Goal: Task Accomplishment & Management: Manage account settings

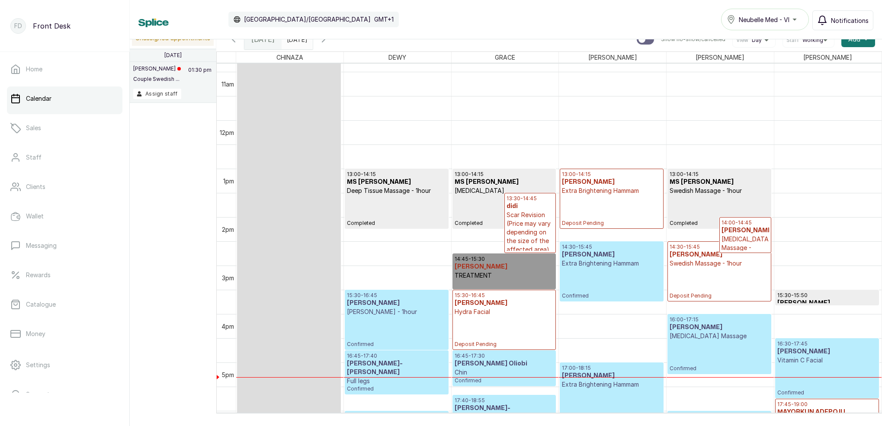
scroll to position [525, 0]
click at [611, 184] on h3 "[PERSON_NAME]" at bounding box center [611, 182] width 99 height 9
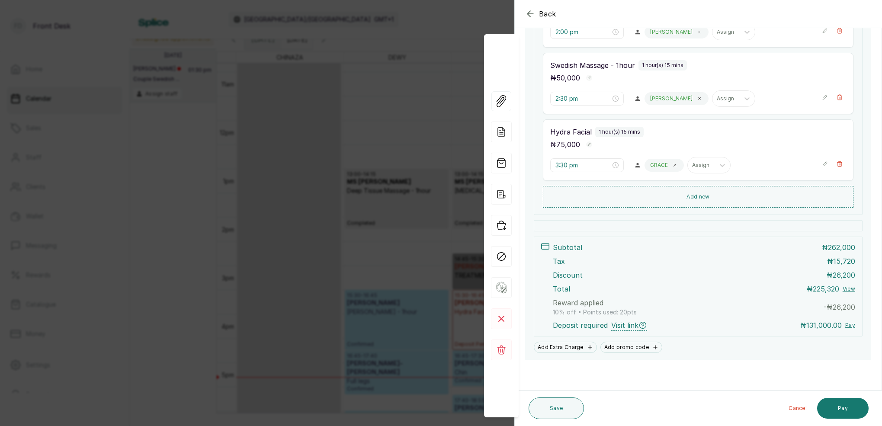
scroll to position [294, 0]
click at [412, 38] on div "Back Appointment Details Edit appointment 🚶 Walk-in (booked by Front Desk) Make…" at bounding box center [441, 213] width 882 height 426
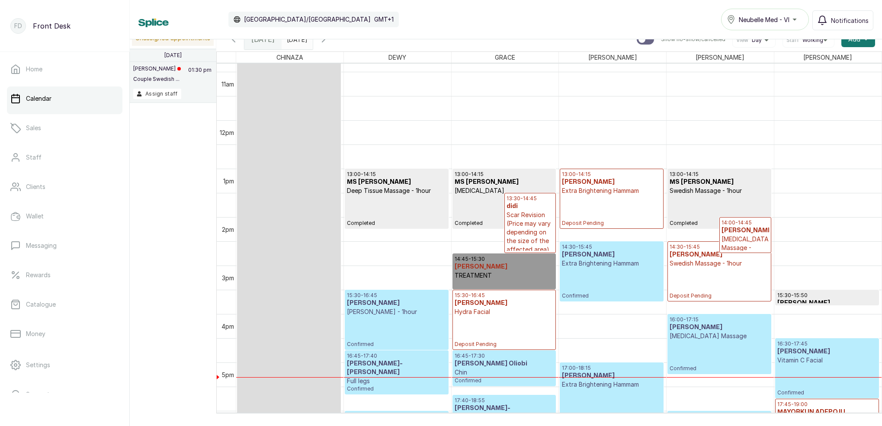
type input "dd/MM/yyyy"
click at [296, 42] on input "dd/MM/yyyy" at bounding box center [289, 37] width 14 height 15
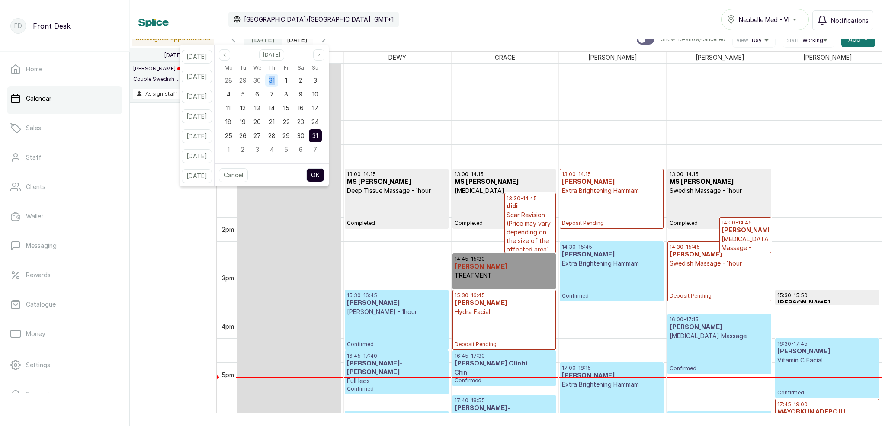
click at [278, 84] on div "31" at bounding box center [271, 80] width 13 height 13
click at [324, 174] on button "OK" at bounding box center [315, 175] width 18 height 14
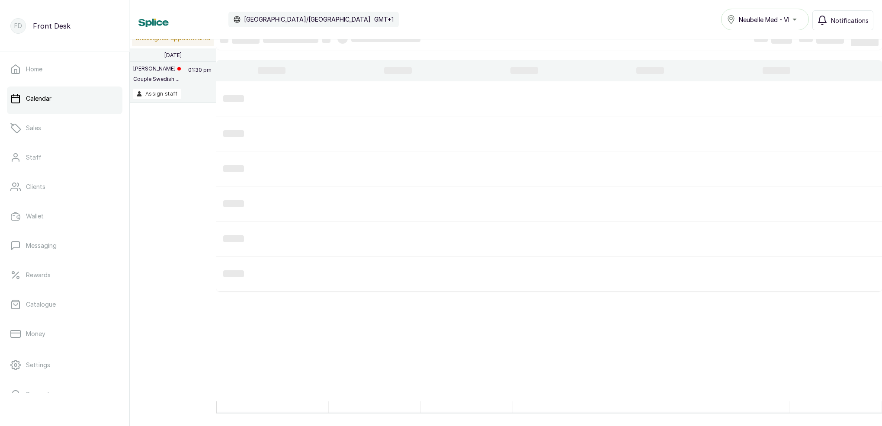
scroll to position [291, 0]
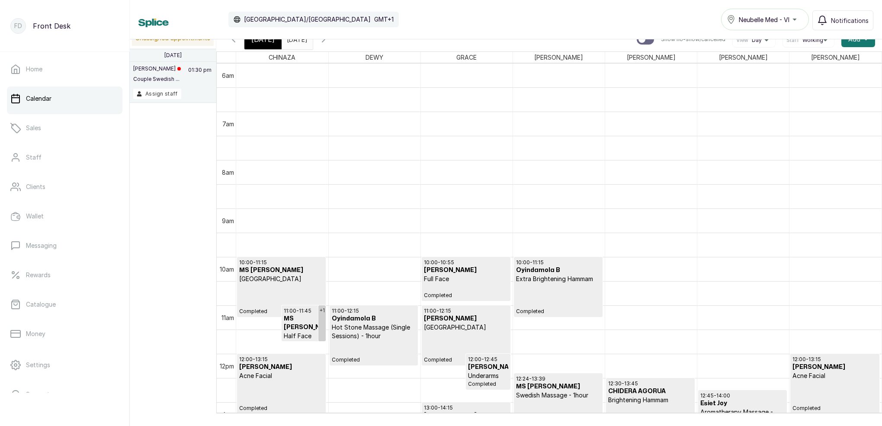
click at [303, 44] on div "[DATE]" at bounding box center [297, 37] width 31 height 16
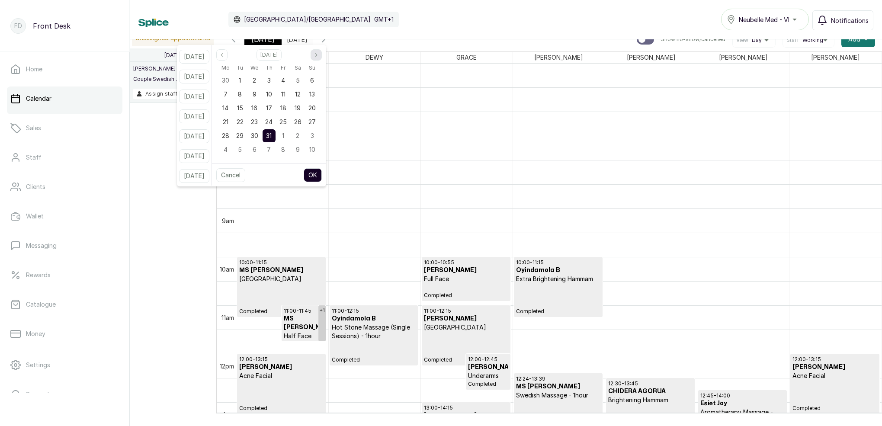
click at [322, 58] on button "Next month" at bounding box center [316, 54] width 11 height 11
click at [225, 57] on icon "page previous" at bounding box center [221, 54] width 5 height 5
click at [271, 151] on span "4" at bounding box center [269, 149] width 4 height 7
click at [322, 177] on button "OK" at bounding box center [313, 175] width 18 height 14
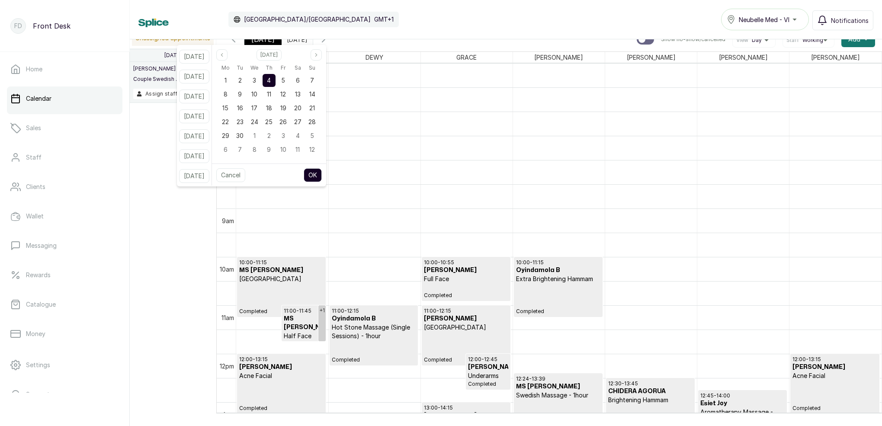
type input "[DATE]"
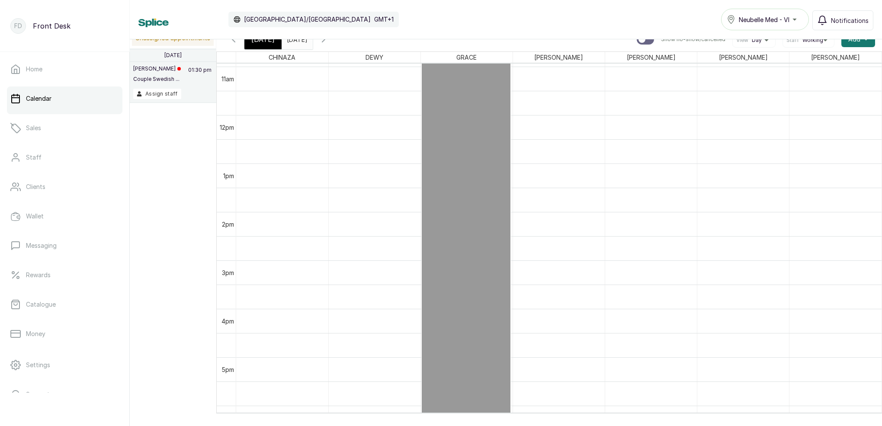
scroll to position [531, 0]
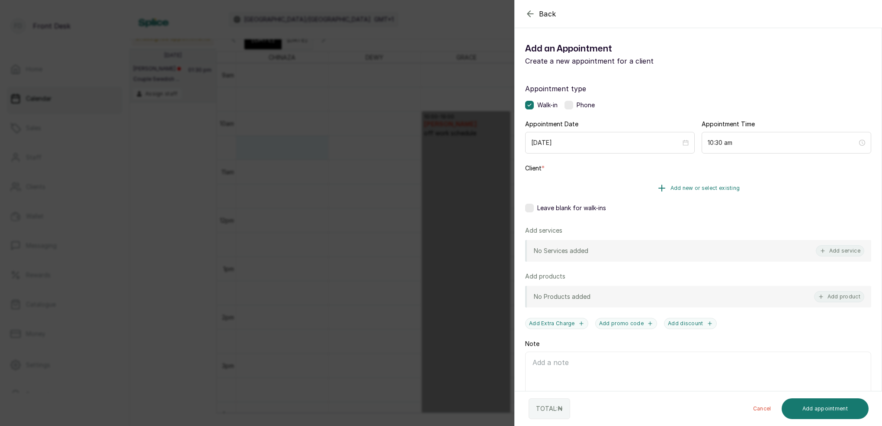
click at [713, 188] on span "Add new or select existing" at bounding box center [706, 188] width 70 height 7
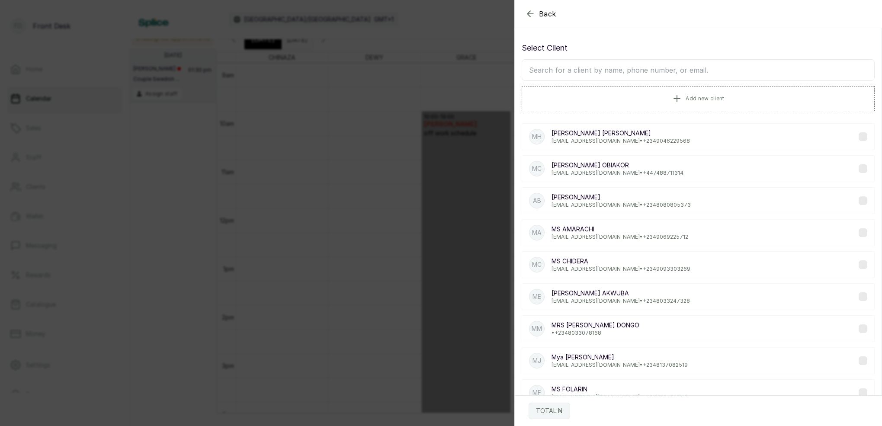
click at [639, 68] on input "text" at bounding box center [698, 70] width 353 height 22
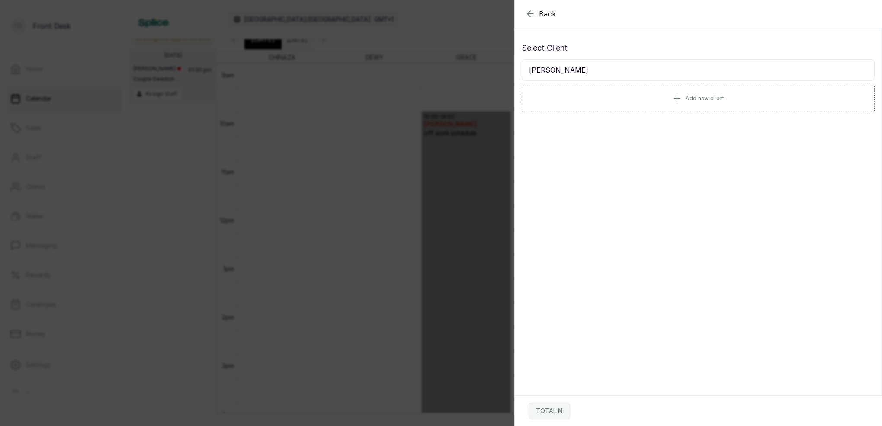
click at [585, 70] on input "[PERSON_NAME]" at bounding box center [698, 70] width 353 height 22
type input "TITI"
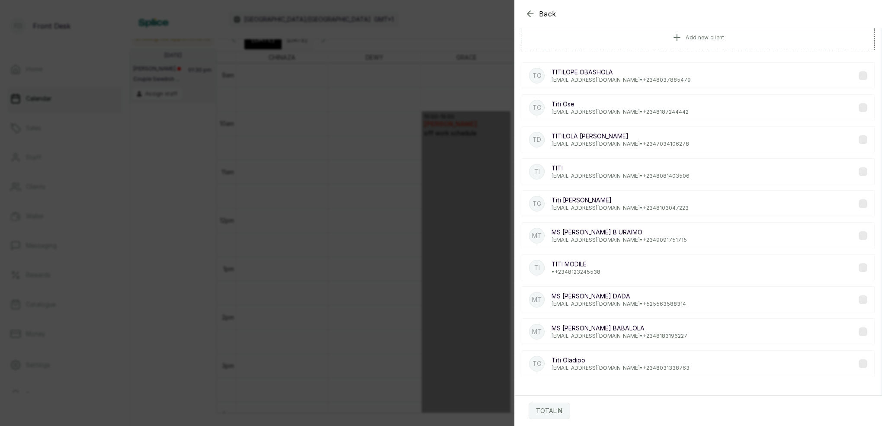
click at [627, 270] on div "TI TITI MODILE • [PHONE_NUMBER]" at bounding box center [698, 267] width 353 height 27
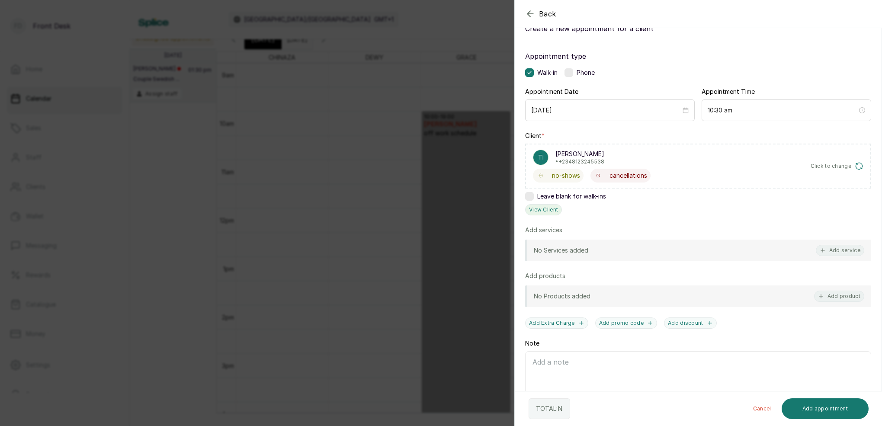
click at [551, 208] on button "View Client" at bounding box center [543, 209] width 37 height 11
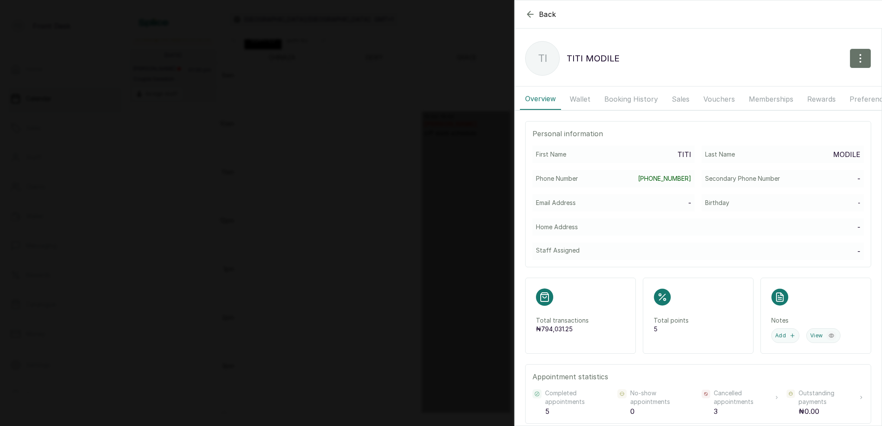
click at [631, 96] on button "Booking History" at bounding box center [631, 99] width 64 height 22
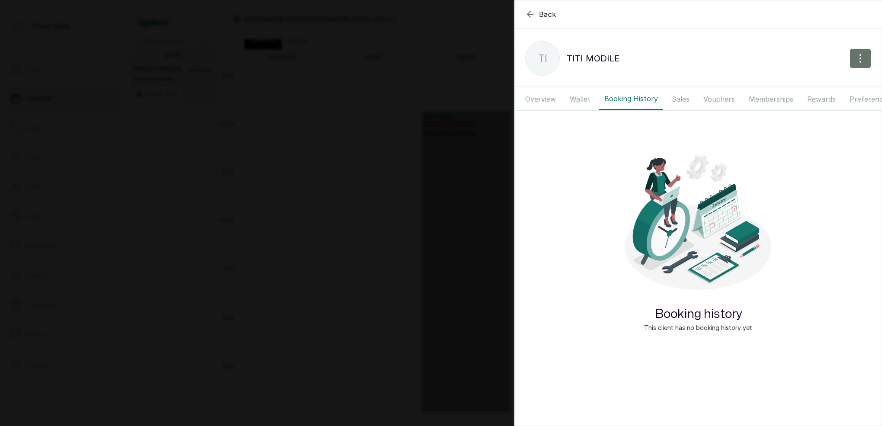
click at [545, 101] on button "Overview" at bounding box center [540, 99] width 41 height 22
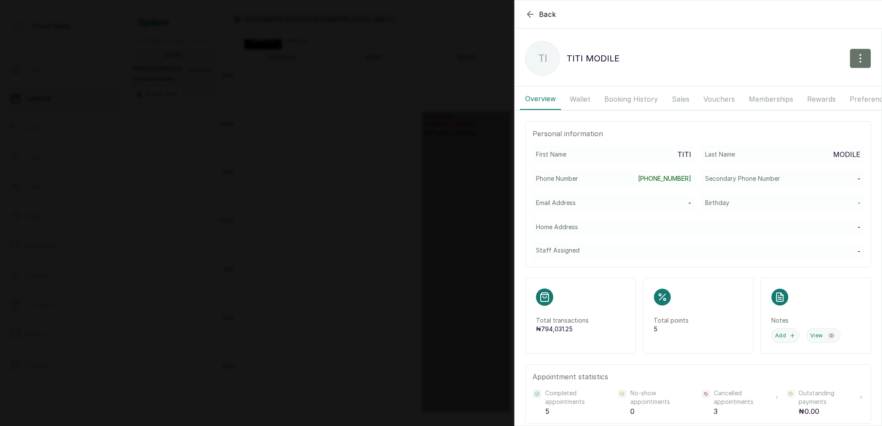
click at [582, 100] on button "Wallet" at bounding box center [580, 99] width 31 height 22
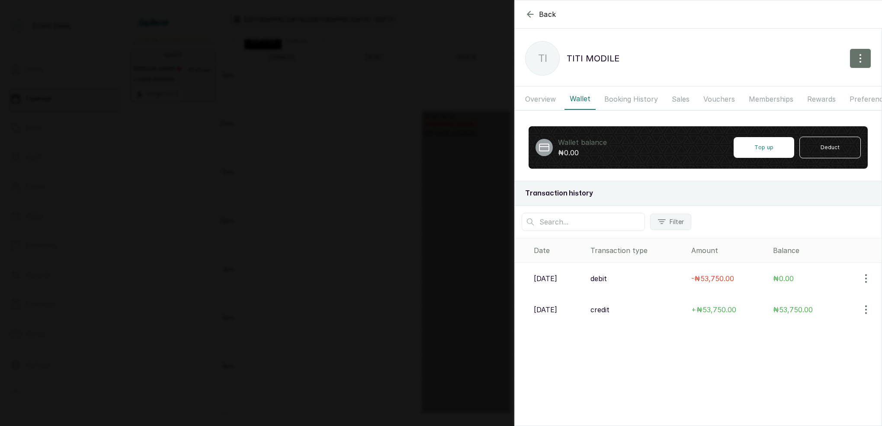
click at [617, 100] on button "Booking History" at bounding box center [631, 99] width 64 height 22
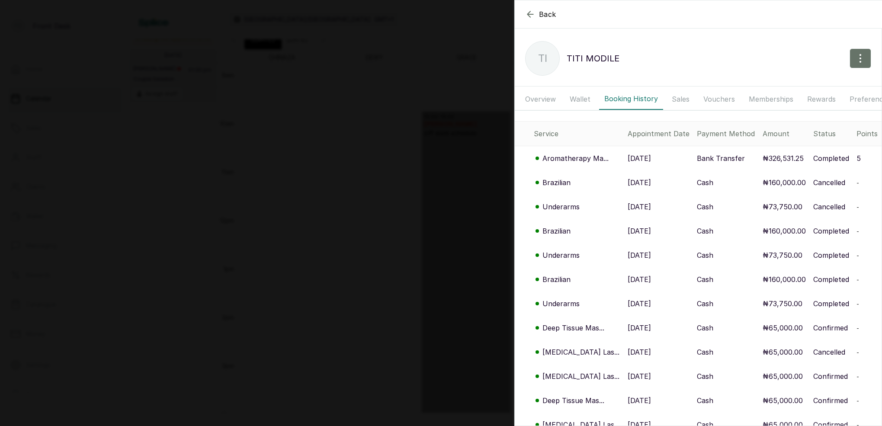
click at [562, 182] on p "Brazilian" at bounding box center [557, 182] width 28 height 10
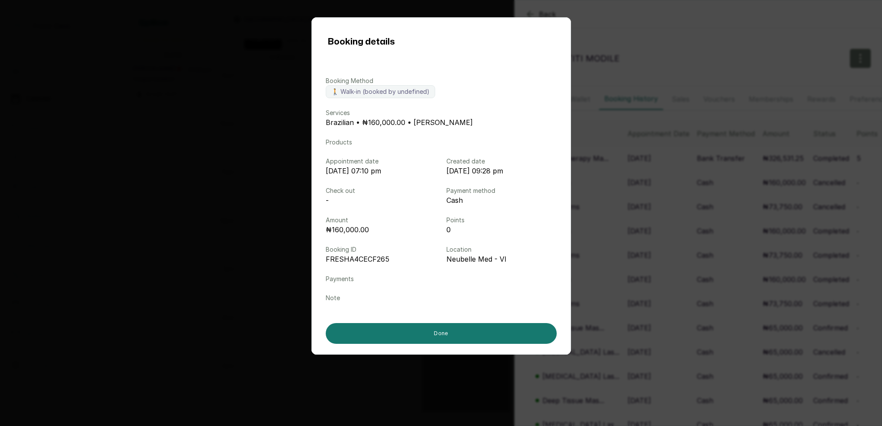
click at [614, 191] on div "Booking details Booking Method 🚶 Walk-in (booked by undefined) Services Brazili…" at bounding box center [441, 213] width 882 height 426
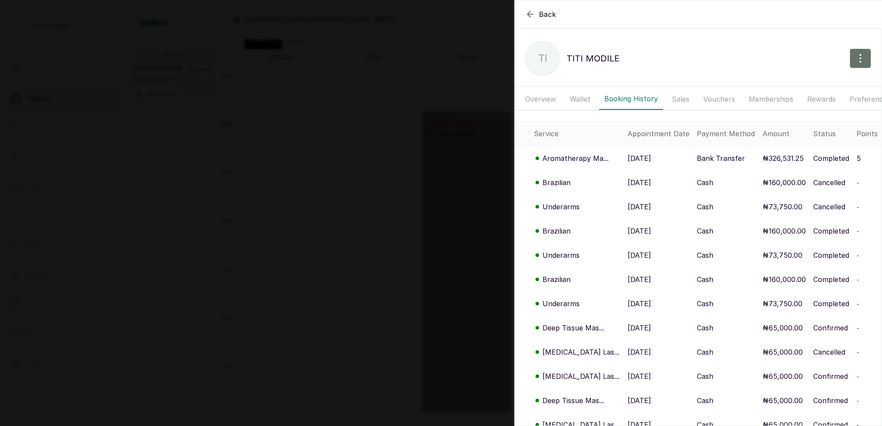
click at [565, 160] on p "Aromatherapy Ma..." at bounding box center [576, 158] width 66 height 10
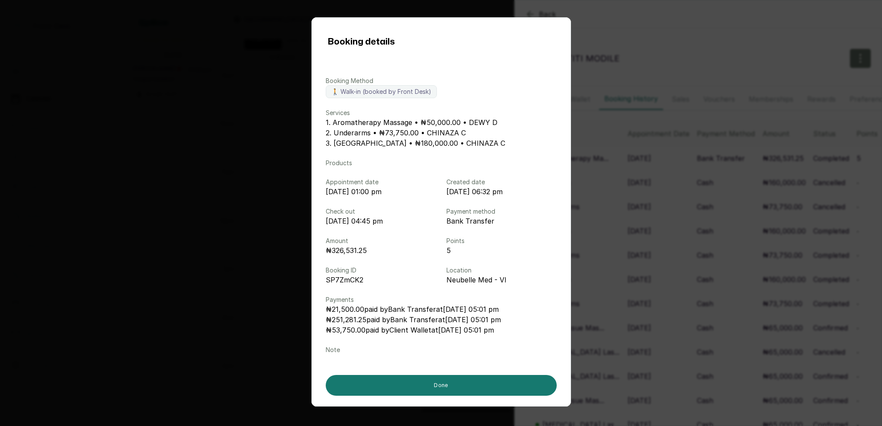
click at [656, 176] on div "Booking details Booking Method 🚶 Walk-in (booked by Front Desk) Services 1. Aro…" at bounding box center [441, 213] width 882 height 426
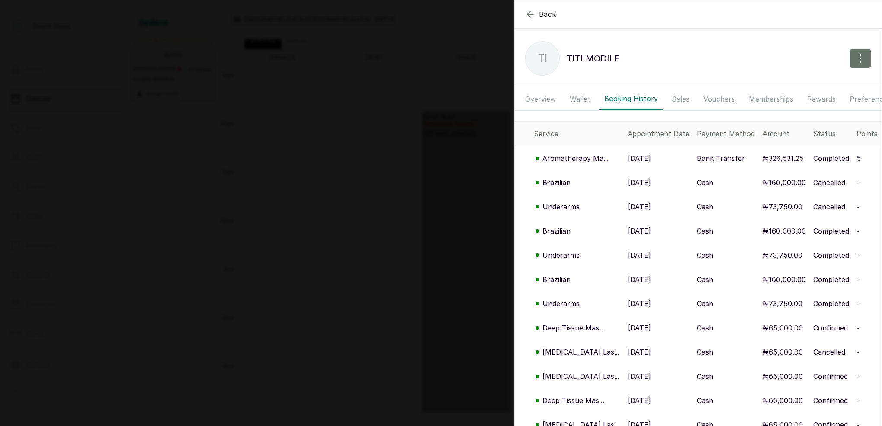
click at [347, 121] on div "Back TITI MODILE TI TITI MODILE Overview Wallet Booking History Sales Vouchers …" at bounding box center [441, 213] width 882 height 426
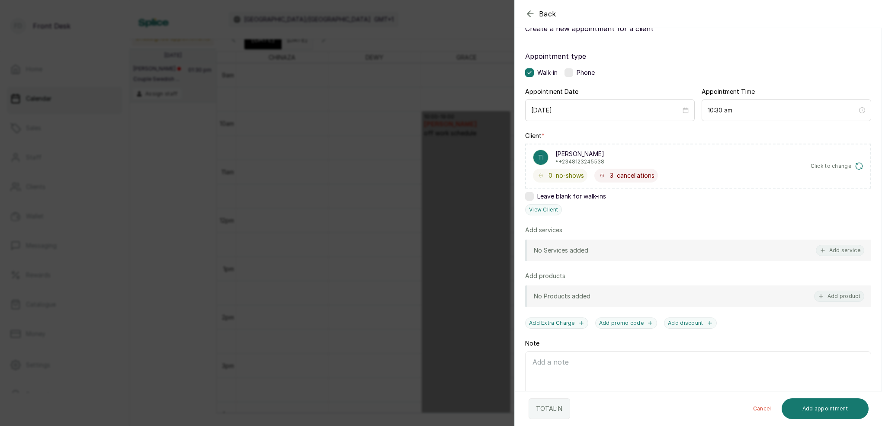
click at [346, 105] on div "Back Add Appointment Add an Appointment Create a new appointment for a client A…" at bounding box center [441, 213] width 882 height 426
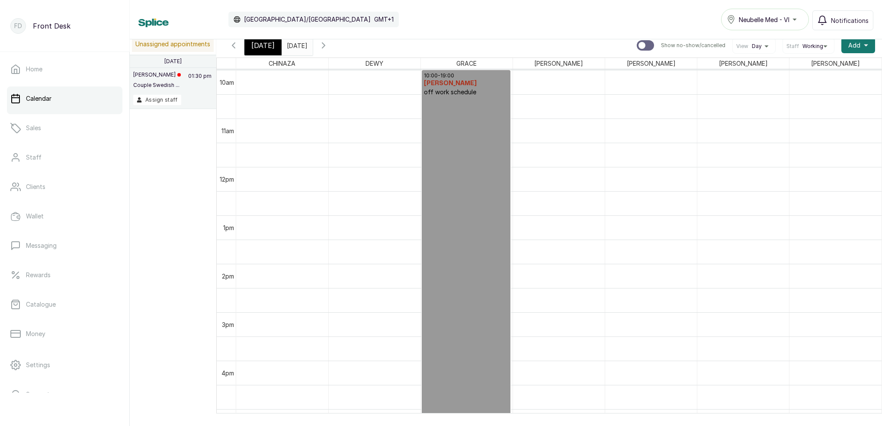
scroll to position [473, 0]
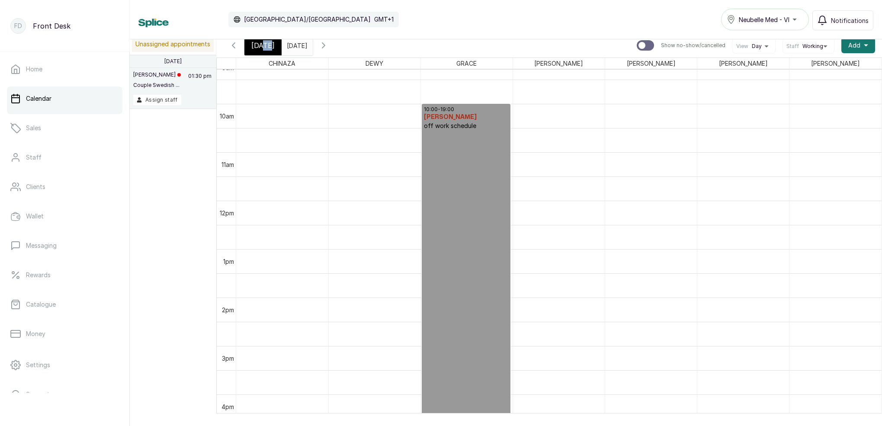
drag, startPoint x: 265, startPoint y: 49, endPoint x: 210, endPoint y: 46, distance: 54.6
click at [265, 50] on span "[DATE]" at bounding box center [262, 45] width 23 height 10
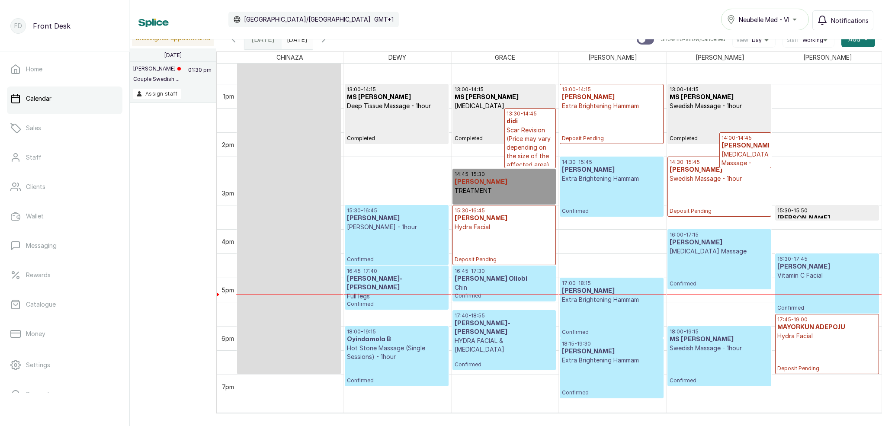
scroll to position [611, 0]
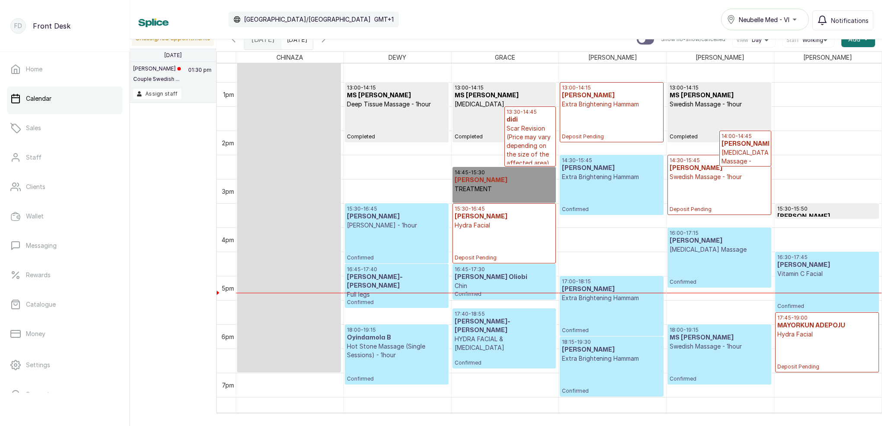
click at [721, 263] on div "16:00 - 17:15 [PERSON_NAME][MEDICAL_DATA] Massage Confirmed" at bounding box center [719, 258] width 99 height 56
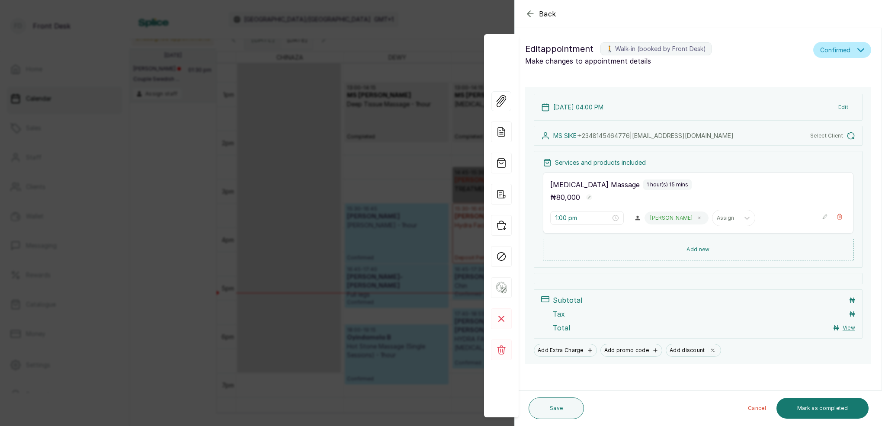
type input "4:00 pm"
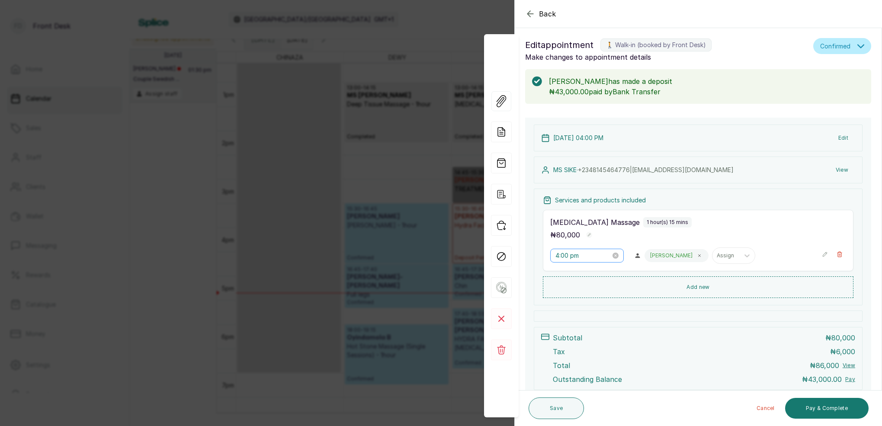
scroll to position [59, 0]
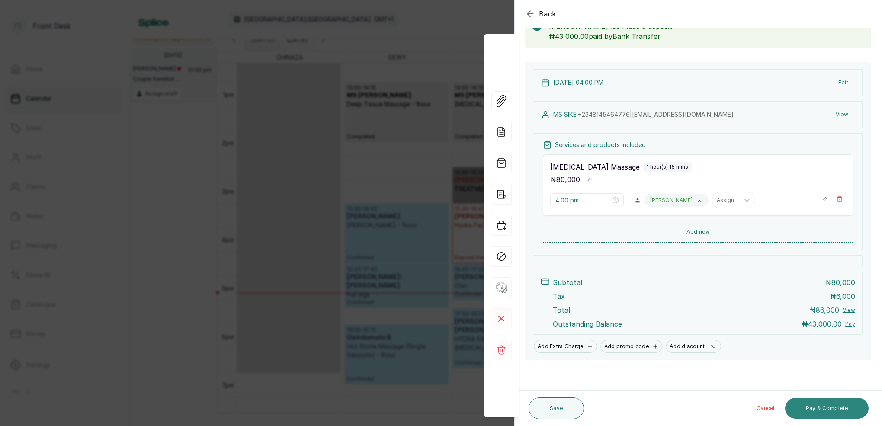
click at [838, 408] on button "Pay & Complete" at bounding box center [827, 408] width 84 height 21
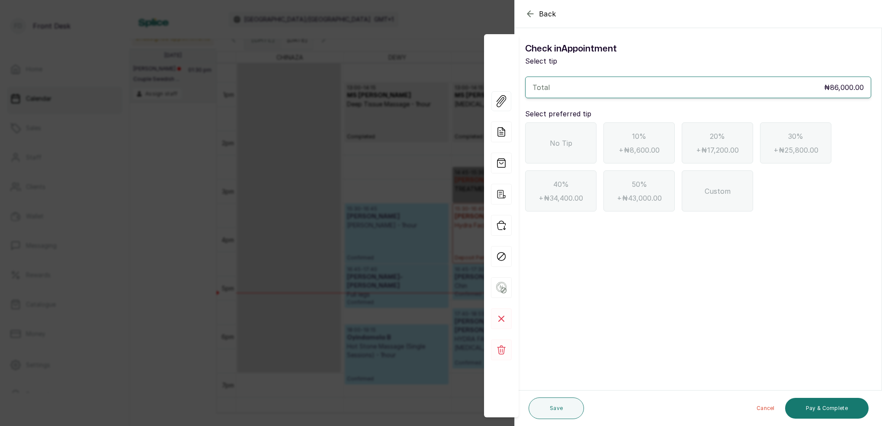
scroll to position [0, 0]
click at [532, 16] on icon "button" at bounding box center [530, 14] width 10 height 10
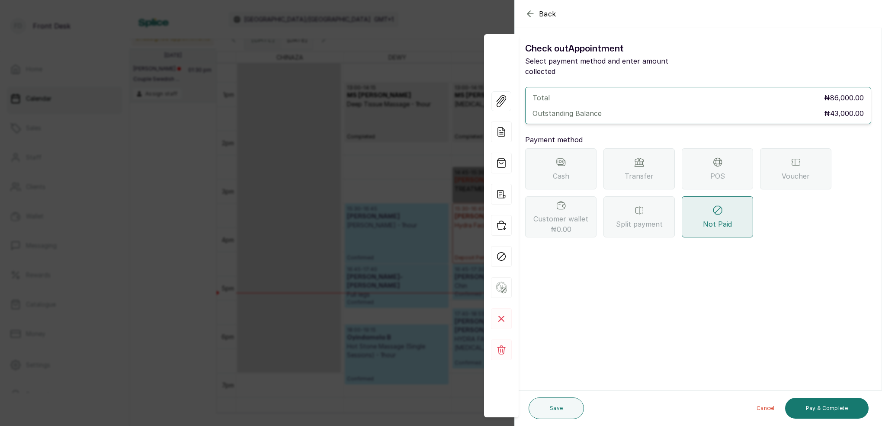
click at [638, 171] on span "Transfer" at bounding box center [639, 176] width 29 height 10
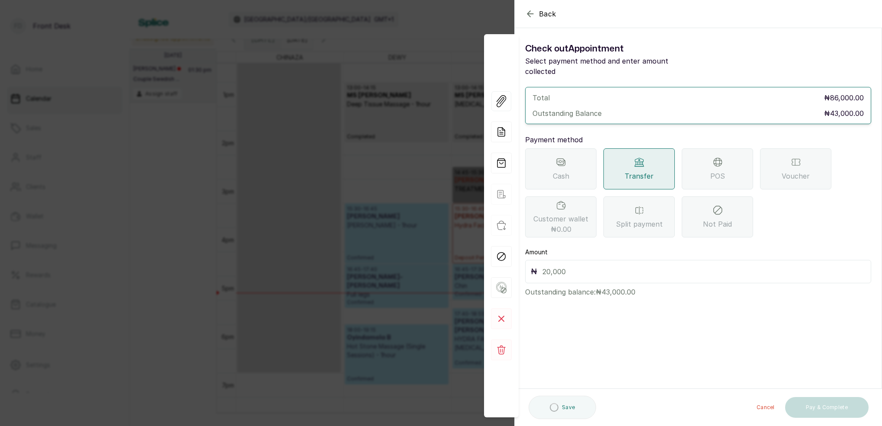
drag, startPoint x: 590, startPoint y: 262, endPoint x: 595, endPoint y: 262, distance: 5.2
click at [590, 266] on input "text" at bounding box center [704, 272] width 323 height 12
type input "43,000"
click at [822, 413] on button "Pay & Complete" at bounding box center [827, 408] width 84 height 21
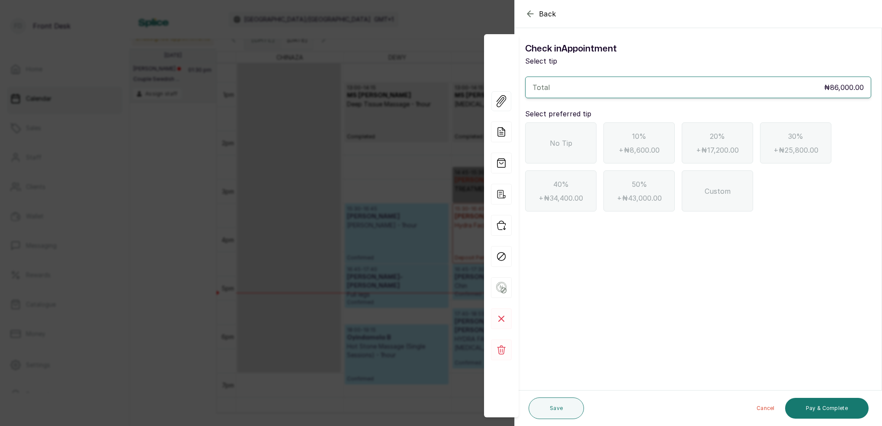
drag, startPoint x: 571, startPoint y: 141, endPoint x: 591, endPoint y: 163, distance: 29.4
click at [571, 141] on span "No Tip" at bounding box center [561, 143] width 22 height 10
click at [839, 413] on button "Pay & Complete" at bounding box center [827, 408] width 84 height 21
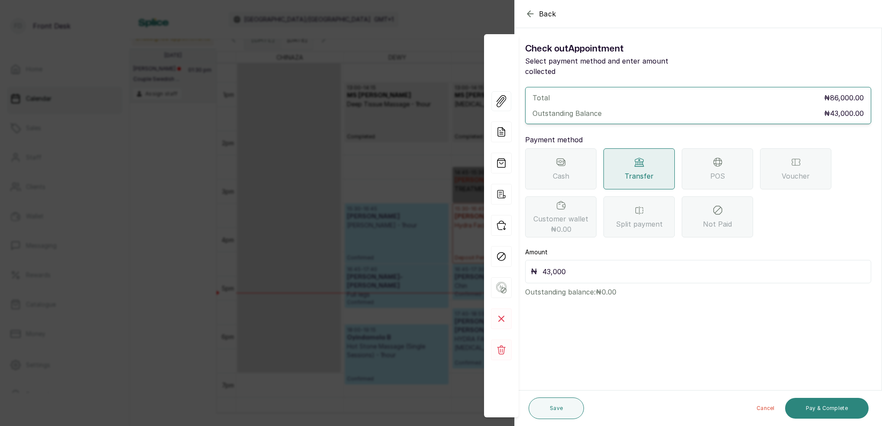
drag, startPoint x: 809, startPoint y: 397, endPoint x: 810, endPoint y: 402, distance: 4.7
click at [810, 402] on div "Cancel Pay & Complete" at bounding box center [728, 409] width 281 height 28
click at [813, 406] on button "Pay & Complete" at bounding box center [827, 408] width 84 height 21
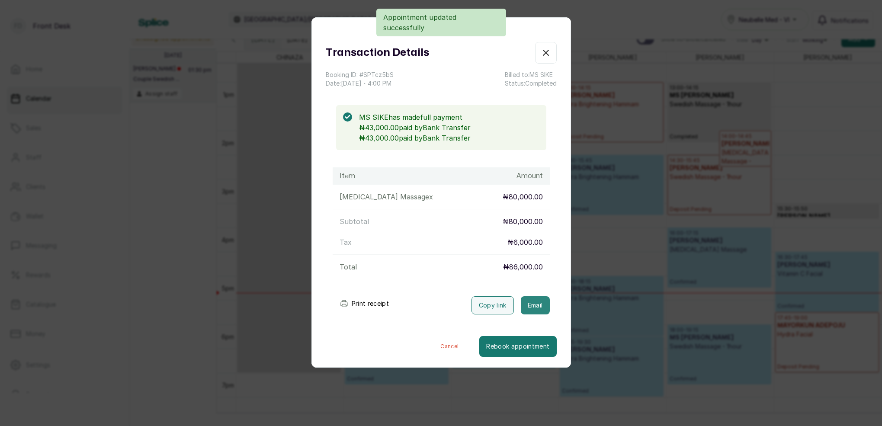
click at [541, 299] on button "Email" at bounding box center [535, 305] width 29 height 18
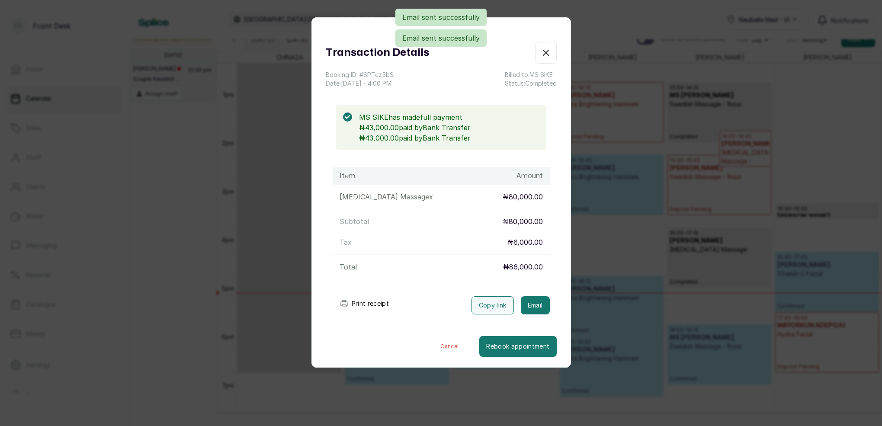
click at [539, 52] on button "Show no-show/cancelled" at bounding box center [546, 53] width 22 height 22
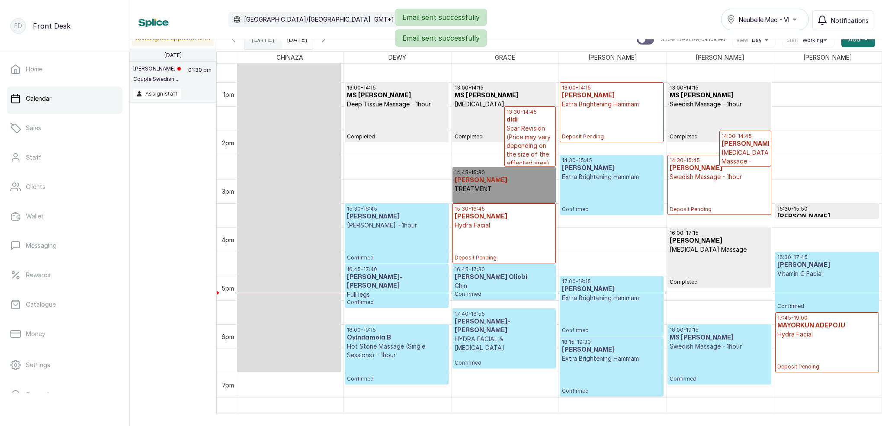
click at [482, 279] on h3 "[PERSON_NAME] Oliobi" at bounding box center [504, 277] width 99 height 9
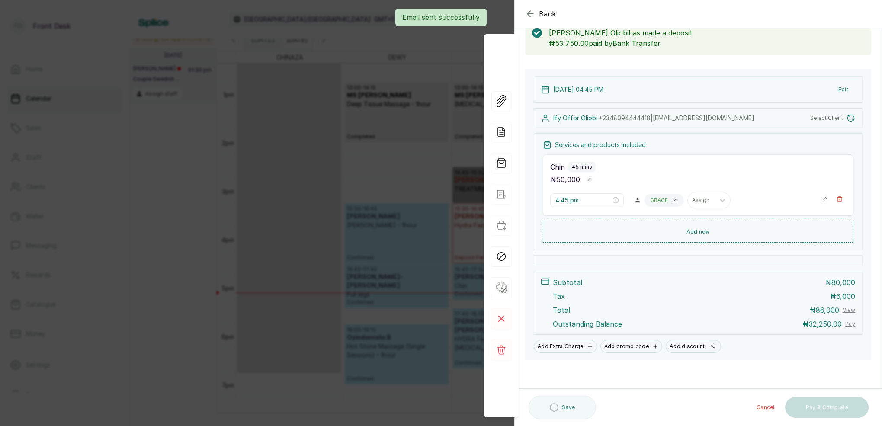
scroll to position [52, 0]
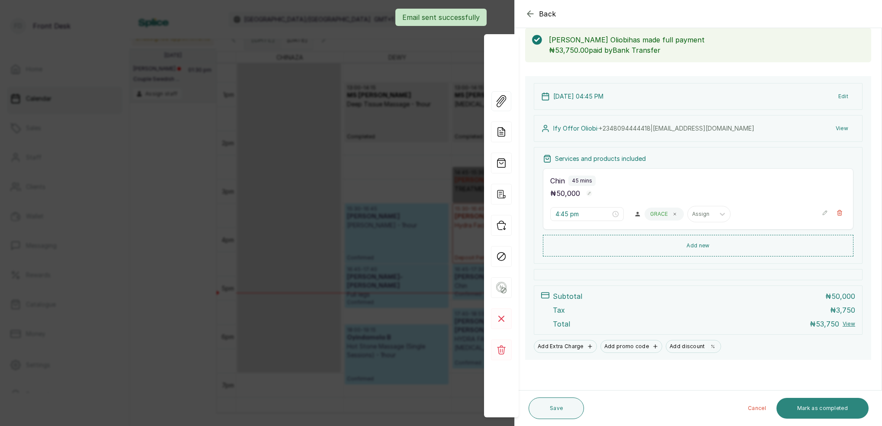
click at [822, 413] on button "Mark as completed" at bounding box center [823, 408] width 92 height 21
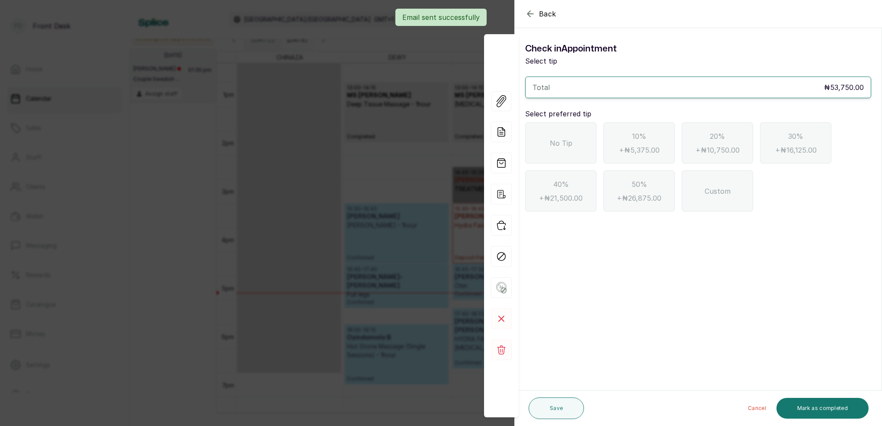
drag, startPoint x: 570, startPoint y: 137, endPoint x: 578, endPoint y: 136, distance: 8.7
click at [570, 137] on div "No Tip" at bounding box center [560, 142] width 71 height 41
click at [819, 407] on button "Mark as completed" at bounding box center [823, 408] width 92 height 21
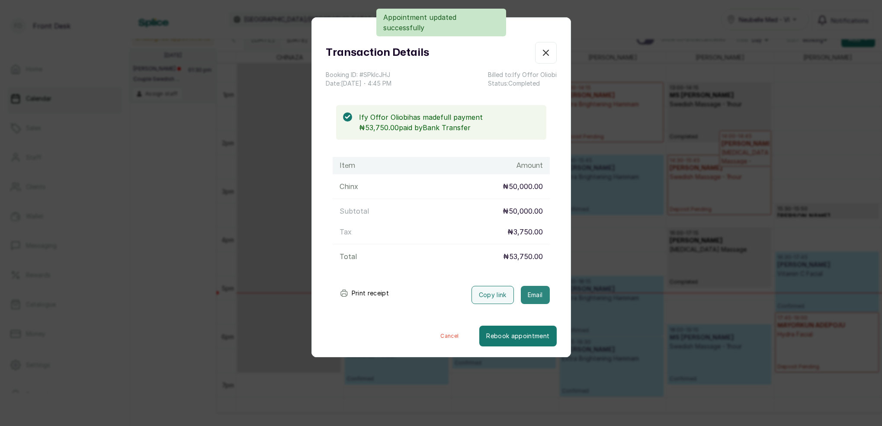
click at [537, 299] on button "Email" at bounding box center [535, 295] width 29 height 18
click at [549, 53] on icon "button" at bounding box center [546, 53] width 10 height 10
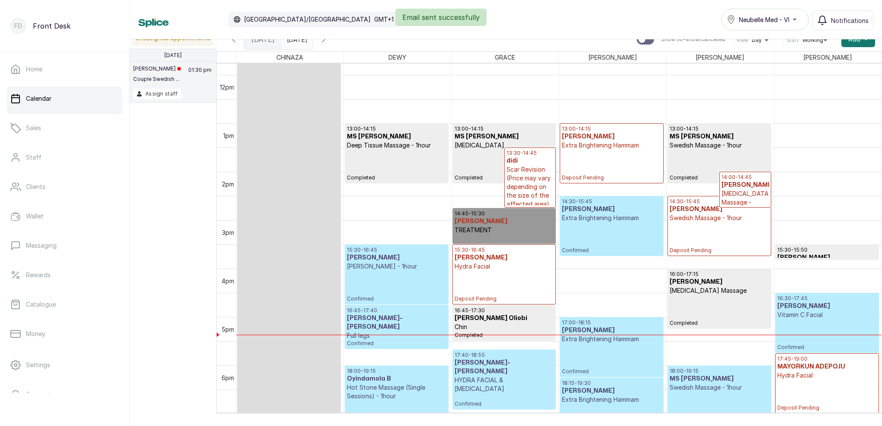
scroll to position [603, 0]
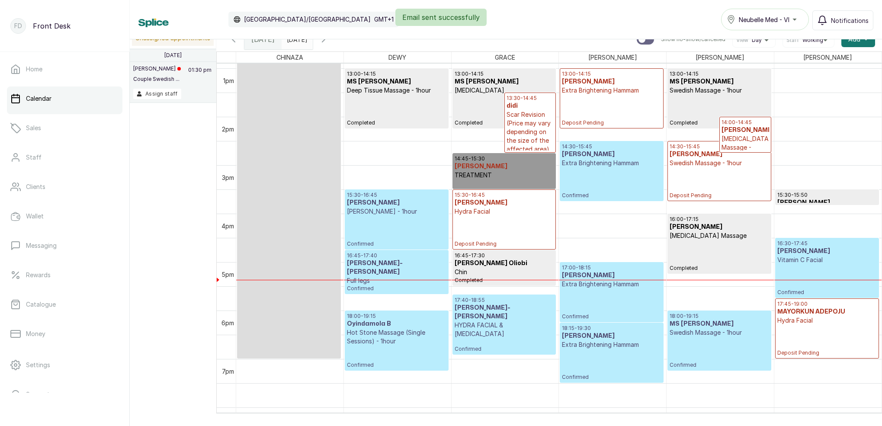
click at [697, 152] on h3 "[PERSON_NAME]" at bounding box center [719, 154] width 99 height 9
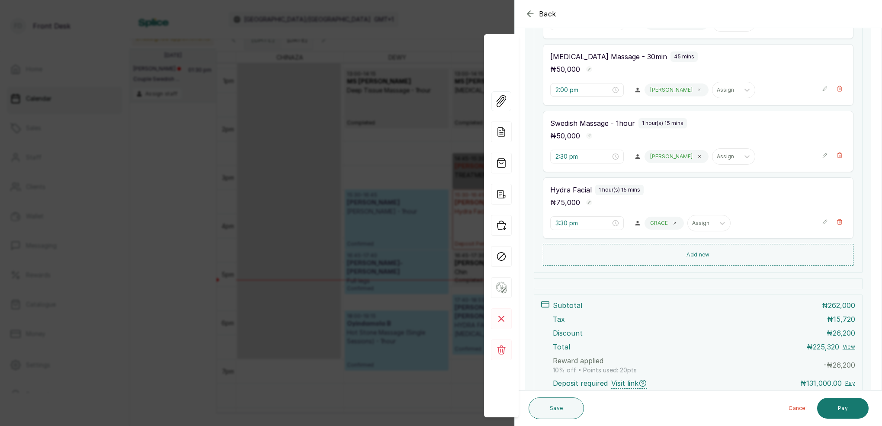
click at [410, 78] on div "Back Appointment Details Edit appointment 🚶 Walk-in (booked by Front Desk) Make…" at bounding box center [441, 213] width 882 height 426
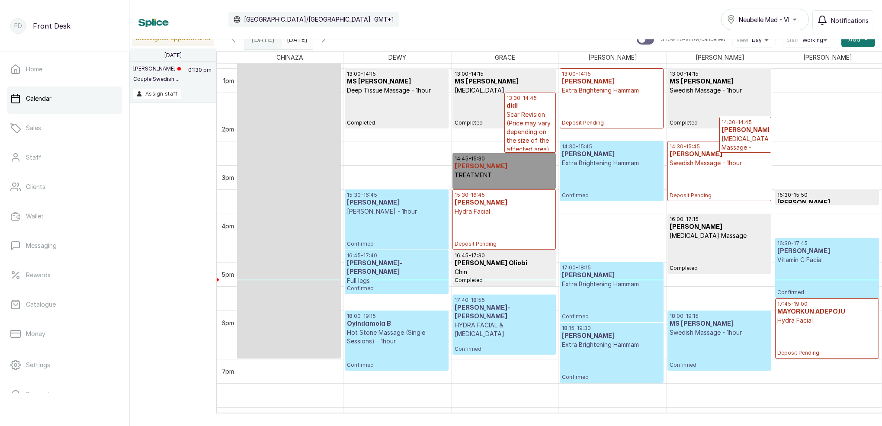
click at [732, 162] on p "Swedish Massage - 1hour" at bounding box center [719, 163] width 99 height 9
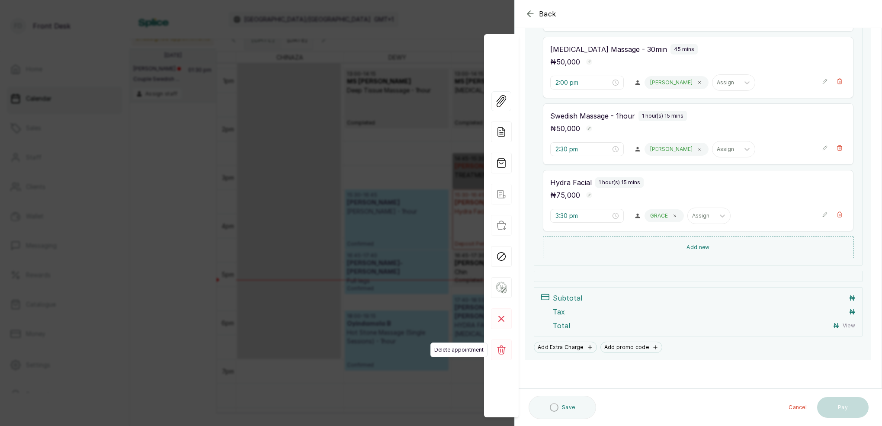
click at [509, 348] on rect at bounding box center [501, 350] width 21 height 21
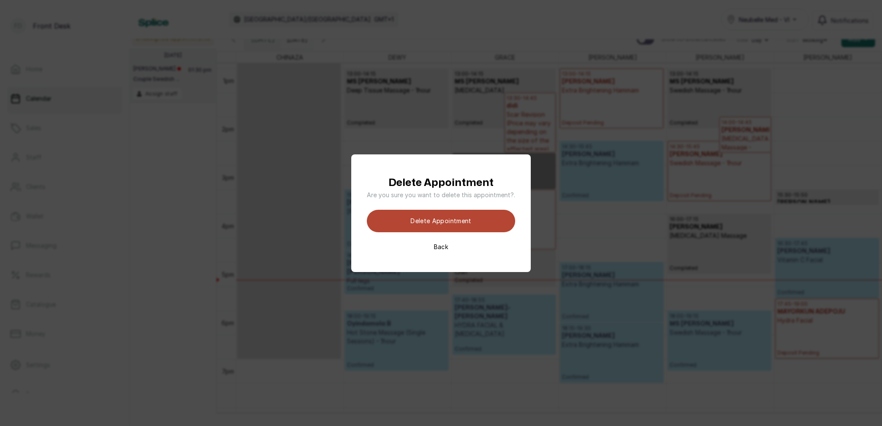
click at [482, 223] on button "Delete appointment" at bounding box center [441, 221] width 148 height 22
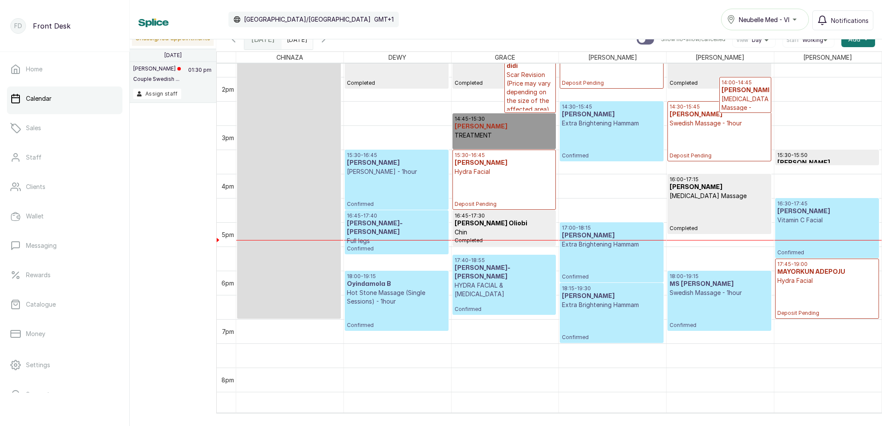
scroll to position [641, 0]
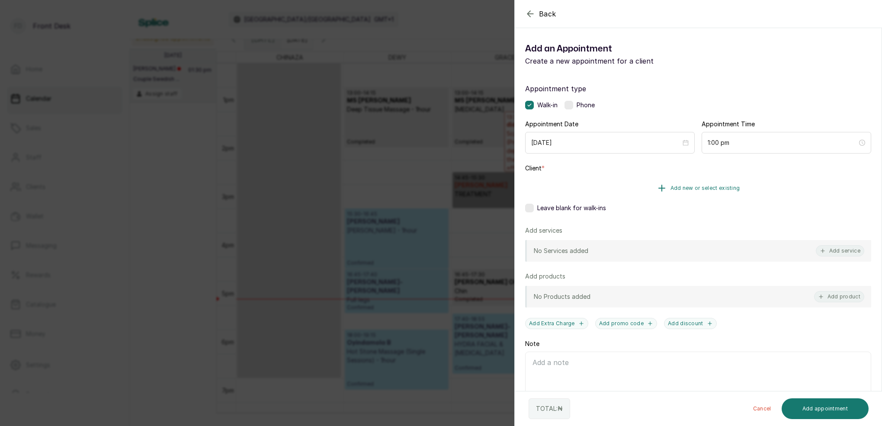
click at [709, 188] on span "Add new or select existing" at bounding box center [706, 188] width 70 height 7
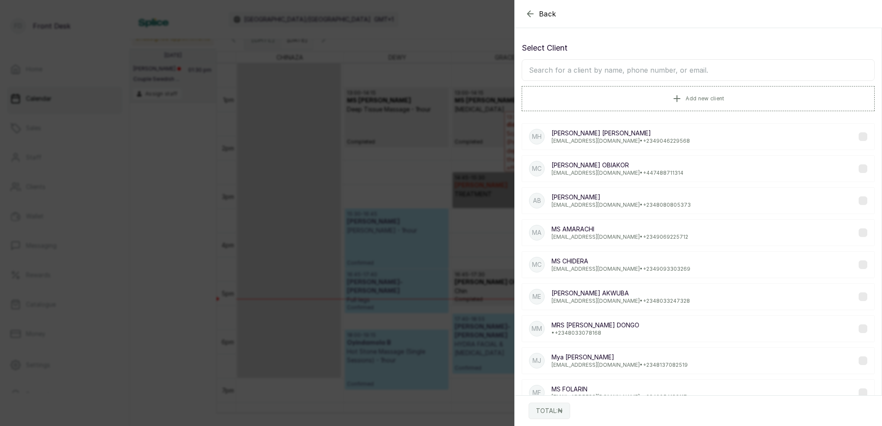
click at [682, 71] on input "text" at bounding box center [698, 70] width 353 height 22
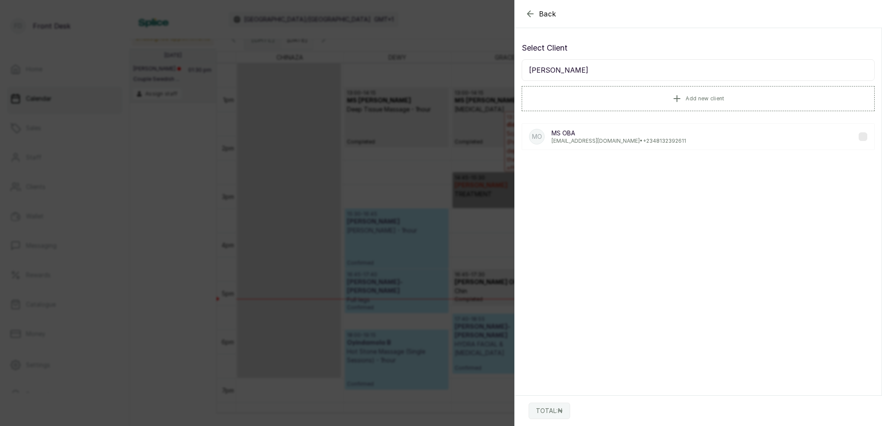
type input "[PERSON_NAME]"
click at [608, 138] on p "[EMAIL_ADDRESS][DOMAIN_NAME] • [PHONE_NUMBER]" at bounding box center [619, 141] width 135 height 7
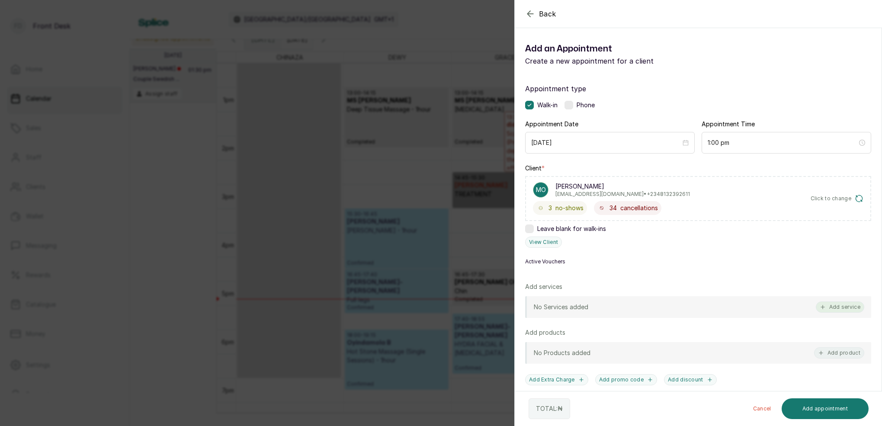
click at [843, 305] on button "Add service" at bounding box center [840, 307] width 48 height 11
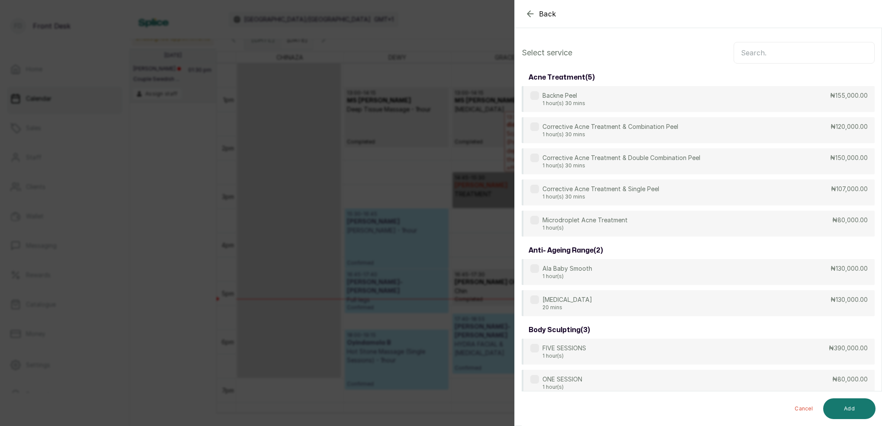
click at [769, 48] on input "text" at bounding box center [804, 53] width 141 height 22
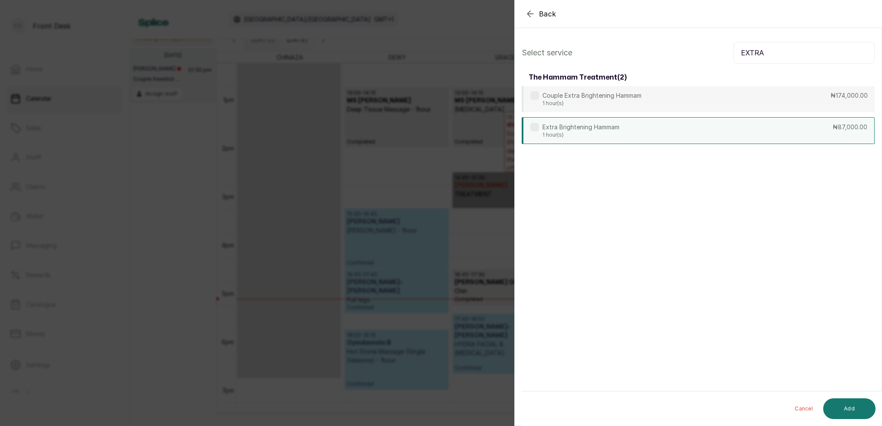
type input "EXTRA"
drag, startPoint x: 620, startPoint y: 135, endPoint x: 666, endPoint y: 148, distance: 48.3
click at [620, 135] on p "1 hour(s)" at bounding box center [581, 134] width 77 height 7
click at [853, 415] on button "Add" at bounding box center [849, 408] width 52 height 21
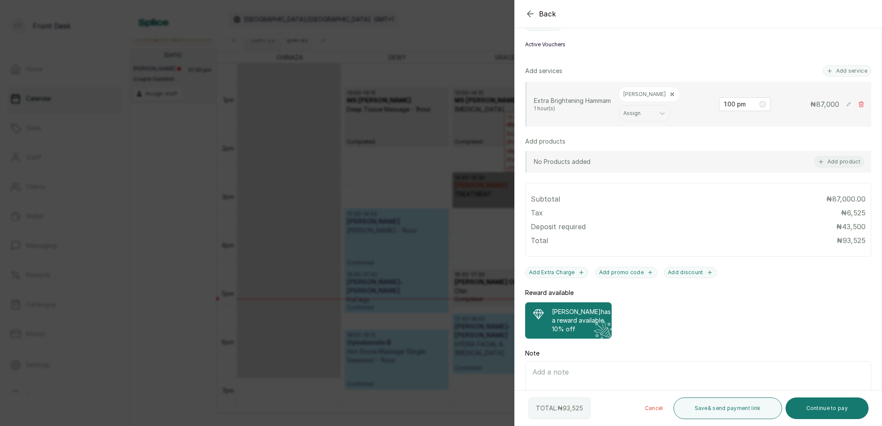
click at [578, 312] on p "[PERSON_NAME] has a reward available" at bounding box center [581, 316] width 59 height 17
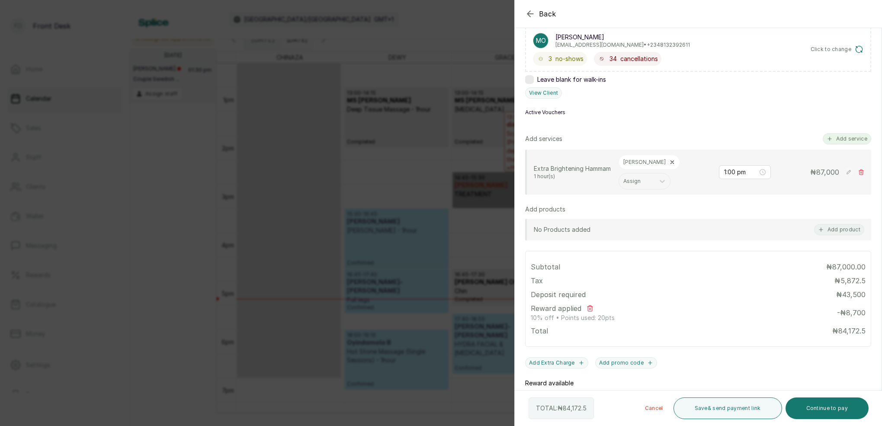
click at [846, 135] on button "Add service" at bounding box center [847, 138] width 48 height 11
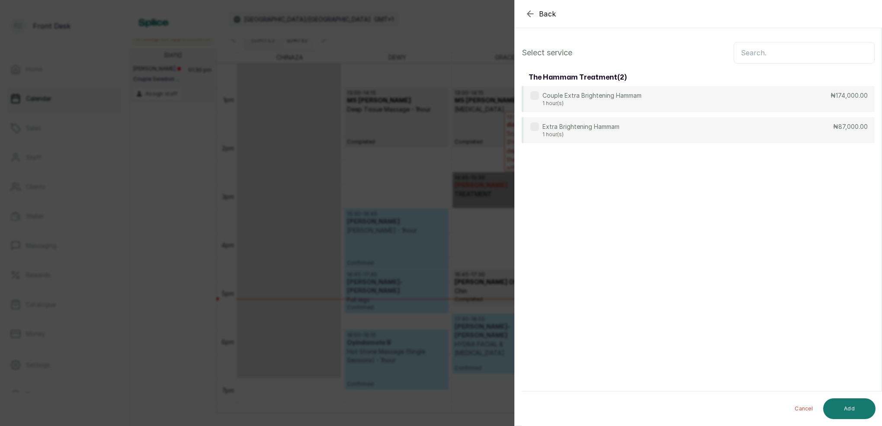
click at [800, 45] on input "text" at bounding box center [804, 53] width 141 height 22
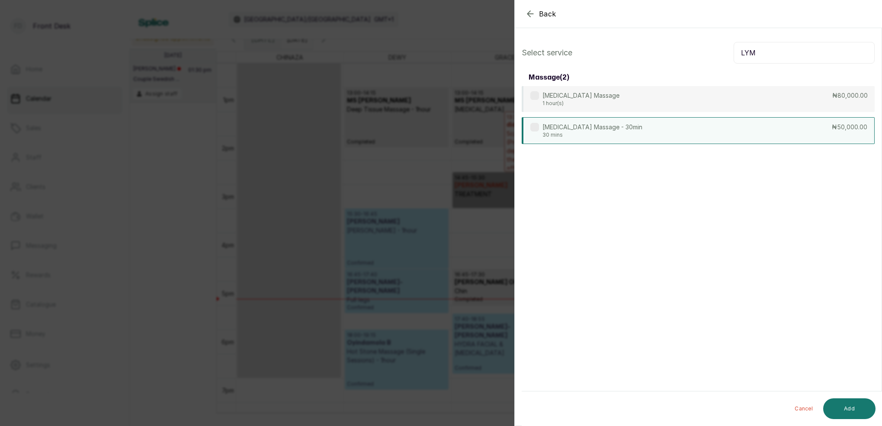
type input "LYM"
click at [575, 127] on p "[MEDICAL_DATA] Massage - 30min" at bounding box center [593, 127] width 100 height 9
click at [854, 404] on button "Add" at bounding box center [849, 408] width 52 height 21
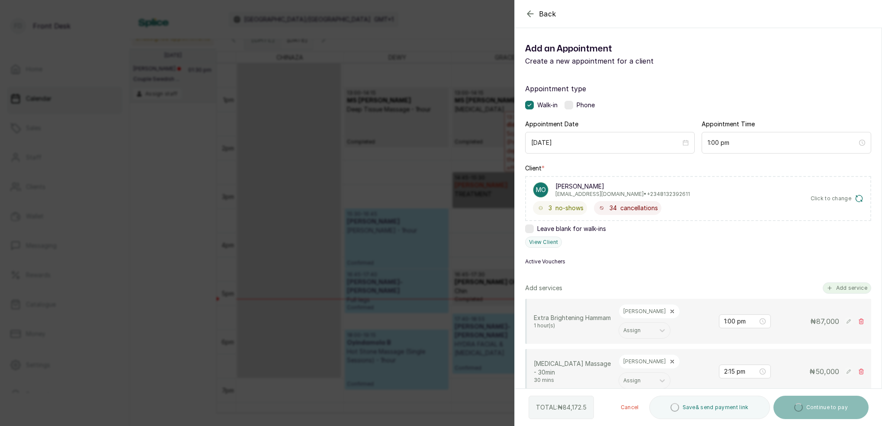
click at [855, 290] on button "Add service" at bounding box center [847, 288] width 48 height 11
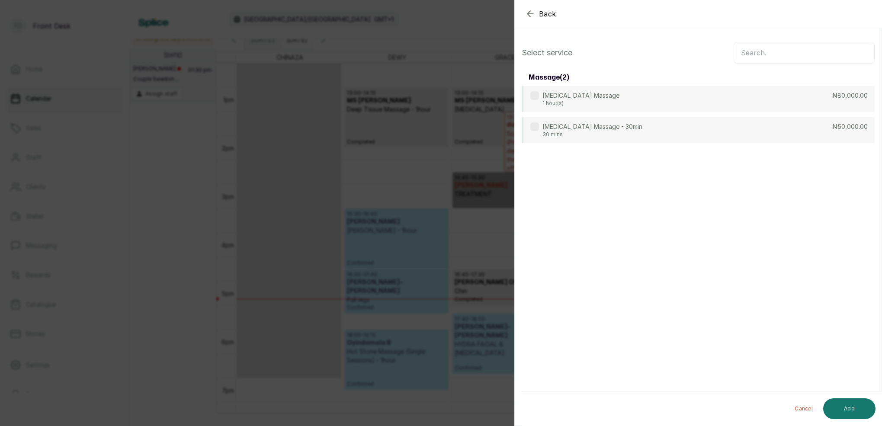
click at [816, 56] on input "text" at bounding box center [804, 53] width 141 height 22
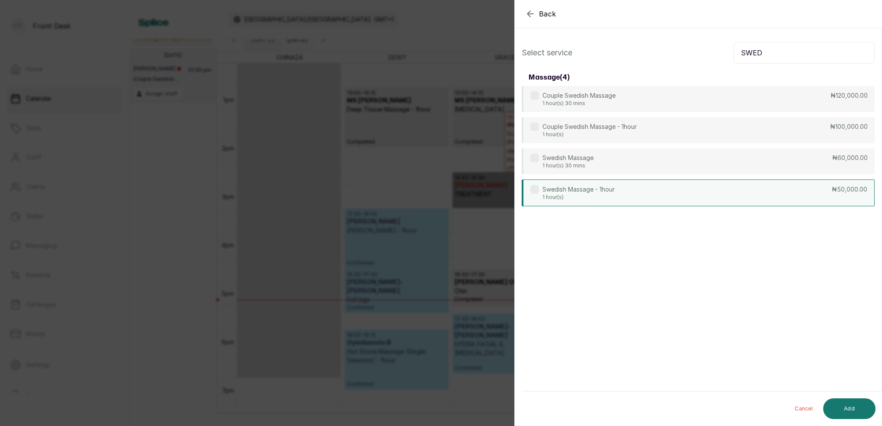
type input "SWED"
click at [580, 192] on p "Swedish Massage - 1hour" at bounding box center [579, 189] width 72 height 9
click at [857, 407] on button "Add" at bounding box center [849, 408] width 52 height 21
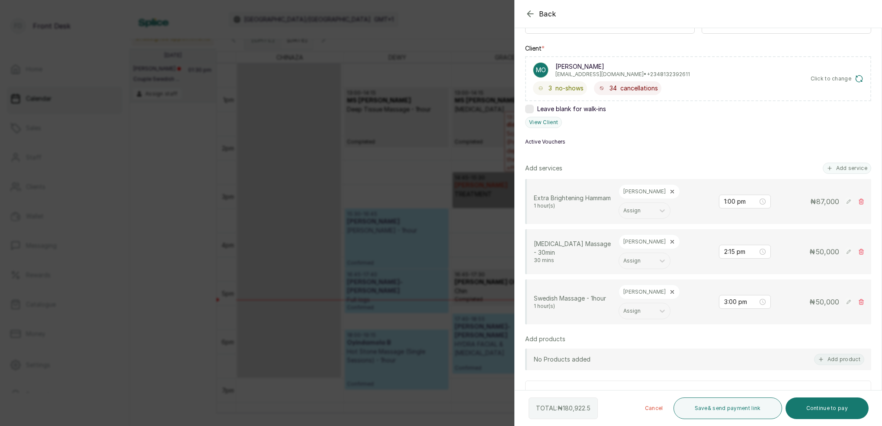
scroll to position [119, 0]
click at [857, 169] on button "Add service" at bounding box center [847, 168] width 48 height 11
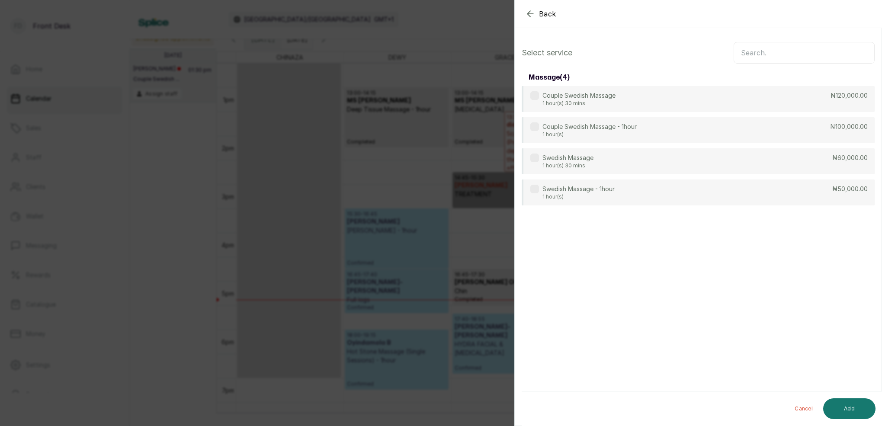
click at [809, 51] on input "text" at bounding box center [804, 53] width 141 height 22
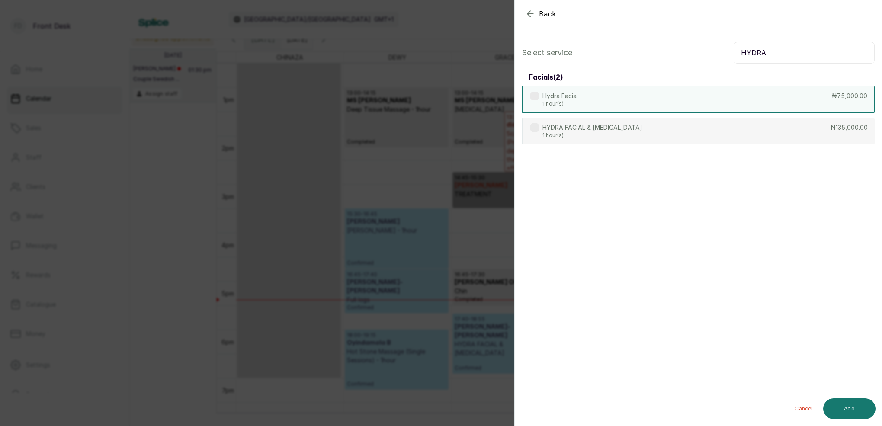
type input "HYDRA"
drag, startPoint x: 593, startPoint y: 100, endPoint x: 598, endPoint y: 107, distance: 8.7
click at [593, 100] on div "Hydra Facial 1 hour(s) ₦75,000.00" at bounding box center [698, 99] width 353 height 27
click at [839, 402] on button "Add" at bounding box center [849, 408] width 52 height 21
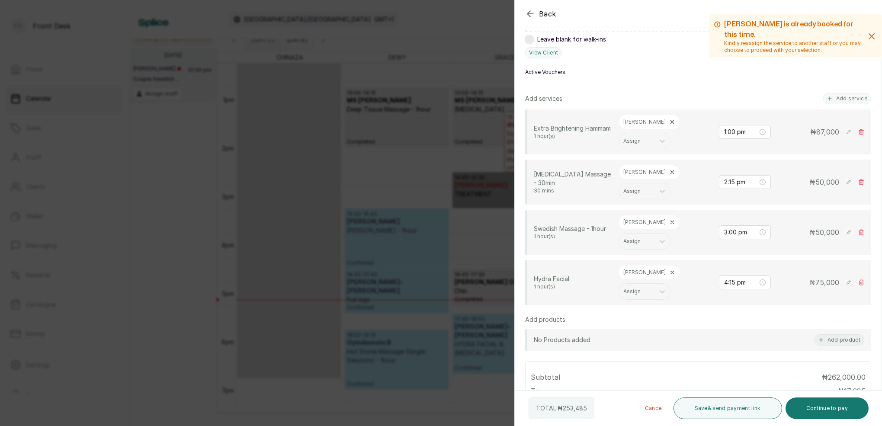
scroll to position [183, 0]
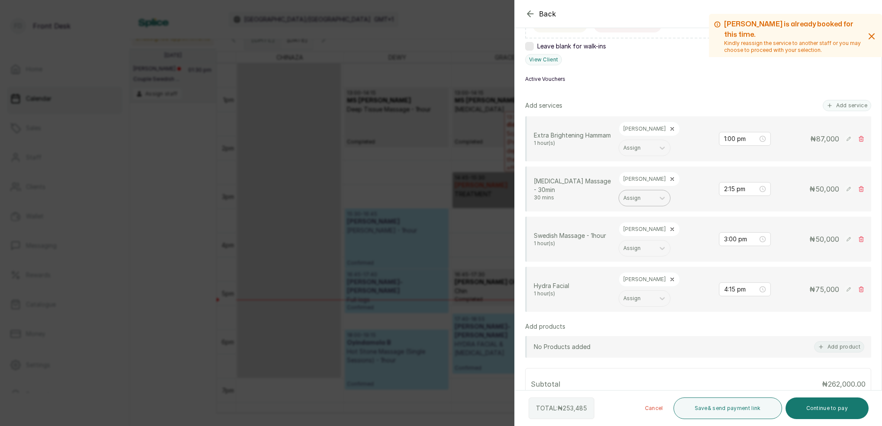
click at [669, 176] on icon at bounding box center [672, 179] width 6 height 6
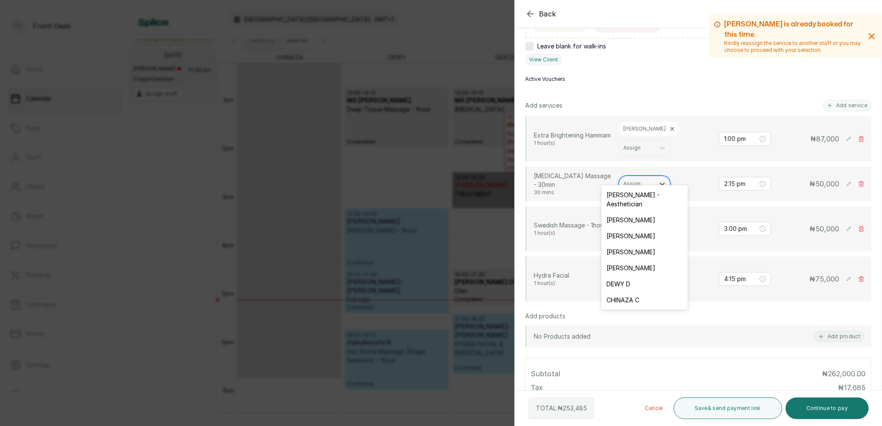
click at [635, 181] on div "Assign" at bounding box center [636, 184] width 27 height 6
click at [633, 213] on div "[PERSON_NAME]" at bounding box center [644, 220] width 87 height 16
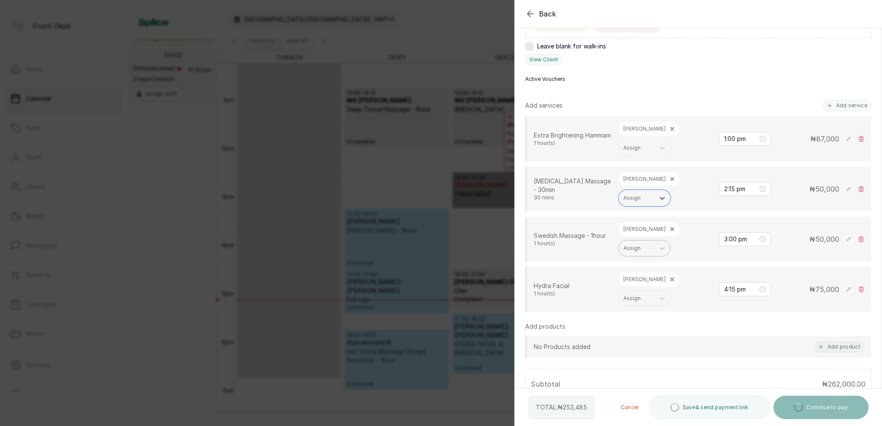
click at [669, 226] on icon at bounding box center [672, 229] width 6 height 6
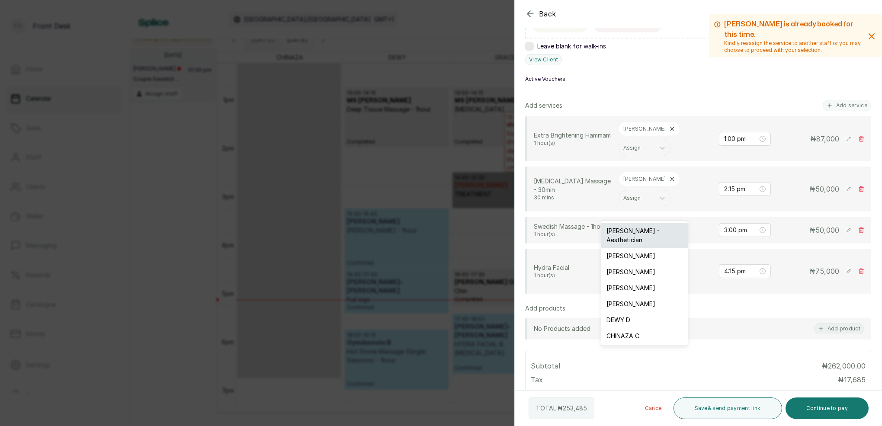
drag, startPoint x: 639, startPoint y: 207, endPoint x: 640, endPoint y: 225, distance: 17.3
click at [639, 227] on div "Assign" at bounding box center [636, 230] width 27 height 6
click at [638, 248] on div "[PERSON_NAME]" at bounding box center [644, 256] width 87 height 16
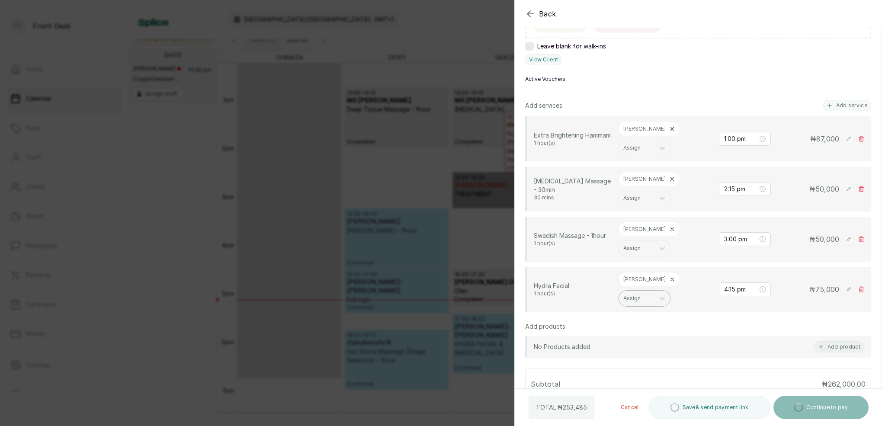
drag, startPoint x: 640, startPoint y: 239, endPoint x: 645, endPoint y: 239, distance: 4.3
click at [669, 276] on icon at bounding box center [672, 279] width 6 height 6
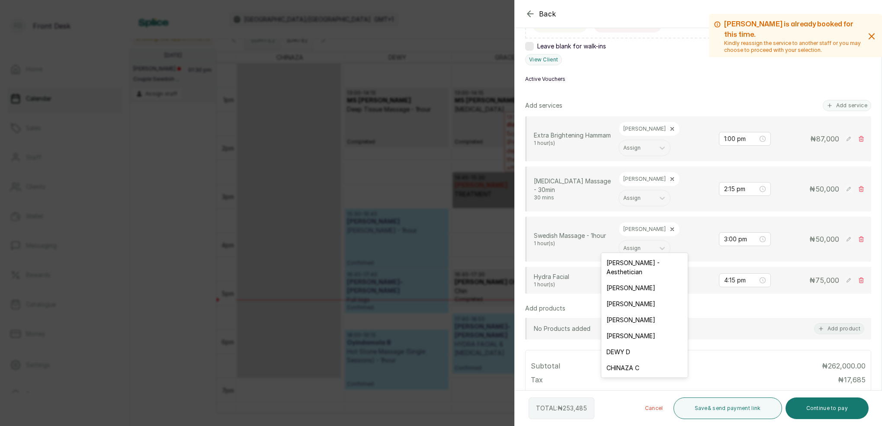
click at [634, 277] on div "Assign" at bounding box center [636, 280] width 27 height 6
drag, startPoint x: 629, startPoint y: 327, endPoint x: 634, endPoint y: 322, distance: 7.3
click at [629, 328] on div "[PERSON_NAME]" at bounding box center [644, 336] width 87 height 16
click at [736, 184] on input "2:15 pm" at bounding box center [741, 189] width 35 height 10
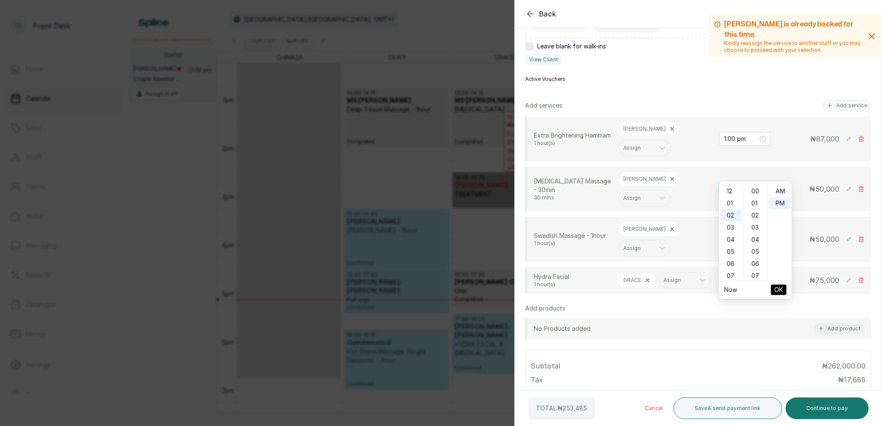
scroll to position [11, 0]
type input "2:00 pm"
click at [755, 192] on div "00" at bounding box center [755, 191] width 21 height 12
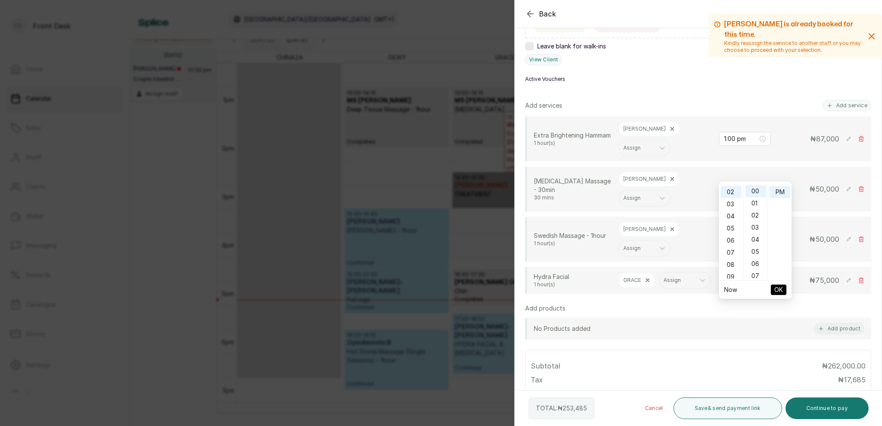
drag, startPoint x: 784, startPoint y: 193, endPoint x: 783, endPoint y: 200, distance: 7.6
click at [784, 193] on div "PM" at bounding box center [780, 192] width 21 height 12
click at [781, 289] on span "OK" at bounding box center [778, 290] width 9 height 16
click at [731, 234] on input "3:00 pm" at bounding box center [741, 239] width 35 height 10
drag, startPoint x: 734, startPoint y: 247, endPoint x: 739, endPoint y: 247, distance: 5.6
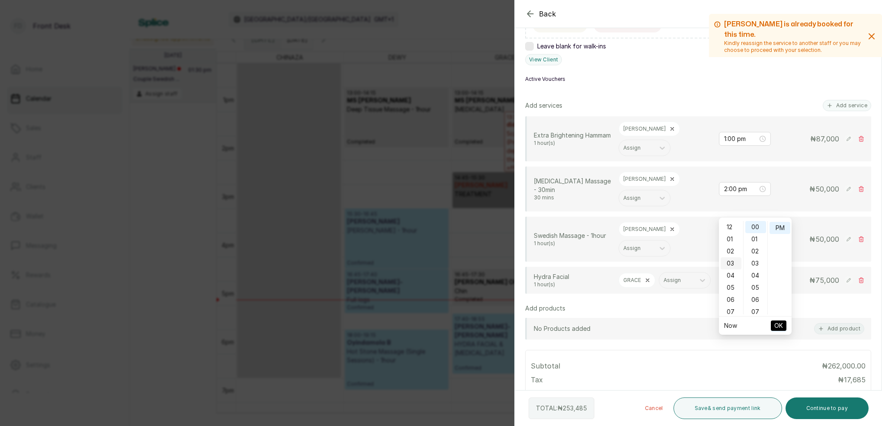
click at [734, 247] on div "02" at bounding box center [731, 251] width 21 height 12
drag, startPoint x: 754, startPoint y: 274, endPoint x: 762, endPoint y: 269, distance: 9.9
click at [754, 273] on div "30" at bounding box center [755, 276] width 21 height 12
type input "2:30 pm"
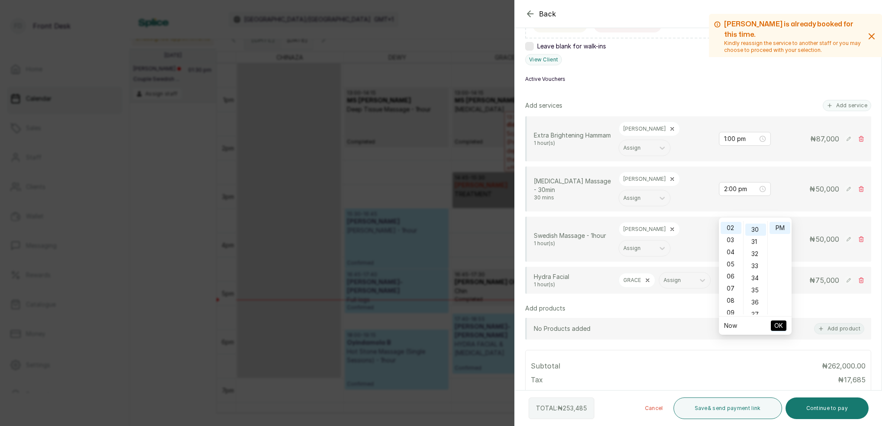
scroll to position [363, 0]
click at [784, 231] on div "PM" at bounding box center [780, 228] width 21 height 12
click at [781, 326] on span "OK" at bounding box center [778, 326] width 9 height 16
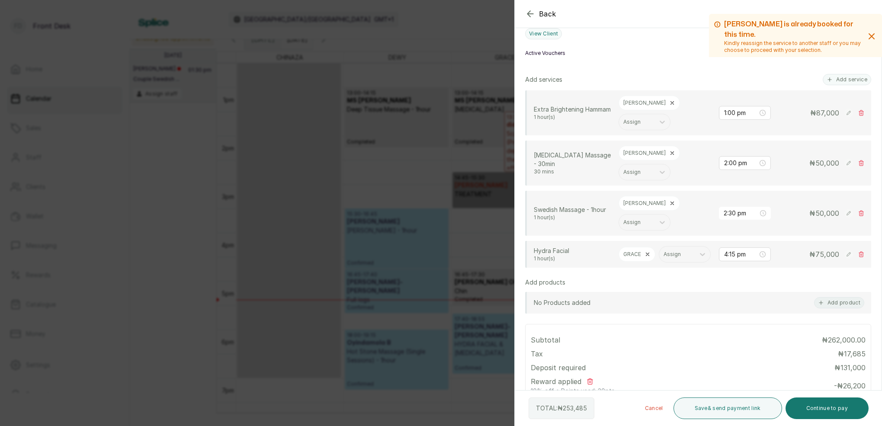
scroll to position [217, 0]
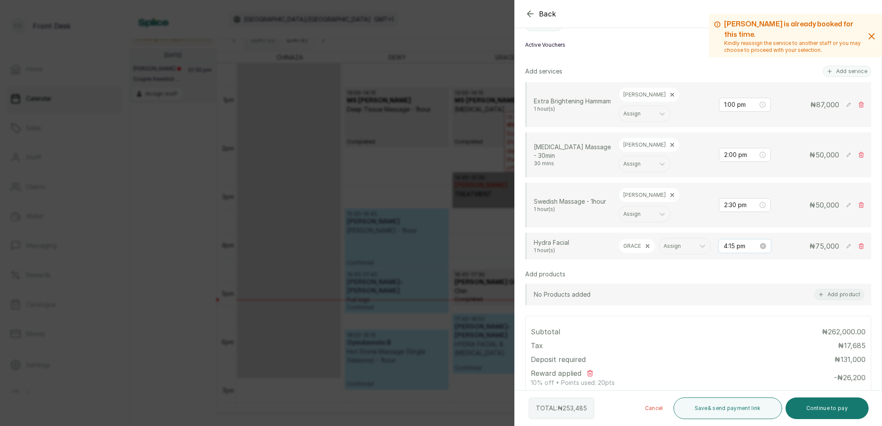
click at [724, 241] on input "4:15 pm" at bounding box center [741, 246] width 35 height 10
click at [732, 258] on div "03" at bounding box center [731, 261] width 21 height 12
click at [760, 289] on div "30" at bounding box center [755, 293] width 21 height 12
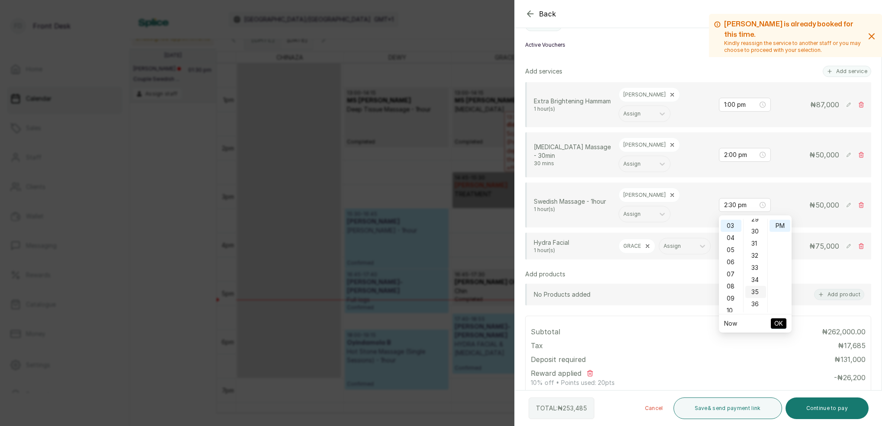
scroll to position [363, 0]
type input "3:30 pm"
click at [756, 225] on div "30" at bounding box center [755, 226] width 21 height 12
click at [774, 224] on div "PM" at bounding box center [780, 226] width 21 height 12
click at [784, 322] on button "OK" at bounding box center [779, 323] width 16 height 10
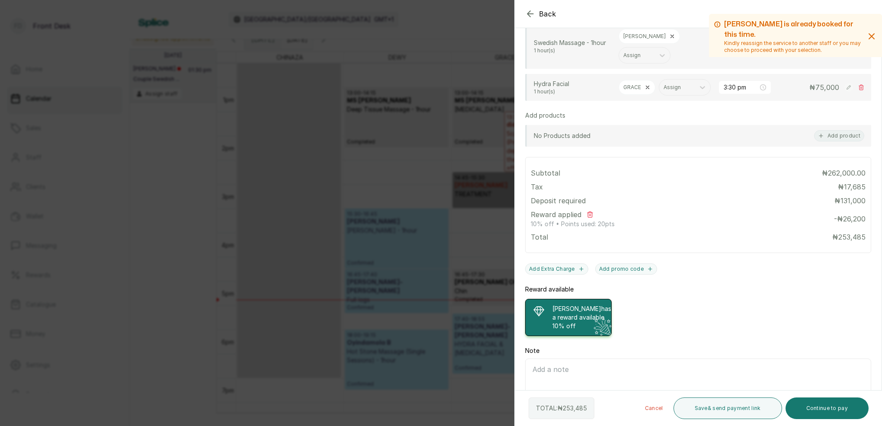
scroll to position [375, 0]
click at [828, 413] on button "Continue to pay" at bounding box center [828, 409] width 84 height 22
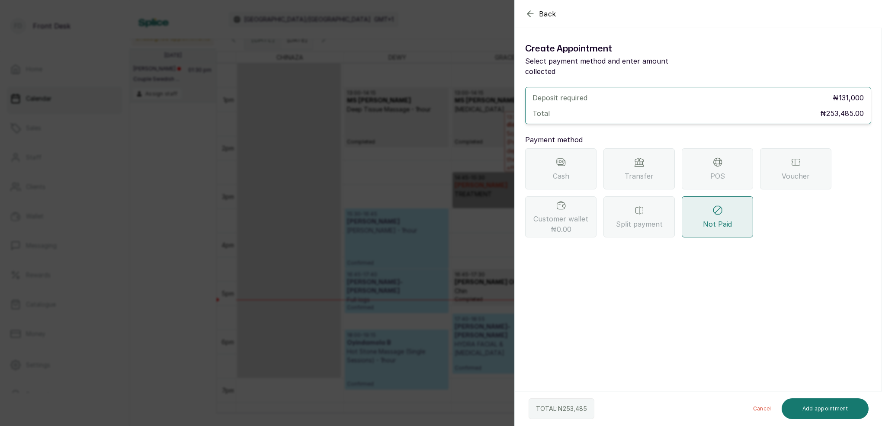
scroll to position [0, 0]
drag, startPoint x: 649, startPoint y: 160, endPoint x: 652, endPoint y: 168, distance: 8.5
click at [649, 171] on span "Transfer" at bounding box center [639, 176] width 29 height 10
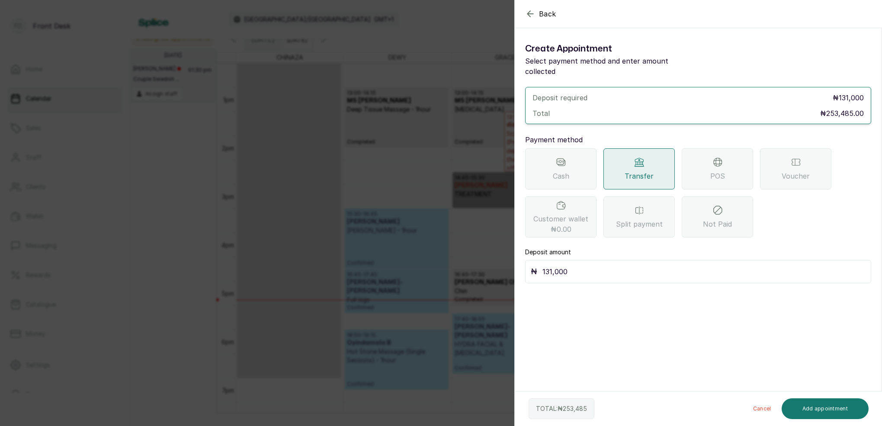
click at [598, 266] on input "131,000" at bounding box center [704, 272] width 323 height 12
type input "1"
type input "253,485"
click at [832, 411] on button "Add appointment" at bounding box center [825, 408] width 87 height 21
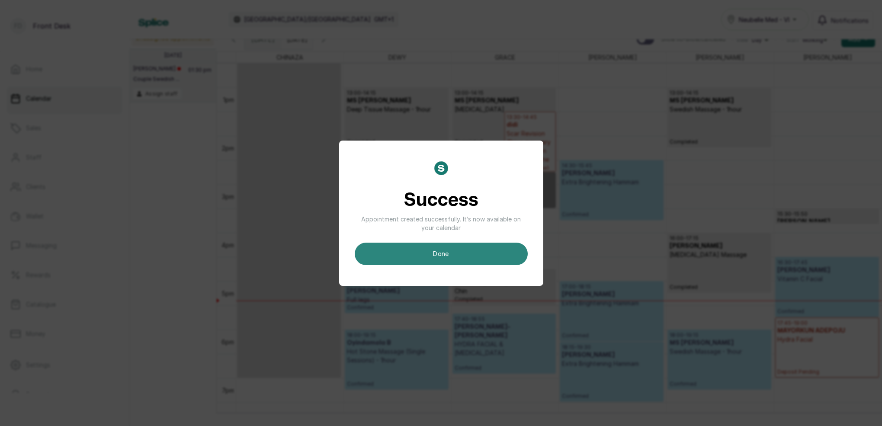
click at [513, 251] on button "done" at bounding box center [441, 254] width 173 height 22
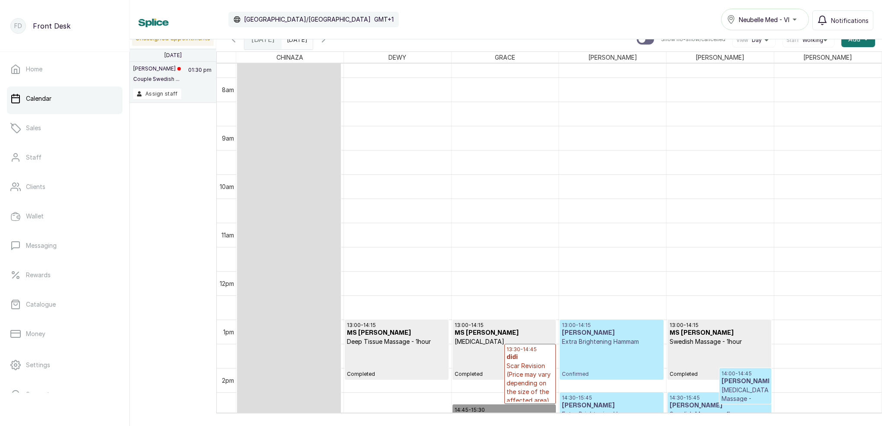
scroll to position [498, 0]
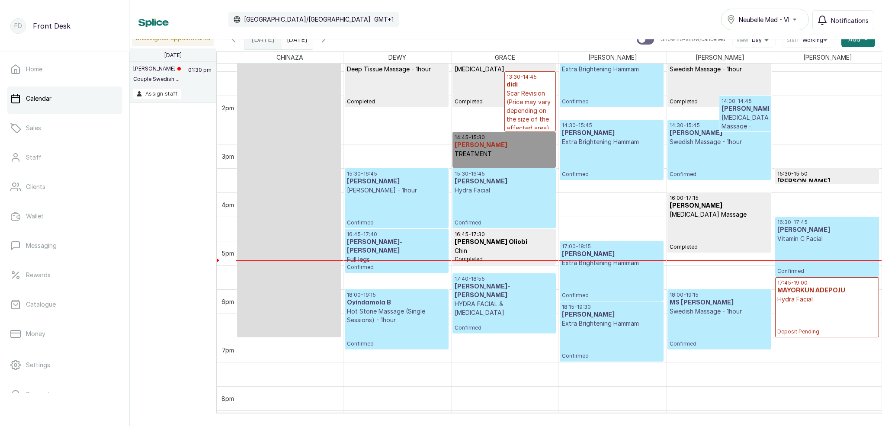
click at [381, 257] on div "16:45 - 17:40 [PERSON_NAME]-[PERSON_NAME] Full legs Confirmed" at bounding box center [396, 251] width 99 height 40
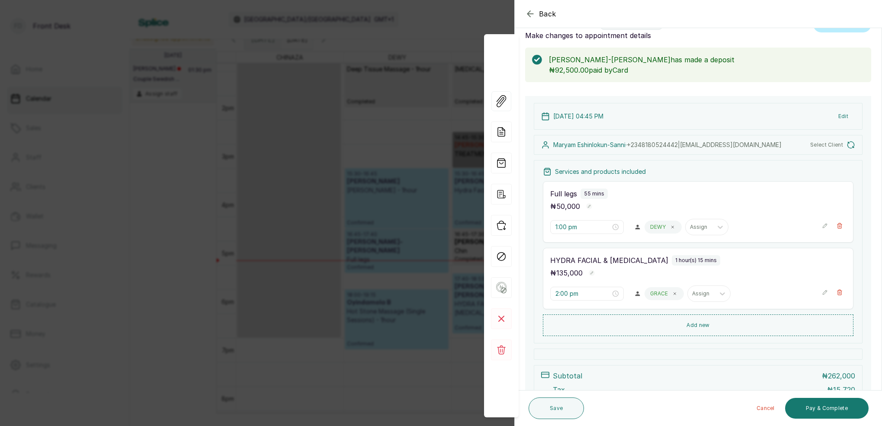
type input "4:45 pm"
type input "5:40 pm"
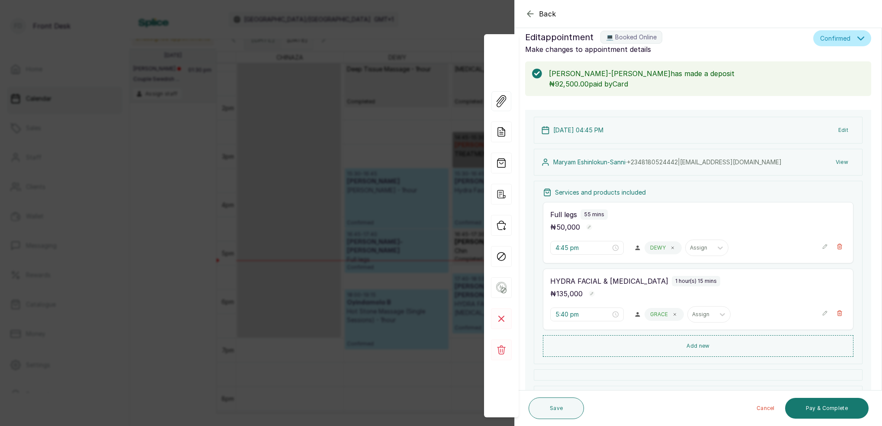
click at [477, 20] on div "Back Appointment Details Edit appointment 💻 Booked Online Make changes to appoi…" at bounding box center [441, 213] width 882 height 426
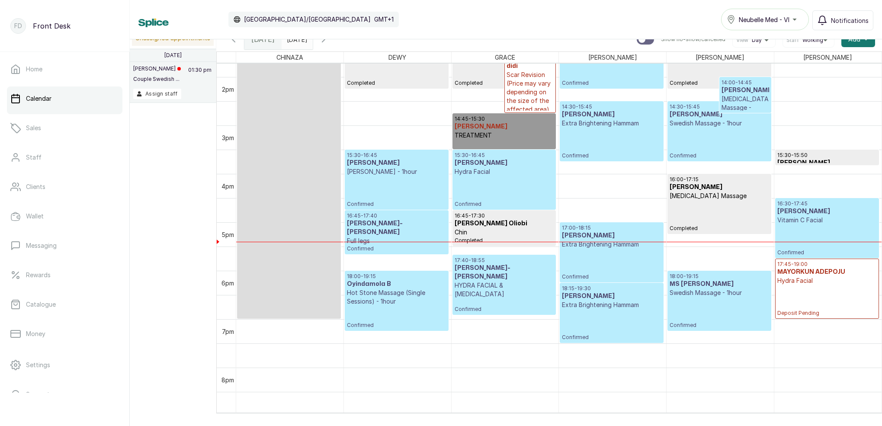
click at [716, 122] on p "Swedish Massage - 1hour" at bounding box center [719, 123] width 99 height 9
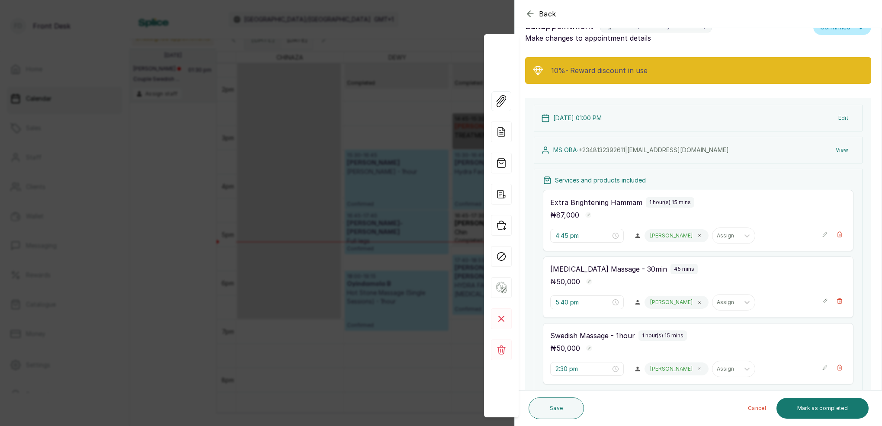
type input "1:00 pm"
type input "2:00 pm"
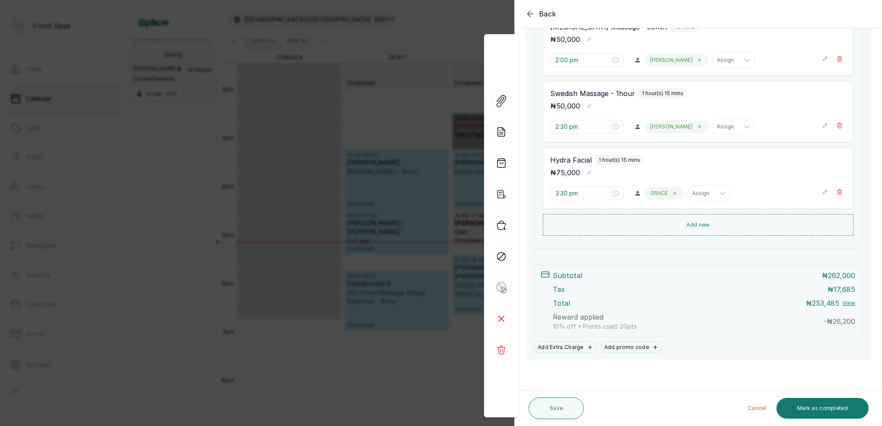
click at [433, 34] on div "Back Appointment Details Edit appointment 🚶 Walk-in (booked by Front Desk) Make…" at bounding box center [441, 213] width 882 height 426
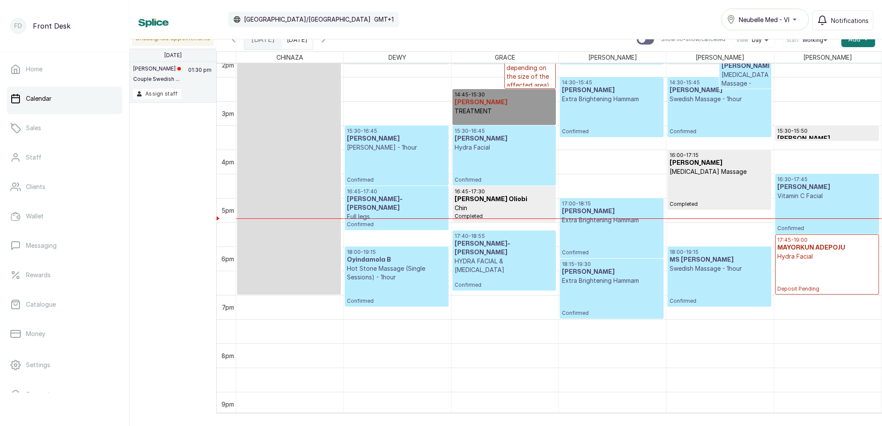
click at [719, 117] on div "14:30 - 15:45 MS OBA Swedish Massage - 1hour Confirmed" at bounding box center [719, 107] width 99 height 56
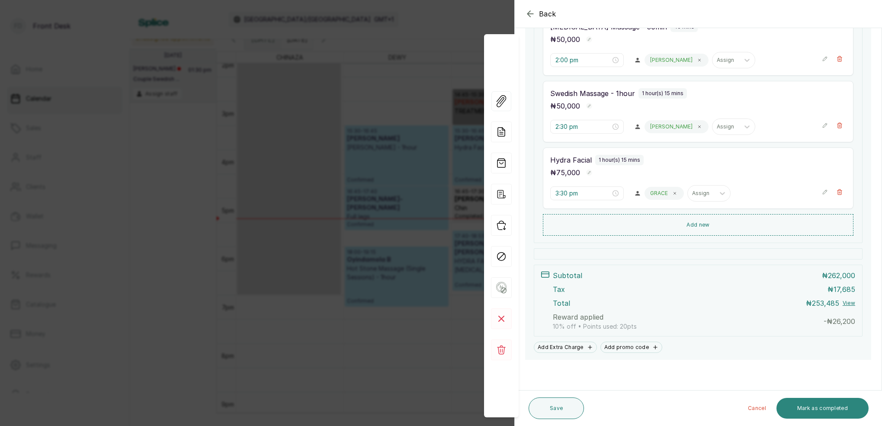
click at [828, 403] on button "Mark as completed" at bounding box center [823, 408] width 92 height 21
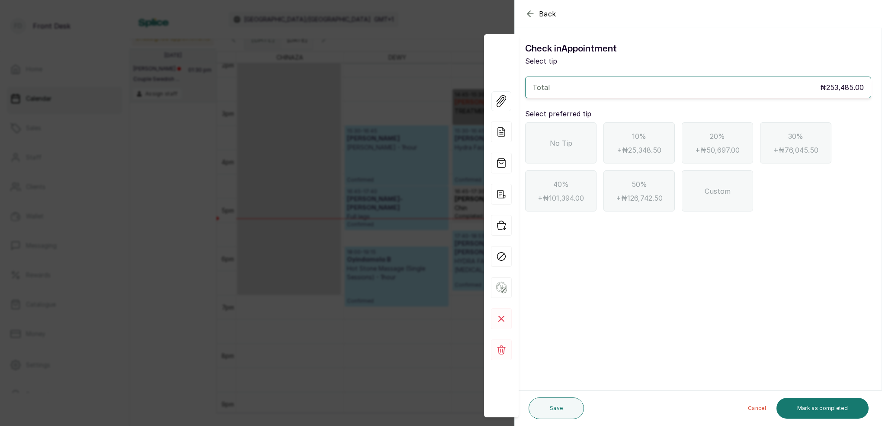
click at [574, 149] on div "No Tip" at bounding box center [560, 142] width 71 height 41
click at [806, 405] on button "Mark as completed" at bounding box center [823, 408] width 92 height 21
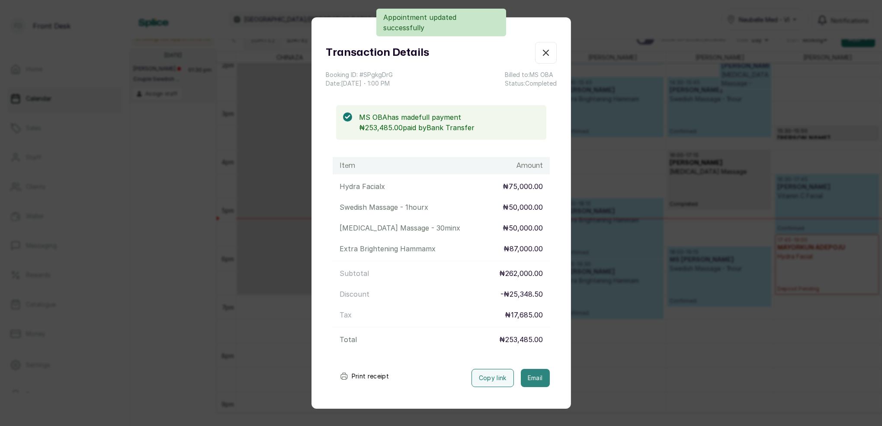
click at [538, 378] on button "Email" at bounding box center [535, 378] width 29 height 18
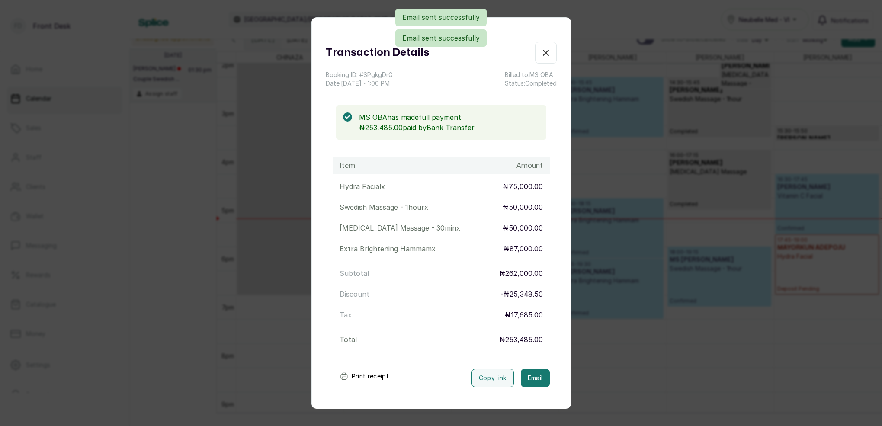
click at [543, 52] on icon "button" at bounding box center [546, 53] width 10 height 10
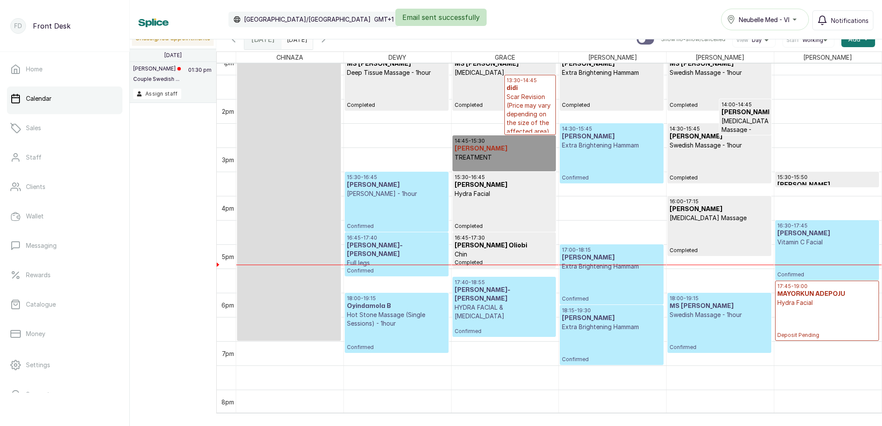
click at [736, 144] on p "Swedish Massage - 1hour" at bounding box center [719, 145] width 99 height 9
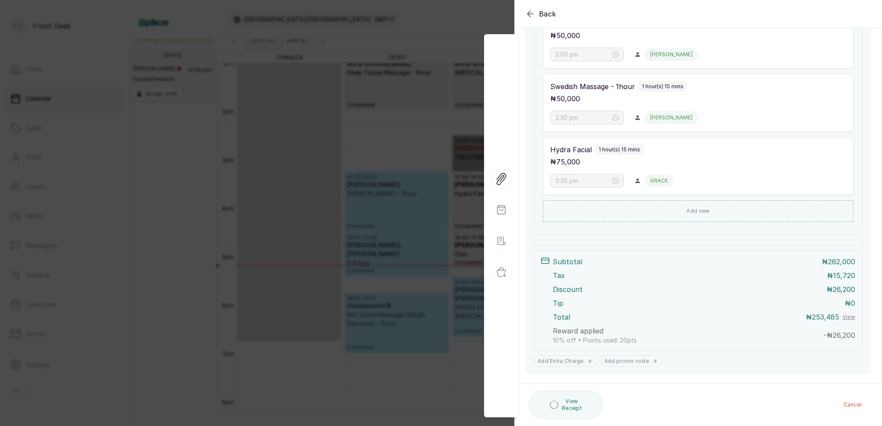
click at [447, 58] on div "Back Appointment Details Edit appointment 🚶 Walk-in (booked by Front Desk) Make…" at bounding box center [441, 213] width 882 height 426
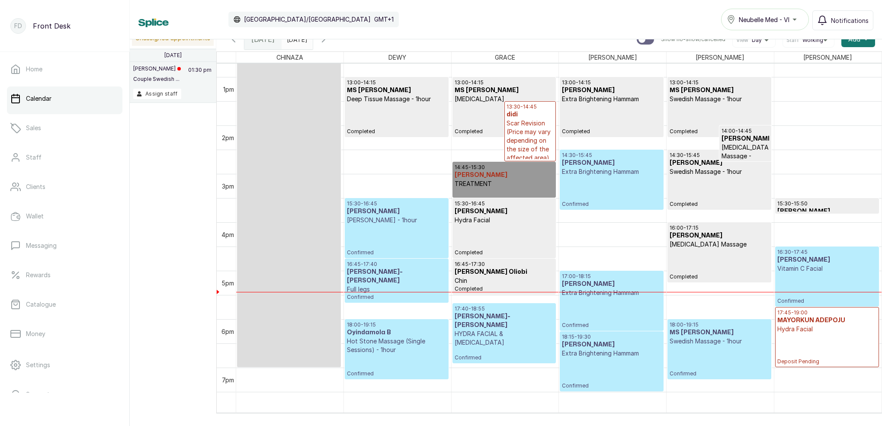
scroll to position [615, 0]
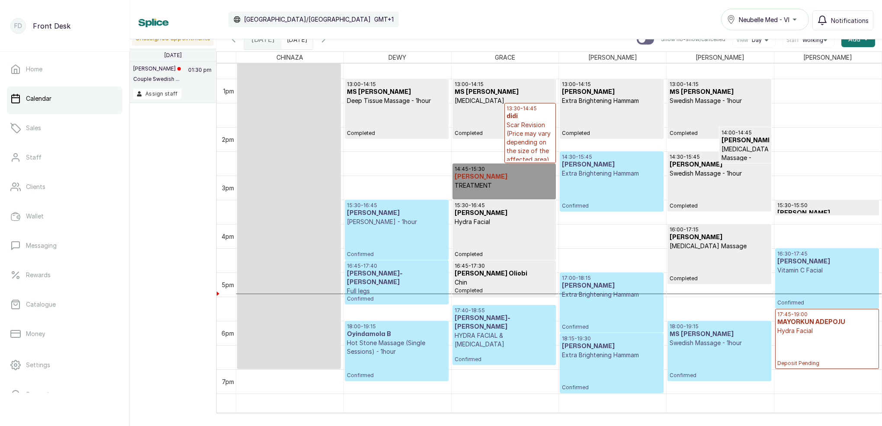
click at [296, 44] on input "[DATE]" at bounding box center [289, 37] width 14 height 15
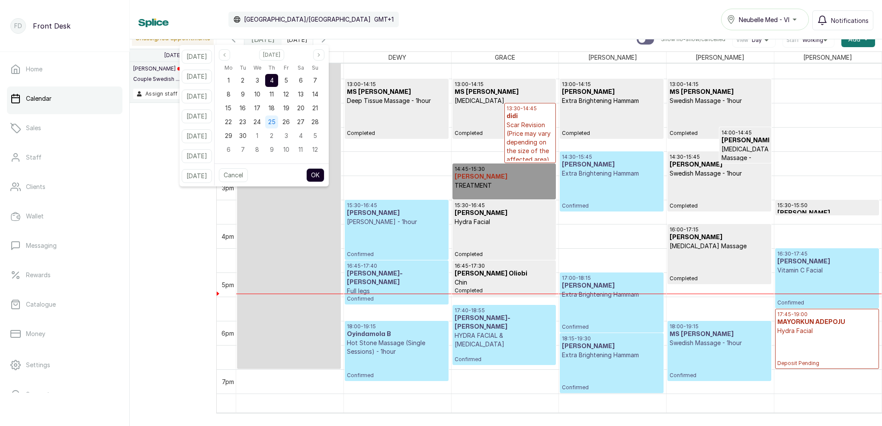
drag, startPoint x: 255, startPoint y: 81, endPoint x: 285, endPoint y: 119, distance: 48.4
click at [249, 81] on div "2" at bounding box center [242, 80] width 13 height 13
click at [324, 176] on button "OK" at bounding box center [315, 175] width 18 height 14
type input "[DATE]"
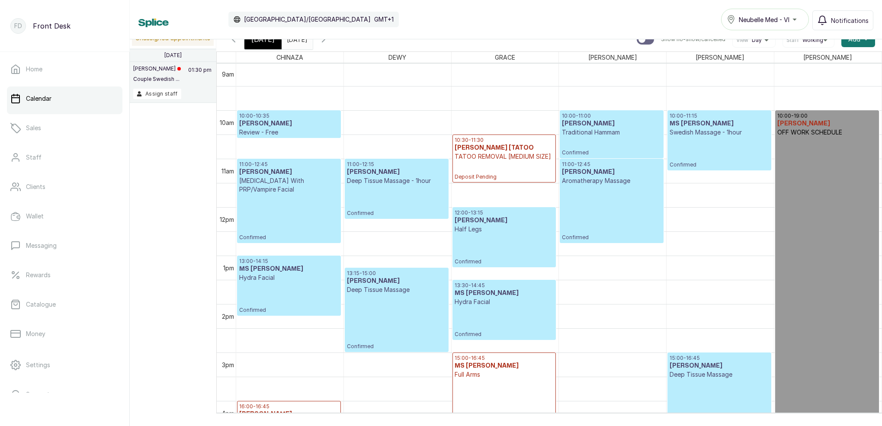
click at [329, 42] on icon "button" at bounding box center [323, 39] width 10 height 10
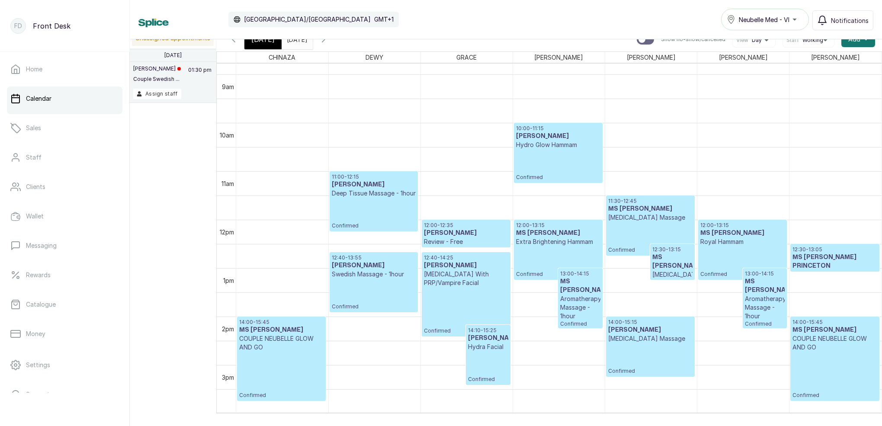
click at [476, 335] on h3 "[PERSON_NAME]" at bounding box center [488, 338] width 40 height 9
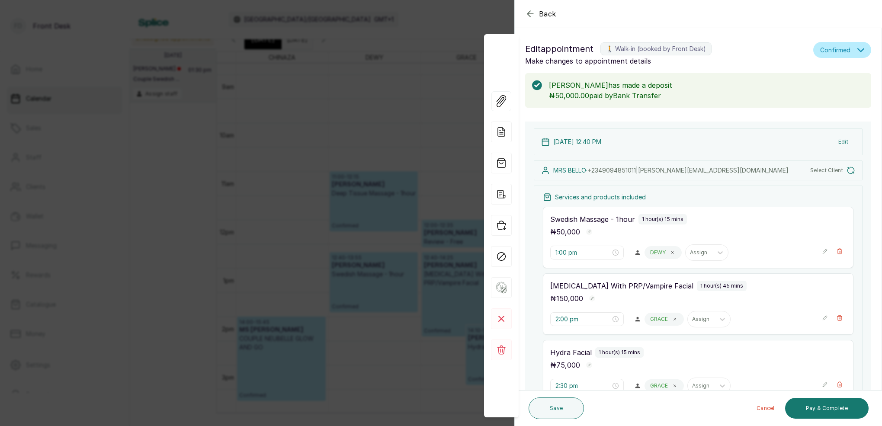
type input "12:40 pm"
type input "2:10 pm"
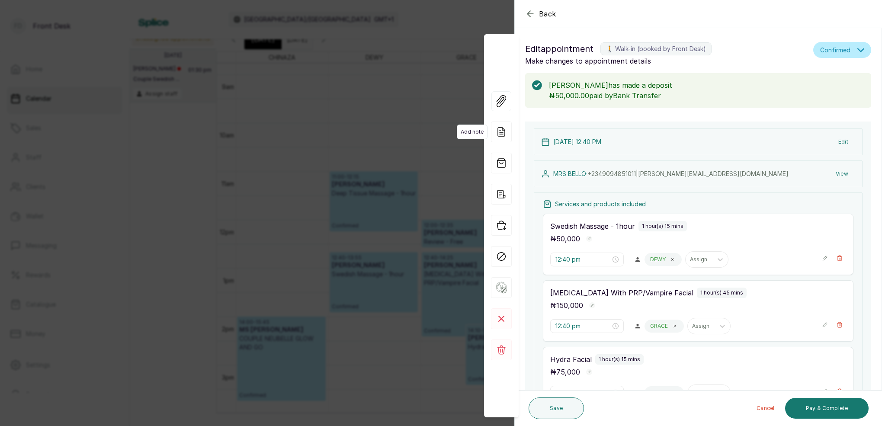
click at [504, 132] on icon at bounding box center [501, 132] width 21 height 21
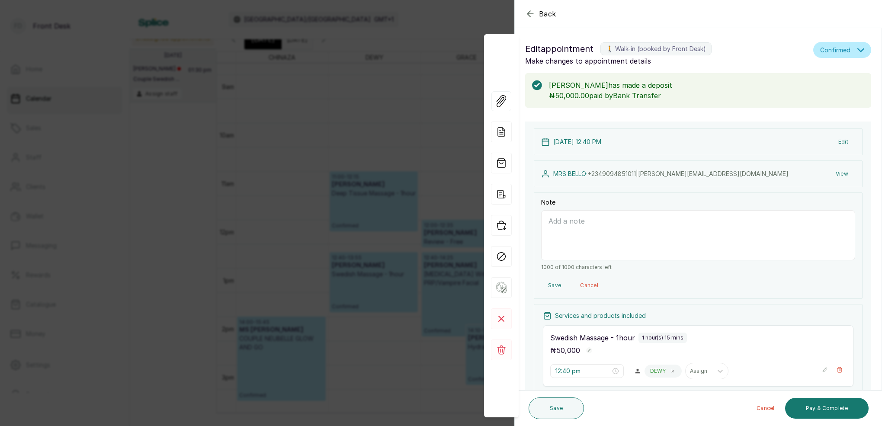
click at [585, 222] on textarea "Note" at bounding box center [698, 235] width 314 height 50
type textarea "H"
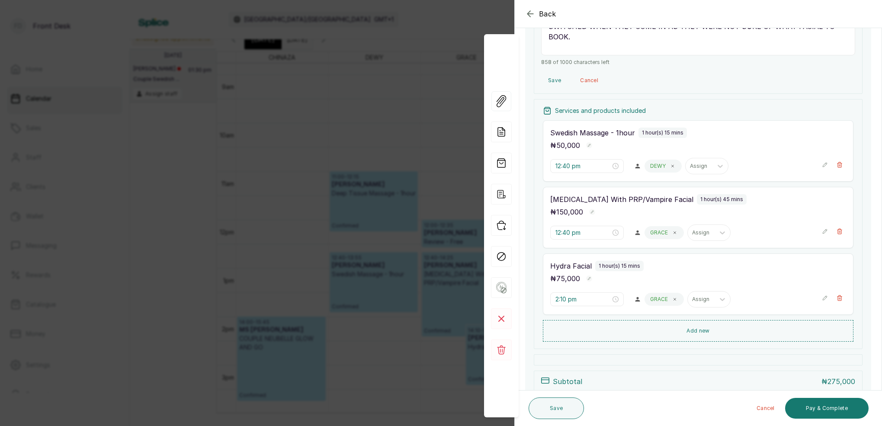
scroll to position [214, 0]
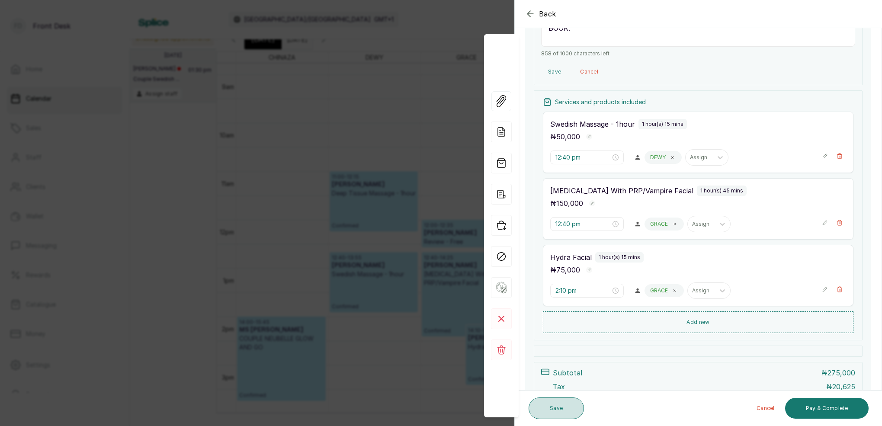
type textarea "THE TWO FACIALS WERE BOOKED TO SECURE THE SLOT FACIALS. THEY COULD BE SWITCHED …"
click at [556, 412] on button "Save" at bounding box center [556, 409] width 55 height 22
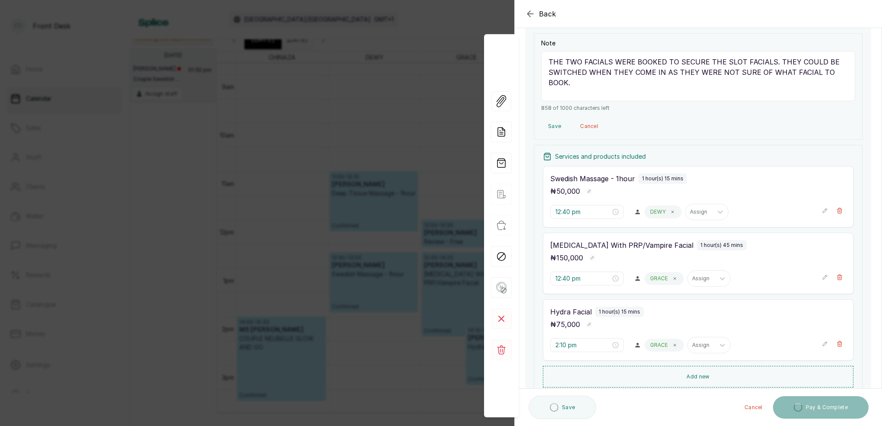
scroll to position [145, 0]
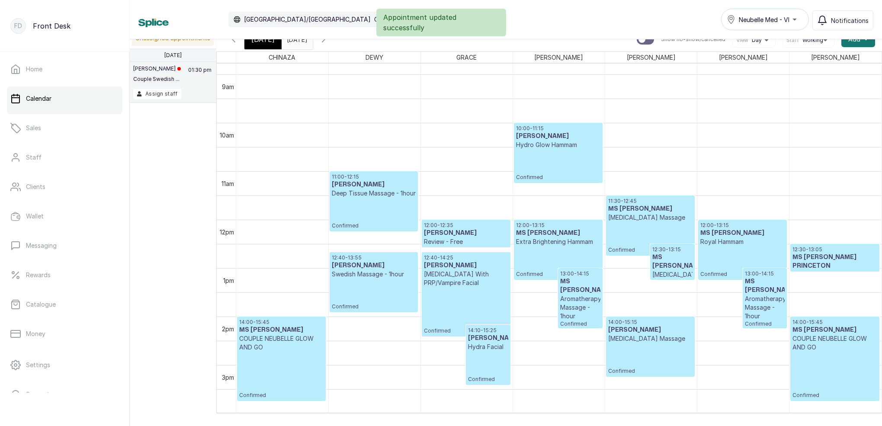
click at [376, 282] on div "12:40 - 13:55 [PERSON_NAME] Swedish Massage - 1hour Confirmed" at bounding box center [374, 282] width 84 height 56
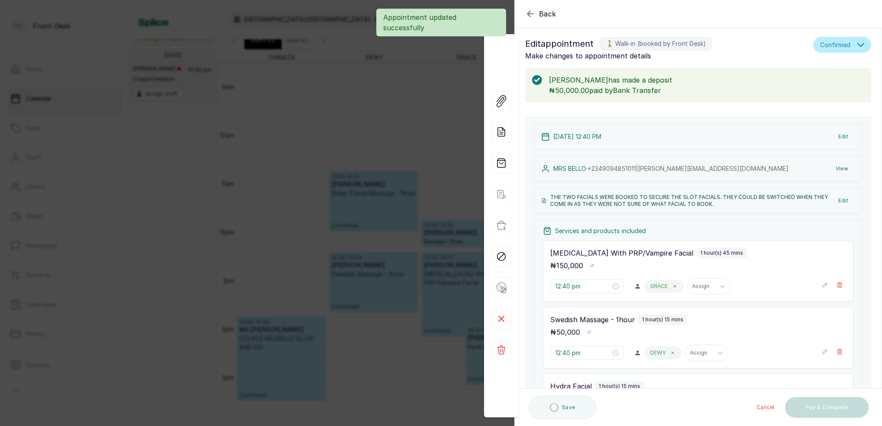
scroll to position [1, 0]
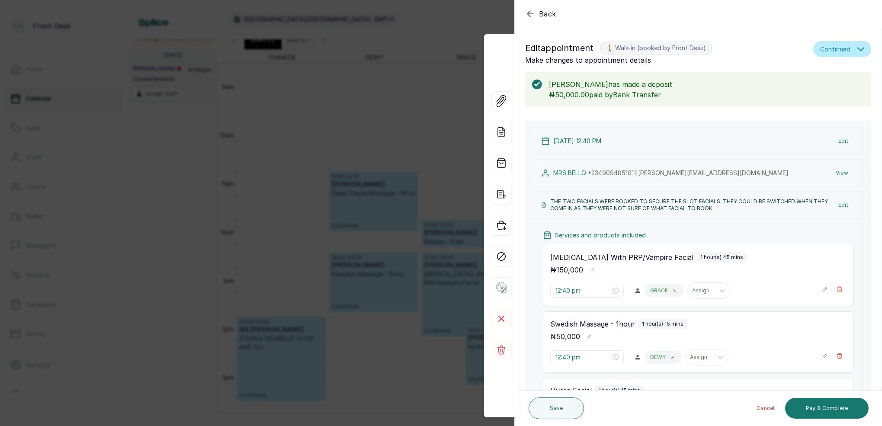
click at [846, 206] on button "Edit" at bounding box center [844, 205] width 24 height 16
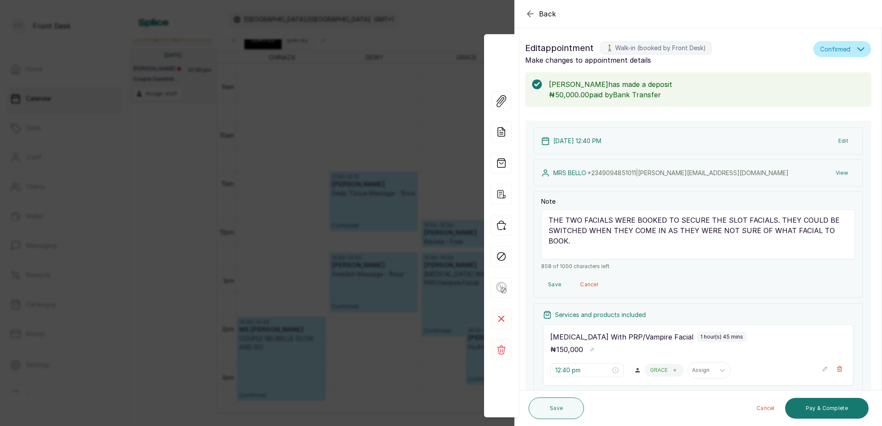
drag, startPoint x: 768, startPoint y: 220, endPoint x: 775, endPoint y: 222, distance: 6.7
click at [768, 220] on textarea "THE TWO FACIALS WERE BOOKED TO SECURE THE SLOT FACIALS. THEY COULD BE SWITCHED …" at bounding box center [698, 234] width 314 height 50
type textarea "THE TWO FACIALS WERE BOOKED TO SECURE THE SLOT . THEY COULD BE SWITCHED WHEN TH…"
click at [566, 409] on button "Save" at bounding box center [556, 409] width 55 height 22
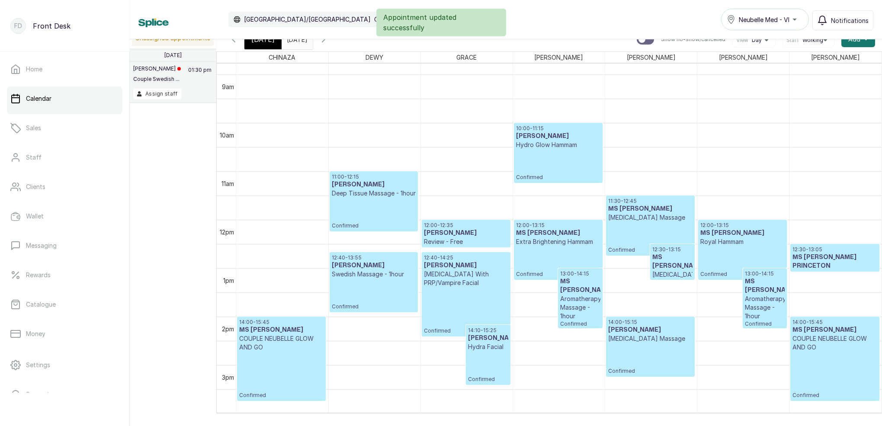
click at [466, 269] on h3 "[PERSON_NAME]" at bounding box center [466, 265] width 84 height 9
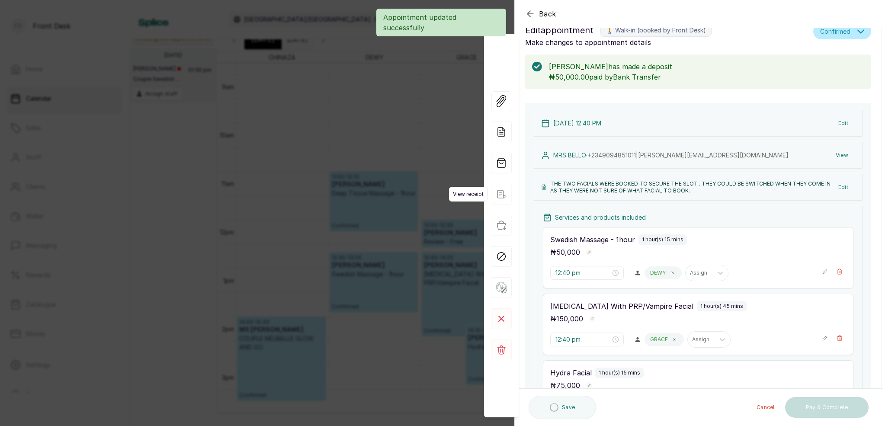
scroll to position [33, 0]
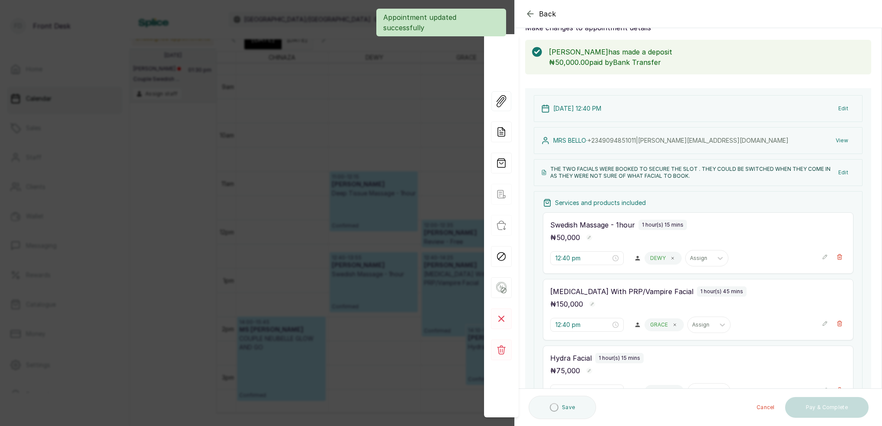
click at [444, 98] on div "Back Appointment Details Edit appointment 🚶 Walk-in (booked by Front Desk) Make…" at bounding box center [441, 213] width 882 height 426
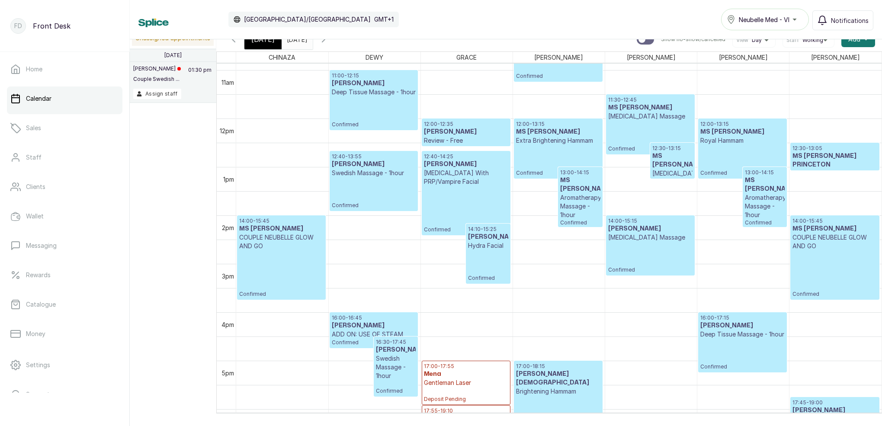
scroll to position [525, 0]
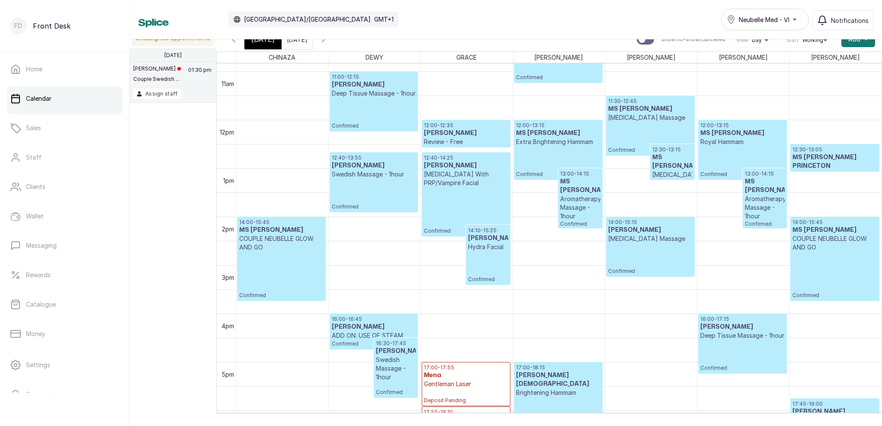
click at [267, 45] on div "[DATE]" at bounding box center [262, 39] width 37 height 20
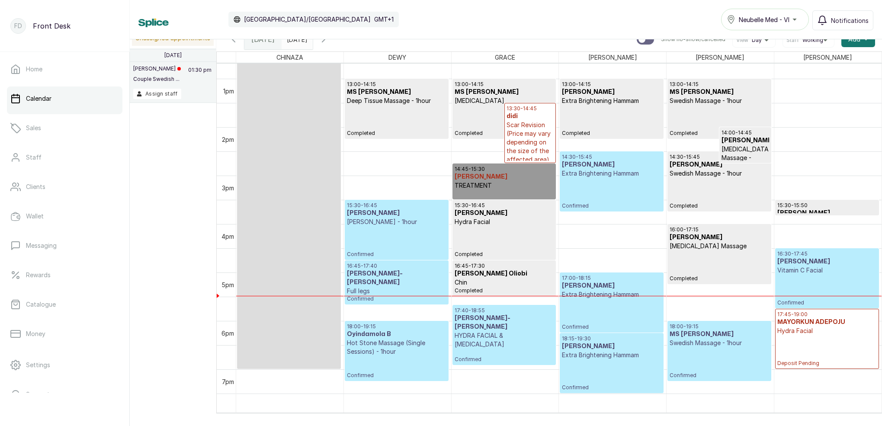
scroll to position [626, 0]
click at [296, 43] on input "[DATE]" at bounding box center [289, 37] width 14 height 15
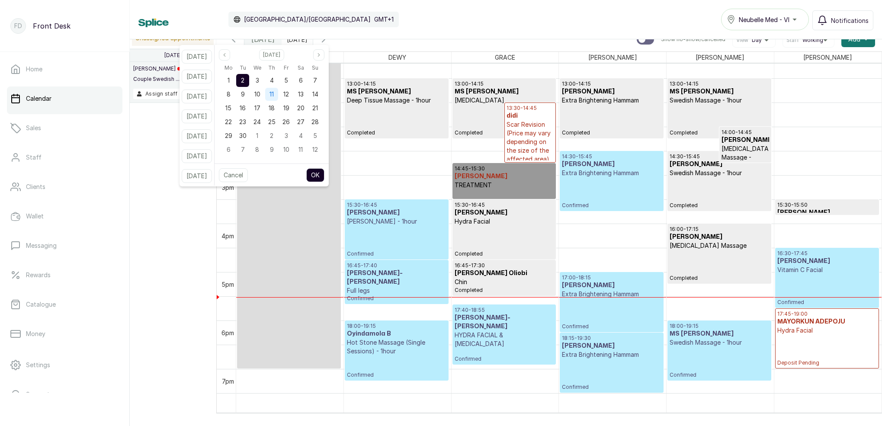
drag, startPoint x: 266, startPoint y: 80, endPoint x: 286, endPoint y: 98, distance: 26.7
click at [259, 80] on span "3" at bounding box center [257, 80] width 3 height 7
click at [324, 177] on button "OK" at bounding box center [315, 175] width 18 height 14
type input "[DATE]"
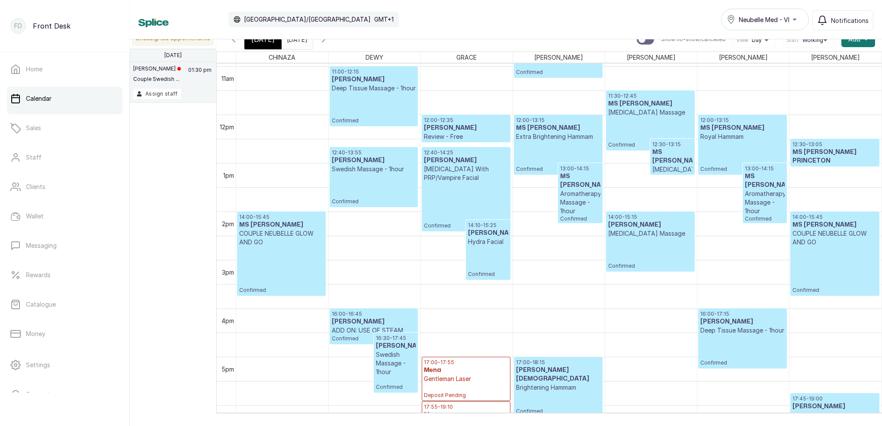
scroll to position [508, 0]
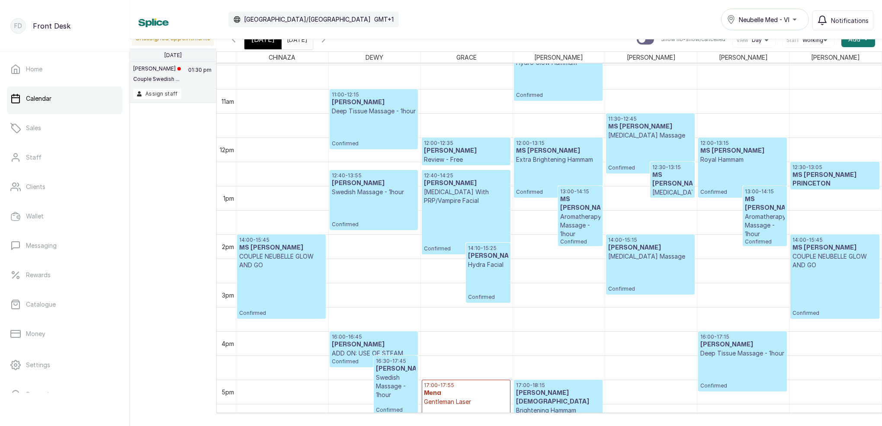
drag, startPoint x: 269, startPoint y: 41, endPoint x: 292, endPoint y: 52, distance: 26.1
click at [269, 41] on span "[DATE]" at bounding box center [262, 39] width 23 height 10
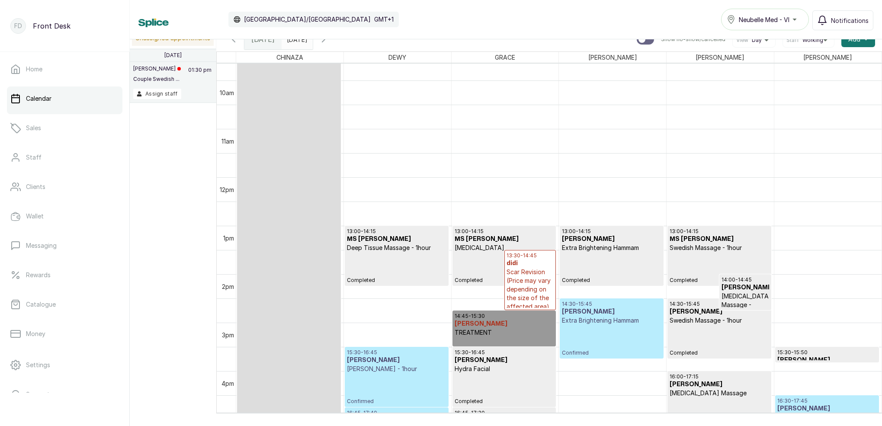
scroll to position [471, 0]
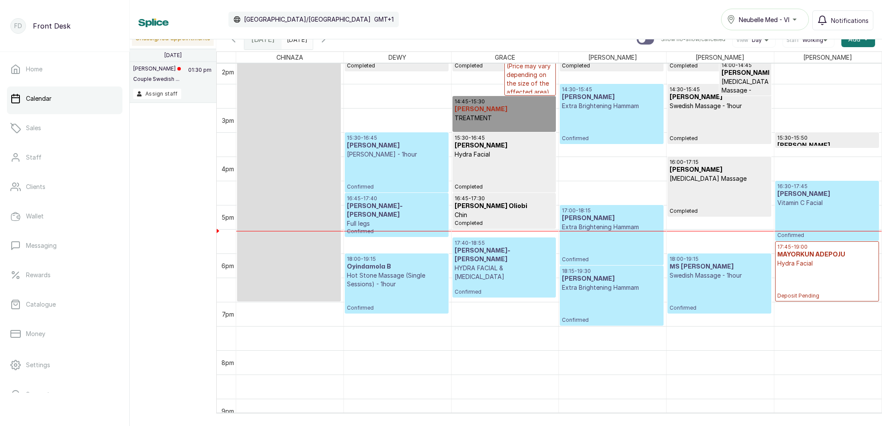
click at [236, 42] on icon "button" at bounding box center [233, 39] width 10 height 10
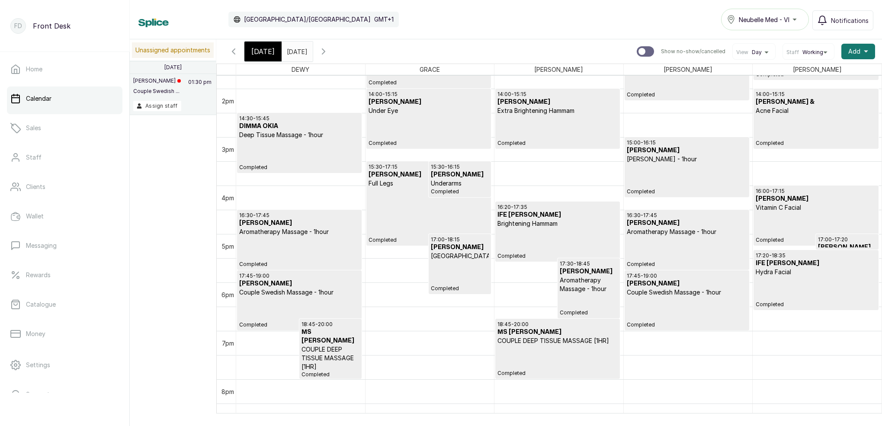
drag, startPoint x: 272, startPoint y: 51, endPoint x: 276, endPoint y: 55, distance: 6.1
click at [271, 51] on div "[DATE]" at bounding box center [262, 52] width 37 height 20
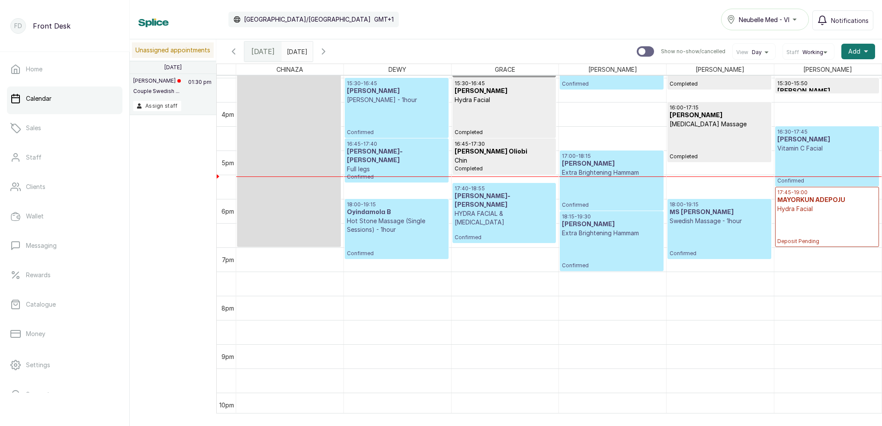
click at [395, 164] on div "16:45 - 17:40 [PERSON_NAME]-[PERSON_NAME] Full legs Confirmed" at bounding box center [396, 161] width 99 height 40
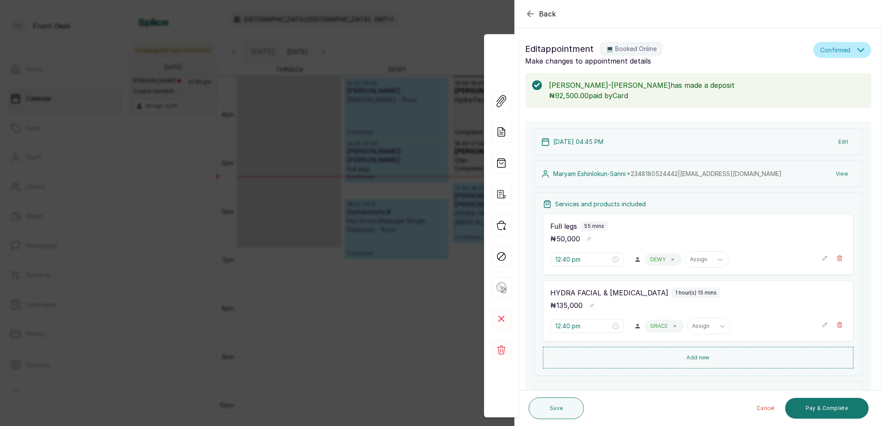
type input "4:45 pm"
type input "5:40 pm"
click at [841, 172] on button "View" at bounding box center [842, 174] width 26 height 16
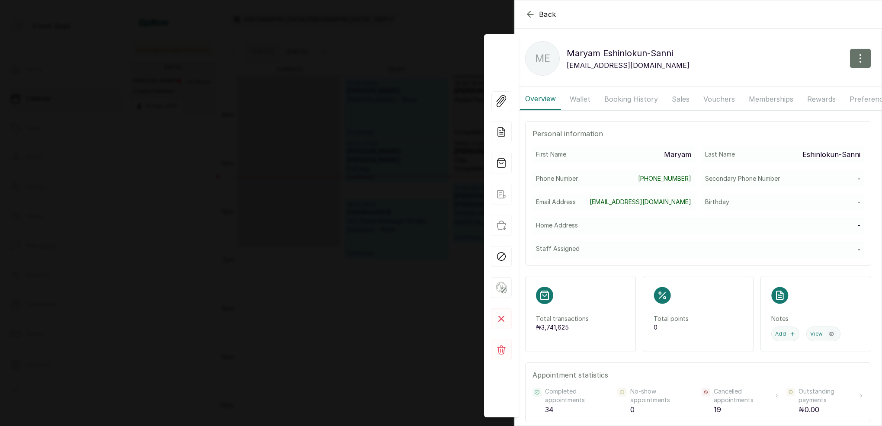
click at [638, 100] on button "Booking History" at bounding box center [631, 99] width 64 height 22
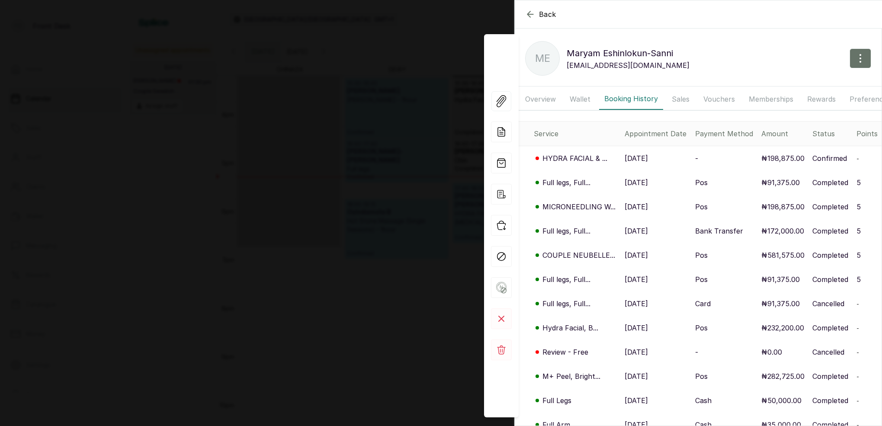
click at [565, 183] on p "Full legs, Full..." at bounding box center [567, 182] width 48 height 10
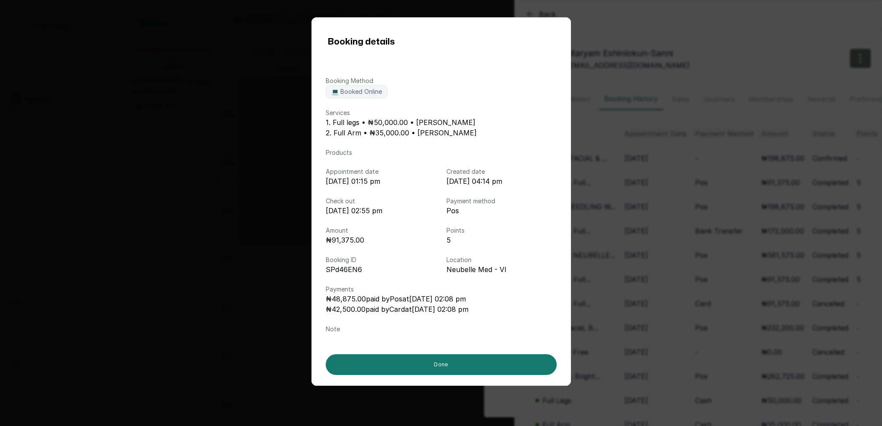
click at [671, 179] on div "Booking details Booking Method 💻 Booked Online Services 1. Full legs • ₦50,000.…" at bounding box center [441, 213] width 882 height 426
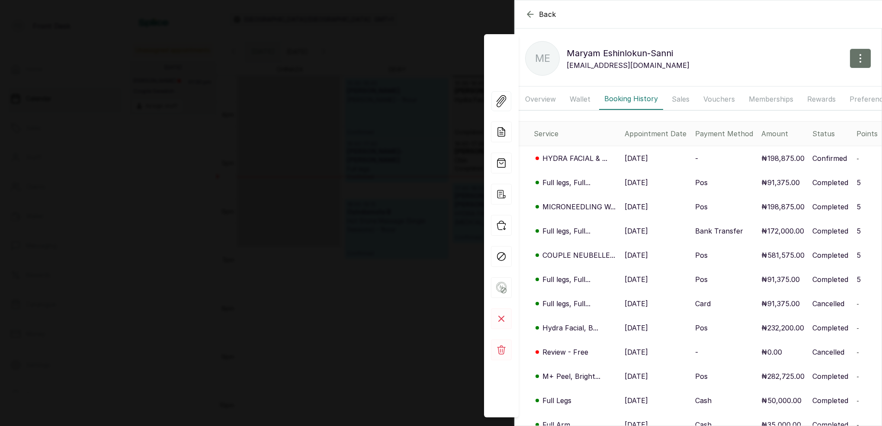
click at [545, 181] on p "Full legs, Full..." at bounding box center [567, 182] width 48 height 10
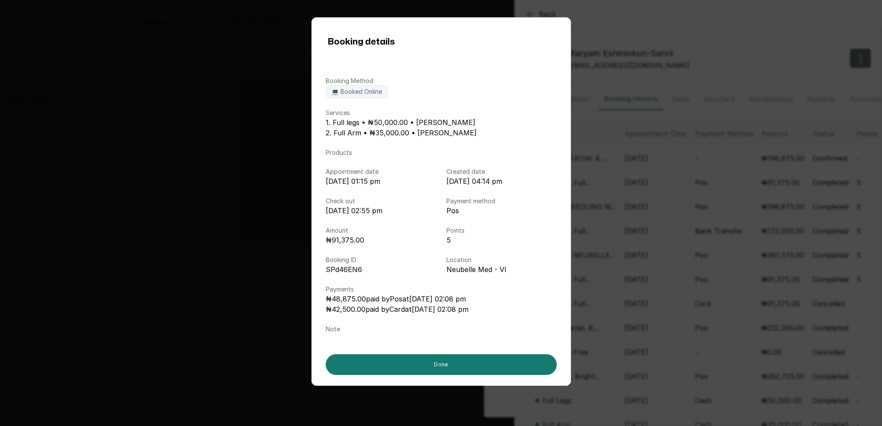
drag, startPoint x: 677, startPoint y: 195, endPoint x: 654, endPoint y: 188, distance: 23.8
click at [677, 195] on div "Booking details Booking Method 💻 Booked Online Services 1. Full legs • ₦50,000.…" at bounding box center [441, 213] width 882 height 426
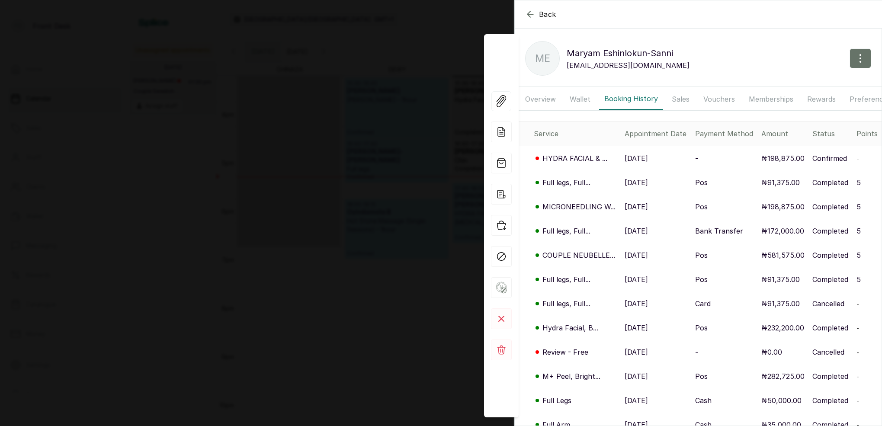
click at [323, 74] on div "Back [PERSON_NAME]-[PERSON_NAME] ME [PERSON_NAME]-[PERSON_NAME] [EMAIL_ADDRESS]…" at bounding box center [441, 213] width 882 height 426
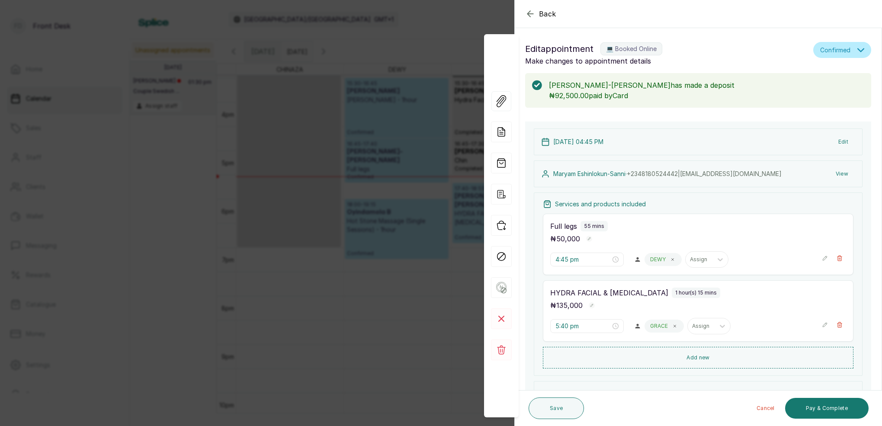
drag, startPoint x: 369, startPoint y: 88, endPoint x: 564, endPoint y: 103, distance: 196.1
click at [369, 88] on div "Back Appointment Details Edit appointment 💻 Booked Online Make changes to appoi…" at bounding box center [441, 213] width 882 height 426
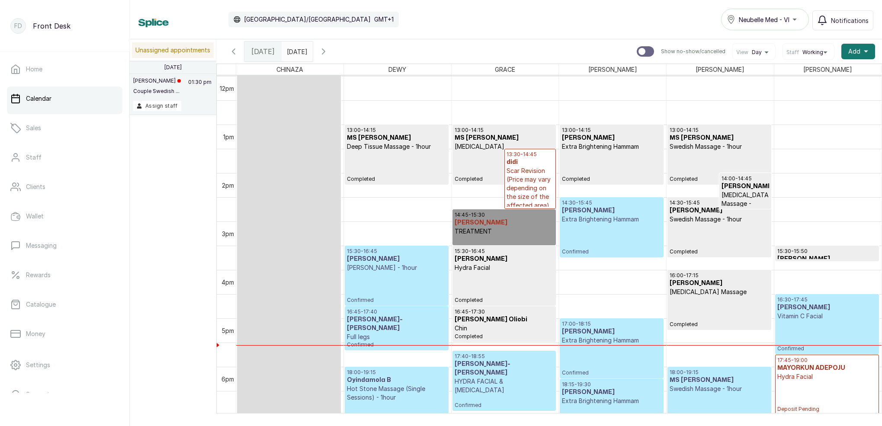
scroll to position [578, 0]
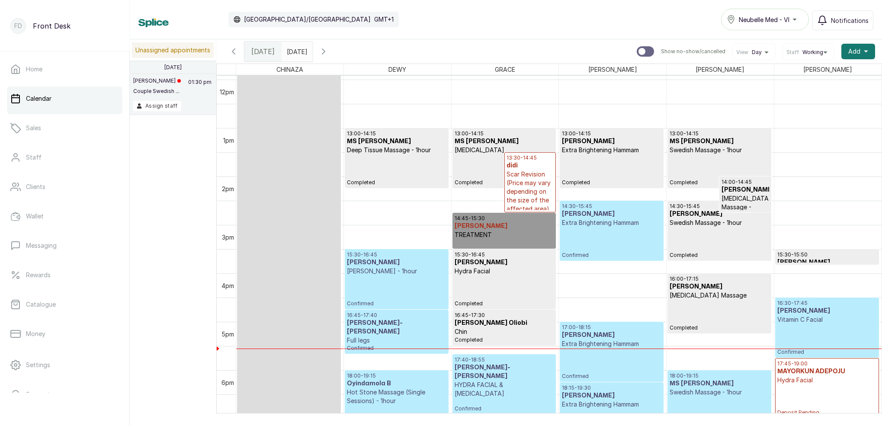
click at [296, 53] on input "[DATE]" at bounding box center [289, 49] width 14 height 15
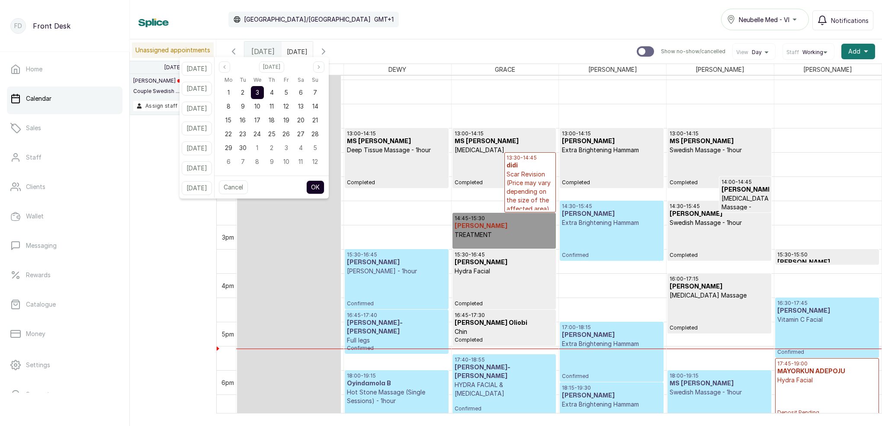
drag, startPoint x: 255, startPoint y: 94, endPoint x: 273, endPoint y: 93, distance: 17.7
click at [249, 94] on div "2" at bounding box center [242, 92] width 13 height 13
click at [322, 183] on button "OK" at bounding box center [315, 187] width 18 height 14
type input "[DATE]"
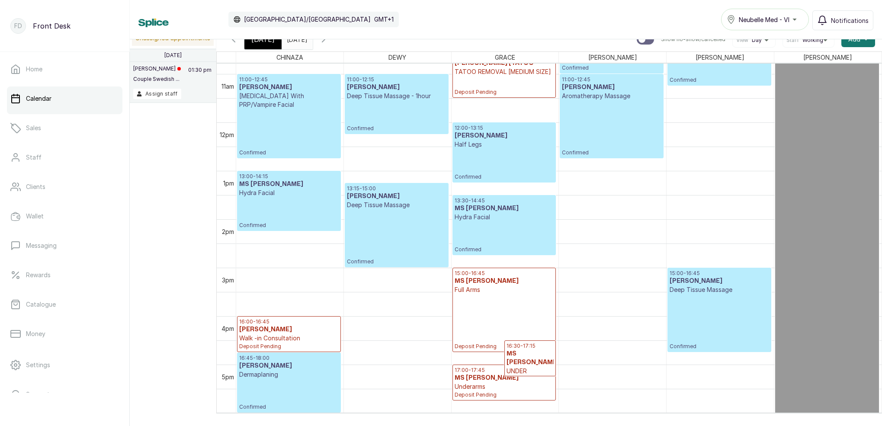
scroll to position [539, 0]
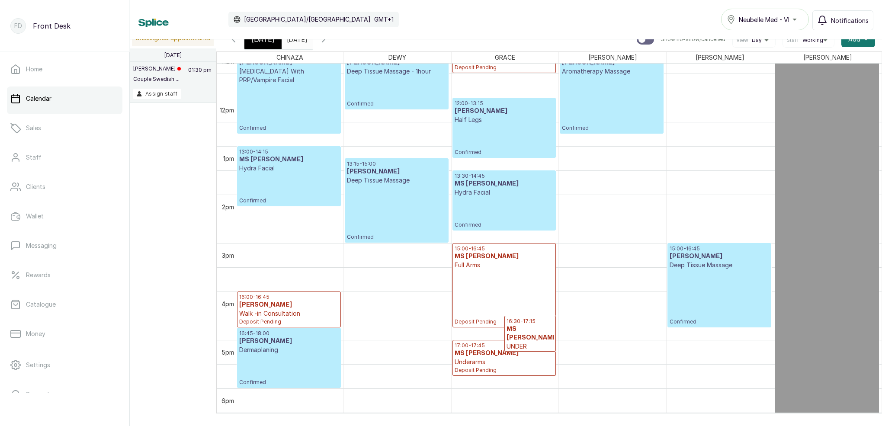
click at [258, 41] on span "[DATE]" at bounding box center [262, 39] width 23 height 10
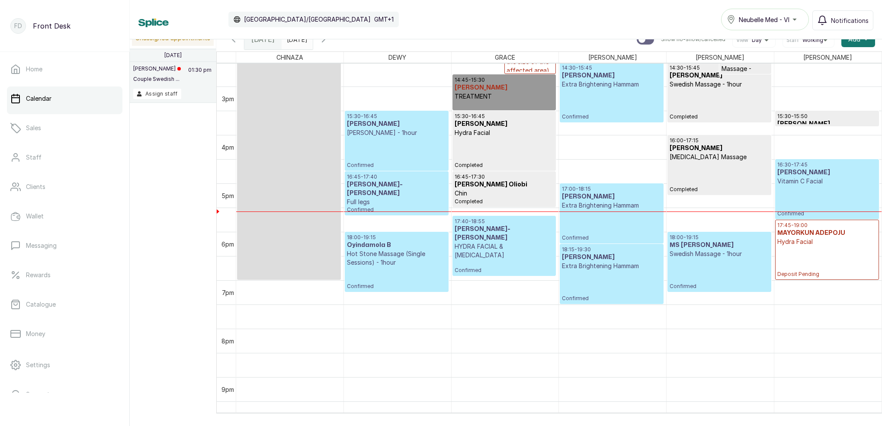
scroll to position [651, 0]
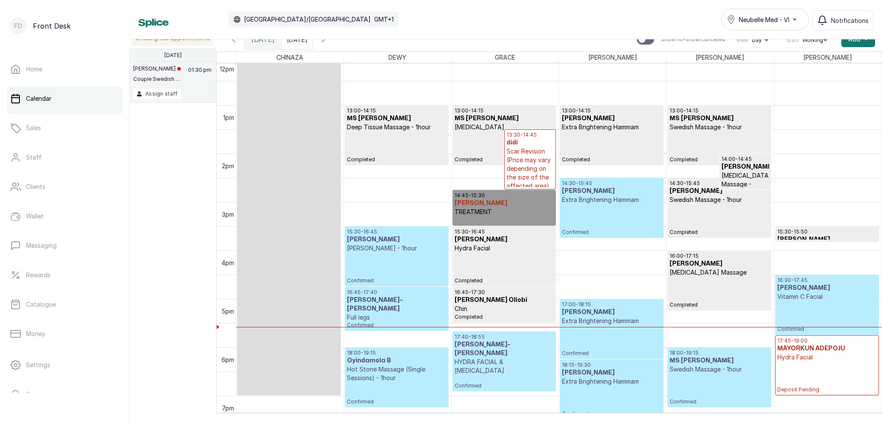
click at [329, 42] on icon "button" at bounding box center [323, 39] width 10 height 10
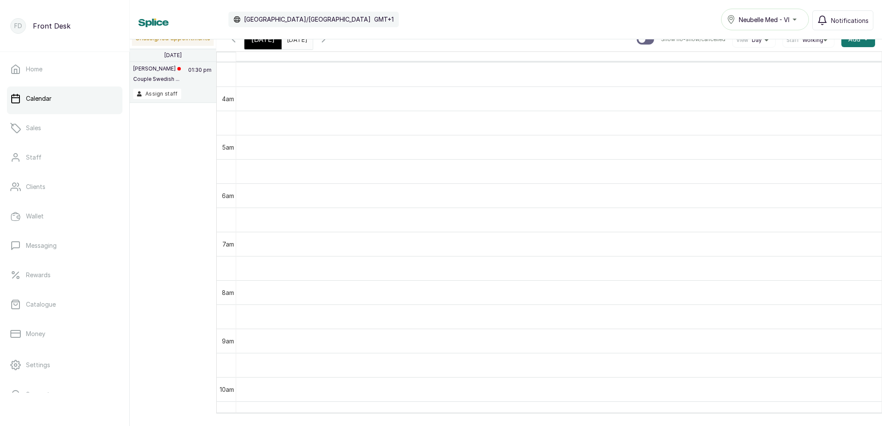
click at [334, 45] on button "Show no-show/cancelled" at bounding box center [323, 39] width 21 height 21
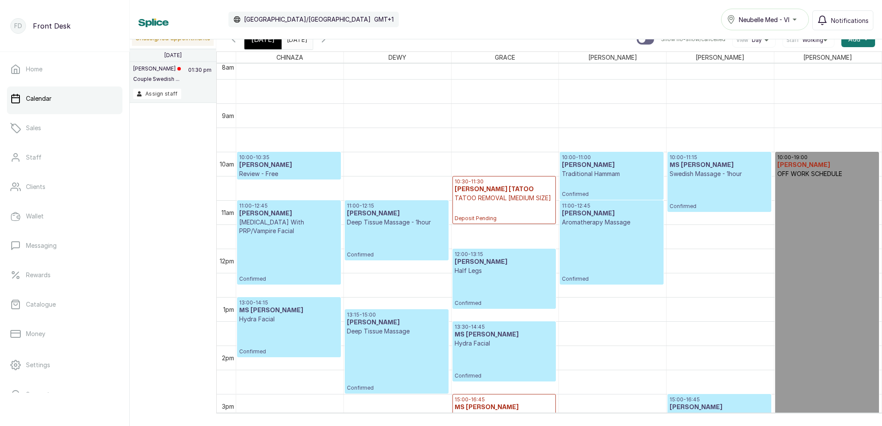
click at [329, 41] on icon "button" at bounding box center [323, 39] width 10 height 10
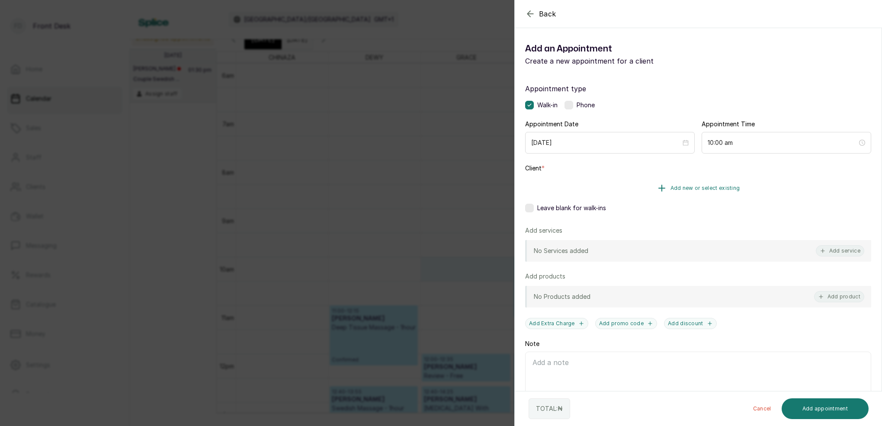
click at [715, 186] on span "Add new or select existing" at bounding box center [706, 188] width 70 height 7
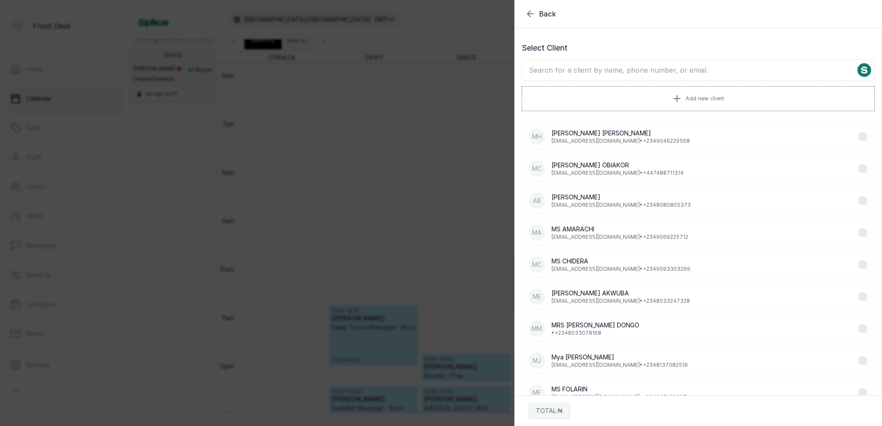
click at [536, 12] on button "Back" at bounding box center [540, 14] width 31 height 10
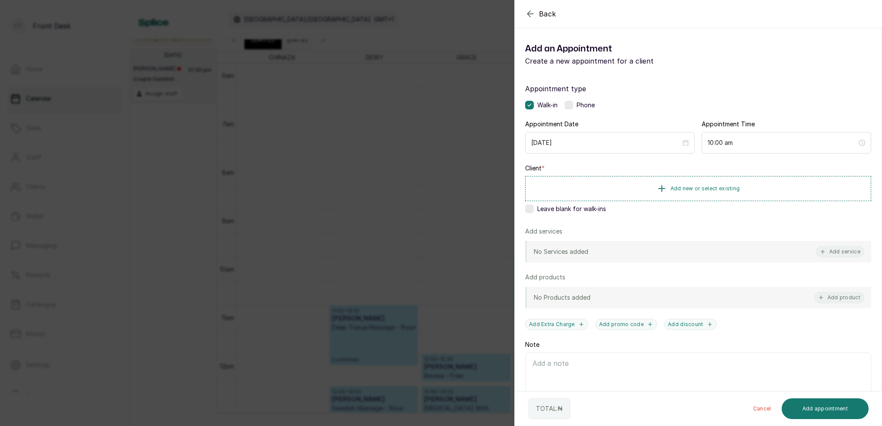
click at [532, 214] on div "Client * Add new or select existing Leave blank for walk-ins" at bounding box center [698, 190] width 346 height 53
click at [530, 207] on label at bounding box center [529, 209] width 9 height 9
drag, startPoint x: 857, startPoint y: 254, endPoint x: 852, endPoint y: 254, distance: 4.8
click at [856, 254] on button "Add service" at bounding box center [840, 251] width 48 height 11
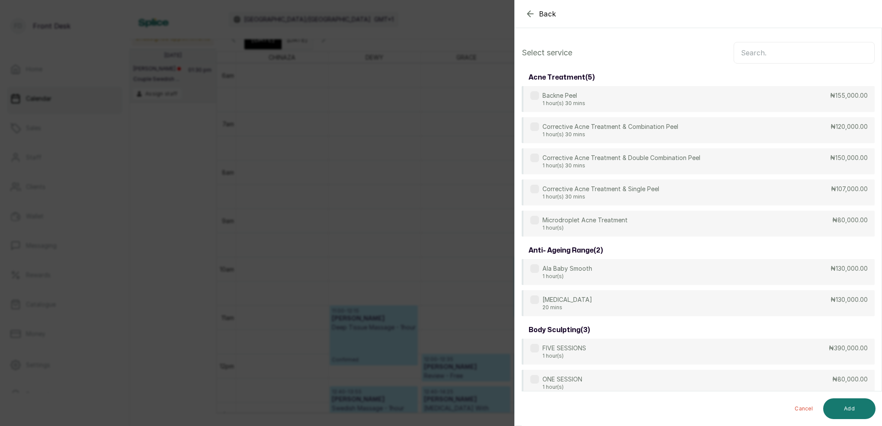
click at [788, 51] on input "text" at bounding box center [804, 53] width 141 height 22
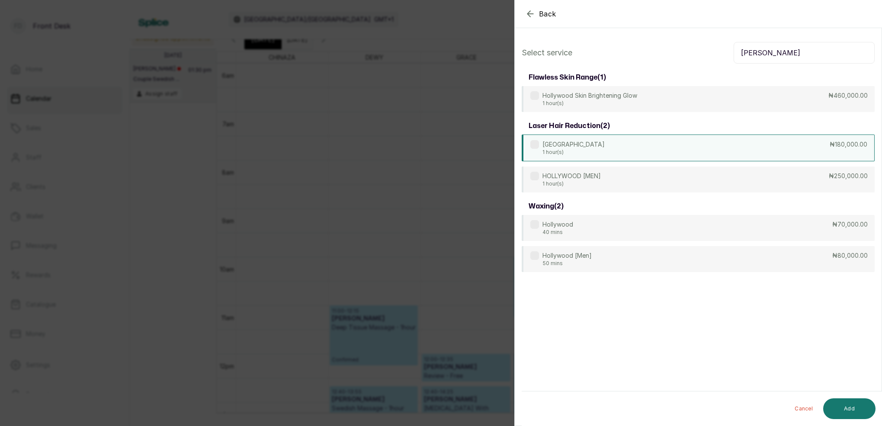
type input "[PERSON_NAME]"
click at [619, 151] on div "HOLLYWOOD 1 hour(s) ₦180,000.00" at bounding box center [698, 148] width 353 height 27
click at [845, 408] on button "Add" at bounding box center [849, 408] width 52 height 21
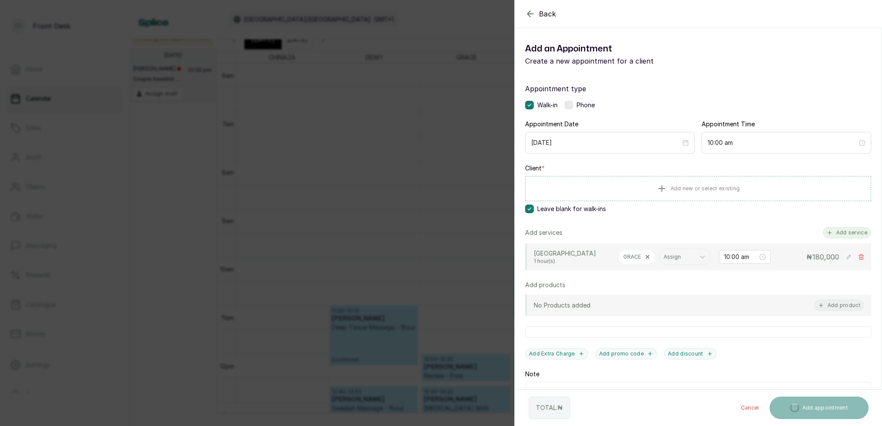
click at [841, 233] on button "Add service" at bounding box center [847, 232] width 48 height 11
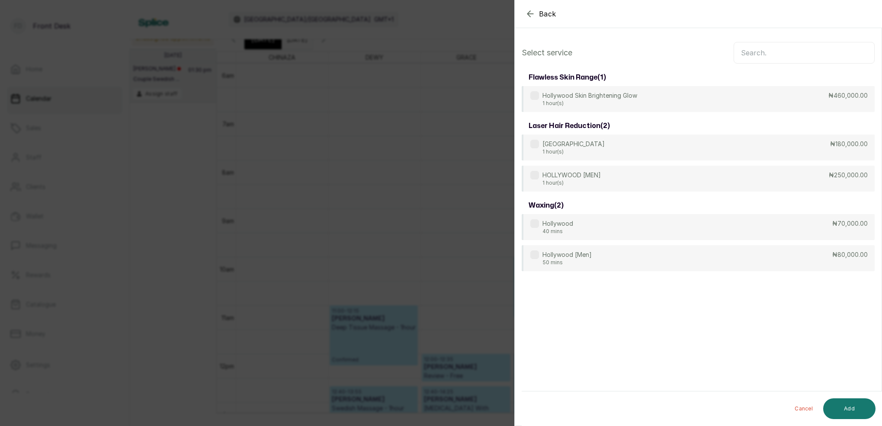
click at [795, 53] on input "text" at bounding box center [804, 53] width 141 height 22
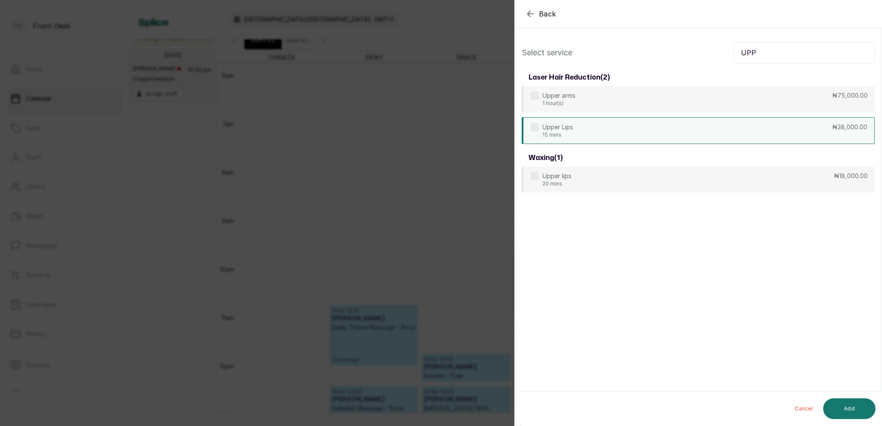
type input "UPP"
drag, startPoint x: 567, startPoint y: 127, endPoint x: 598, endPoint y: 149, distance: 37.8
click at [568, 128] on p "Upper Lips" at bounding box center [558, 126] width 31 height 9
click at [835, 407] on button "Add" at bounding box center [849, 408] width 52 height 21
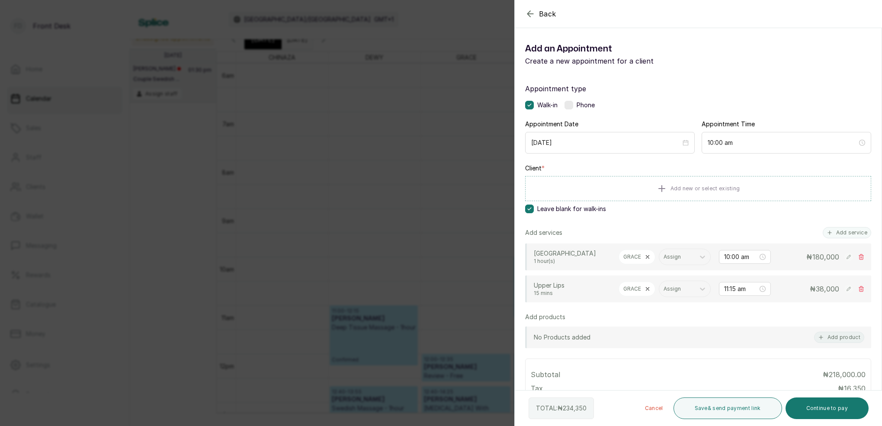
drag, startPoint x: 855, startPoint y: 233, endPoint x: 835, endPoint y: 209, distance: 30.4
click at [854, 232] on button "Add service" at bounding box center [847, 232] width 48 height 11
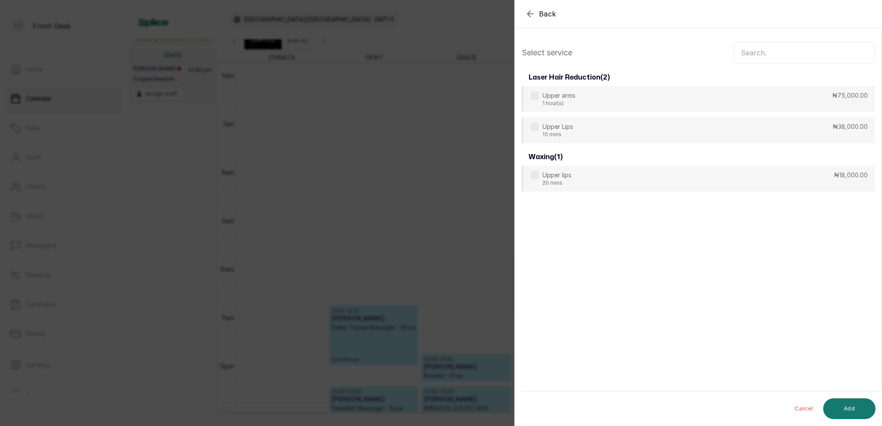
click at [789, 58] on input "text" at bounding box center [804, 53] width 141 height 22
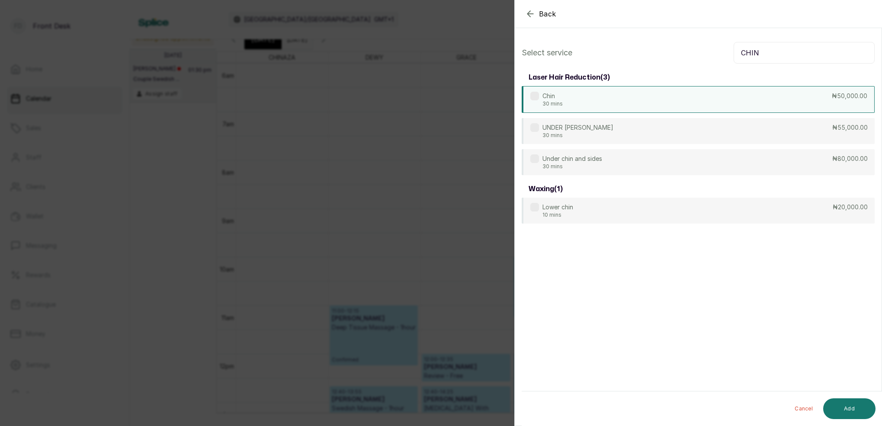
type input "CHIN"
click at [597, 99] on div "Chin 30 mins ₦50,000.00" at bounding box center [698, 99] width 353 height 27
click at [857, 420] on div "Cancel Add" at bounding box center [706, 409] width 368 height 35
click at [855, 413] on button "Add" at bounding box center [849, 408] width 52 height 21
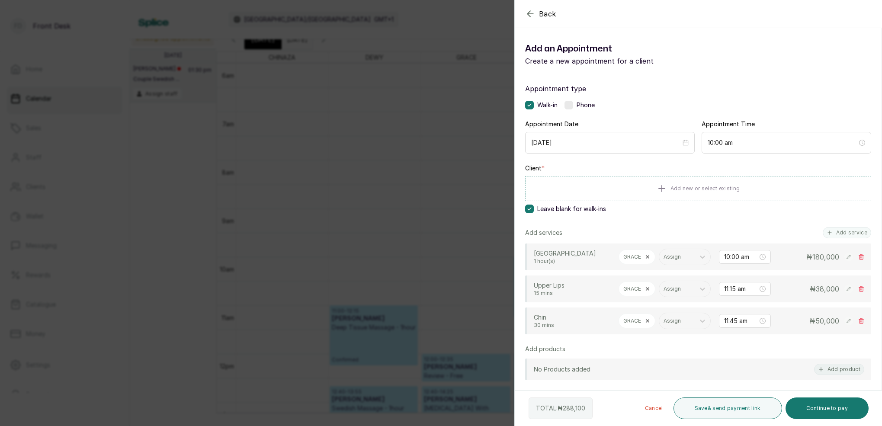
drag, startPoint x: 863, startPoint y: 234, endPoint x: 851, endPoint y: 238, distance: 12.9
click at [863, 234] on button "Add service" at bounding box center [847, 232] width 48 height 11
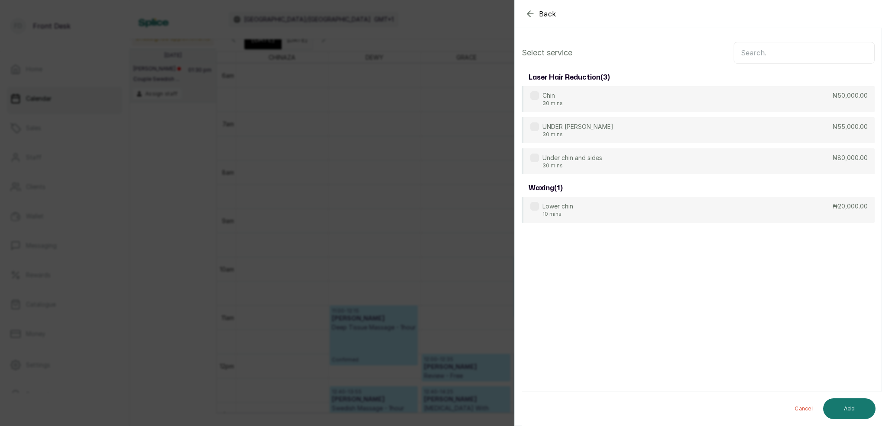
click at [771, 61] on input "text" at bounding box center [804, 53] width 141 height 22
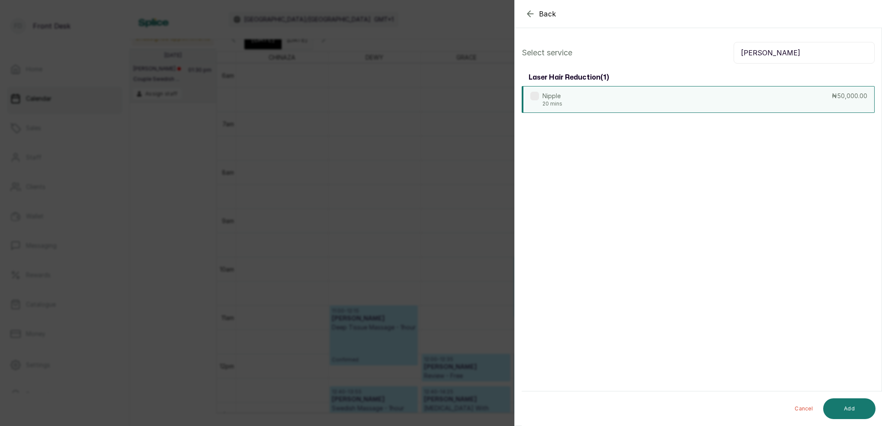
type input "[PERSON_NAME]"
drag, startPoint x: 705, startPoint y: 105, endPoint x: 730, endPoint y: 132, distance: 36.8
click at [706, 106] on div "Nipple 20 mins ₦50,000.00" at bounding box center [698, 99] width 353 height 26
click at [864, 405] on button "Add" at bounding box center [849, 408] width 52 height 21
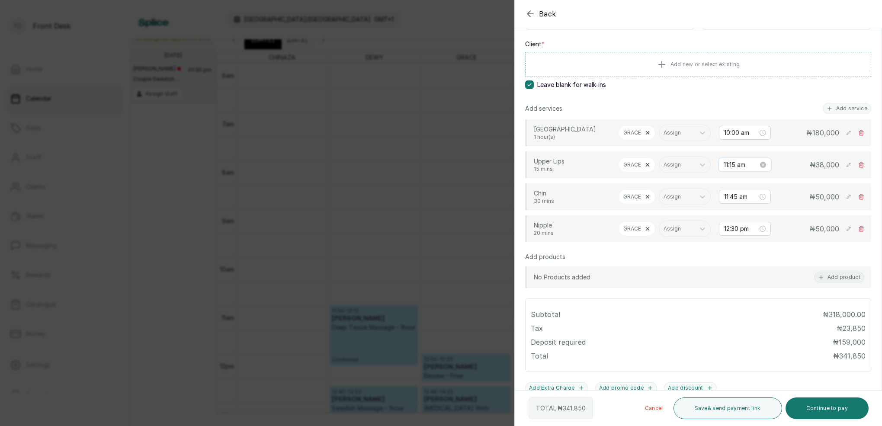
click at [736, 166] on input "11:15 am" at bounding box center [741, 165] width 35 height 10
click at [755, 181] on div "00" at bounding box center [755, 183] width 21 height 12
click at [783, 183] on div "AM" at bounding box center [780, 183] width 21 height 12
type input "11:00 am"
click at [782, 282] on span "OK" at bounding box center [778, 281] width 9 height 16
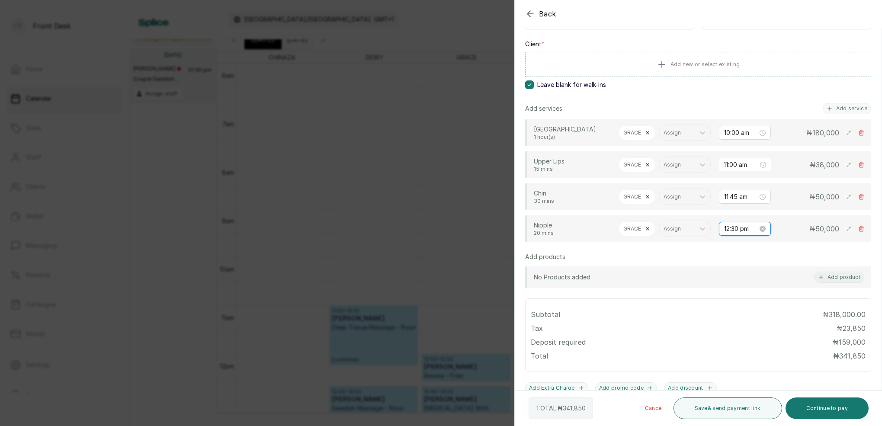
click at [729, 228] on input "12:30 pm" at bounding box center [741, 229] width 34 height 10
drag, startPoint x: 728, startPoint y: 282, endPoint x: 761, endPoint y: 269, distance: 35.1
click at [728, 282] on div "11" at bounding box center [731, 282] width 21 height 12
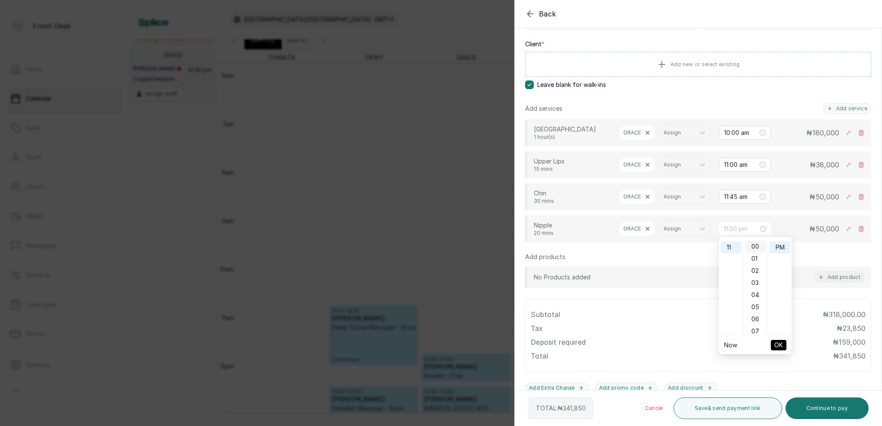
click at [757, 249] on div "00" at bounding box center [755, 247] width 21 height 12
click at [777, 246] on div "AM" at bounding box center [780, 247] width 21 height 12
type input "11:00 am"
drag, startPoint x: 781, startPoint y: 340, endPoint x: 783, endPoint y: 331, distance: 9.2
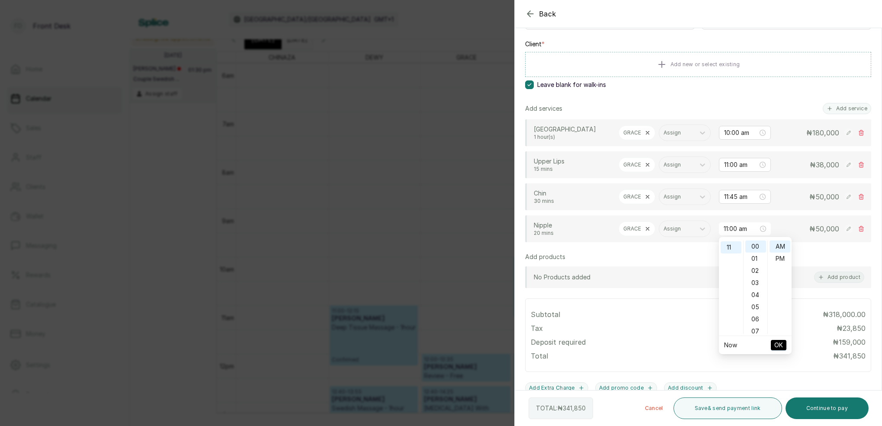
click at [782, 337] on span "OK" at bounding box center [778, 345] width 9 height 16
click at [728, 196] on input "11:45 am" at bounding box center [741, 197] width 34 height 10
click at [758, 213] on div "00" at bounding box center [755, 215] width 21 height 12
click at [783, 214] on div "AM" at bounding box center [780, 215] width 21 height 12
type input "11:00 am"
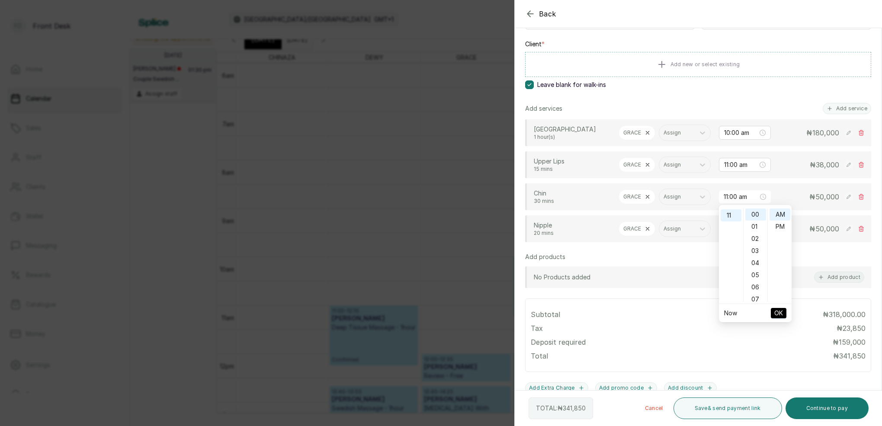
click at [778, 315] on span "OK" at bounding box center [778, 313] width 9 height 16
click at [731, 229] on input "11:00 am" at bounding box center [741, 229] width 34 height 10
type input "11:00 am"
click at [729, 198] on input "11:00 am" at bounding box center [741, 197] width 34 height 10
drag, startPoint x: 754, startPoint y: 228, endPoint x: 771, endPoint y: 224, distance: 18.1
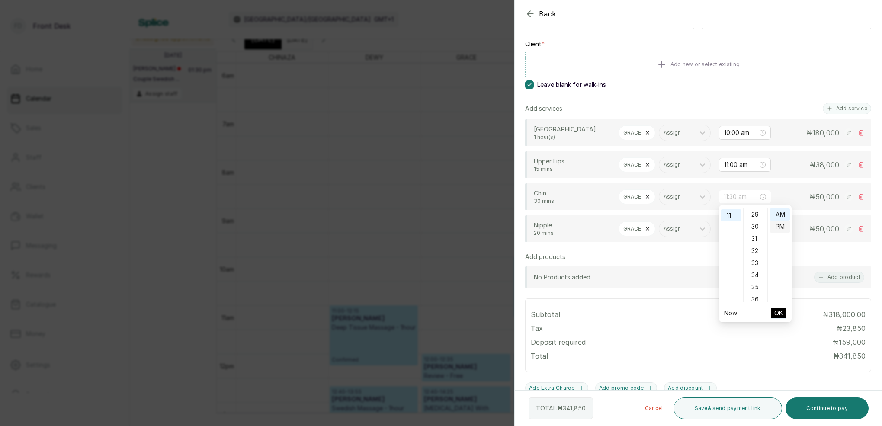
click at [754, 228] on div "30" at bounding box center [755, 227] width 21 height 12
click at [777, 218] on div "AM" at bounding box center [780, 215] width 21 height 12
type input "11:30 am"
click at [781, 311] on span "OK" at bounding box center [778, 313] width 9 height 16
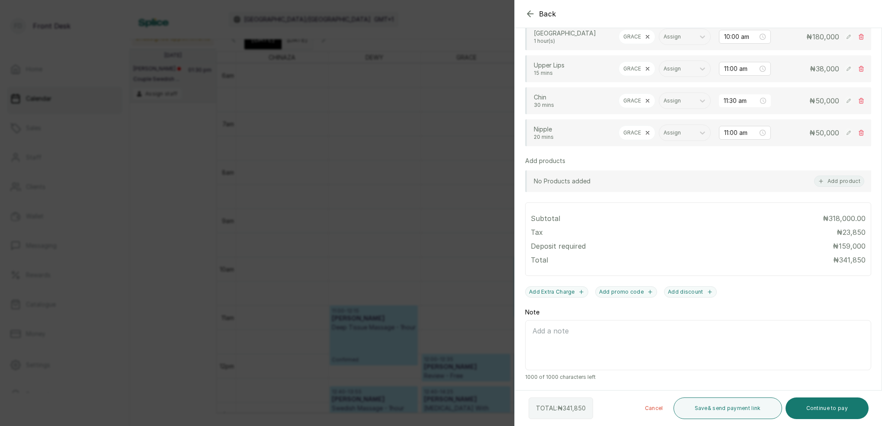
scroll to position [220, 0]
click at [398, 88] on div "Back Add Appointment Add an Appointment Create a new appointment for a client A…" at bounding box center [441, 213] width 882 height 426
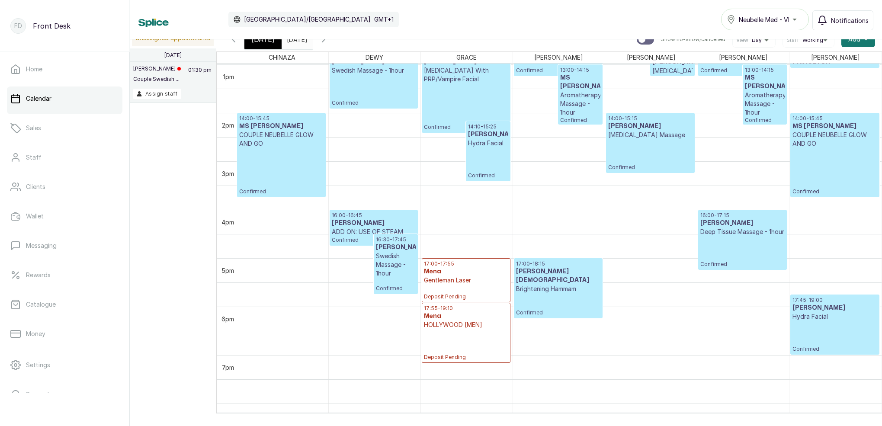
scroll to position [607, 0]
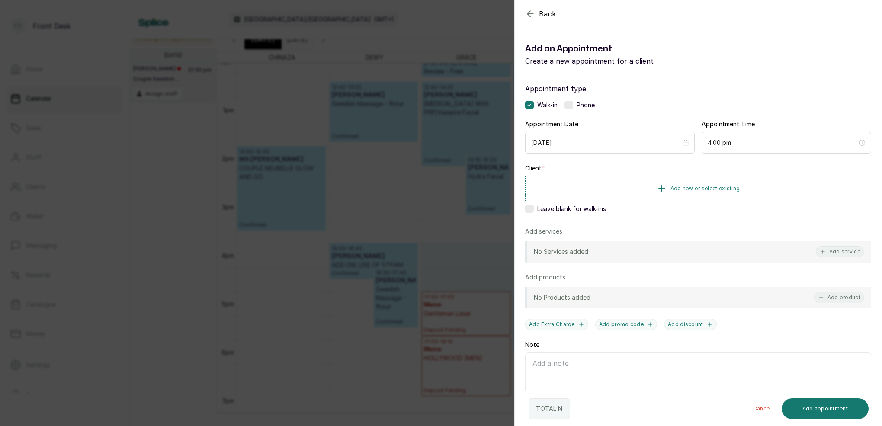
click at [442, 244] on div "Back Add Appointment Add an Appointment Create a new appointment for a client A…" at bounding box center [441, 213] width 882 height 426
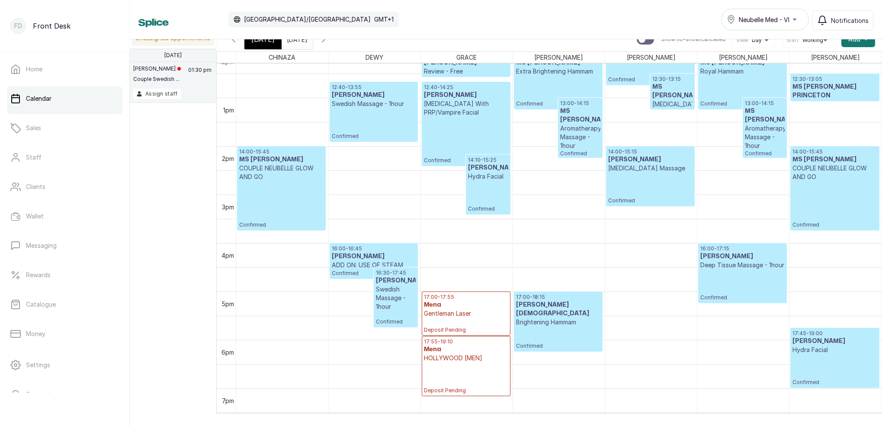
click at [457, 301] on h3 "Mena" at bounding box center [466, 305] width 84 height 9
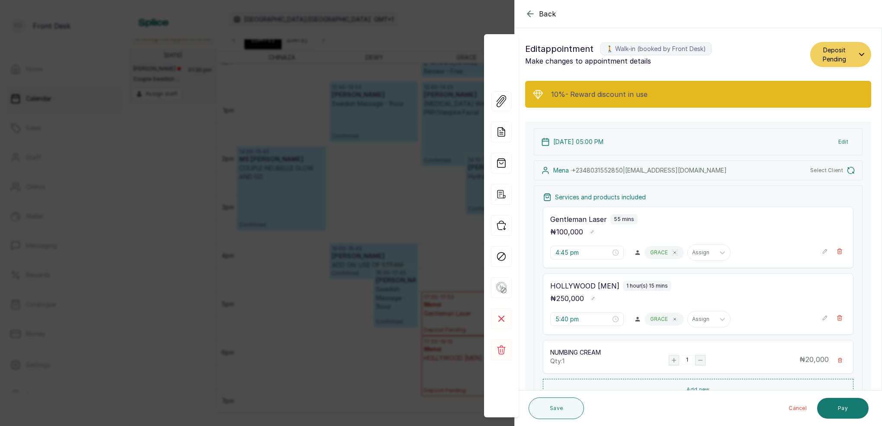
type input "5:00 pm"
type input "5:55 pm"
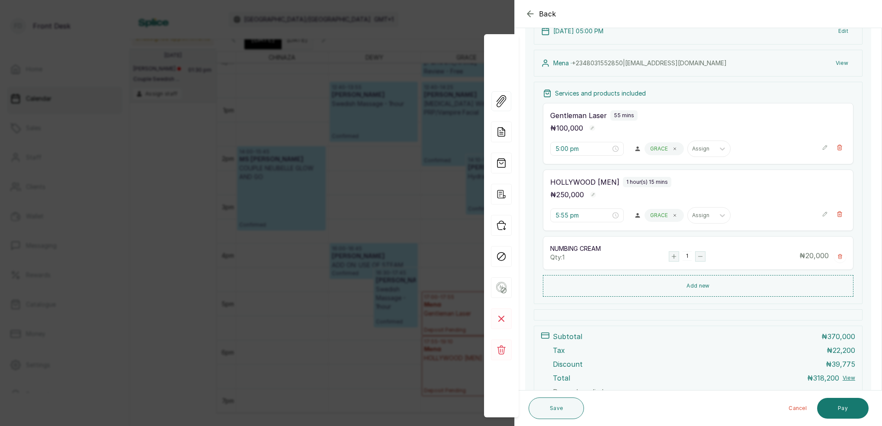
click at [446, 29] on div "Back Appointment Details Edit appointment 🚶 Walk-in (booked by Front Desk) Make…" at bounding box center [441, 213] width 882 height 426
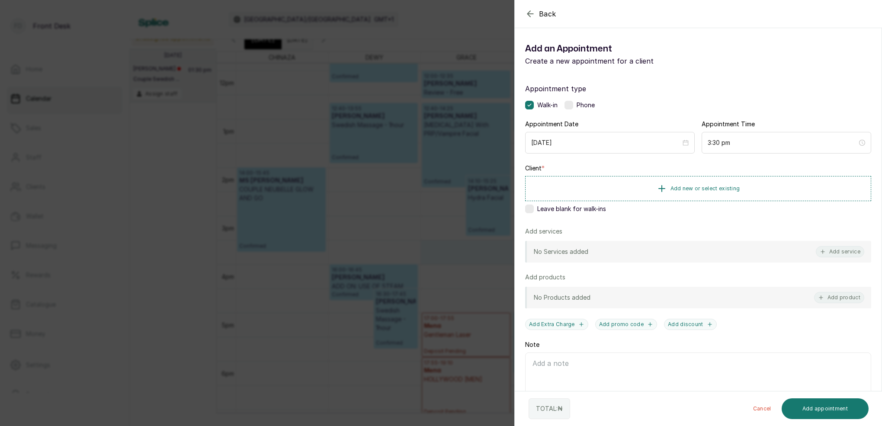
click at [533, 209] on label at bounding box center [529, 209] width 9 height 9
click at [846, 253] on button "Add service" at bounding box center [840, 251] width 48 height 11
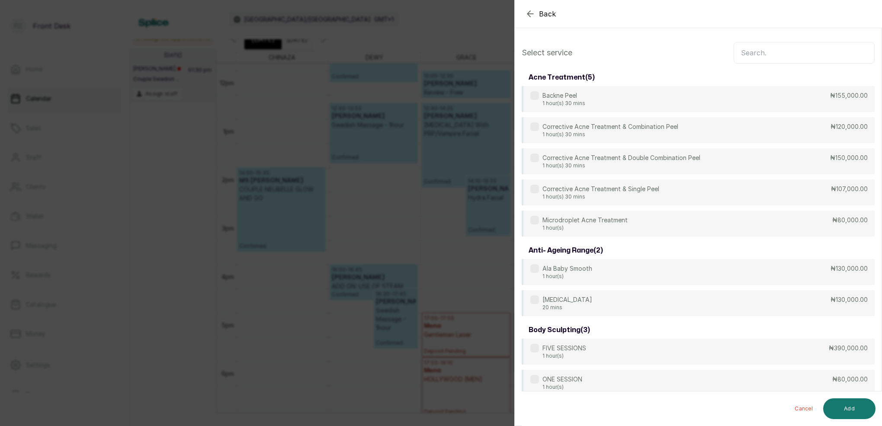
click at [758, 51] on input "text" at bounding box center [804, 53] width 141 height 22
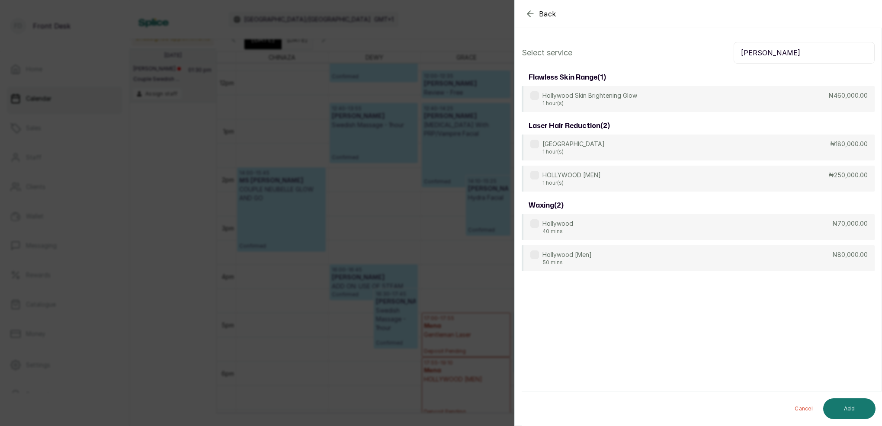
type input "[PERSON_NAME]"
click at [472, 16] on div "Back Add Appointment Select service [PERSON_NAME] flawless skin range ( 1 ) Hol…" at bounding box center [441, 213] width 882 height 426
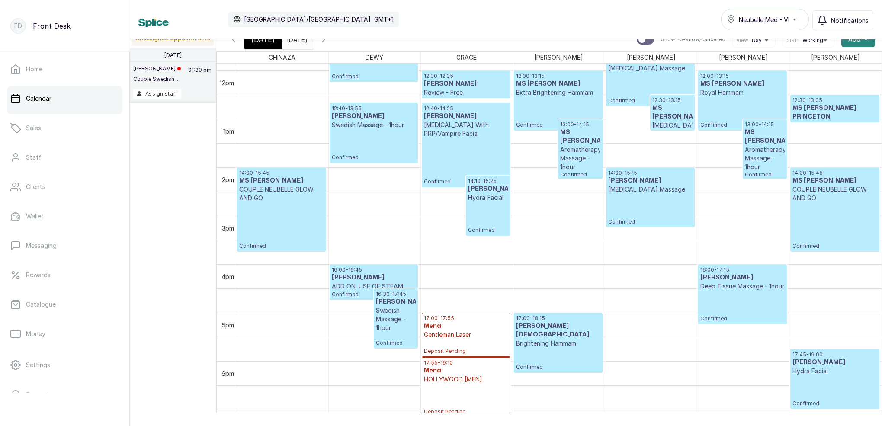
click at [855, 41] on span "Add" at bounding box center [854, 39] width 12 height 9
click at [809, 100] on span "Add Block Time" at bounding box center [826, 97] width 83 height 10
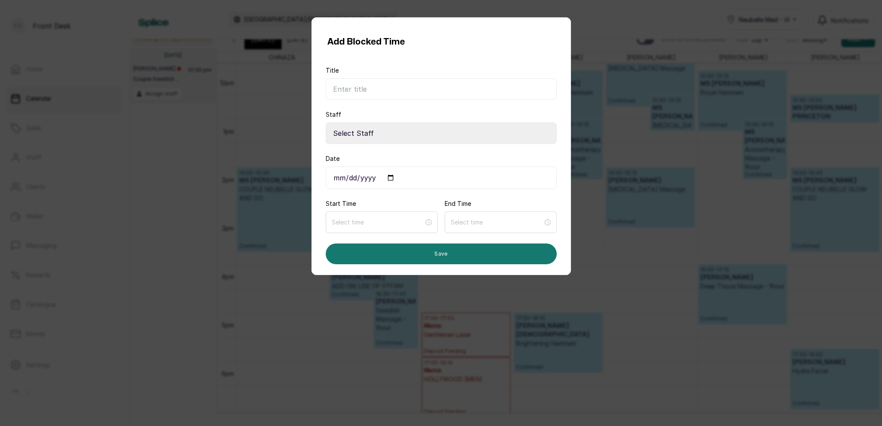
click at [381, 88] on input "Title" at bounding box center [441, 89] width 231 height 22
drag, startPoint x: 609, startPoint y: 89, endPoint x: 602, endPoint y: 96, distance: 9.8
click at [608, 89] on div "Add Blocked Time Title Staff Select Staff [PERSON_NAME] - Aesthetician [PERSON_…" at bounding box center [441, 213] width 882 height 426
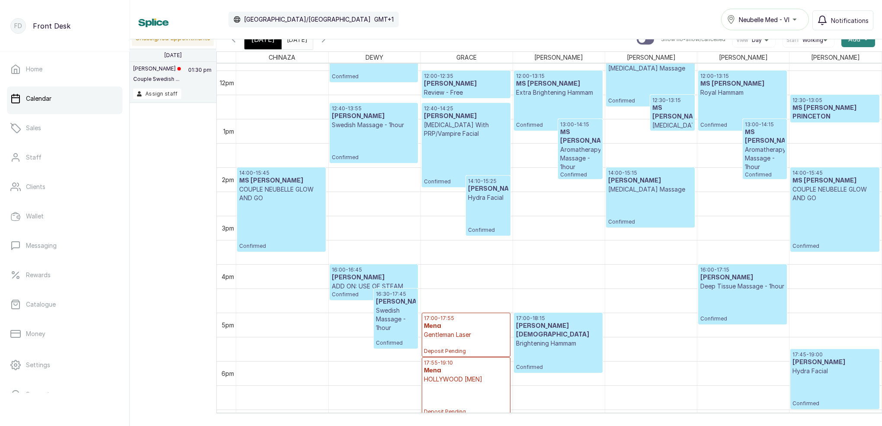
click at [857, 42] on span "Add" at bounding box center [854, 39] width 12 height 9
click at [805, 98] on span "Add Block Time" at bounding box center [826, 97] width 83 height 10
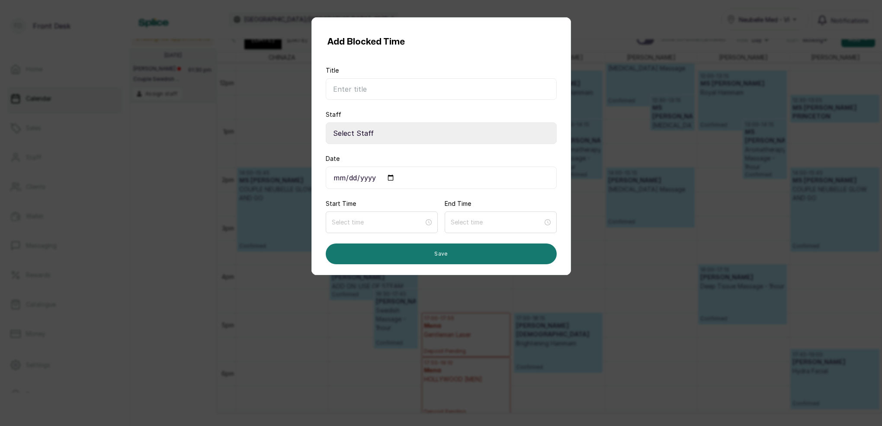
click at [476, 93] on input "Title" at bounding box center [441, 89] width 231 height 22
type input "3"
type input "BREAK TIME"
select select "0dda9384-b0f4-4bc9-b8b8-992e6a5abe22"
click at [340, 182] on input "Date" at bounding box center [441, 178] width 231 height 22
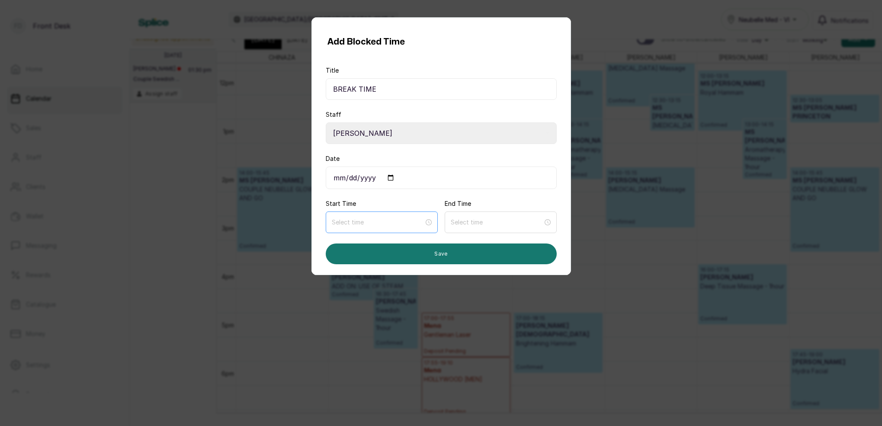
type input "[DATE]"
click at [433, 254] on button "Save" at bounding box center [441, 254] width 231 height 21
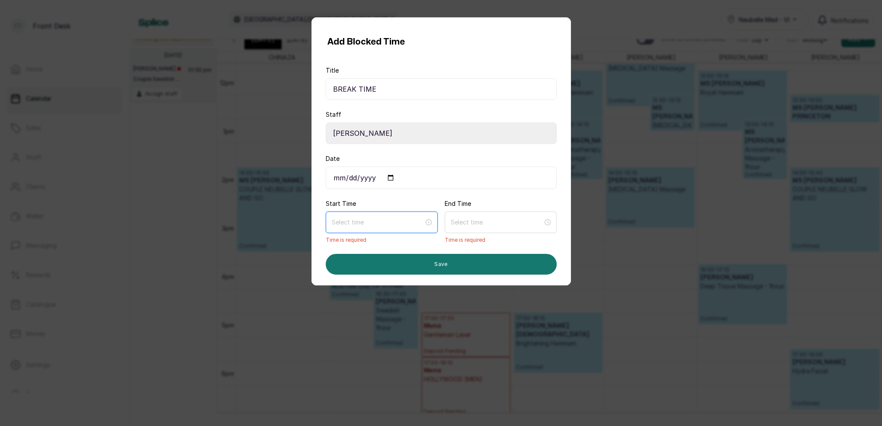
click at [360, 223] on input at bounding box center [378, 223] width 92 height 10
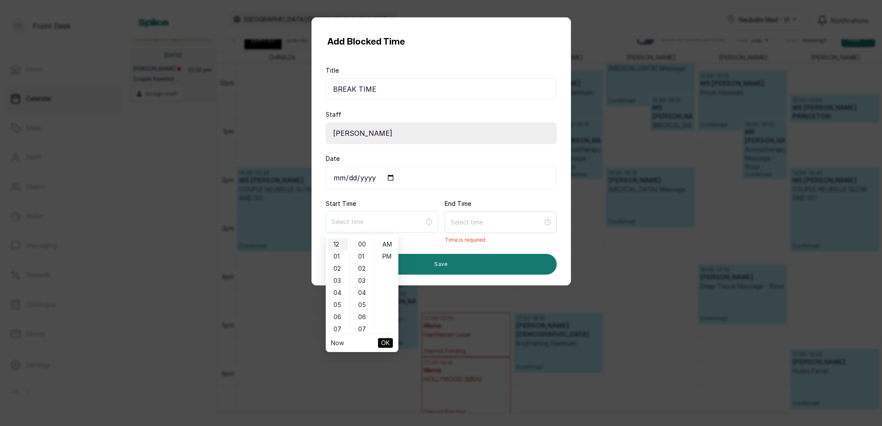
type input "12:00 am"
type input "5:00 am"
click at [338, 281] on div "03" at bounding box center [338, 281] width 21 height 12
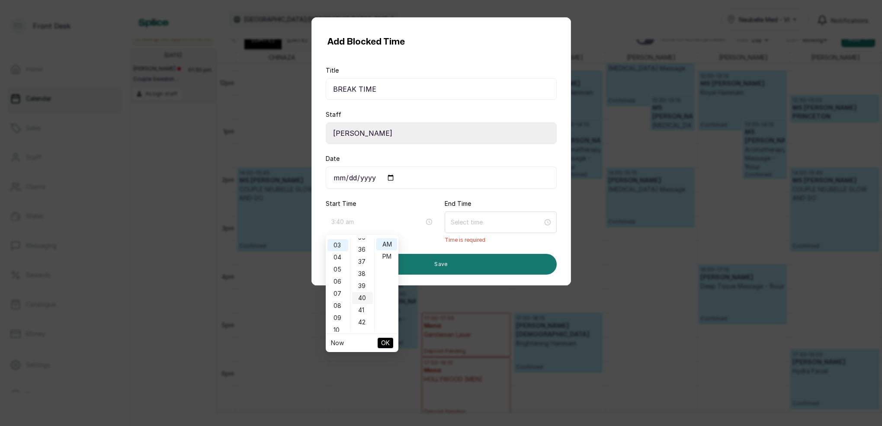
click at [363, 296] on div "40" at bounding box center [362, 298] width 21 height 12
type input "3:40 pm"
click at [383, 256] on div "PM" at bounding box center [386, 257] width 21 height 12
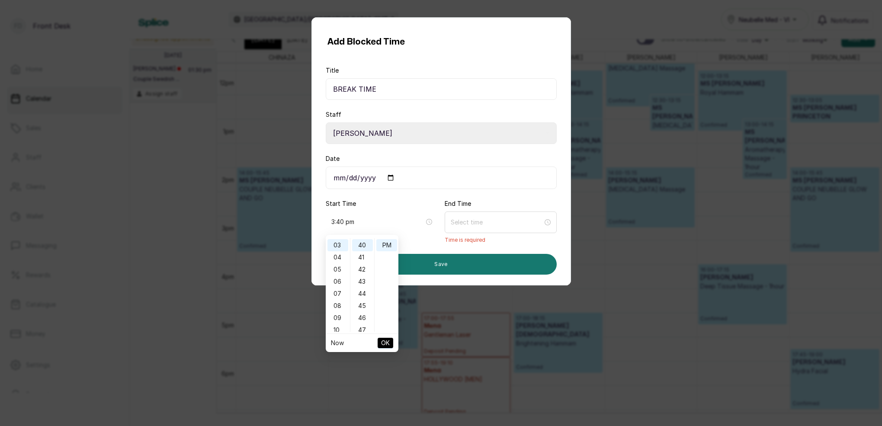
click at [385, 346] on span "OK" at bounding box center [385, 343] width 9 height 16
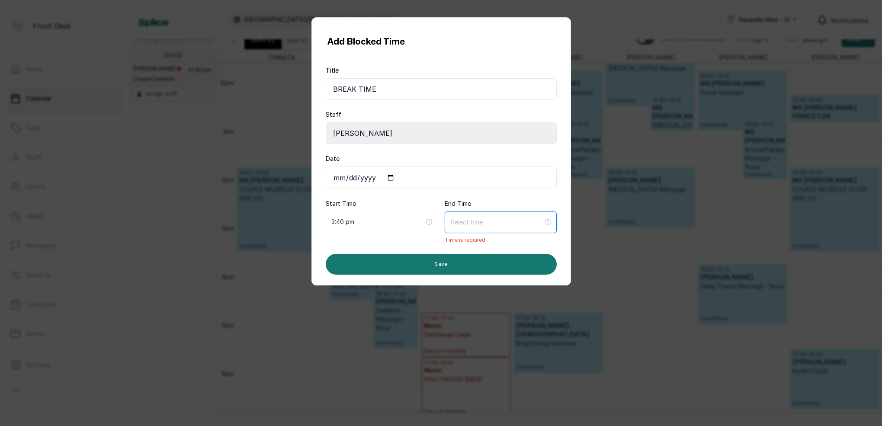
click at [461, 227] on input at bounding box center [497, 223] width 92 height 10
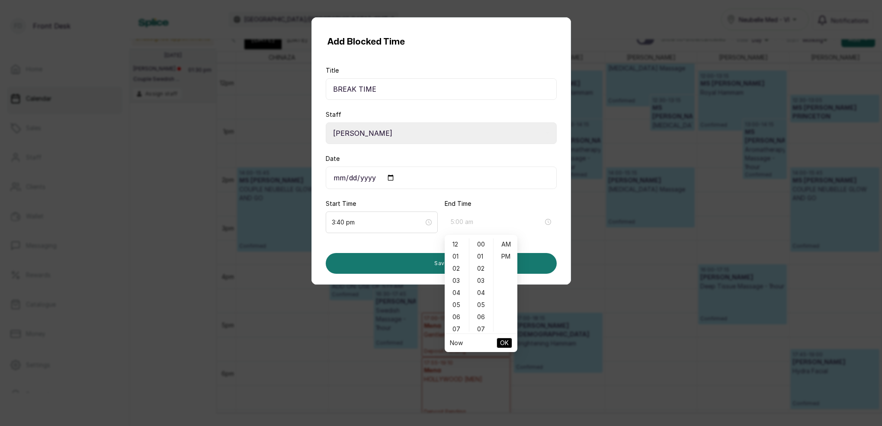
click at [459, 307] on div "05" at bounding box center [457, 305] width 21 height 12
click at [481, 244] on div "00" at bounding box center [481, 244] width 21 height 12
type input "5:00 pm"
click at [506, 258] on div "PM" at bounding box center [505, 257] width 21 height 12
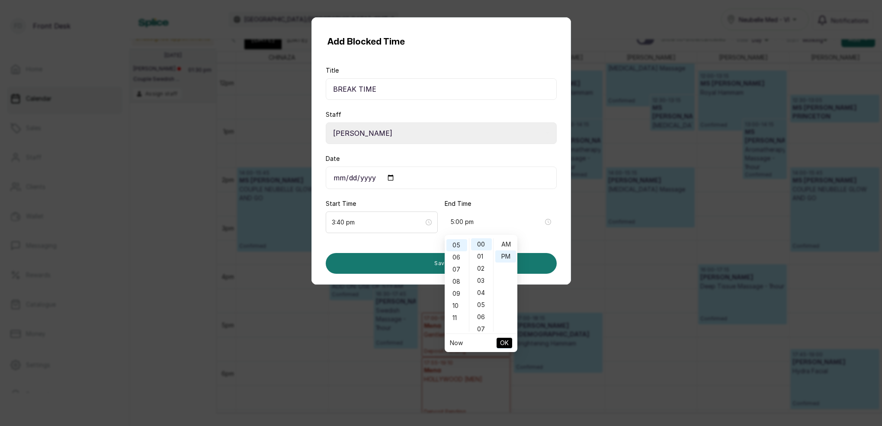
scroll to position [11, 0]
click at [503, 343] on span "OK" at bounding box center [504, 343] width 9 height 16
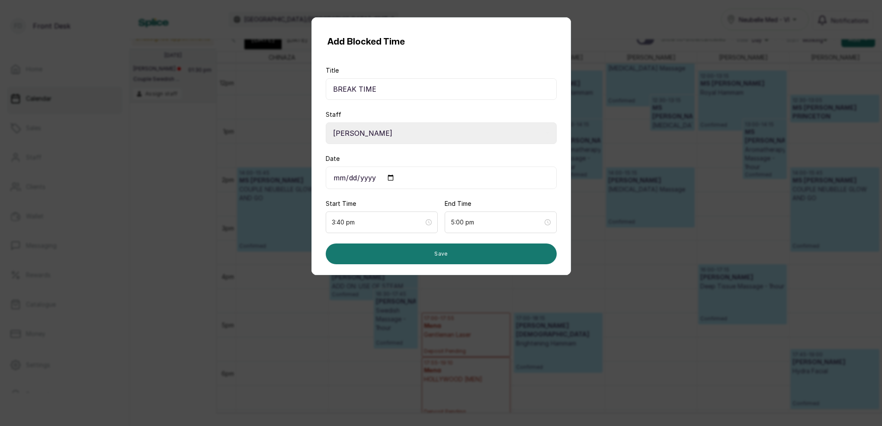
click at [399, 86] on input "BREAK TIME" at bounding box center [441, 89] width 231 height 22
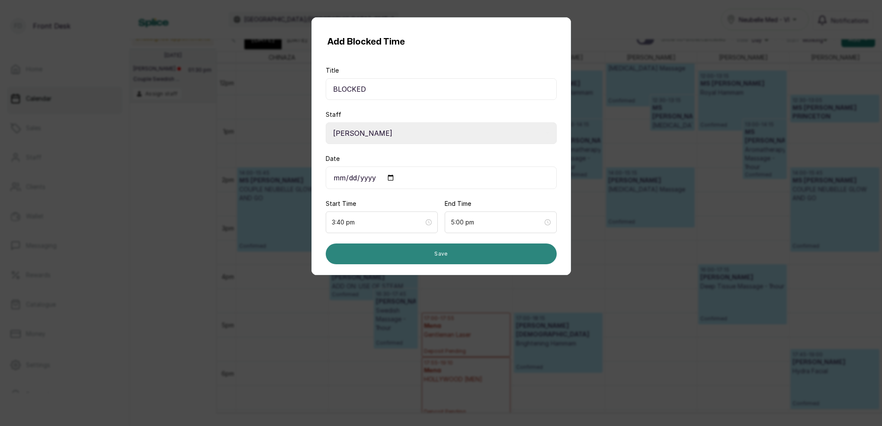
type input "BLOCKED"
click at [501, 260] on button "Save" at bounding box center [441, 254] width 231 height 21
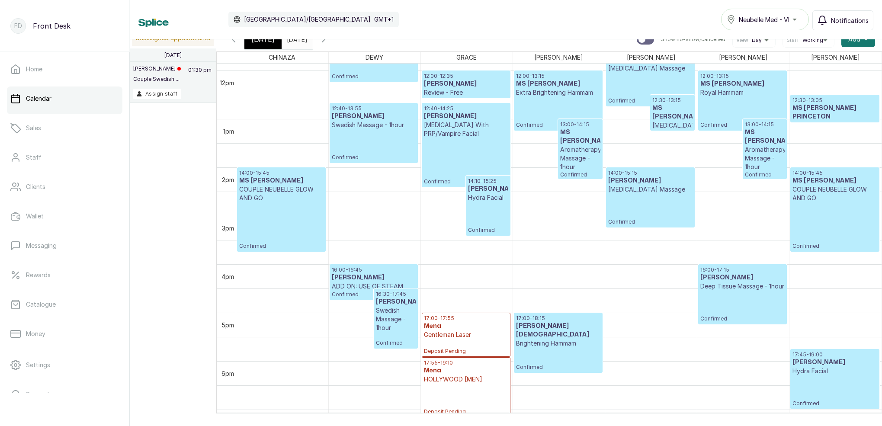
click at [271, 45] on div "[DATE]" at bounding box center [262, 39] width 37 height 20
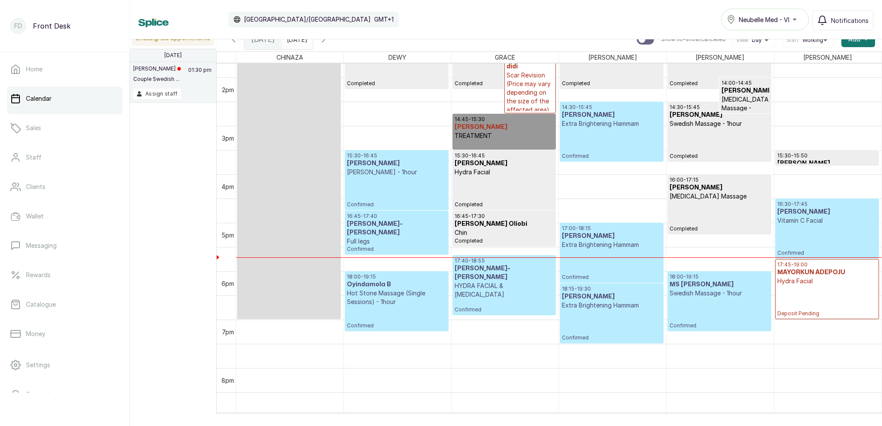
scroll to position [668, 0]
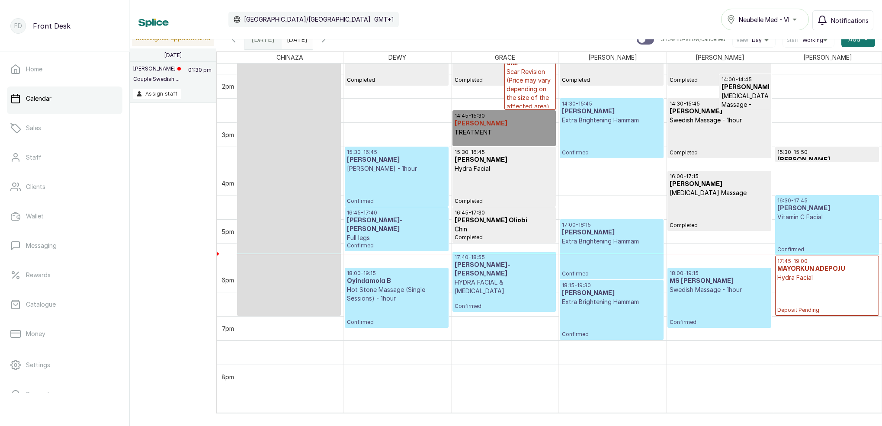
click at [307, 40] on icon "calender simple" at bounding box center [304, 37] width 6 height 6
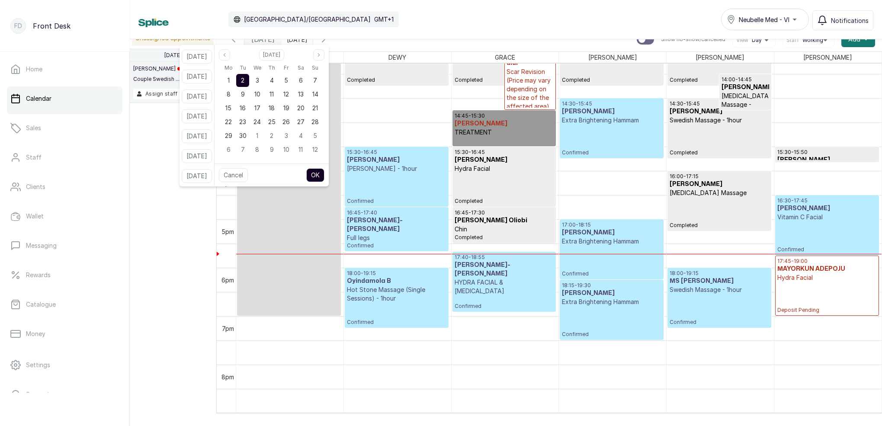
drag, startPoint x: 241, startPoint y: 81, endPoint x: 256, endPoint y: 80, distance: 15.6
click at [235, 81] on div "1" at bounding box center [228, 80] width 13 height 13
drag, startPoint x: 257, startPoint y: 80, endPoint x: 278, endPoint y: 106, distance: 33.2
click at [249, 80] on div "2" at bounding box center [242, 80] width 13 height 13
click at [324, 173] on button "OK" at bounding box center [315, 175] width 18 height 14
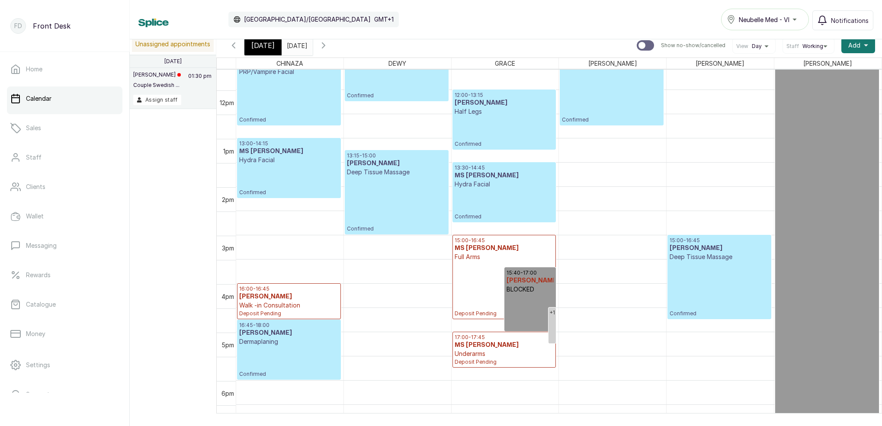
scroll to position [562, 0]
click at [529, 280] on h3 "[PERSON_NAME]" at bounding box center [531, 280] width 48 height 9
select select "0dda9384-b0f4-4bc9-b8b8-992e6a5abe22"
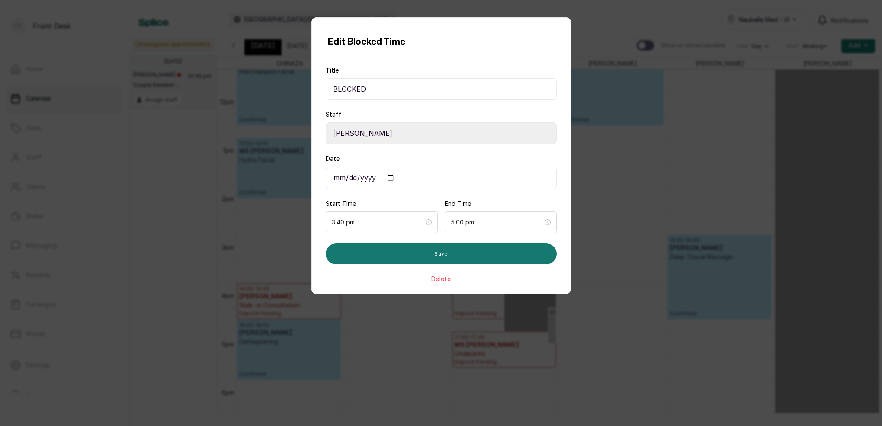
click at [344, 177] on input "[DATE]" at bounding box center [441, 178] width 231 height 22
type input "[DATE]"
drag, startPoint x: 408, startPoint y: 225, endPoint x: 409, endPoint y: 230, distance: 5.3
click at [408, 225] on input "3:40 pm" at bounding box center [378, 223] width 92 height 10
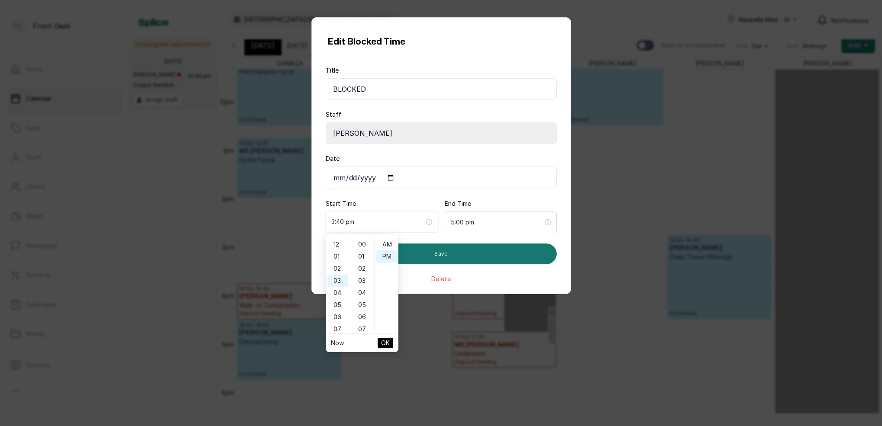
scroll to position [35, 0]
type input "3:40 pm"
click at [387, 246] on div "PM" at bounding box center [386, 245] width 21 height 12
drag, startPoint x: 390, startPoint y: 340, endPoint x: 402, endPoint y: 336, distance: 12.1
click at [391, 340] on button "OK" at bounding box center [386, 343] width 16 height 10
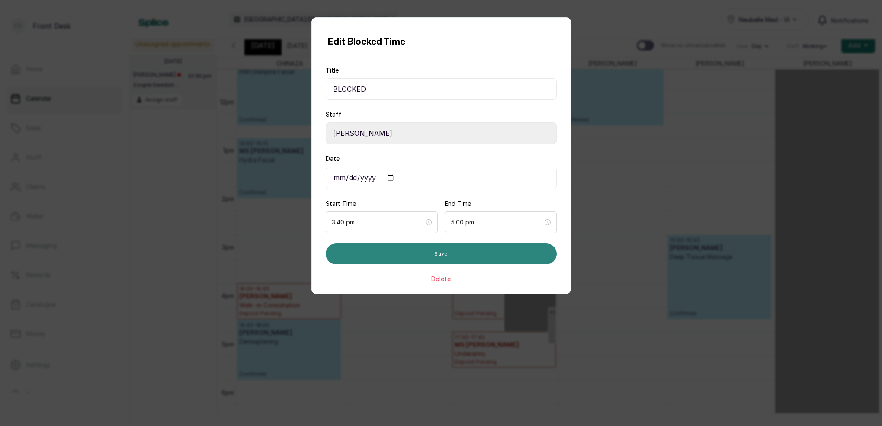
click at [445, 262] on button "Save" at bounding box center [441, 254] width 231 height 21
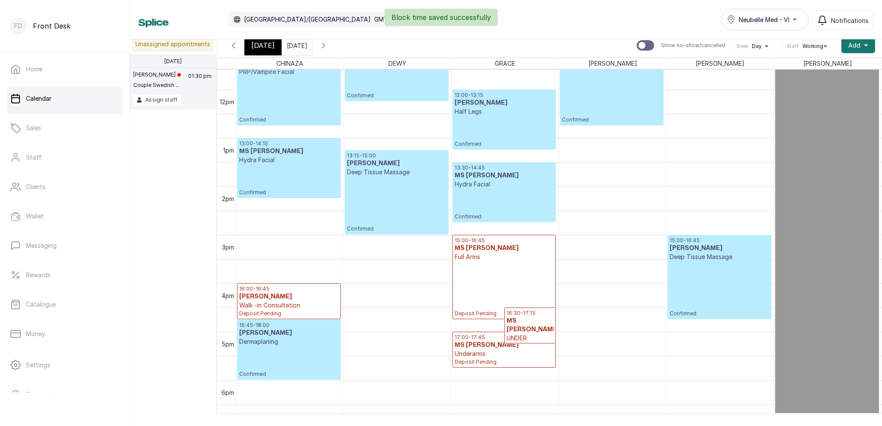
click at [329, 44] on icon "button" at bounding box center [323, 45] width 10 height 10
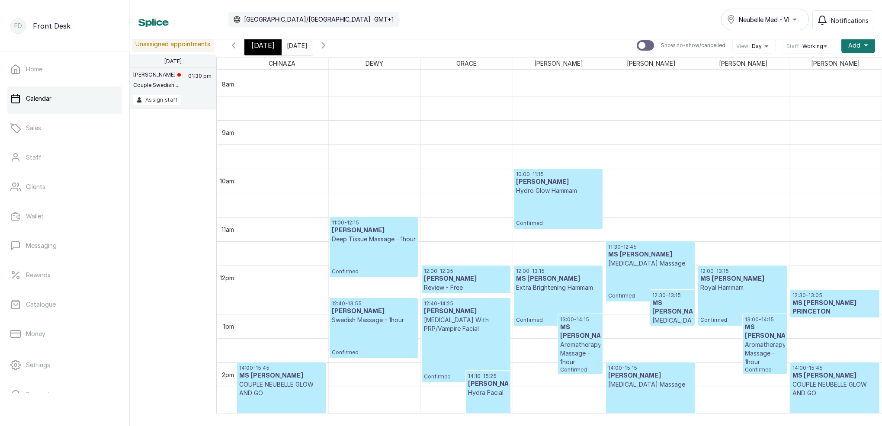
click at [266, 46] on span "[DATE]" at bounding box center [262, 45] width 23 height 10
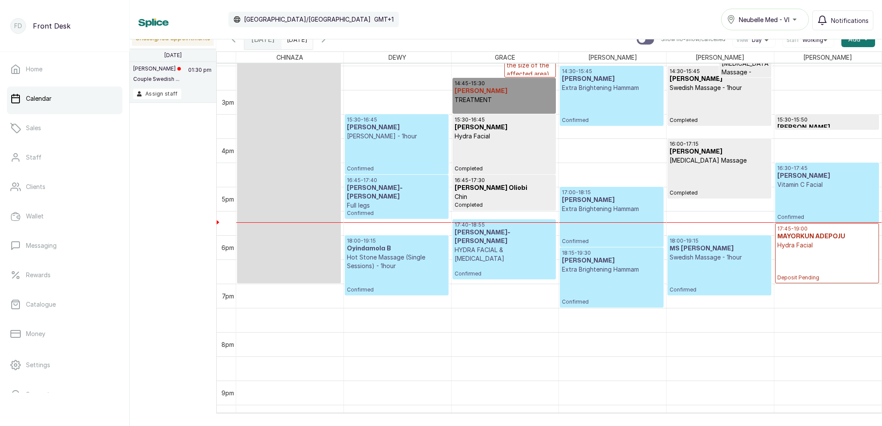
click at [588, 286] on div "18:15 - 19:30 [PERSON_NAME] Extra Brightening Hammam Confirmed" at bounding box center [611, 278] width 99 height 56
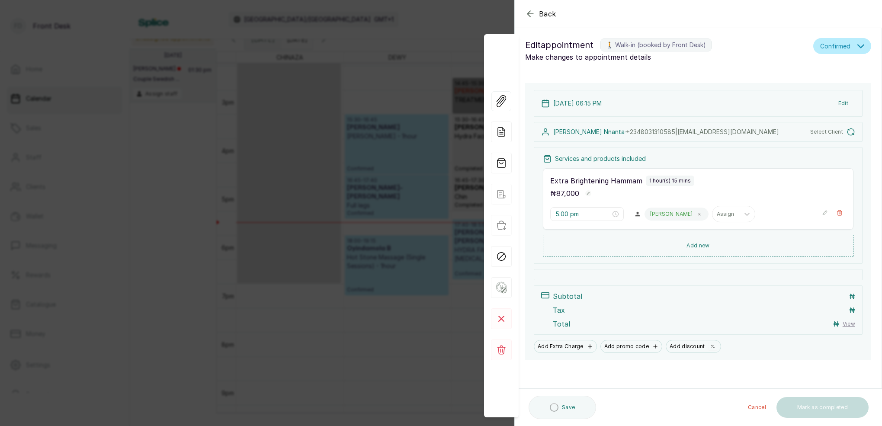
type input "6:15 pm"
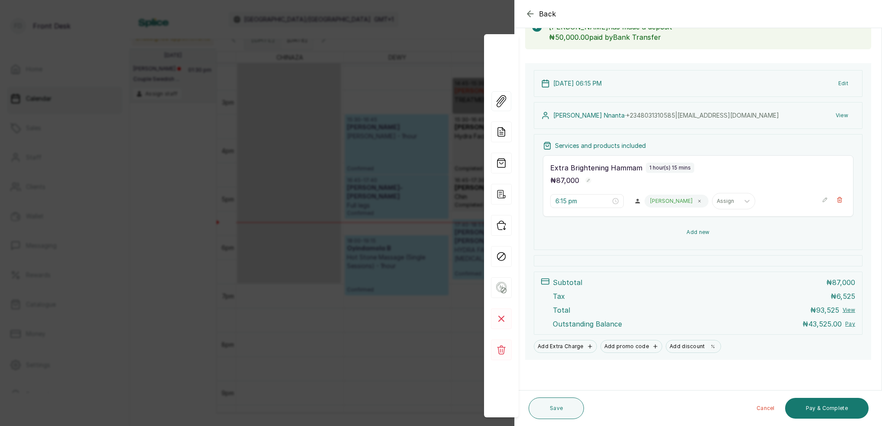
click at [707, 234] on button "Add new" at bounding box center [698, 232] width 311 height 21
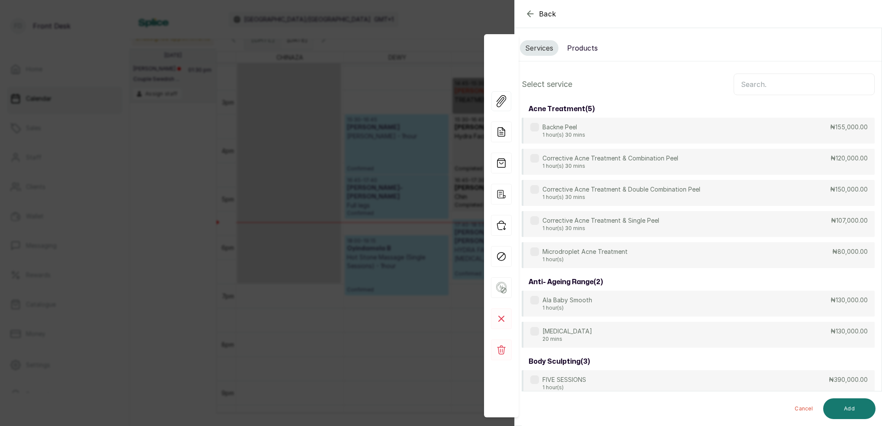
drag, startPoint x: 583, startPoint y: 49, endPoint x: 594, endPoint y: 52, distance: 11.5
click at [583, 49] on button "Products" at bounding box center [582, 48] width 41 height 16
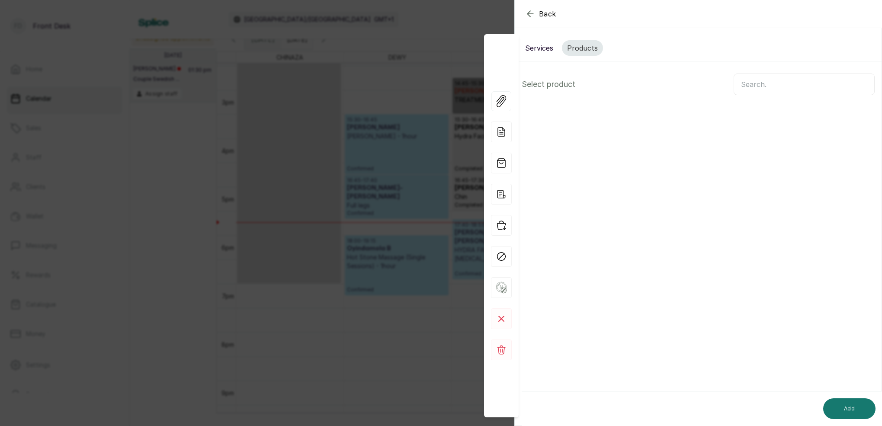
click at [739, 83] on input "text" at bounding box center [804, 85] width 141 height 22
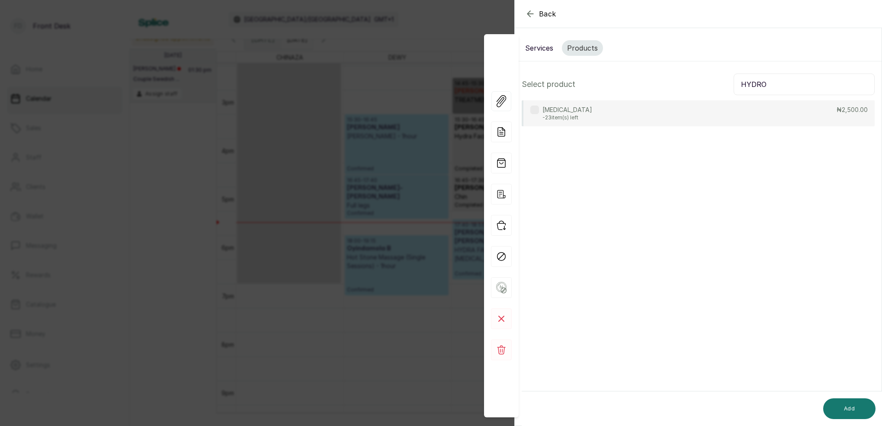
type input "HYDRO"
click at [572, 114] on div "[MEDICAL_DATA] -23 item(s) left" at bounding box center [568, 114] width 50 height 16
click at [857, 408] on button "Add" at bounding box center [849, 408] width 52 height 21
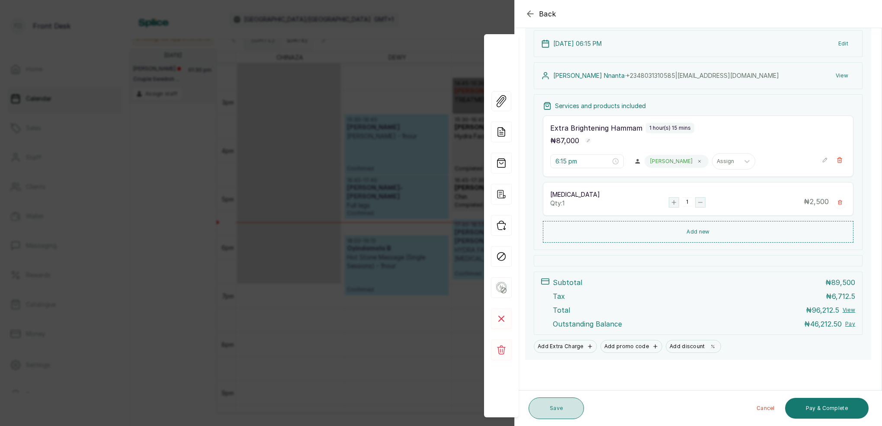
click at [567, 407] on button "Save" at bounding box center [556, 409] width 55 height 22
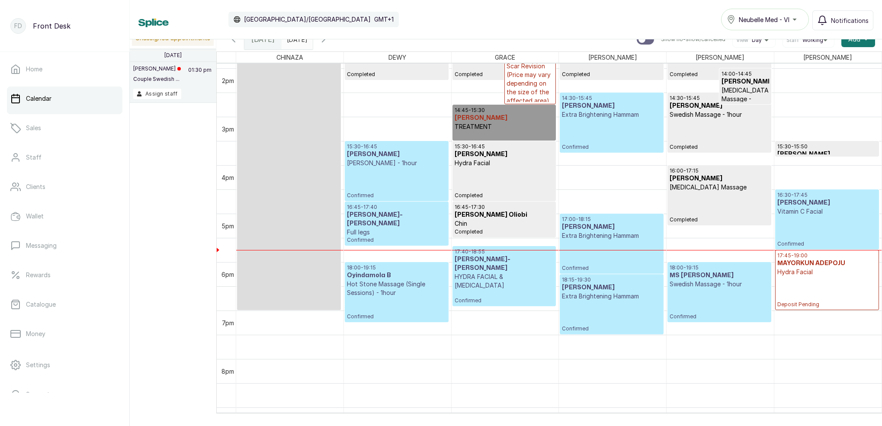
click at [523, 288] on div "17:40 - 18:55 [PERSON_NAME]-[PERSON_NAME] HYDRA FACIAL & [MEDICAL_DATA] Confirm…" at bounding box center [504, 276] width 99 height 56
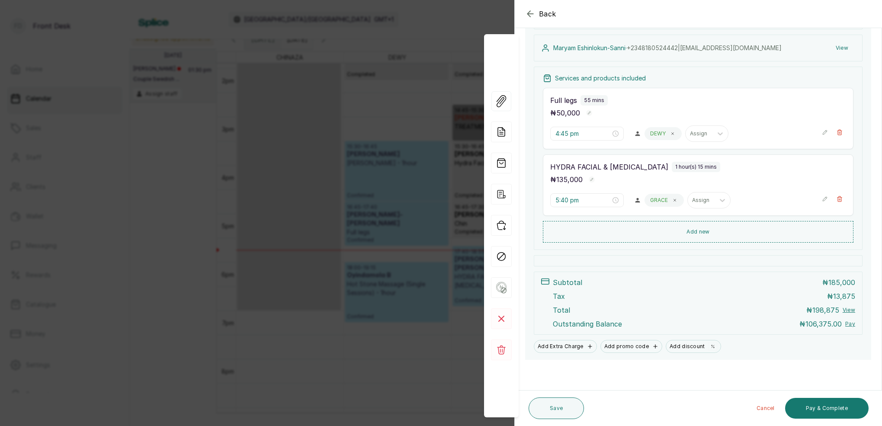
click at [440, 34] on div "Back Appointment Details Edit appointment 💻 Booked Online Make changes to appoi…" at bounding box center [441, 213] width 882 height 426
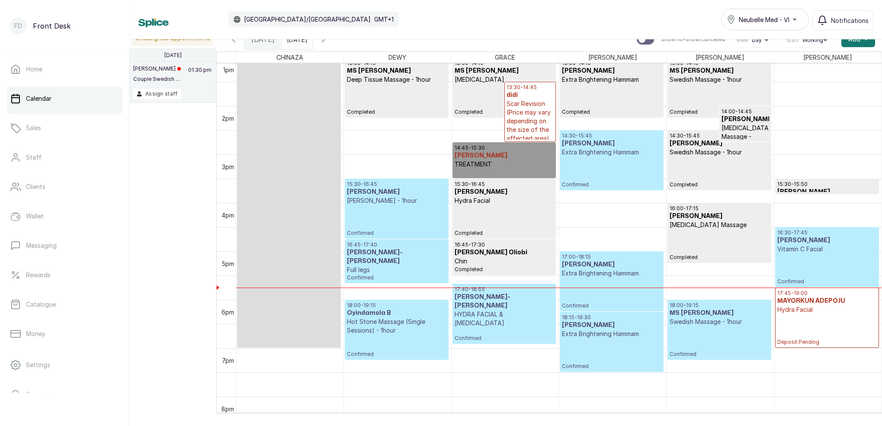
click at [820, 259] on div "16:30 - 17:45 [PERSON_NAME] Vitamin C Facial Confirmed" at bounding box center [827, 257] width 100 height 56
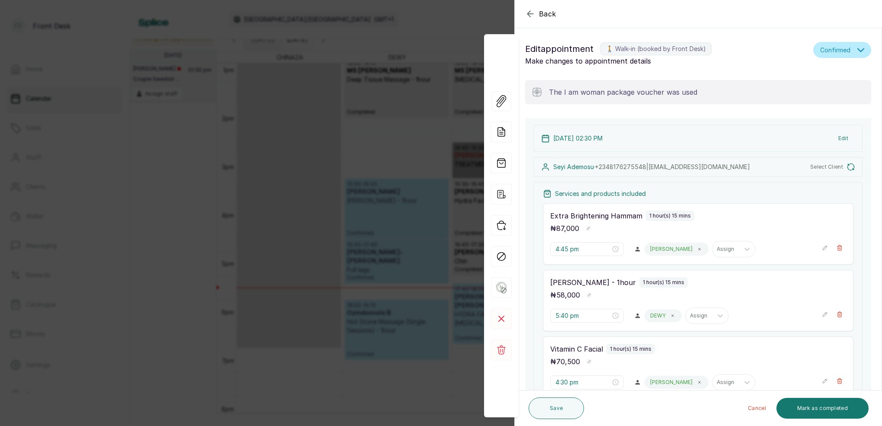
type input "2:30 pm"
type input "3:30 pm"
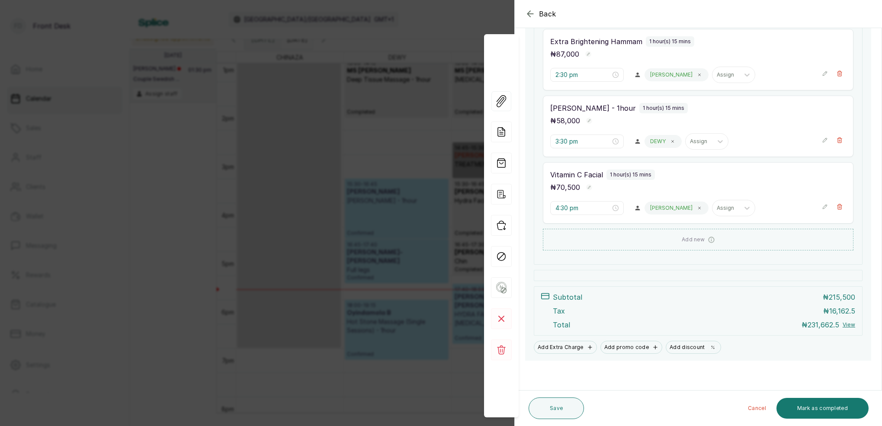
scroll to position [7, 0]
click at [434, 33] on div "Back Appointment Details Edit appointment 🚶 Walk-in (booked by Front Desk) Make…" at bounding box center [441, 213] width 882 height 426
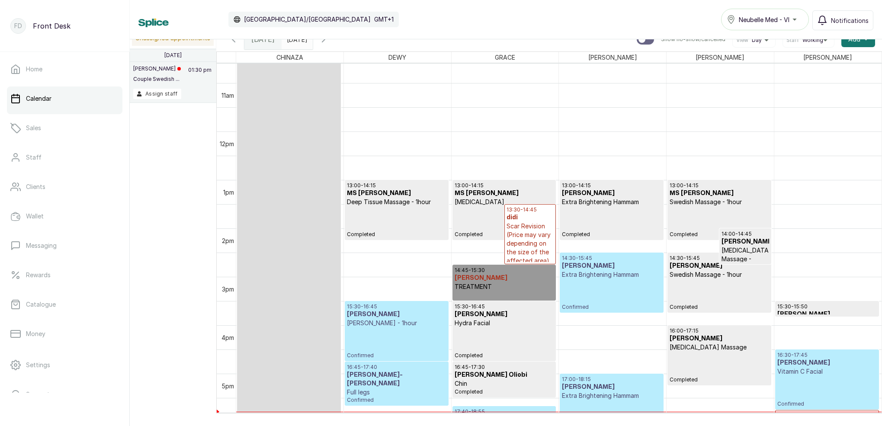
scroll to position [505, 0]
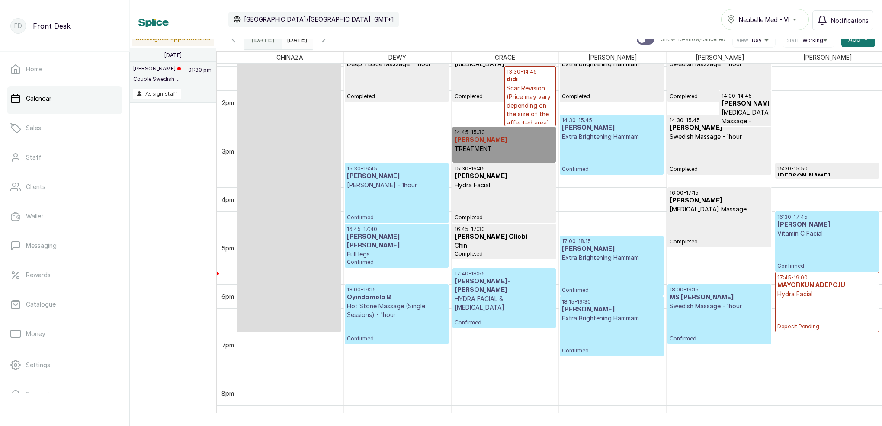
click at [829, 230] on p "Vitamin C Facial" at bounding box center [827, 233] width 100 height 9
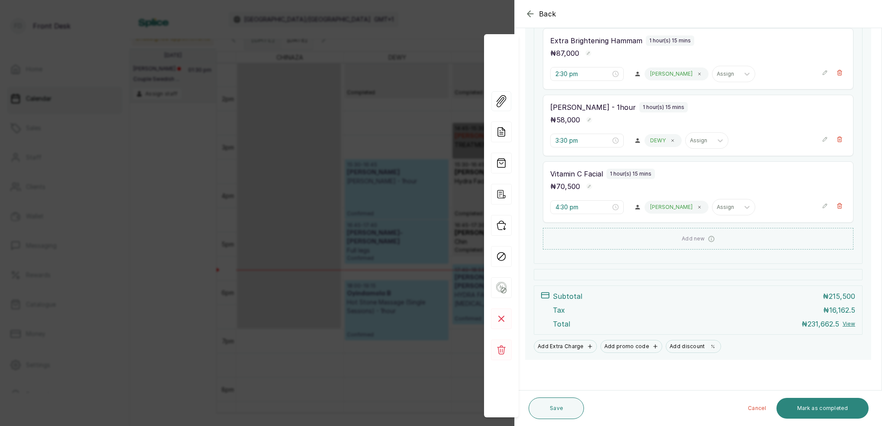
click at [829, 408] on button "Mark as completed" at bounding box center [823, 408] width 92 height 21
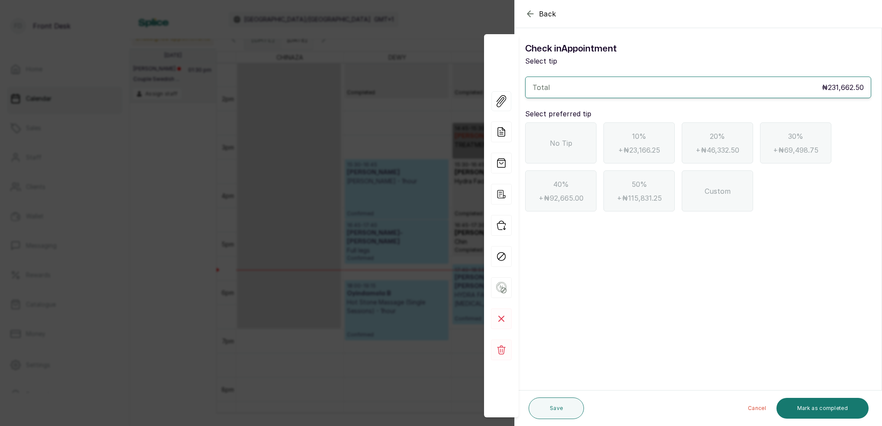
click at [556, 138] on span "No Tip" at bounding box center [561, 143] width 22 height 10
click at [826, 410] on button "Mark as completed" at bounding box center [823, 408] width 92 height 21
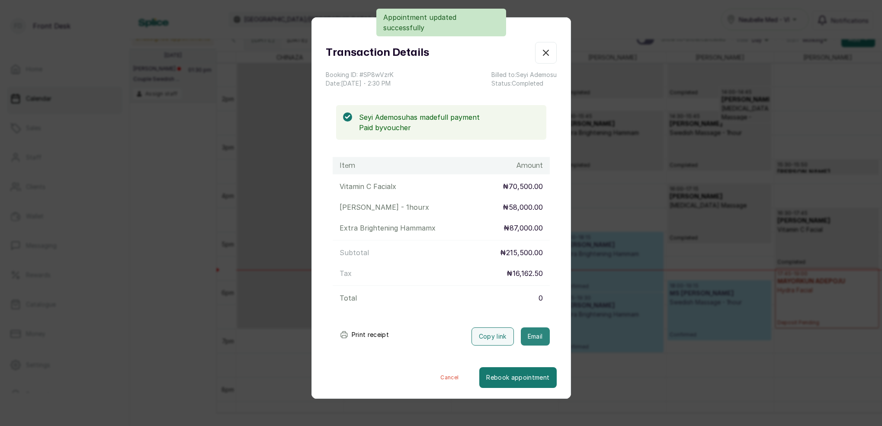
click at [536, 339] on button "Email" at bounding box center [535, 337] width 29 height 18
click at [546, 53] on icon "button" at bounding box center [546, 53] width 10 height 10
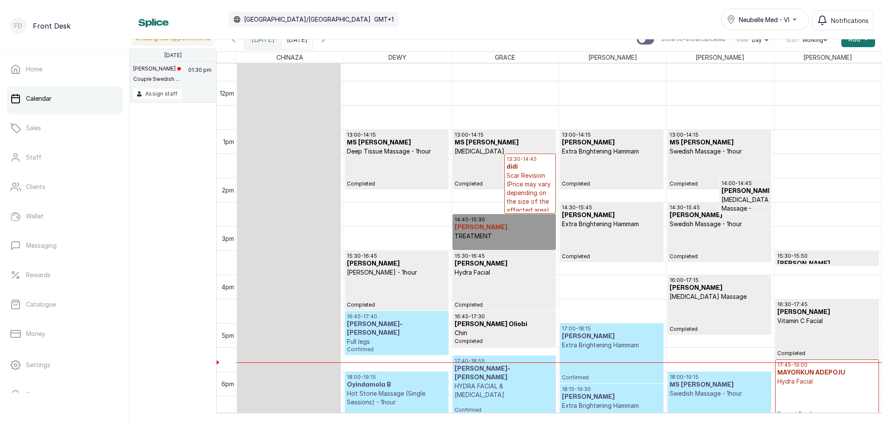
scroll to position [557, 0]
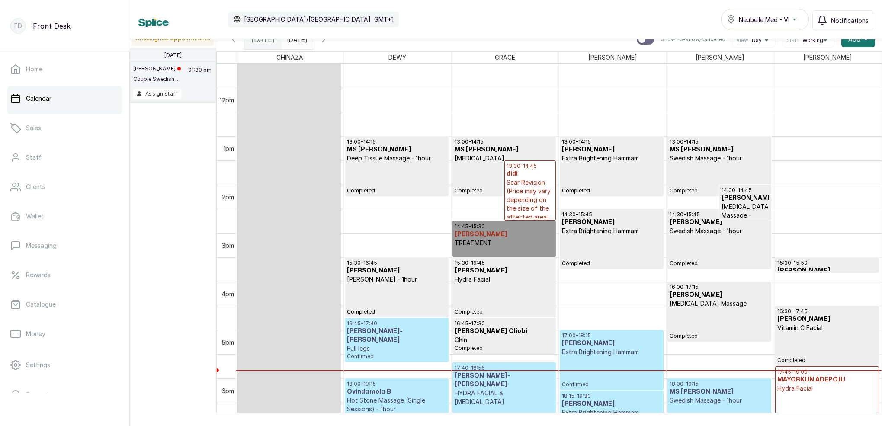
click at [296, 41] on input "[DATE]" at bounding box center [289, 37] width 14 height 15
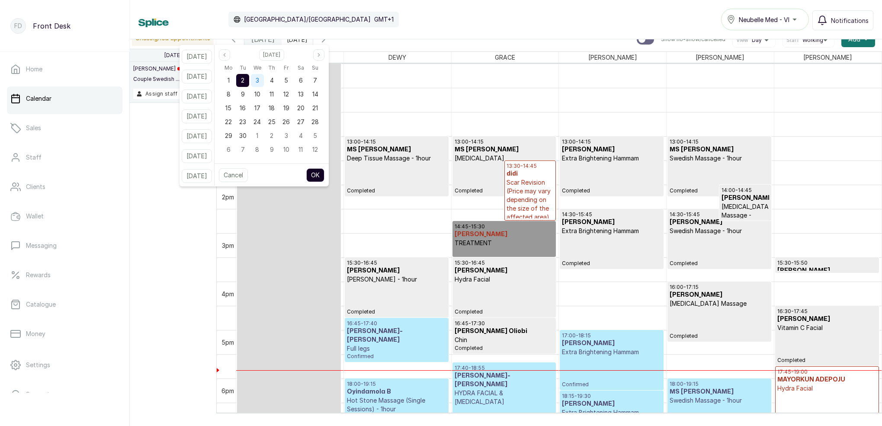
click at [264, 79] on div "3" at bounding box center [257, 80] width 13 height 13
click at [249, 78] on div "2" at bounding box center [242, 80] width 13 height 13
click at [324, 176] on button "OK" at bounding box center [315, 175] width 18 height 14
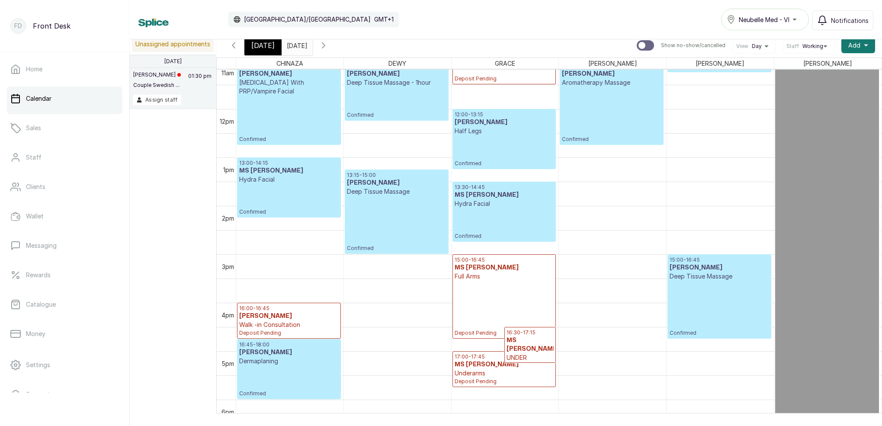
scroll to position [538, 0]
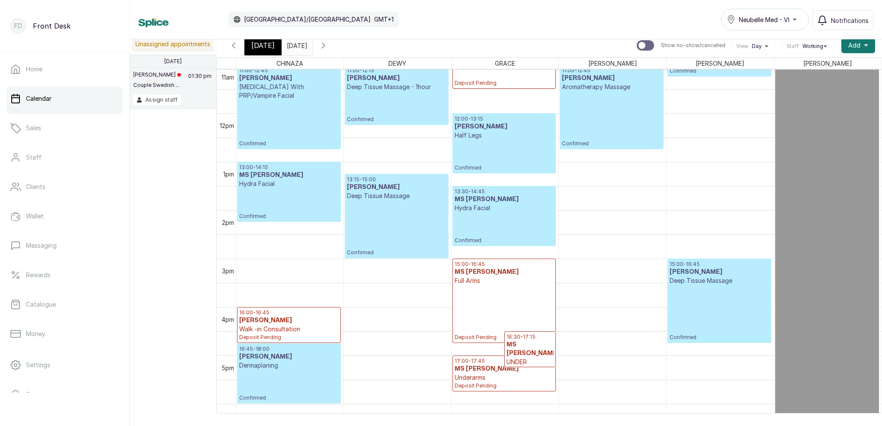
click at [263, 48] on span "[DATE]" at bounding box center [262, 45] width 23 height 10
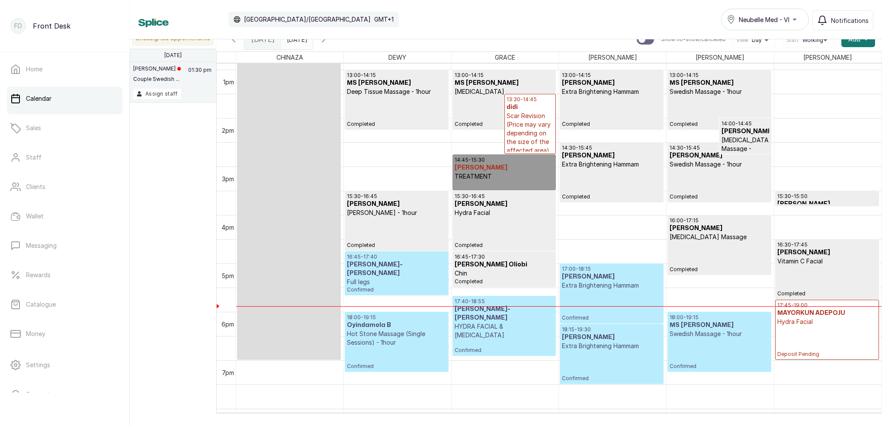
click at [507, 169] on h3 "[PERSON_NAME]" at bounding box center [504, 168] width 99 height 9
select select "0dda9384-b0f4-4bc9-b8b8-992e6a5abe22"
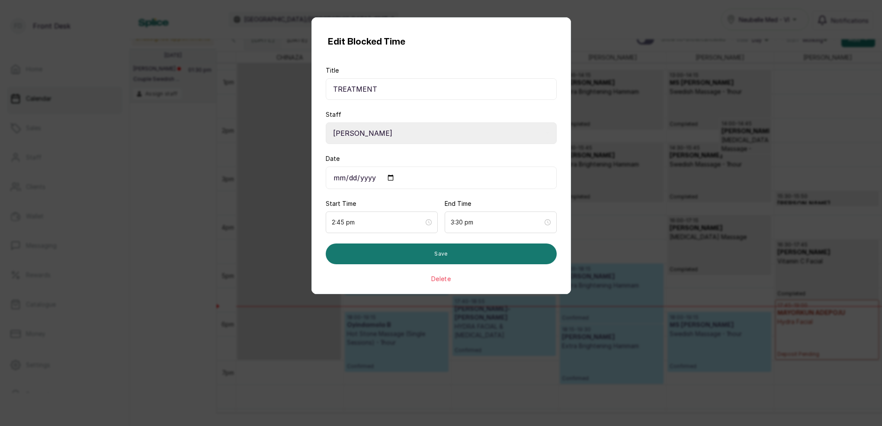
click at [443, 278] on button "Delete" at bounding box center [440, 279] width 19 height 9
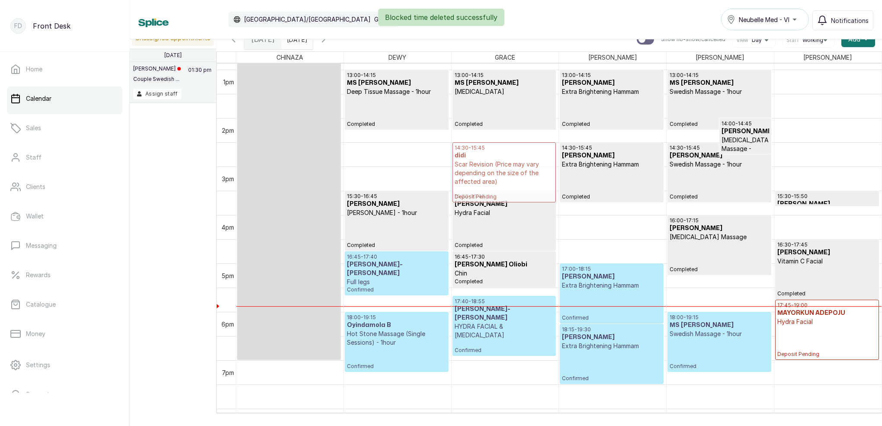
drag, startPoint x: 532, startPoint y: 119, endPoint x: 485, endPoint y: 154, distance: 58.9
click at [485, 155] on div "13:00 - 14:15 MS ADESEWA [MEDICAL_DATA] Completed 13:30 - 14:45 didi Scar Revis…" at bounding box center [505, 21] width 107 height 1163
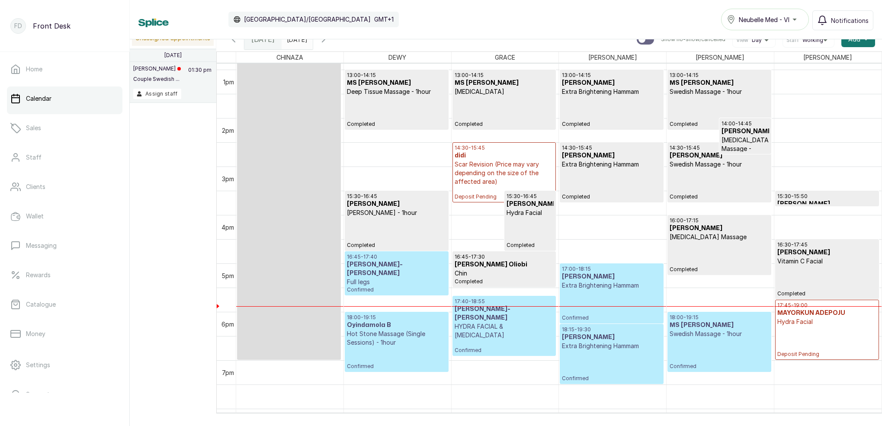
click at [491, 161] on p "Scar Revision (Price may vary depending on the size of the affected area)" at bounding box center [504, 173] width 99 height 26
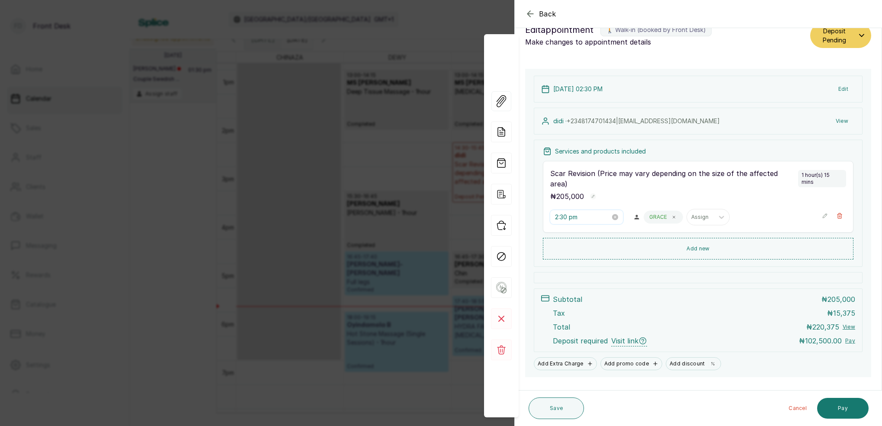
click at [561, 212] on input "2:30 pm" at bounding box center [582, 217] width 55 height 10
click at [565, 228] on div "02" at bounding box center [562, 226] width 21 height 12
click at [588, 279] on div "15" at bounding box center [587, 281] width 21 height 12
type input "2:15 pm"
click at [609, 228] on div "PM" at bounding box center [611, 226] width 21 height 12
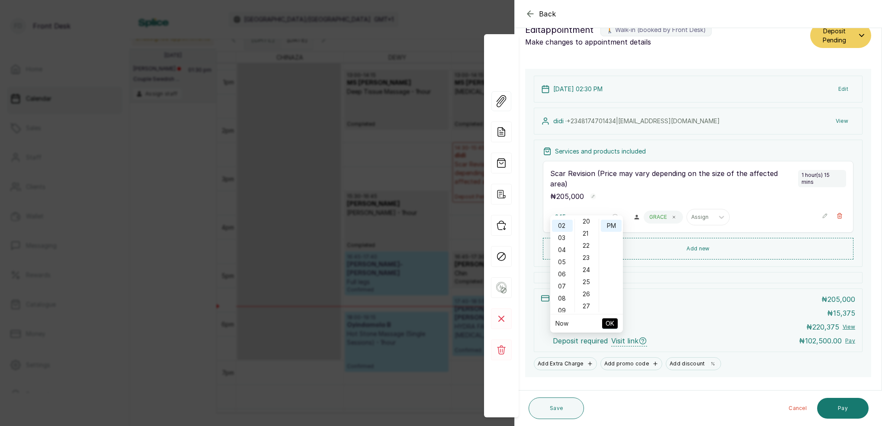
click at [615, 322] on button "OK" at bounding box center [610, 323] width 16 height 10
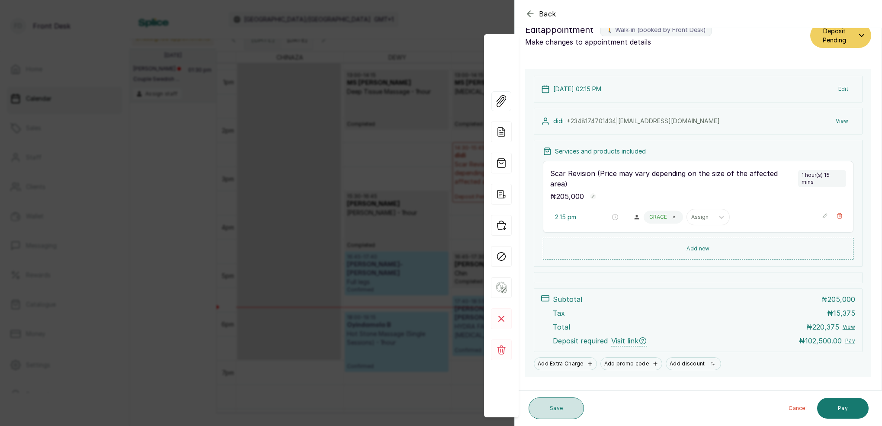
click at [543, 412] on button "Save" at bounding box center [556, 409] width 55 height 22
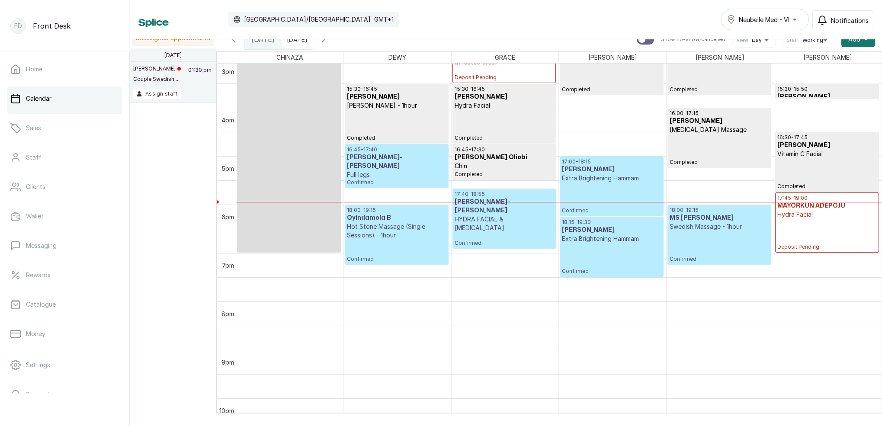
scroll to position [729, 0]
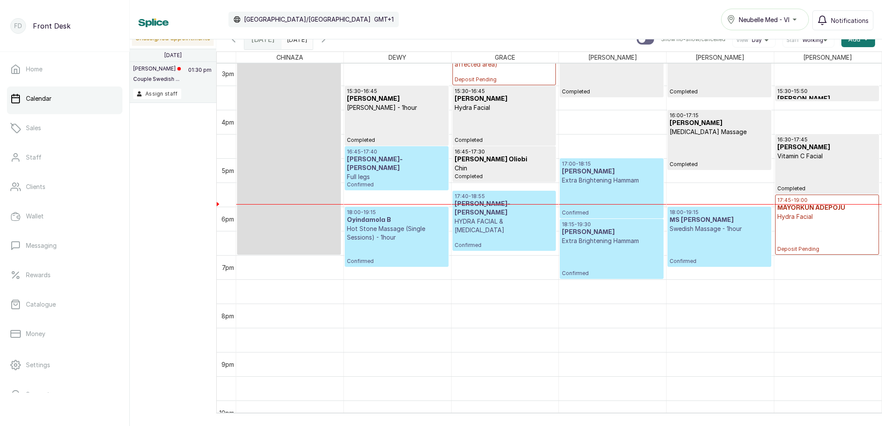
click at [825, 223] on div "17:45 - 19:00 MAYORKUN ADEPOJU Hydra Facial Deposit Pending" at bounding box center [827, 225] width 100 height 56
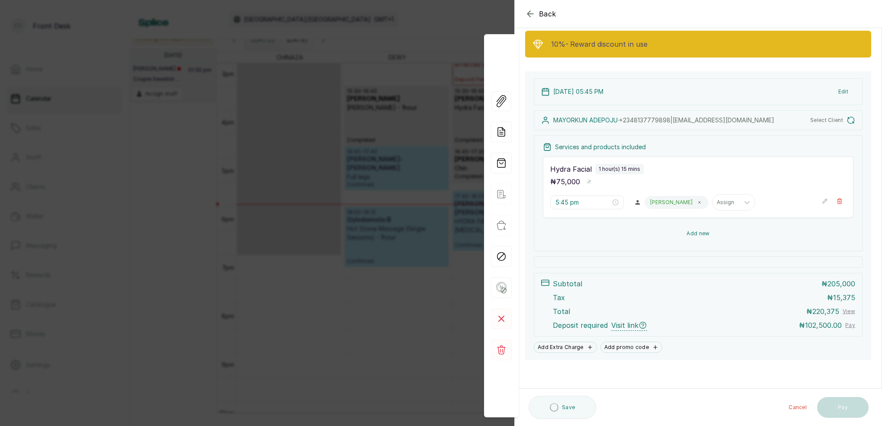
scroll to position [50, 0]
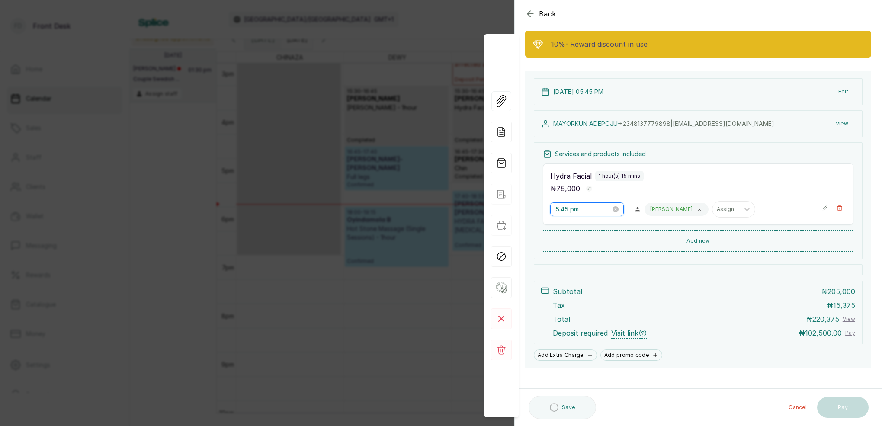
click at [569, 209] on input "5:45 pm" at bounding box center [583, 210] width 55 height 10
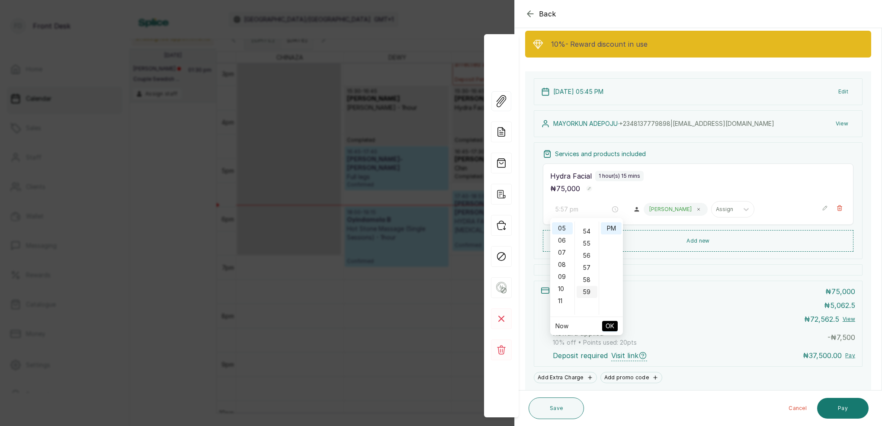
drag, startPoint x: 585, startPoint y: 265, endPoint x: 590, endPoint y: 264, distance: 4.8
click at [586, 265] on div "57" at bounding box center [587, 268] width 21 height 12
type input "5:57 pm"
click at [613, 229] on div "PM" at bounding box center [611, 228] width 21 height 12
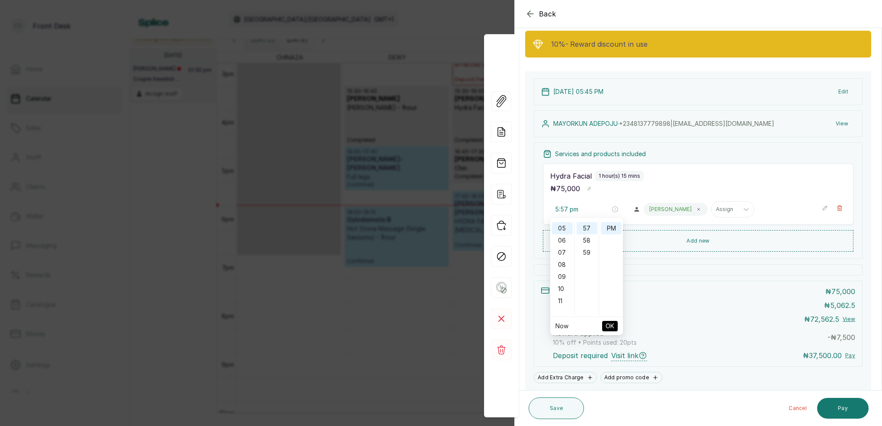
click at [612, 321] on span "OK" at bounding box center [610, 326] width 9 height 16
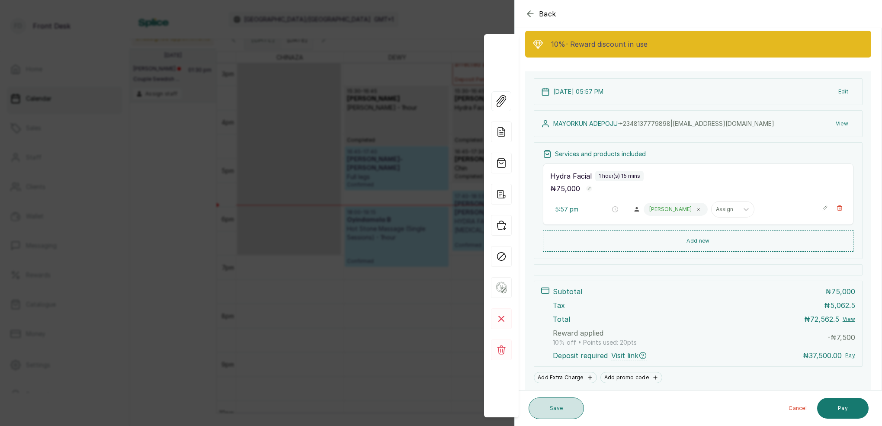
click at [564, 410] on button "Save" at bounding box center [556, 409] width 55 height 22
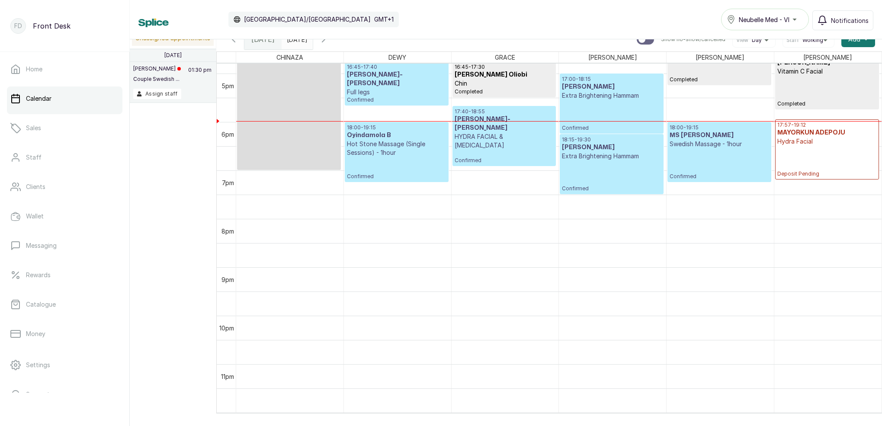
scroll to position [769, 0]
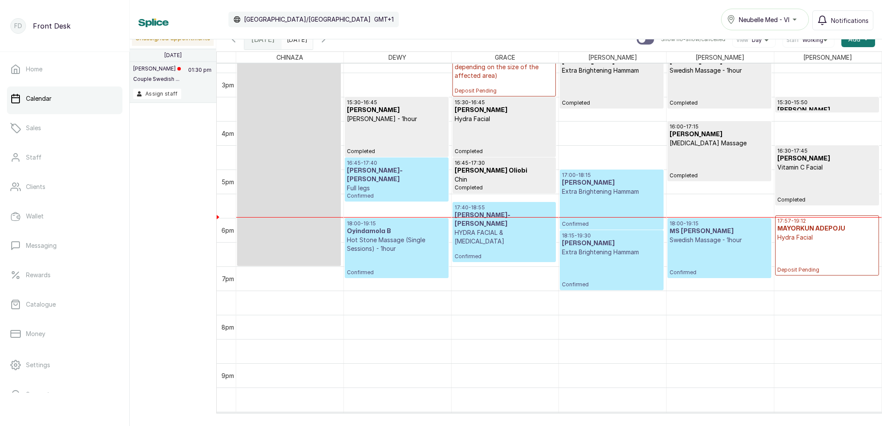
click at [719, 253] on div "18:00 - 19:15 MS [PERSON_NAME] Massage - 1hour Confirmed" at bounding box center [719, 248] width 99 height 56
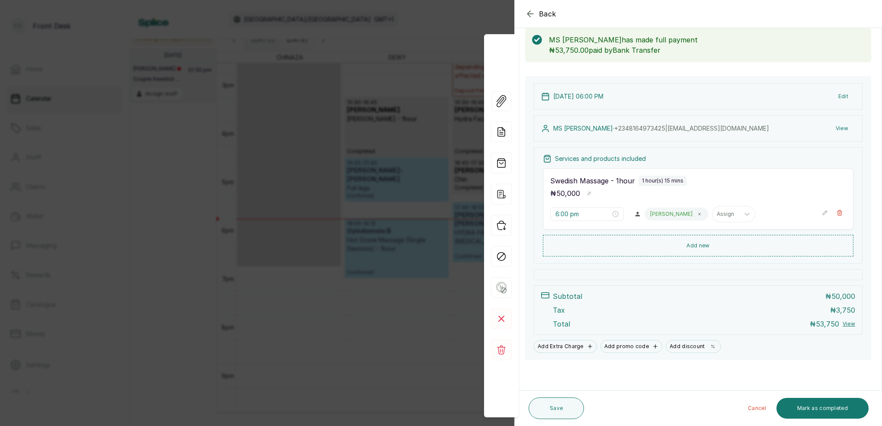
scroll to position [45, 0]
click at [420, 93] on div "Back Appointment Details Edit appointment 🚶 Walk-in (booked by Front Desk) Make…" at bounding box center [441, 213] width 882 height 426
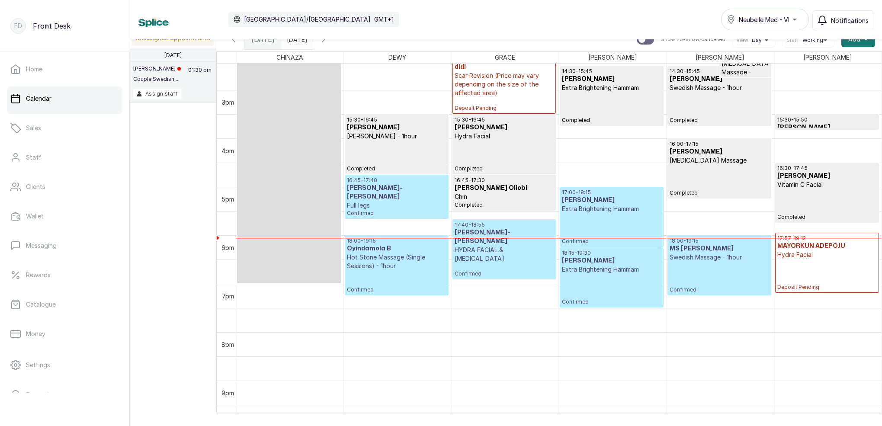
scroll to position [687, 0]
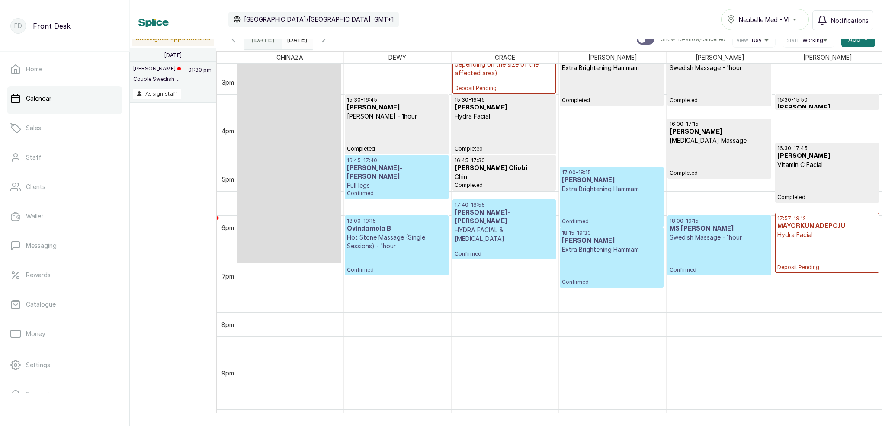
click at [296, 40] on input "[DATE]" at bounding box center [289, 37] width 14 height 15
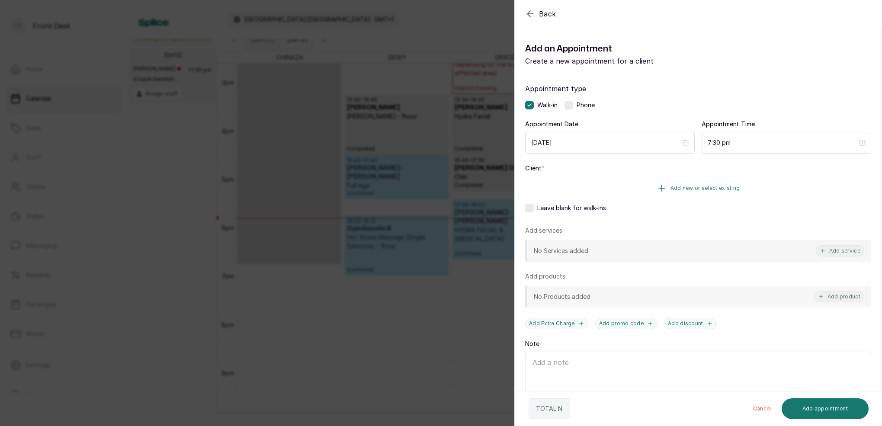
click at [711, 186] on span "Add new or select existing" at bounding box center [706, 188] width 70 height 7
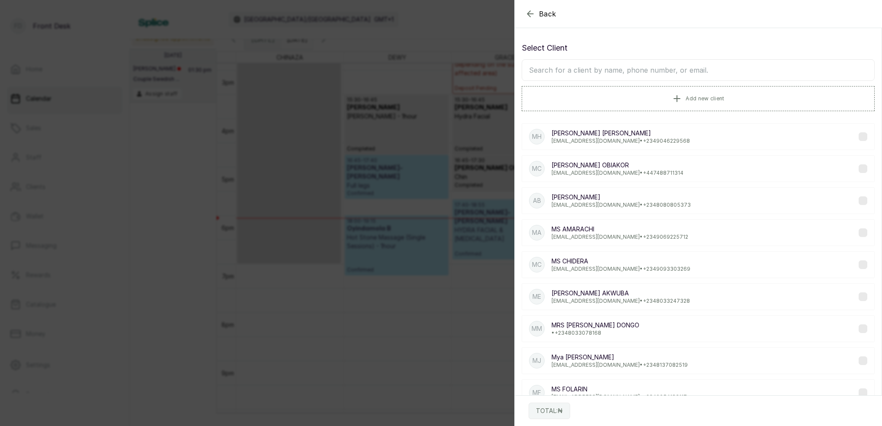
click at [638, 69] on input "text" at bounding box center [698, 70] width 353 height 22
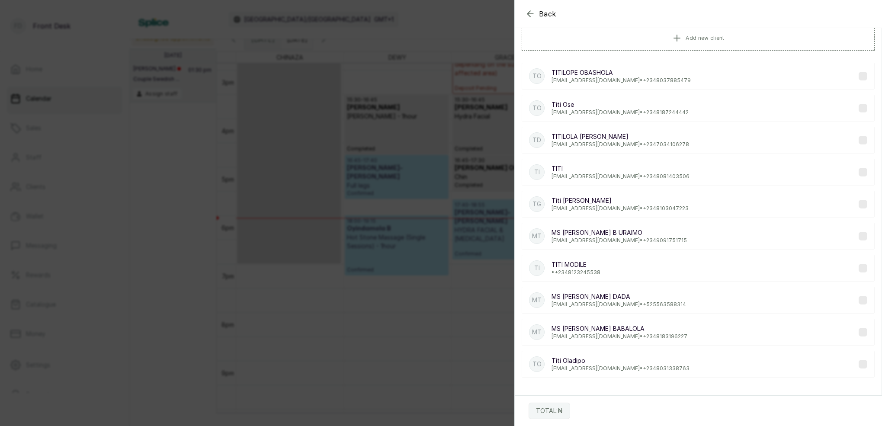
scroll to position [61, 0]
type input "TITI"
click at [603, 276] on div "TI TITI MODILE • [PHONE_NUMBER]" at bounding box center [698, 267] width 353 height 27
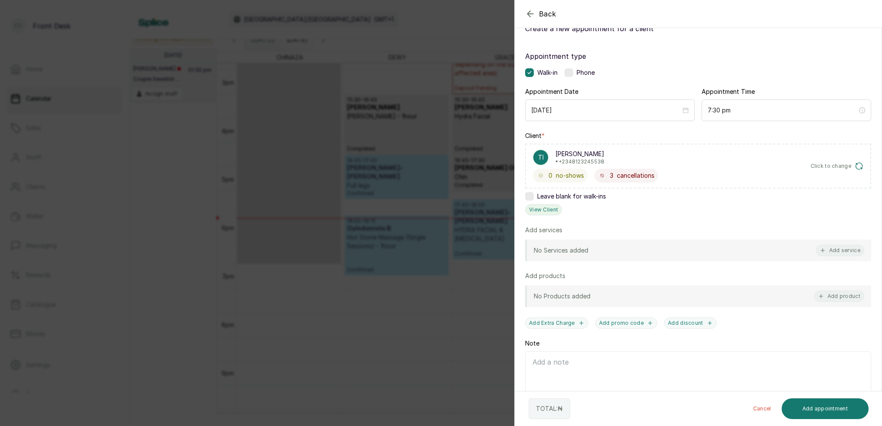
click at [554, 208] on button "View Client" at bounding box center [543, 209] width 37 height 11
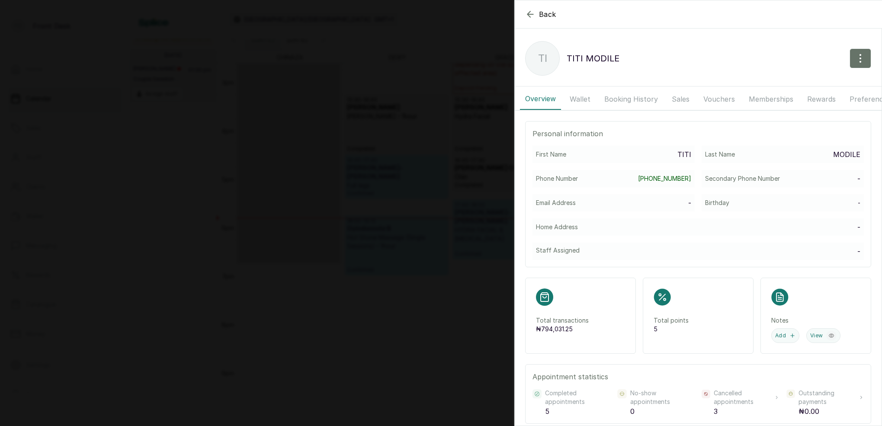
drag, startPoint x: 635, startPoint y: 95, endPoint x: 633, endPoint y: 100, distance: 4.8
click at [635, 96] on button "Booking History" at bounding box center [631, 99] width 64 height 22
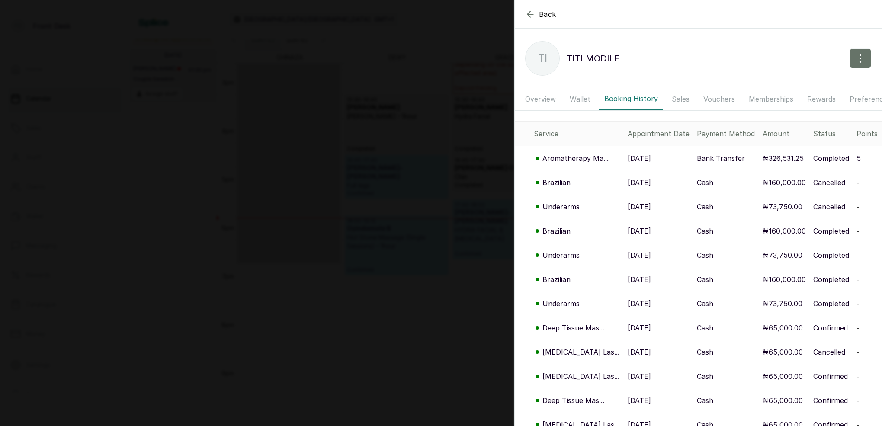
click at [561, 185] on p "Brazilian" at bounding box center [557, 182] width 28 height 10
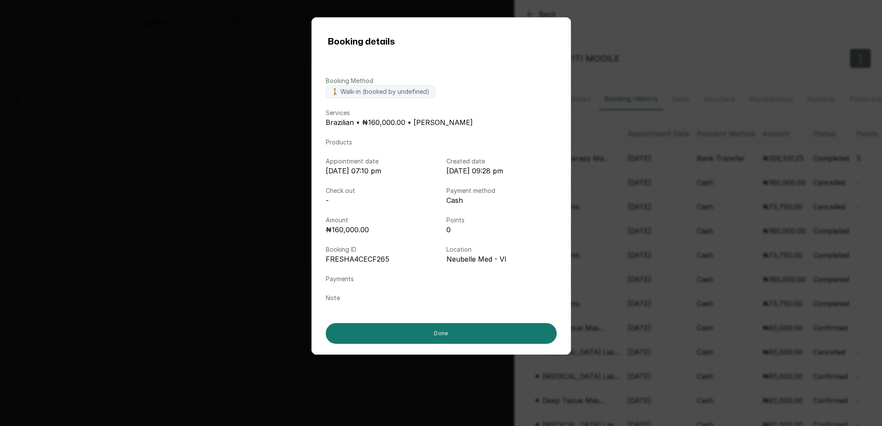
click at [658, 211] on div "Booking details Booking Method 🚶 Walk-in (booked by undefined) Services Brazili…" at bounding box center [441, 213] width 882 height 426
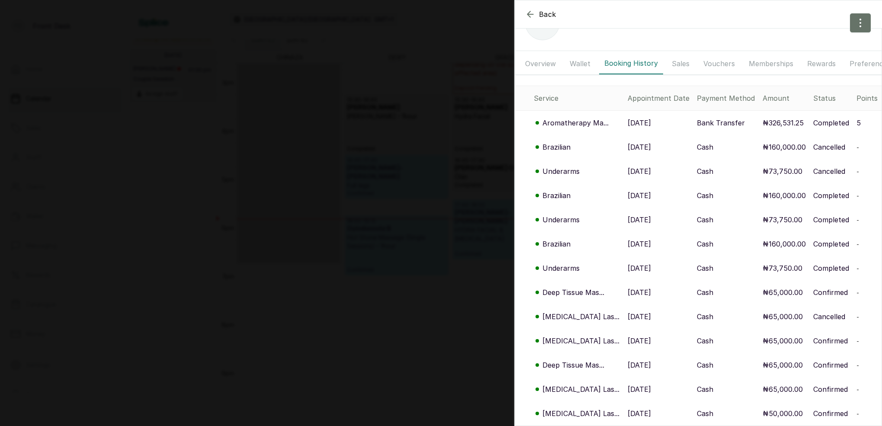
scroll to position [0, 0]
click at [553, 194] on p "Brazilian" at bounding box center [557, 195] width 28 height 10
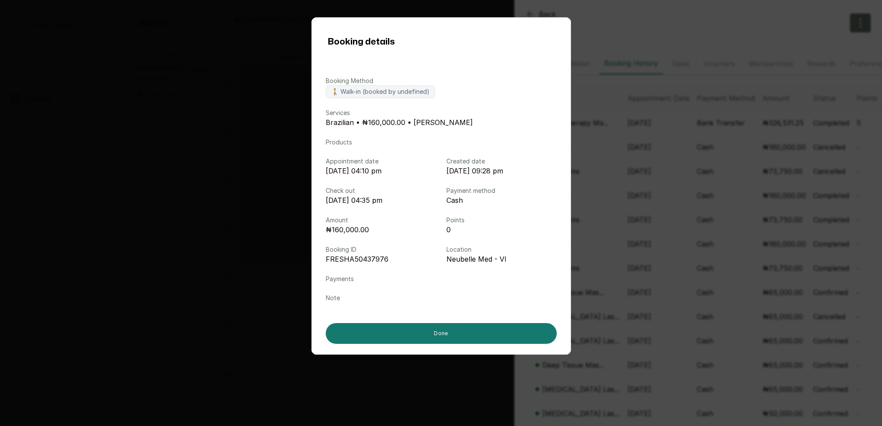
click at [686, 224] on div "Booking details Booking Method 🚶 Walk-in (booked by undefined) Services Brazili…" at bounding box center [441, 213] width 882 height 426
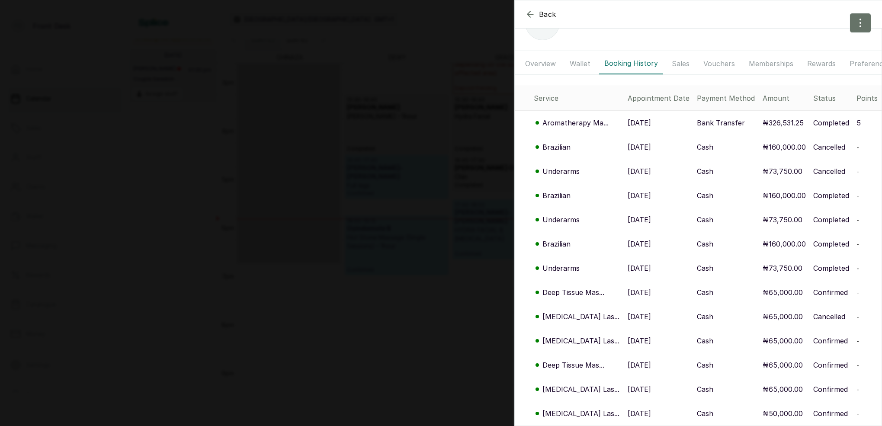
drag, startPoint x: 404, startPoint y: 133, endPoint x: 440, endPoint y: 138, distance: 36.6
click at [404, 133] on div "Back TITI MODILE TI TITI MODILE Overview Wallet Booking History Sales Vouchers …" at bounding box center [441, 213] width 882 height 426
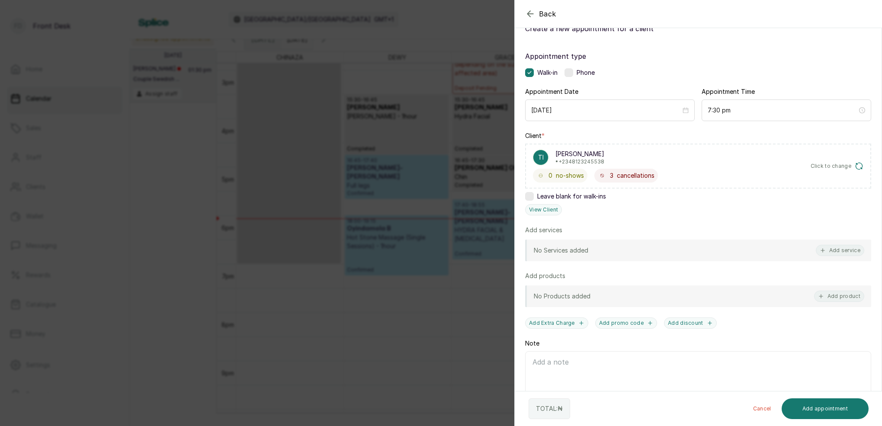
click at [417, 62] on div "Back Add Appointment Add an Appointment Create a new appointment for a client A…" at bounding box center [441, 213] width 882 height 426
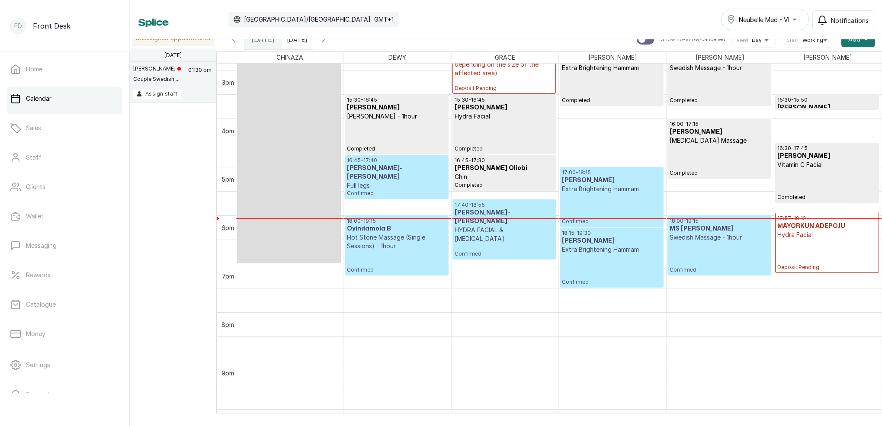
scroll to position [6, 0]
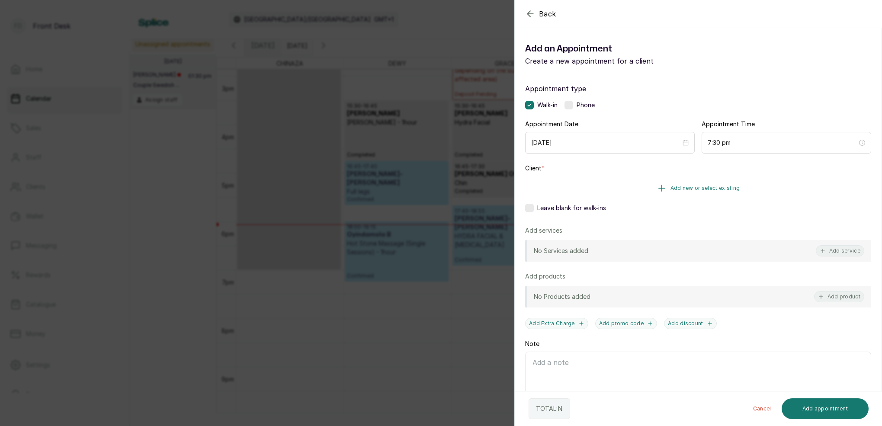
click at [714, 190] on span "Add new or select existing" at bounding box center [706, 188] width 70 height 7
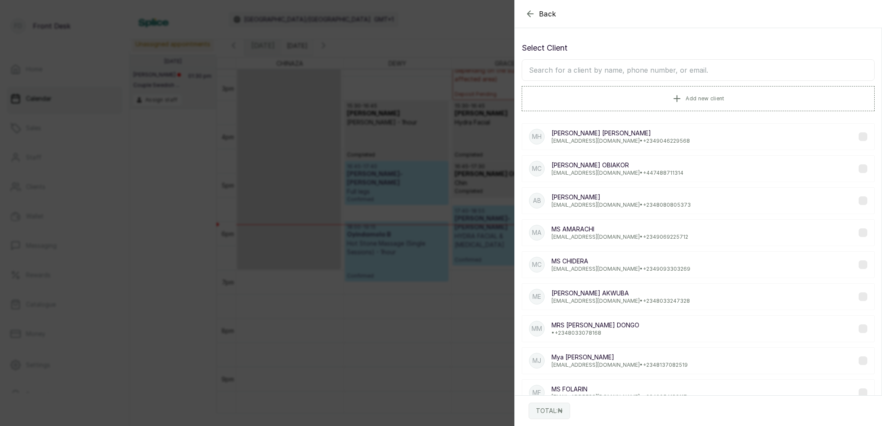
click at [621, 79] on input "text" at bounding box center [698, 70] width 353 height 22
click at [625, 71] on input "text" at bounding box center [698, 70] width 353 height 22
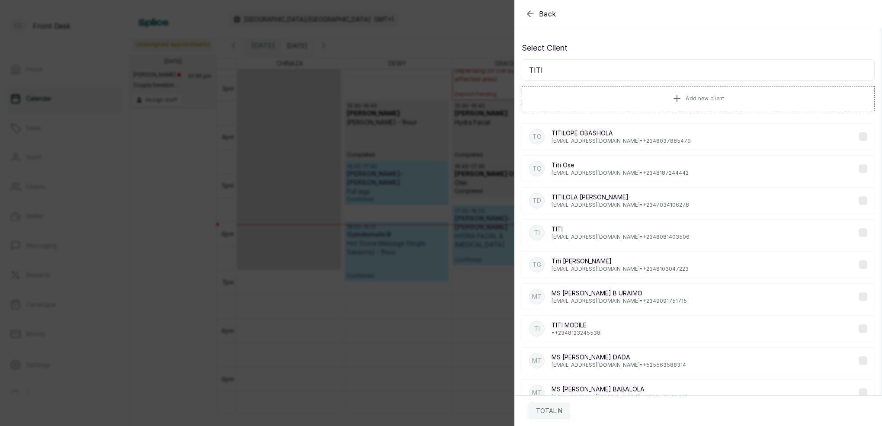
type input "TITI"
click at [588, 324] on p "[PERSON_NAME]" at bounding box center [576, 325] width 49 height 9
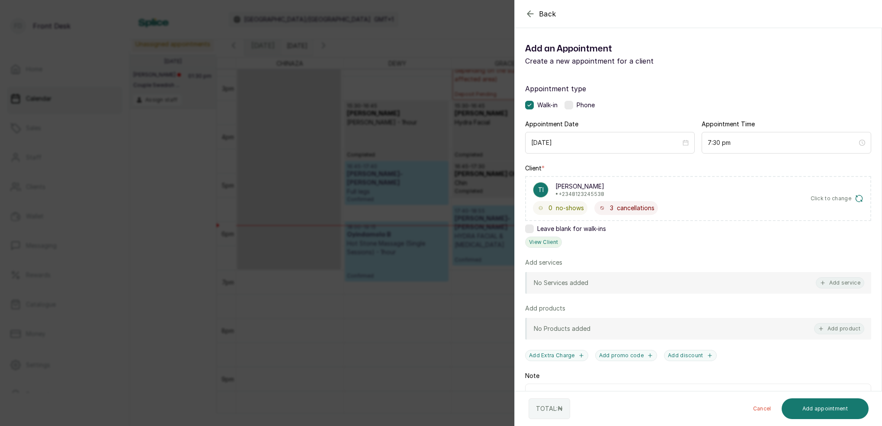
click at [550, 244] on button "View Client" at bounding box center [543, 242] width 37 height 11
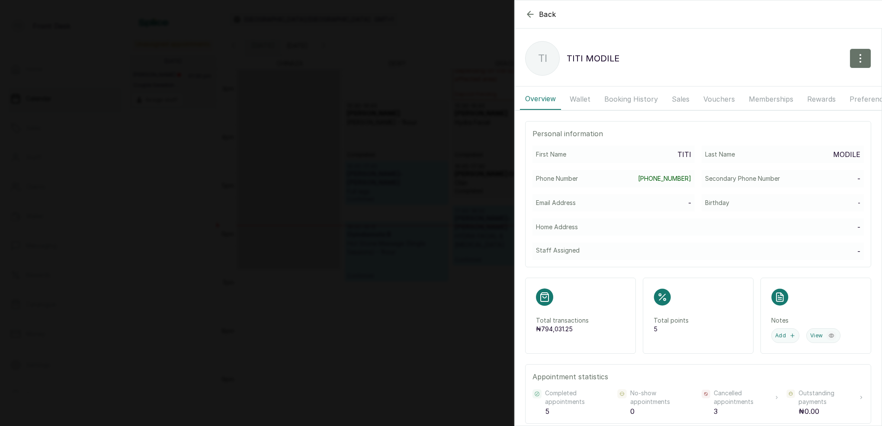
click at [624, 99] on button "Booking History" at bounding box center [631, 99] width 64 height 22
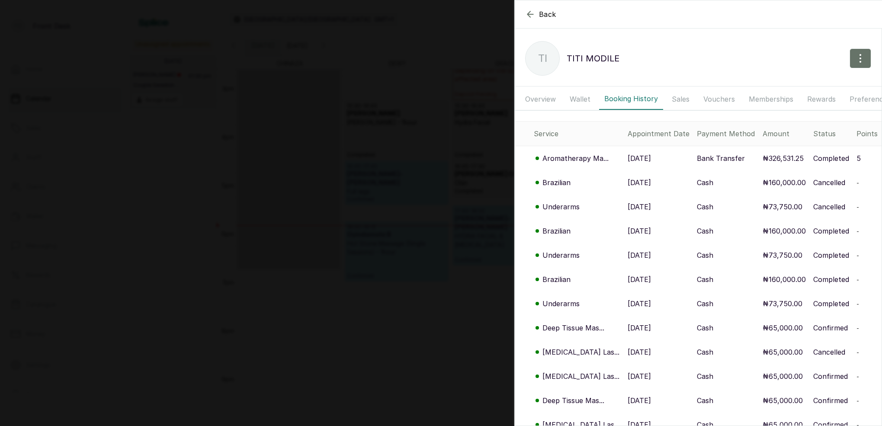
click at [559, 183] on p "Brazilian" at bounding box center [557, 182] width 28 height 10
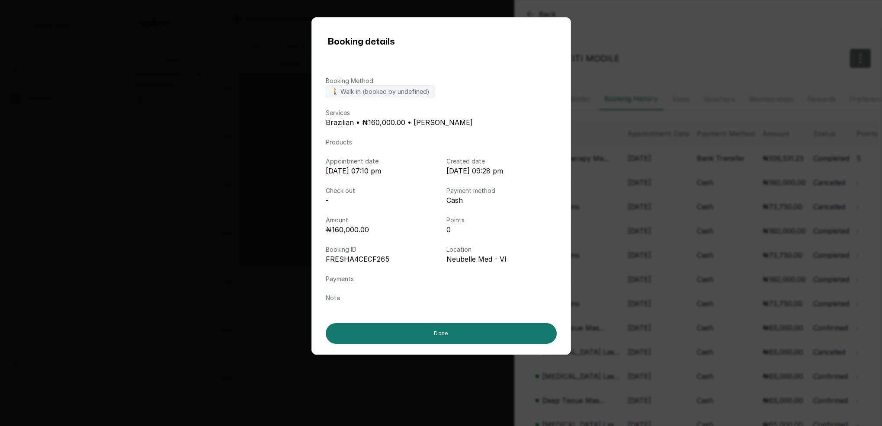
drag, startPoint x: 614, startPoint y: 171, endPoint x: 590, endPoint y: 168, distance: 24.0
click at [613, 171] on div "Booking details Booking Method 🚶 Walk-in (booked by undefined) Services Brazili…" at bounding box center [441, 213] width 882 height 426
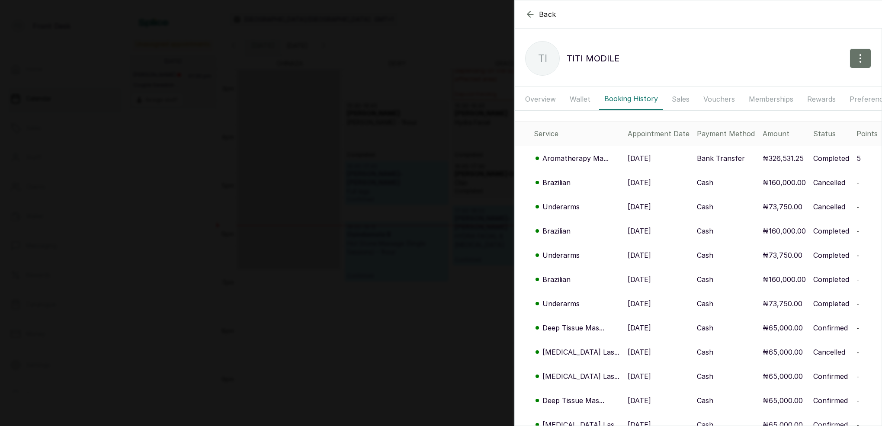
click at [580, 159] on p "Aromatherapy Ma..." at bounding box center [576, 158] width 66 height 10
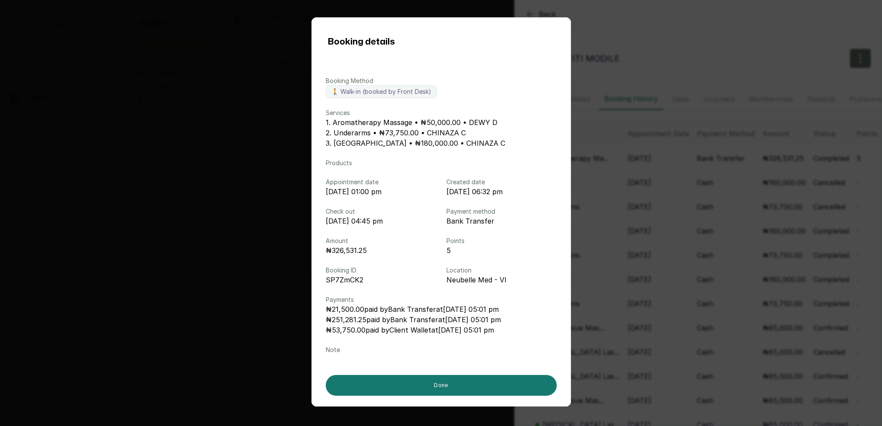
drag, startPoint x: 745, startPoint y: 162, endPoint x: 639, endPoint y: 149, distance: 107.6
click at [745, 161] on div "Booking details Booking Method 🚶 Walk-in (booked by Front Desk) Services 1. Aro…" at bounding box center [441, 213] width 882 height 426
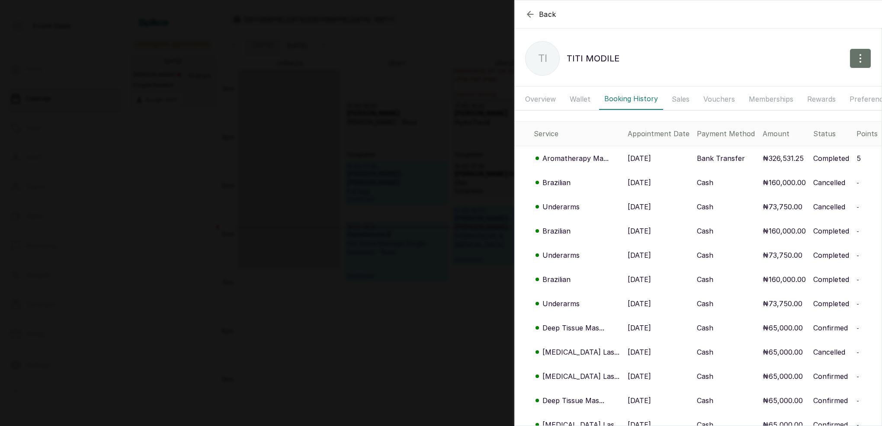
click at [386, 104] on div "Back TITI MODILE TI TITI MODILE Overview Wallet Booking History Sales Vouchers …" at bounding box center [441, 213] width 882 height 426
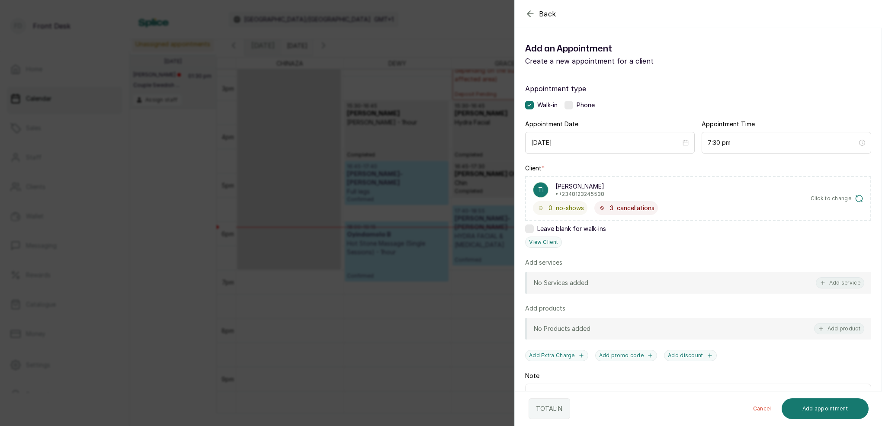
click at [378, 117] on div "Back Add Appointment Add an Appointment Create a new appointment for a client A…" at bounding box center [441, 213] width 882 height 426
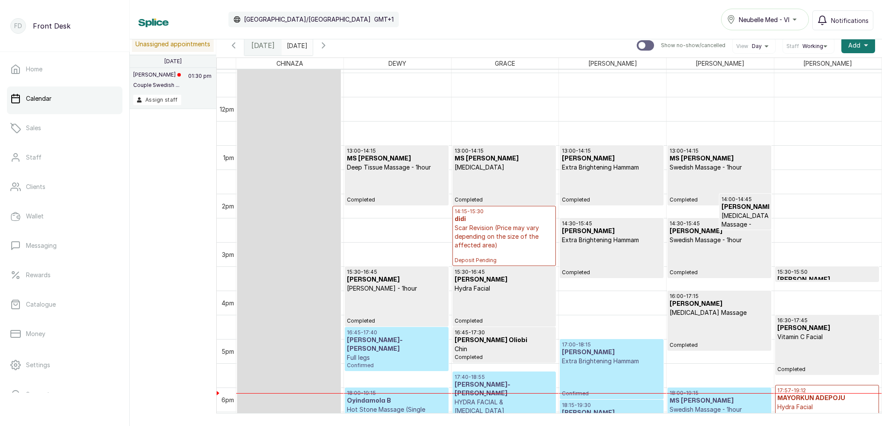
scroll to position [549, 0]
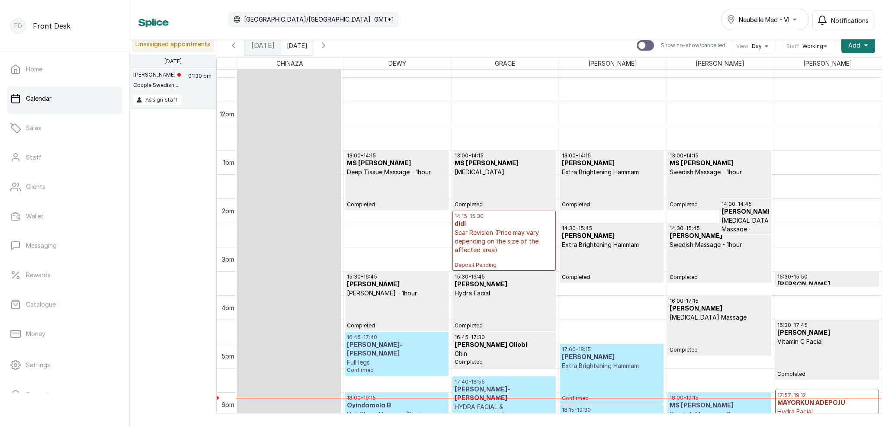
click at [296, 48] on input "[DATE]" at bounding box center [289, 43] width 14 height 15
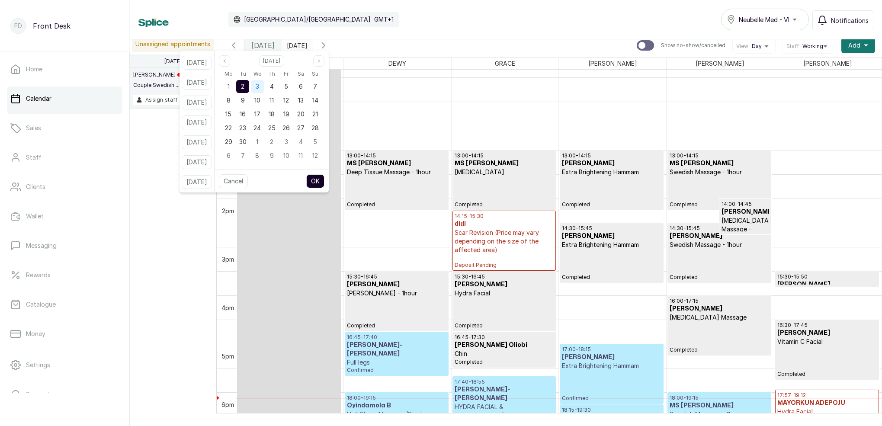
click at [264, 87] on div "3" at bounding box center [257, 86] width 13 height 13
click at [329, 182] on div "Cancel OK" at bounding box center [272, 181] width 114 height 23
click at [324, 181] on button "OK" at bounding box center [315, 181] width 18 height 14
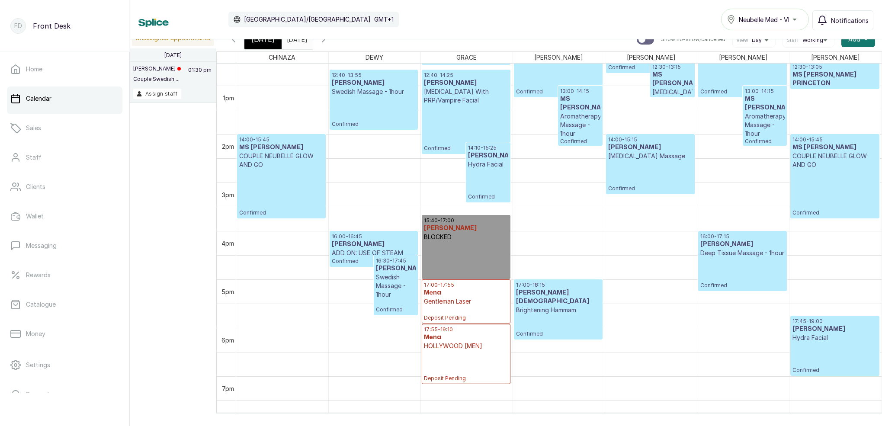
scroll to position [772, 0]
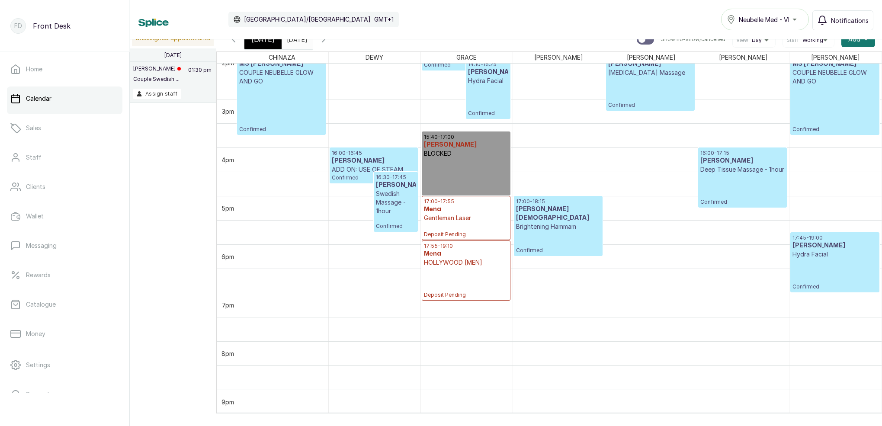
click at [269, 43] on span "[DATE]" at bounding box center [262, 39] width 23 height 10
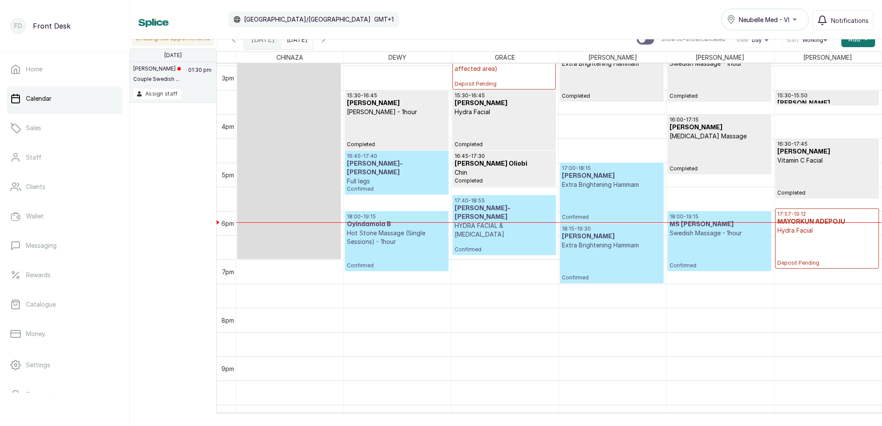
scroll to position [739, 0]
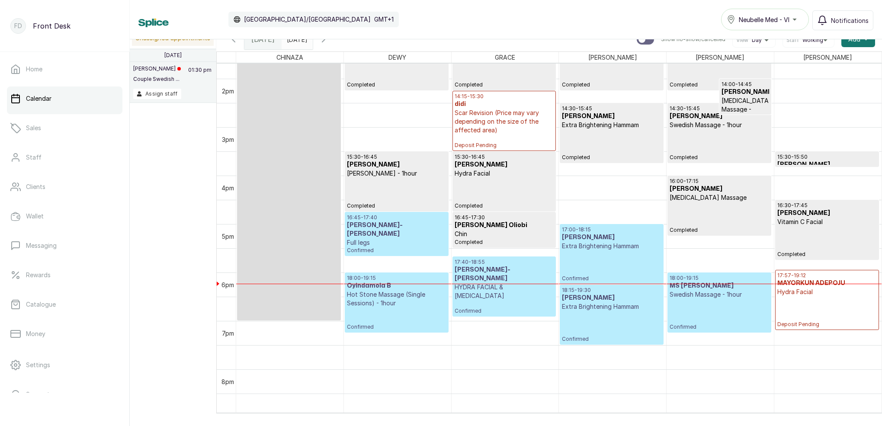
click at [296, 43] on input "[DATE]" at bounding box center [289, 37] width 14 height 15
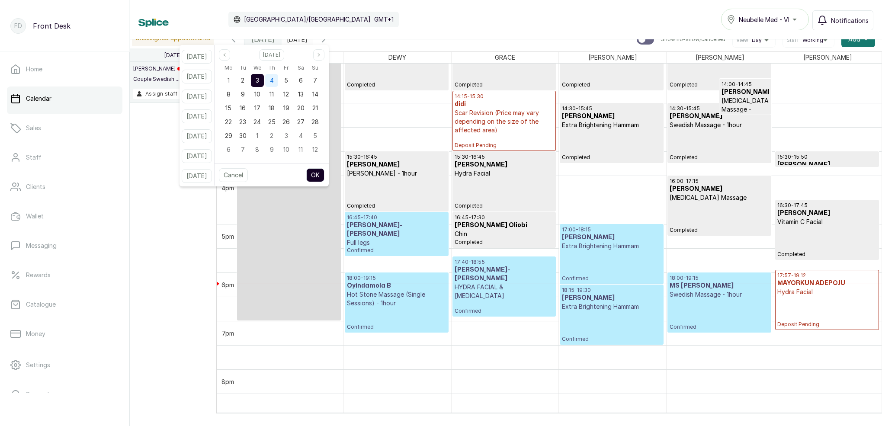
click at [274, 79] on span "4" at bounding box center [272, 80] width 4 height 7
click at [319, 176] on button "OK" at bounding box center [315, 175] width 18 height 14
type input "[DATE]"
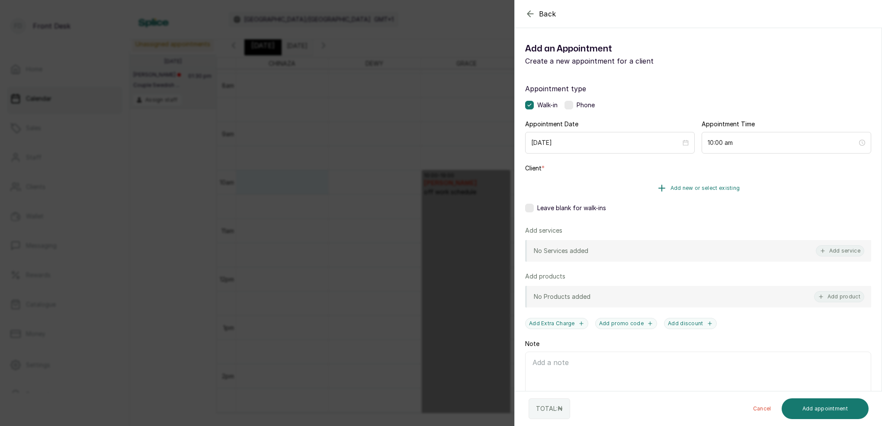
click at [720, 187] on span "Add new or select existing" at bounding box center [706, 188] width 70 height 7
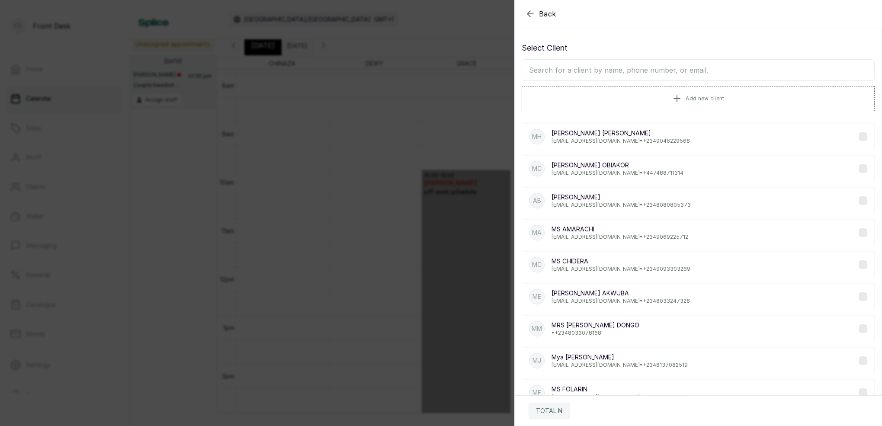
click at [688, 71] on input "text" at bounding box center [698, 70] width 353 height 22
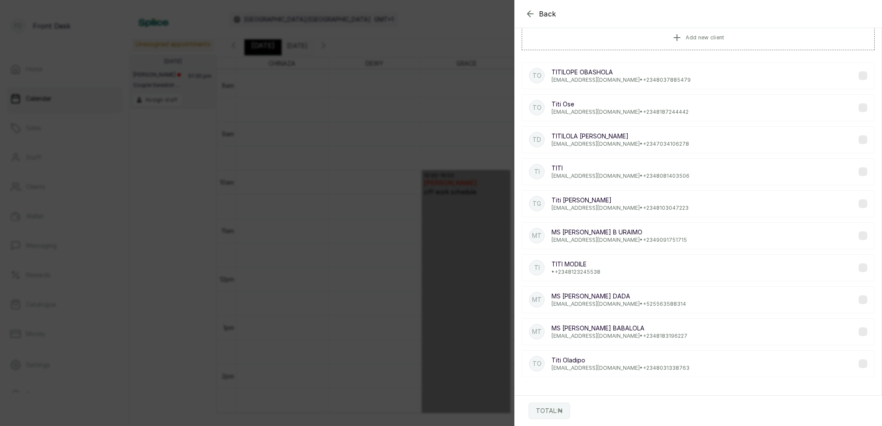
scroll to position [61, 0]
type input "TITI"
click at [612, 267] on div "TI TITI MODILE • [PHONE_NUMBER]" at bounding box center [698, 267] width 353 height 27
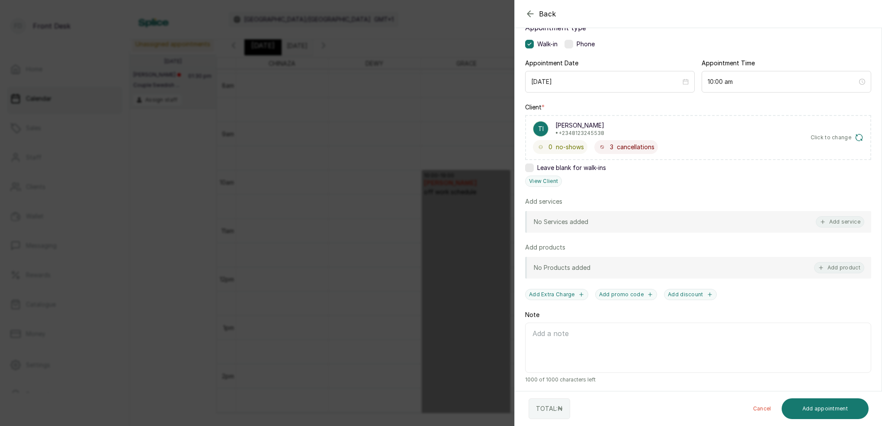
scroll to position [32, 0]
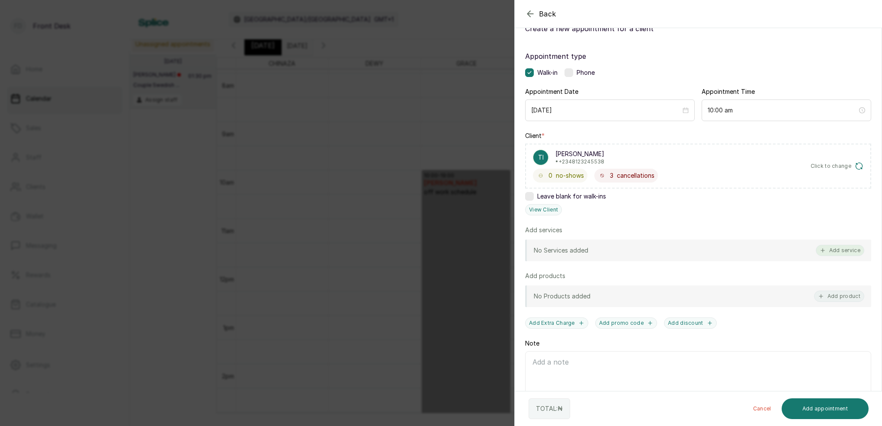
click at [841, 250] on button "Add service" at bounding box center [840, 250] width 48 height 11
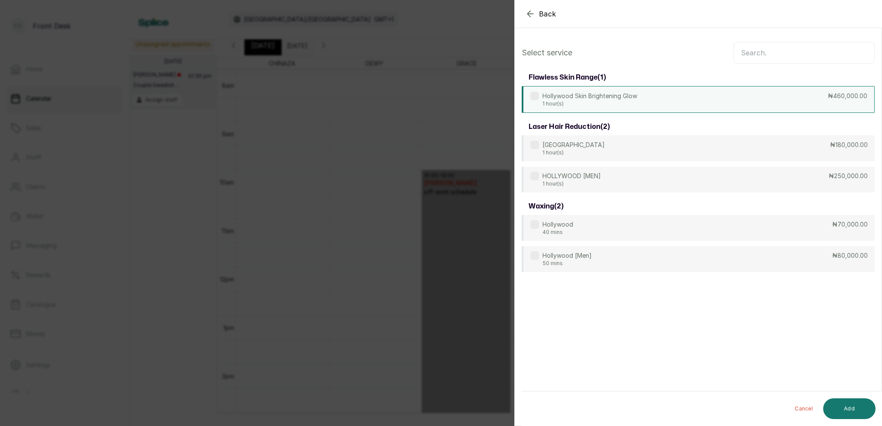
scroll to position [0, 0]
click at [793, 52] on input "text" at bounding box center [804, 53] width 141 height 22
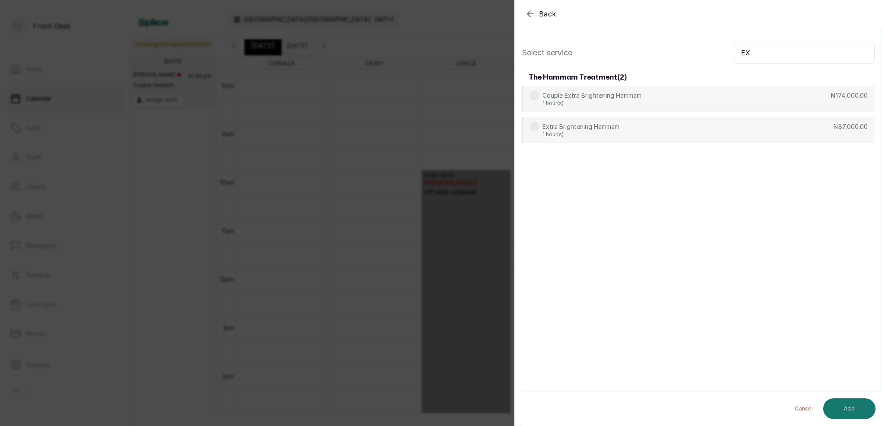
type input "E"
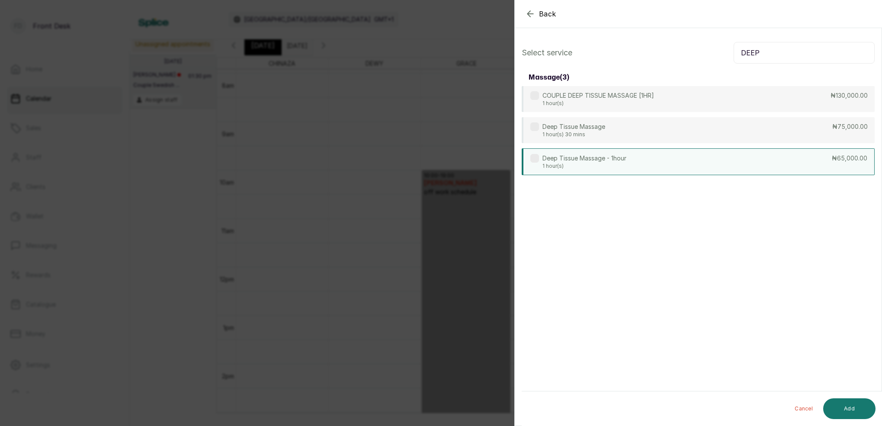
click at [649, 165] on div "Deep Tissue Massage - 1hour 1 hour(s) ₦65,000.00" at bounding box center [698, 161] width 353 height 27
click at [616, 163] on p "1 hour(s)" at bounding box center [585, 166] width 84 height 7
click at [761, 52] on input "DEEP" at bounding box center [804, 53] width 141 height 22
type input "D"
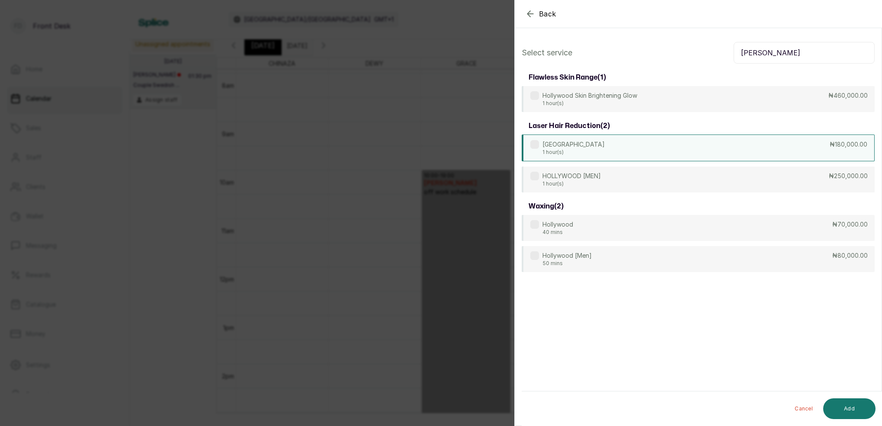
type input "[PERSON_NAME]"
drag, startPoint x: 612, startPoint y: 151, endPoint x: 616, endPoint y: 153, distance: 4.5
click at [612, 151] on div "HOLLYWOOD 1 hour(s) ₦180,000.00" at bounding box center [698, 148] width 353 height 27
click at [848, 409] on button "Add" at bounding box center [849, 408] width 52 height 21
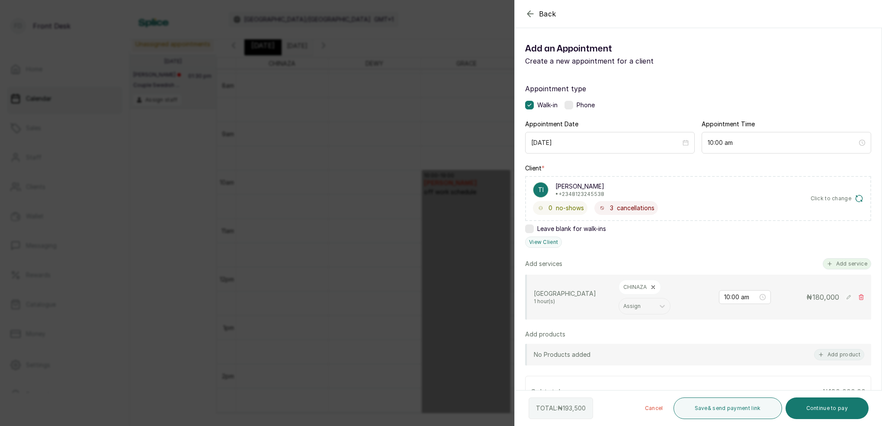
click at [845, 262] on button "Add service" at bounding box center [847, 263] width 48 height 11
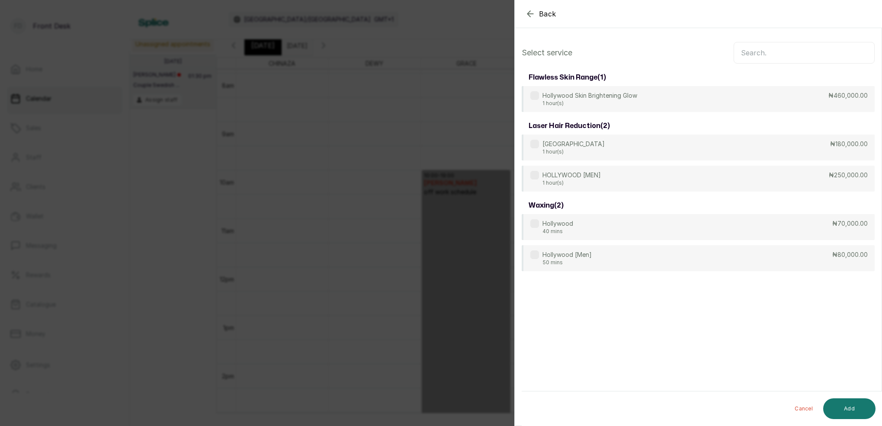
click at [790, 56] on input "text" at bounding box center [804, 53] width 141 height 22
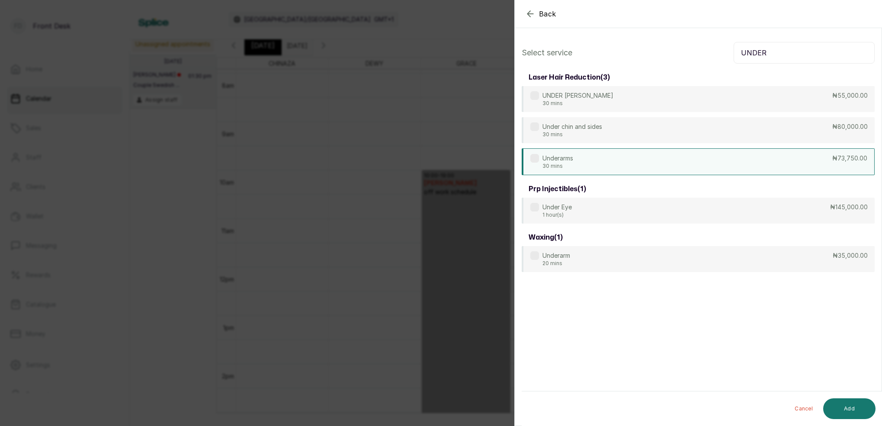
type input "UNDER"
click at [589, 159] on div "Underarms 30 mins ₦73,750.00" at bounding box center [698, 161] width 353 height 27
click at [851, 408] on button "Add" at bounding box center [849, 408] width 52 height 21
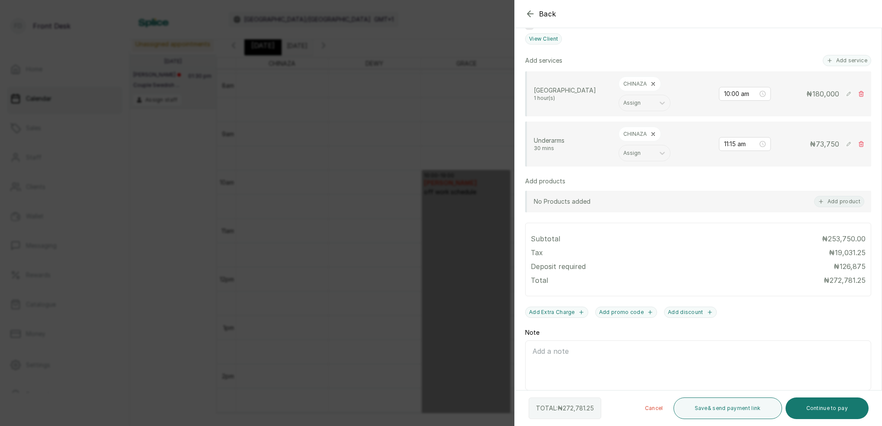
scroll to position [144, 0]
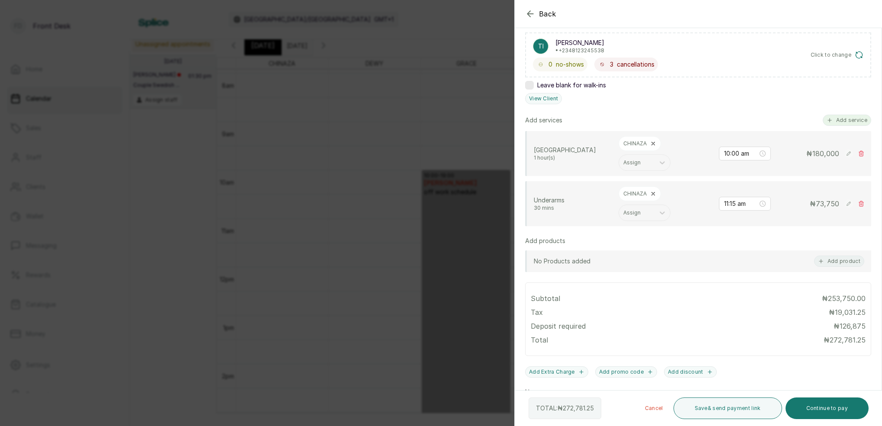
click at [849, 120] on button "Add service" at bounding box center [847, 120] width 48 height 11
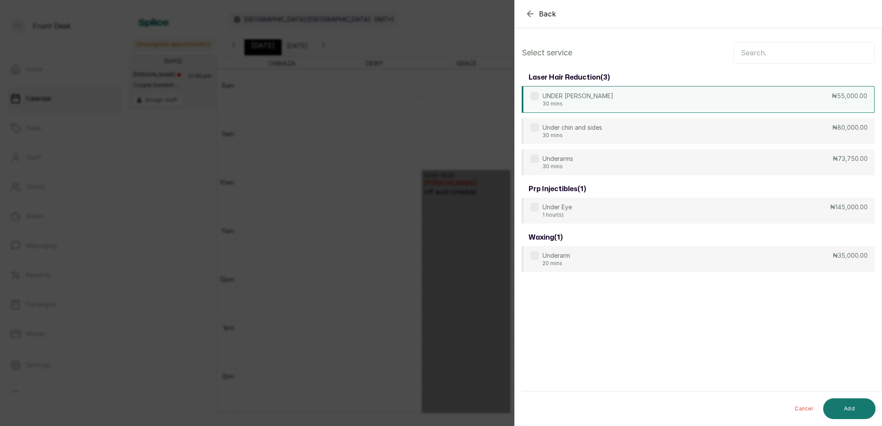
scroll to position [0, 0]
click at [757, 48] on input "text" at bounding box center [804, 53] width 141 height 22
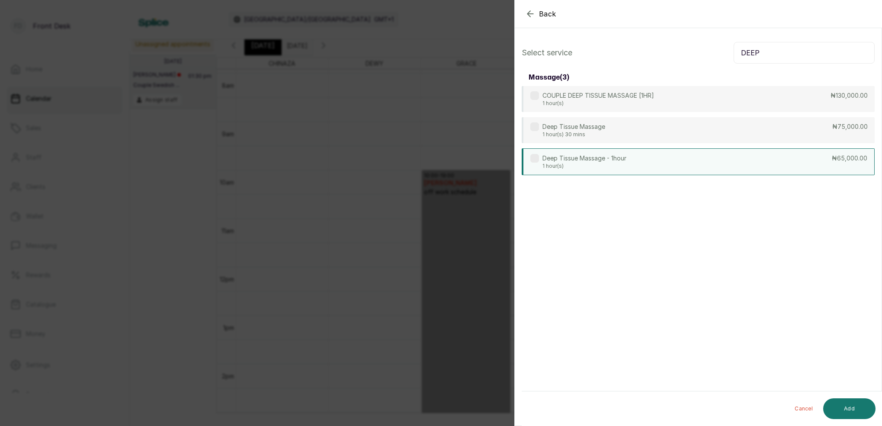
type input "DEEP"
click at [581, 166] on p "1 hour(s)" at bounding box center [585, 166] width 84 height 7
click at [850, 397] on div "Cancel Add" at bounding box center [706, 409] width 368 height 35
click at [851, 401] on button "Add" at bounding box center [849, 408] width 52 height 21
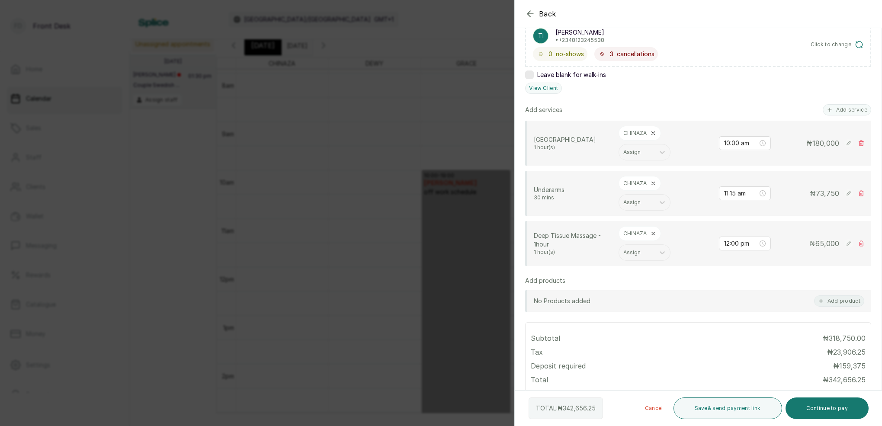
scroll to position [150, 0]
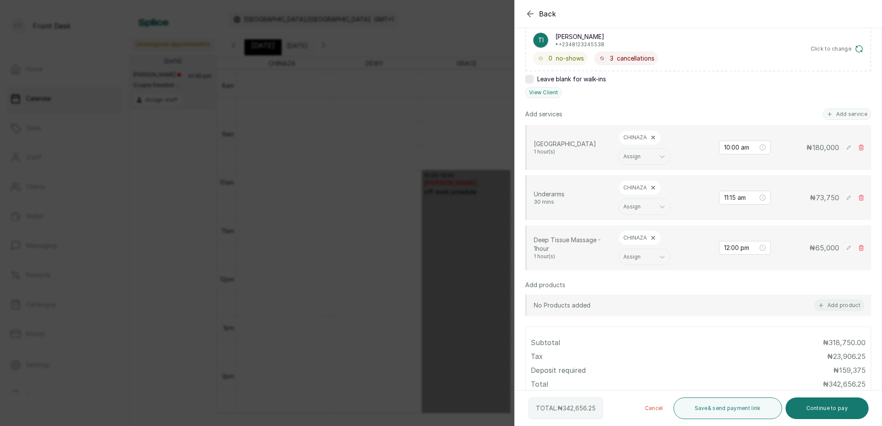
click at [382, 92] on div "Back Add Appointment Add an Appointment Create a new appointment for a client A…" at bounding box center [441, 213] width 882 height 426
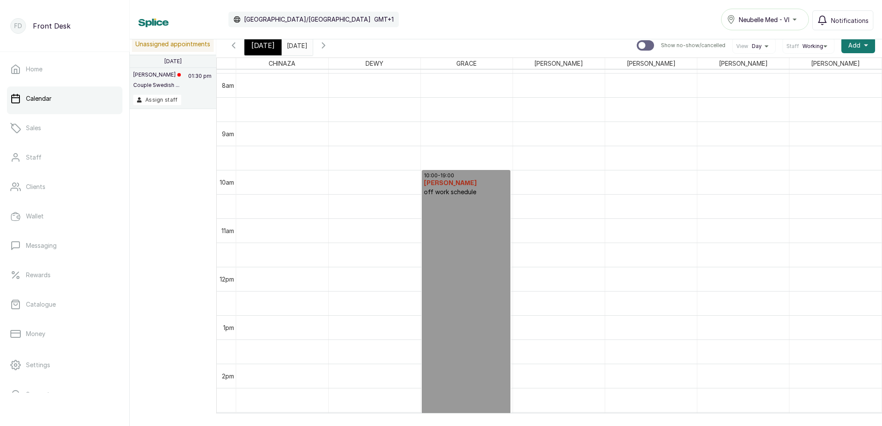
click at [258, 49] on span "[DATE]" at bounding box center [262, 45] width 23 height 10
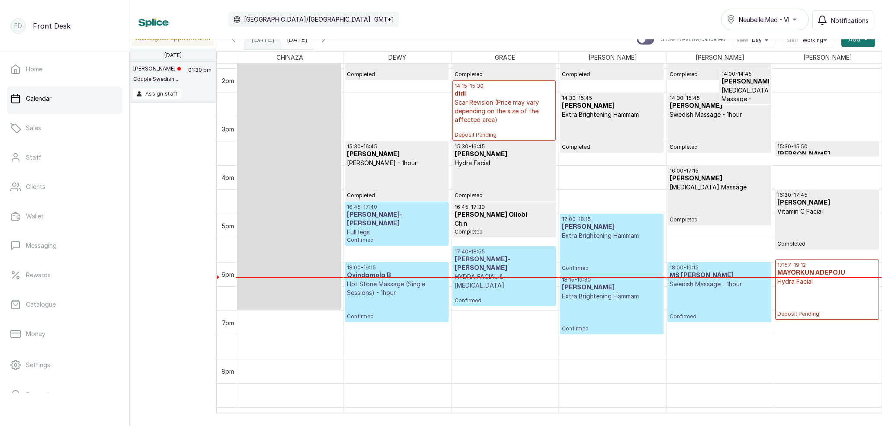
scroll to position [684, 0]
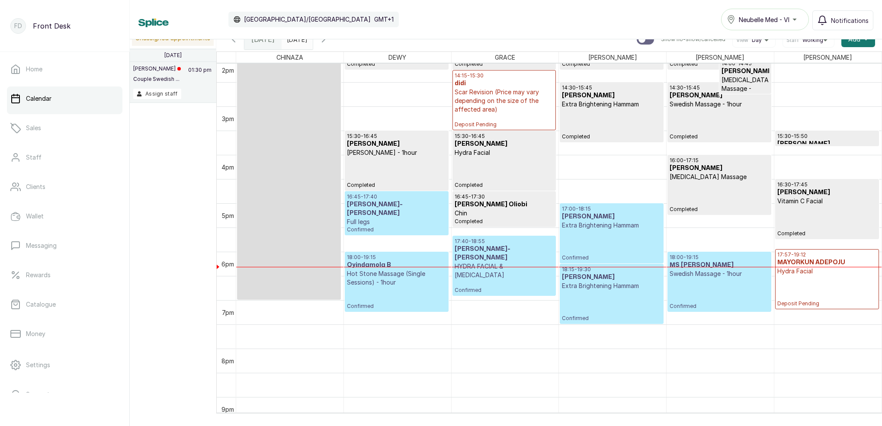
click at [385, 218] on p "Full legs" at bounding box center [396, 222] width 99 height 9
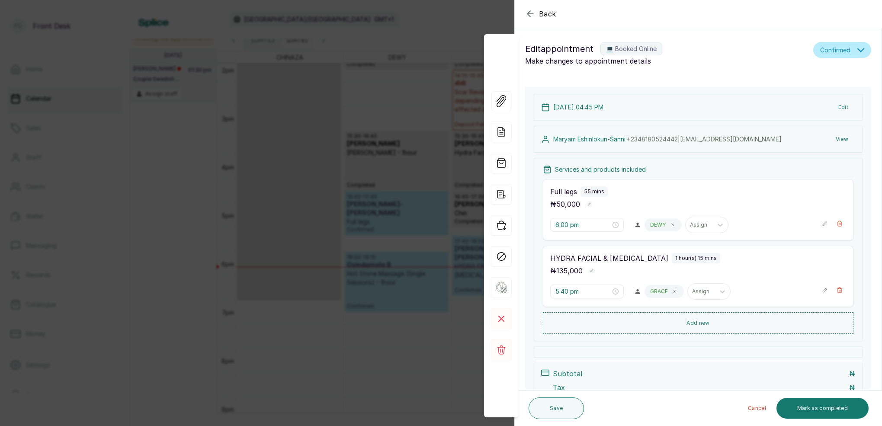
type input "4:45 pm"
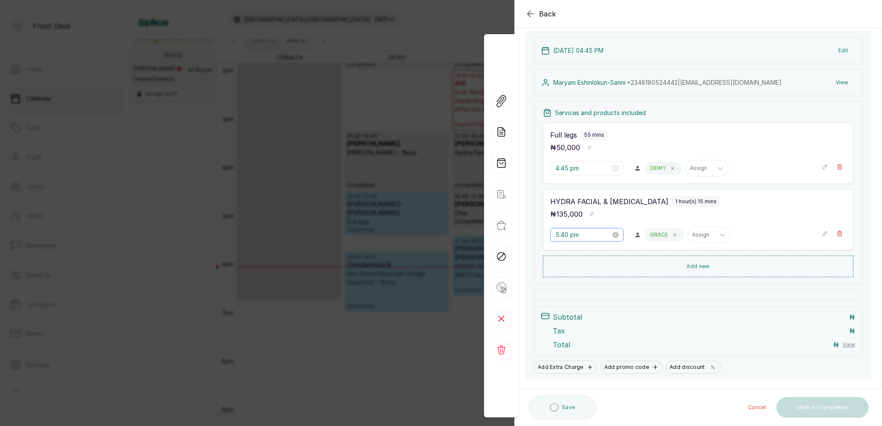
scroll to position [58, 0]
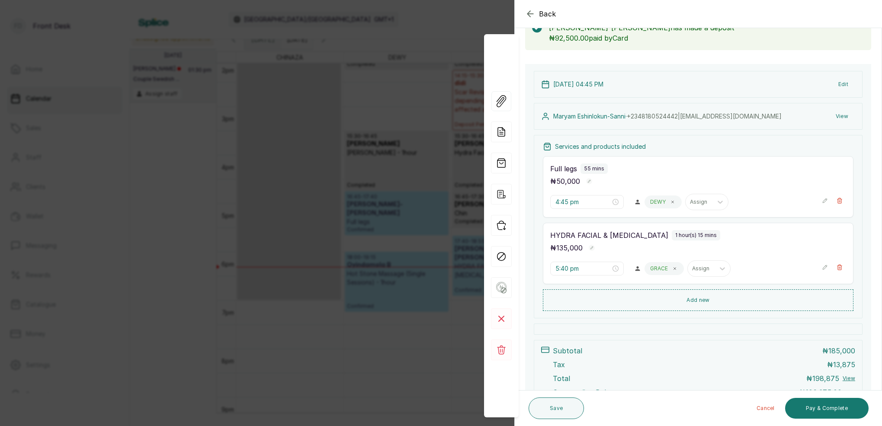
click at [364, 110] on div "Back Appointment Details Edit appointment 💻 Booked Online Make changes to appoi…" at bounding box center [441, 213] width 882 height 426
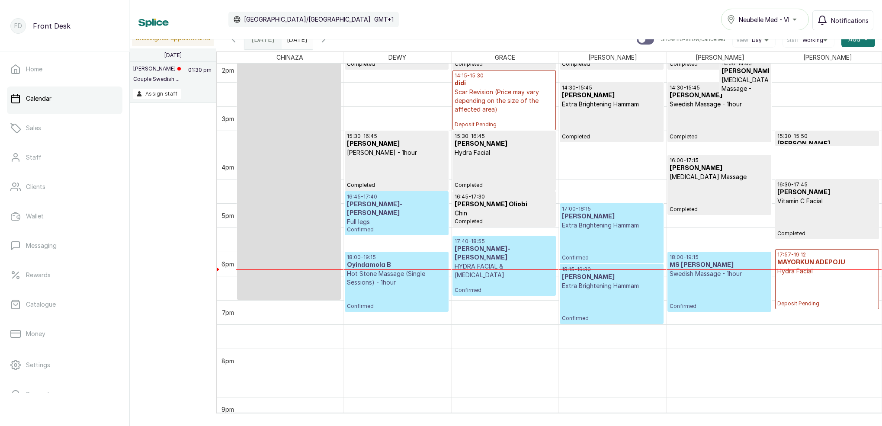
click at [491, 248] on h3 "[PERSON_NAME]-[PERSON_NAME]" at bounding box center [504, 253] width 99 height 17
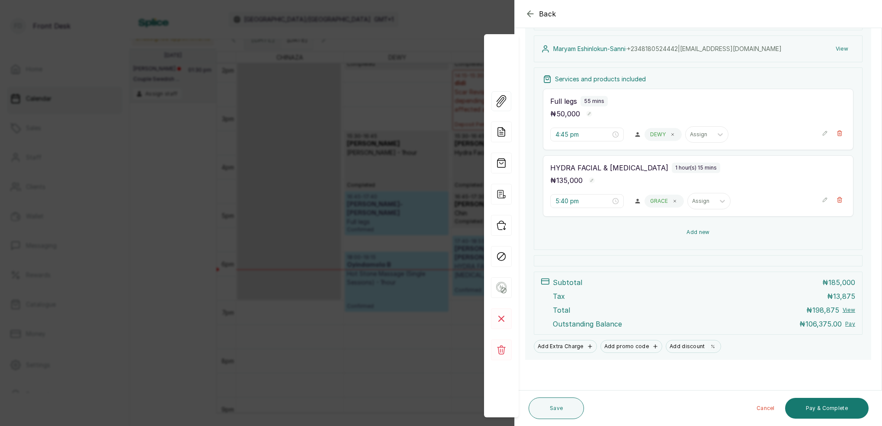
scroll to position [125, 0]
click at [700, 232] on button "Add new" at bounding box center [698, 233] width 311 height 22
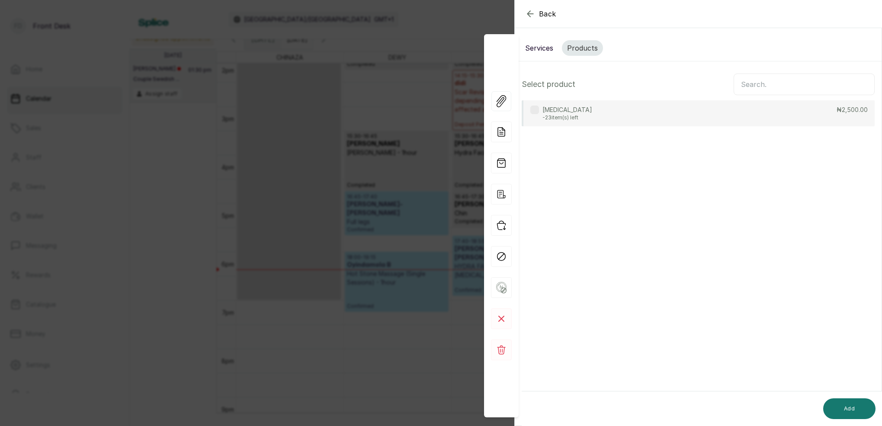
click at [754, 84] on input "text" at bounding box center [804, 85] width 141 height 22
type input "COSM"
drag, startPoint x: 670, startPoint y: 116, endPoint x: 681, endPoint y: 125, distance: 13.9
click at [670, 116] on div "COSMELAN 2 CREAM 48 item(s) left ₦350,000.00" at bounding box center [698, 113] width 353 height 26
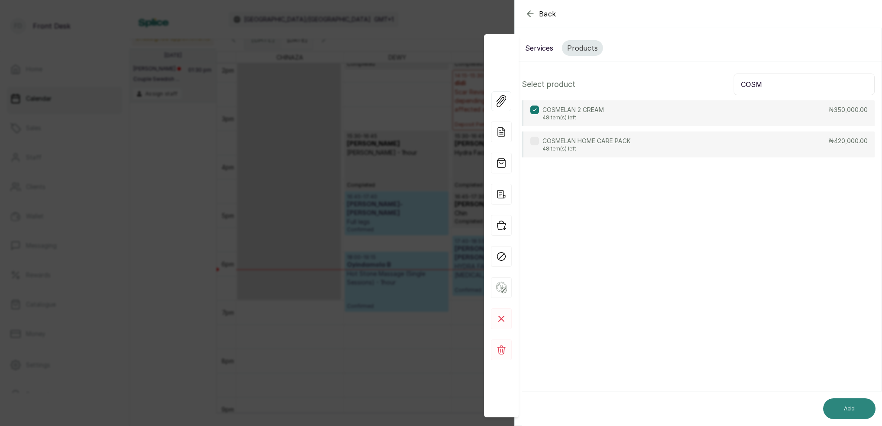
click at [845, 407] on button "Add" at bounding box center [849, 408] width 52 height 21
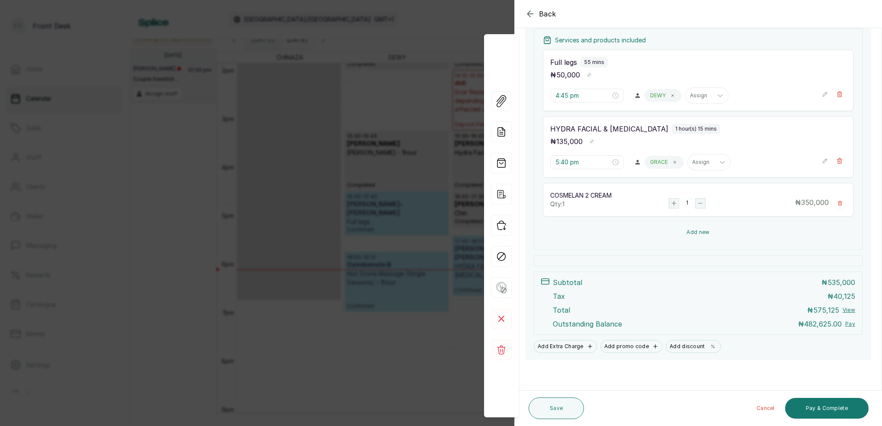
scroll to position [164, 0]
click at [695, 231] on button "Add new" at bounding box center [698, 232] width 311 height 21
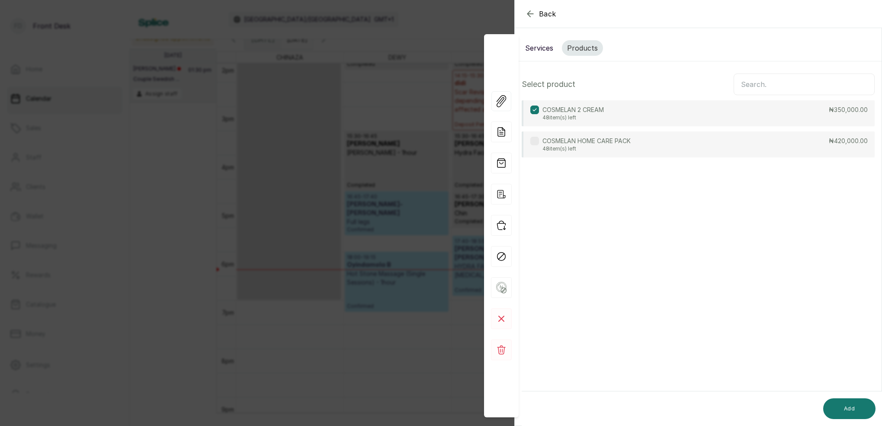
click at [760, 83] on input "text" at bounding box center [804, 85] width 141 height 22
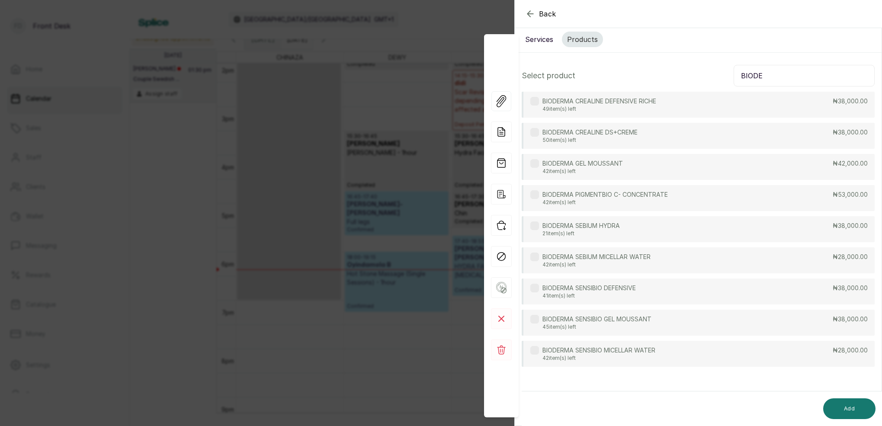
scroll to position [9, 0]
type input "BIODE"
click at [607, 351] on p "BIODERMA SENSIBIO MICELLAR WATER" at bounding box center [599, 350] width 113 height 9
click at [860, 412] on button "Add" at bounding box center [849, 408] width 52 height 21
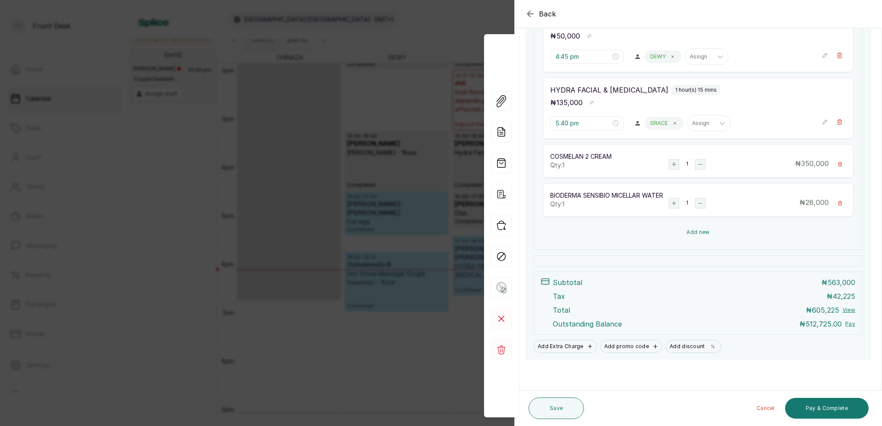
click at [704, 232] on button "Add new" at bounding box center [698, 232] width 311 height 21
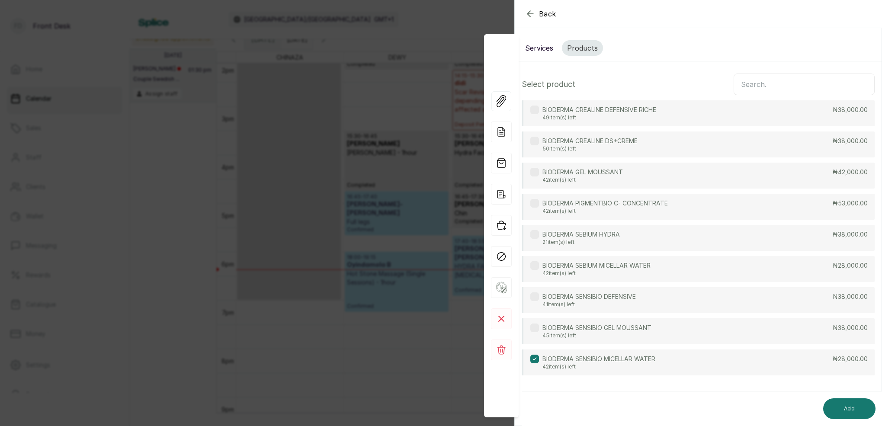
scroll to position [0, 0]
click at [790, 87] on input "text" at bounding box center [804, 85] width 141 height 22
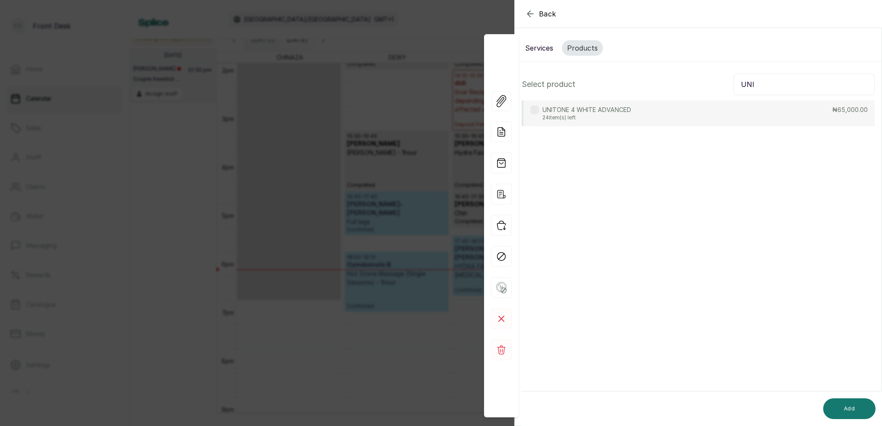
type input "UNI"
drag, startPoint x: 624, startPoint y: 122, endPoint x: 644, endPoint y: 142, distance: 28.1
click at [624, 122] on div "UNITONE 4 WHITE ADVANCED 24 item(s) left ₦65,000.00" at bounding box center [698, 113] width 353 height 26
click at [854, 413] on button "Add" at bounding box center [849, 408] width 52 height 21
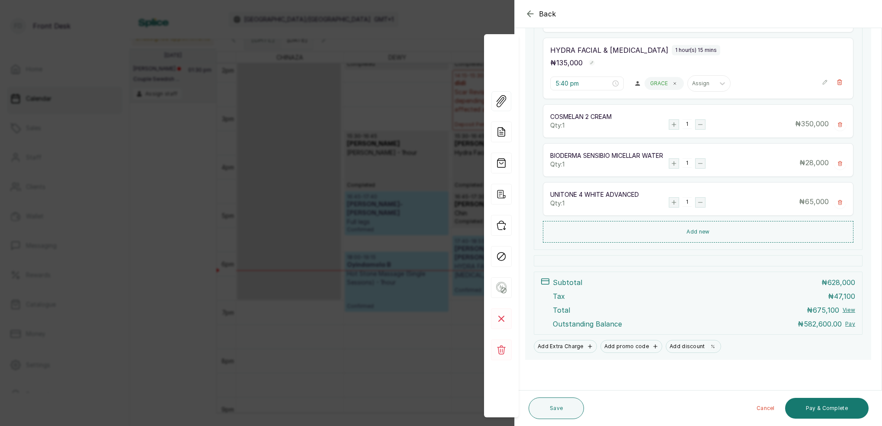
scroll to position [243, 0]
click at [841, 408] on button "Pay & Complete" at bounding box center [827, 408] width 84 height 21
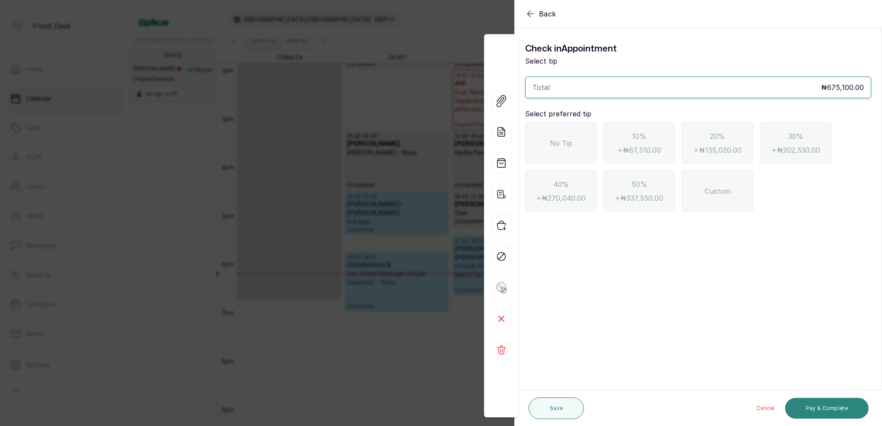
scroll to position [0, 0]
click at [535, 10] on icon "button" at bounding box center [530, 14] width 10 height 10
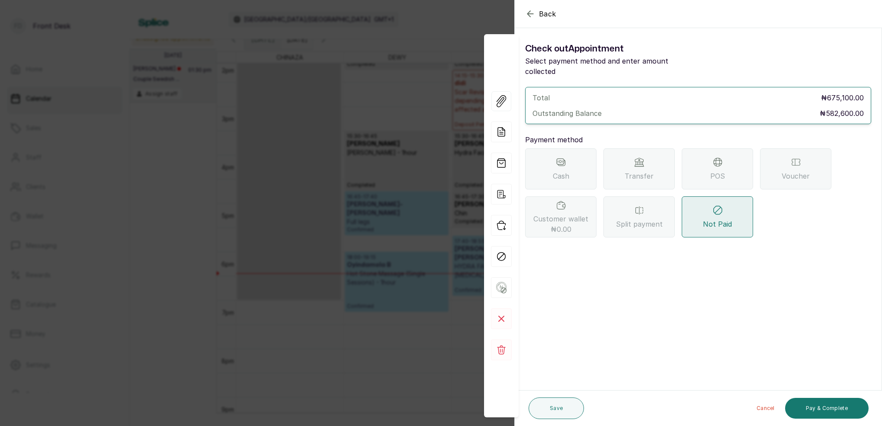
click at [702, 171] on div "POS" at bounding box center [717, 168] width 71 height 41
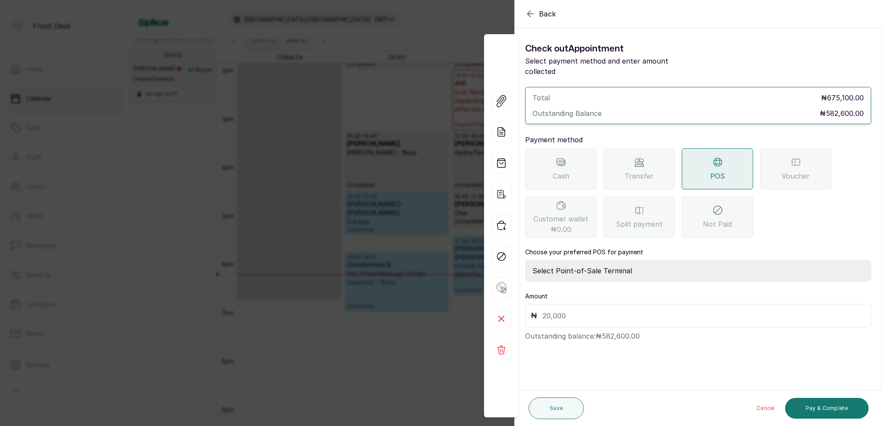
select select "7a4fd382-b2de-4137-8553-2ff33fa7fb29"
click at [587, 310] on input "text" at bounding box center [704, 316] width 323 height 12
click at [584, 310] on input "text" at bounding box center [704, 316] width 323 height 12
type input "582,600"
click at [568, 402] on button "Save" at bounding box center [556, 409] width 55 height 22
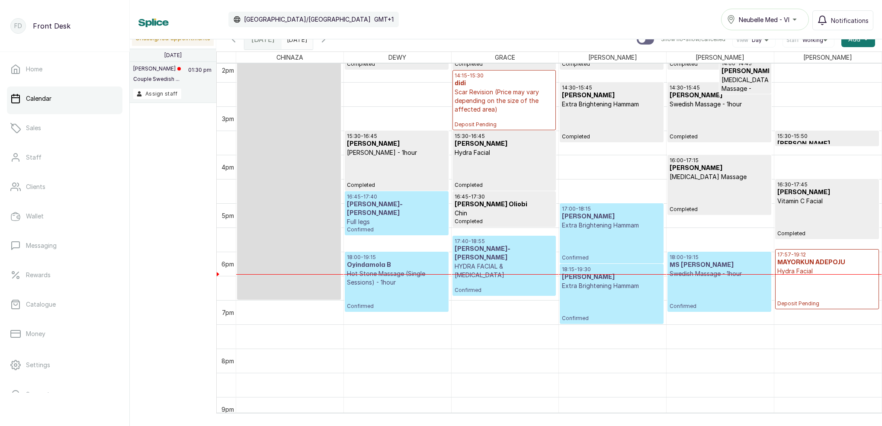
click at [296, 43] on input "[DATE]" at bounding box center [289, 37] width 14 height 15
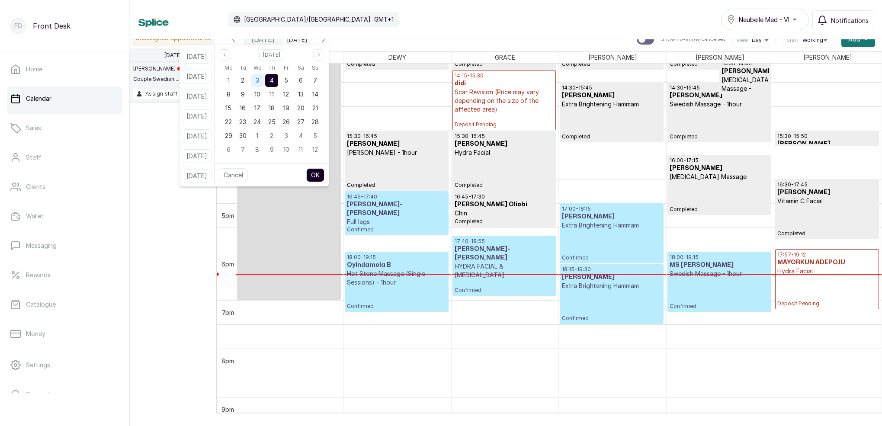
click at [259, 84] on span "3" at bounding box center [257, 80] width 3 height 7
drag, startPoint x: 255, startPoint y: 77, endPoint x: 286, endPoint y: 103, distance: 39.6
click at [249, 77] on div "2" at bounding box center [242, 80] width 13 height 13
click at [324, 175] on button "OK" at bounding box center [315, 175] width 18 height 14
type input "[DATE]"
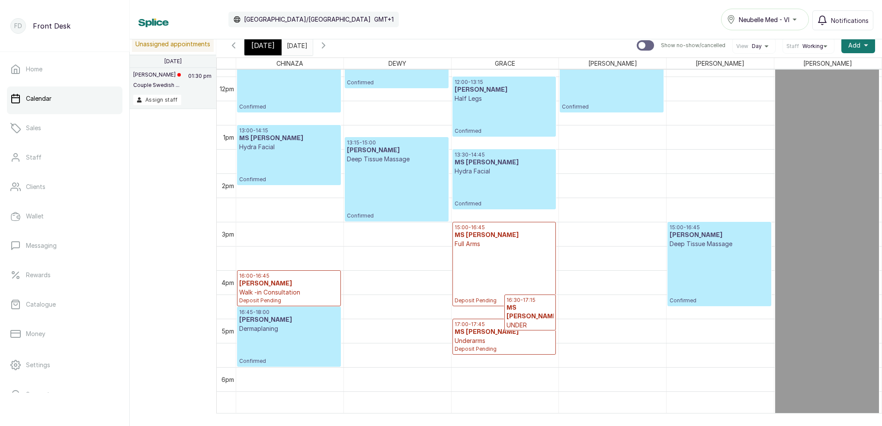
scroll to position [576, 0]
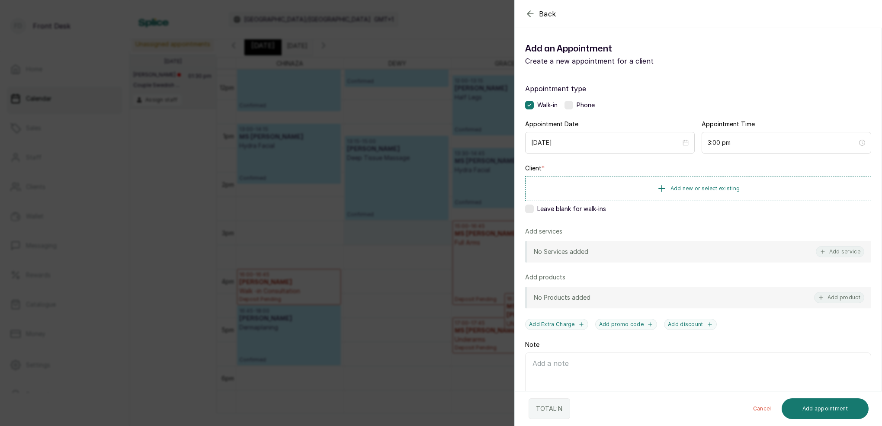
click at [410, 219] on div "Back Add Appointment Add an Appointment Create a new appointment for a client A…" at bounding box center [441, 213] width 882 height 426
click at [718, 187] on span "Add new or select existing" at bounding box center [706, 188] width 70 height 7
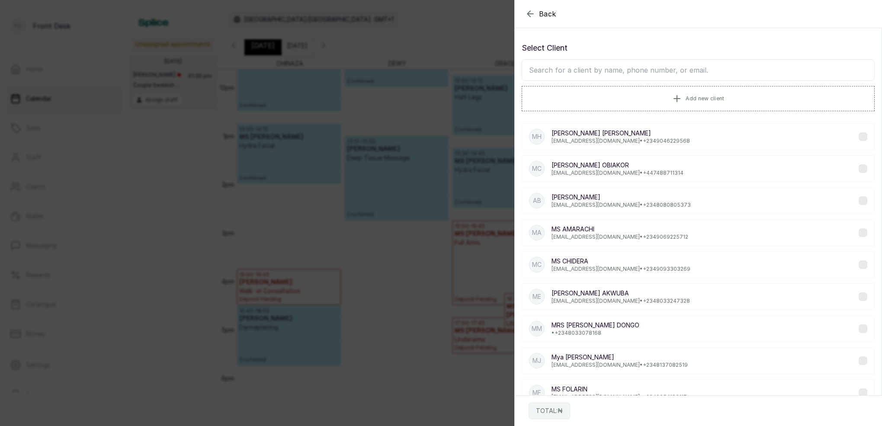
click at [687, 74] on input "text" at bounding box center [698, 70] width 353 height 22
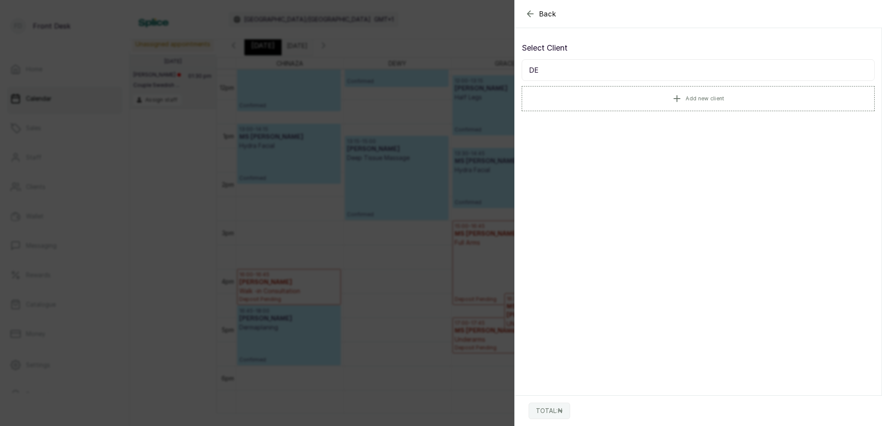
type input "D"
click at [696, 97] on span "Add new client" at bounding box center [705, 98] width 39 height 7
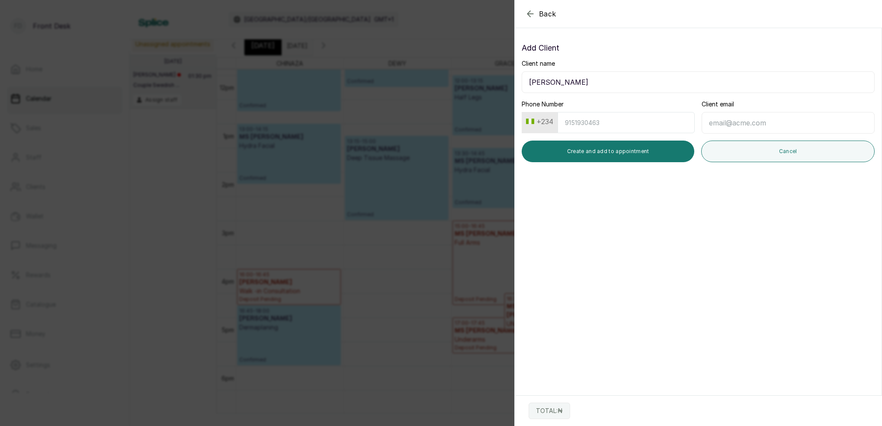
type input "[PERSON_NAME]"
type input "8050650465"
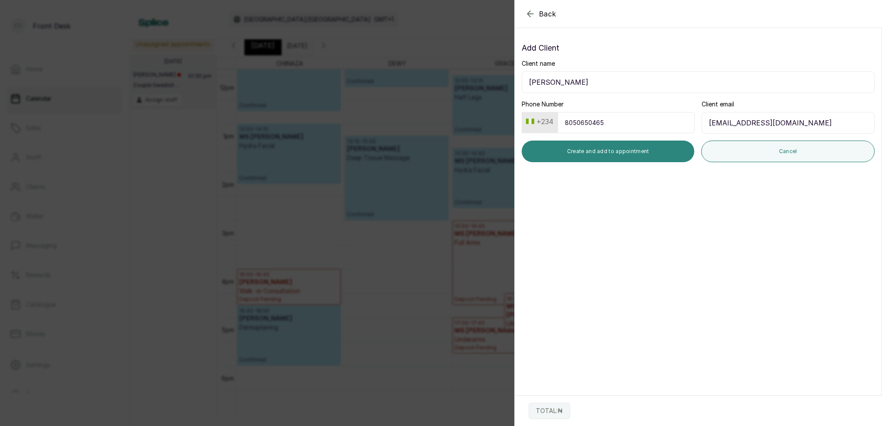
type input "[EMAIL_ADDRESS][DOMAIN_NAME]"
click at [626, 155] on button "Create and add to appointment" at bounding box center [608, 152] width 173 height 22
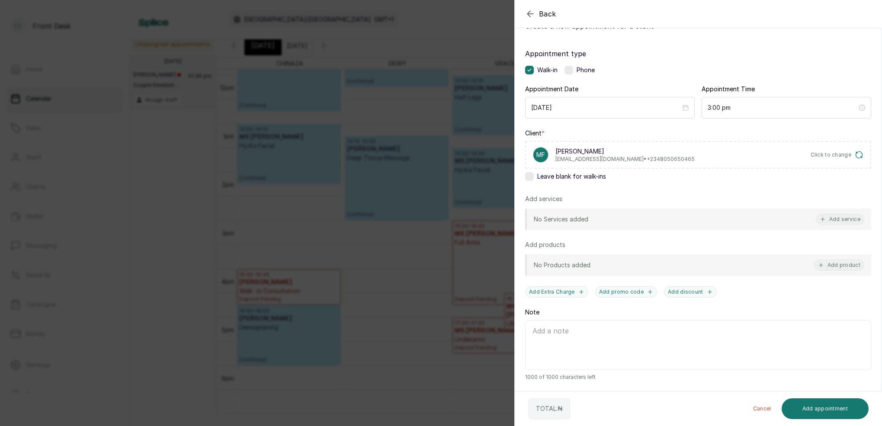
scroll to position [35, 0]
click at [840, 219] on button "Add service" at bounding box center [840, 219] width 48 height 11
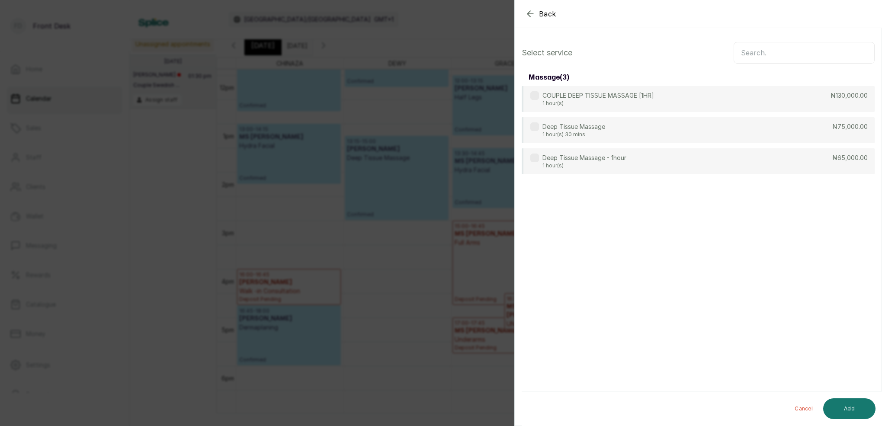
click at [796, 48] on input "text" at bounding box center [804, 53] width 141 height 22
type input "deep"
drag, startPoint x: 589, startPoint y: 154, endPoint x: 625, endPoint y: 183, distance: 46.8
click at [589, 154] on p "Deep Tissue Massage - 1hour" at bounding box center [585, 158] width 84 height 9
click at [868, 408] on button "Add" at bounding box center [849, 408] width 52 height 21
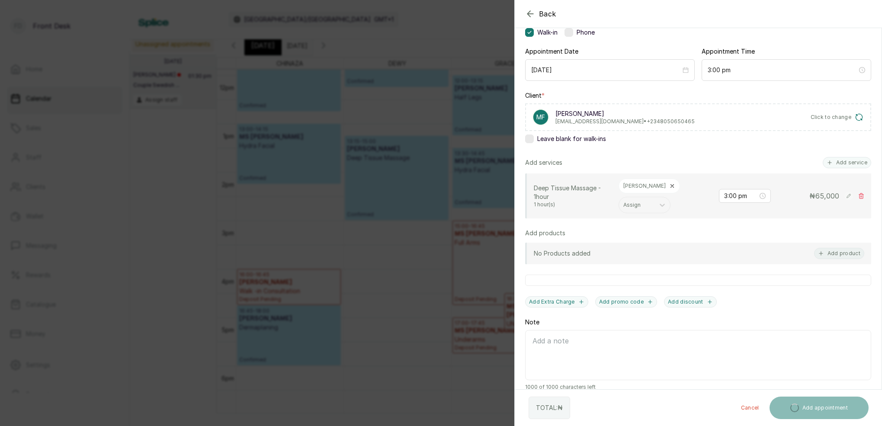
scroll to position [72, 0]
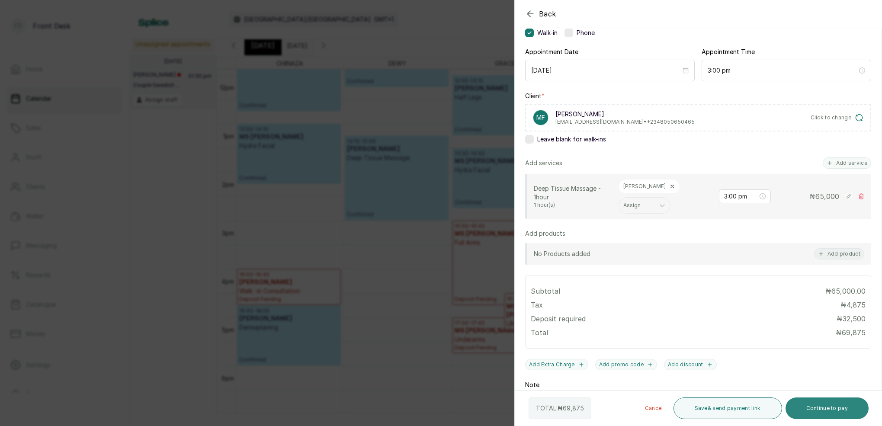
click at [843, 413] on button "Continue to pay" at bounding box center [828, 409] width 84 height 22
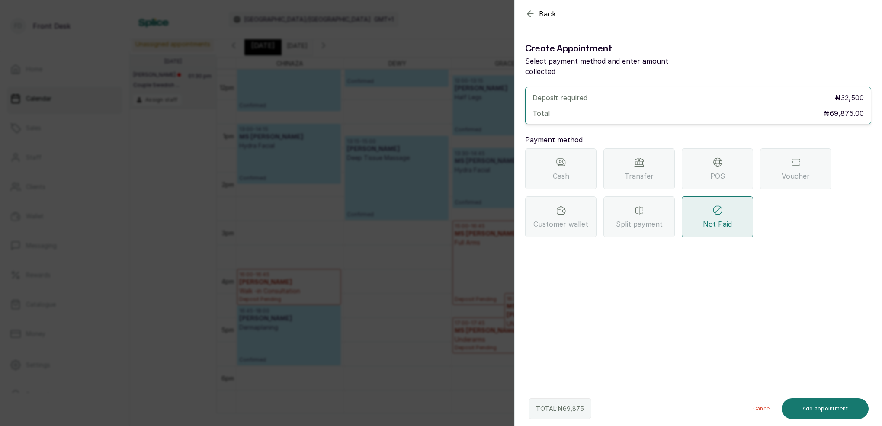
scroll to position [0, 0]
click at [654, 174] on div "Transfer" at bounding box center [639, 168] width 71 height 41
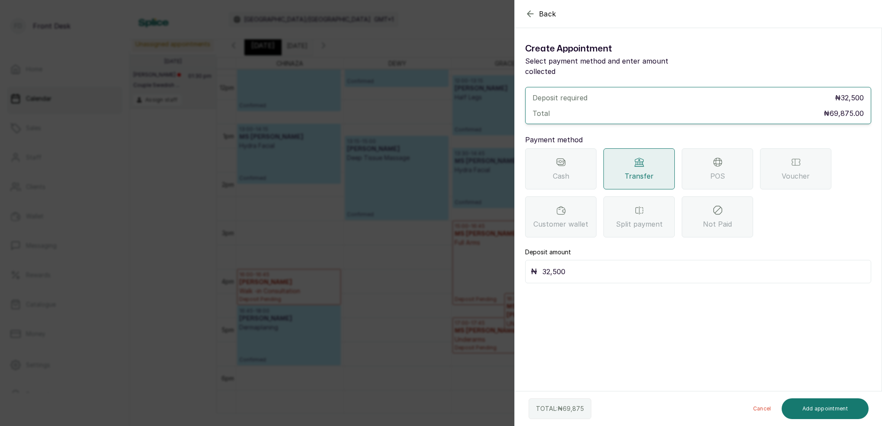
drag, startPoint x: 607, startPoint y: 254, endPoint x: 604, endPoint y: 262, distance: 8.7
click at [607, 260] on div "₦ 32,500" at bounding box center [698, 271] width 346 height 23
click at [604, 266] on input "32,500" at bounding box center [704, 272] width 323 height 12
type input "3"
type input "69,875"
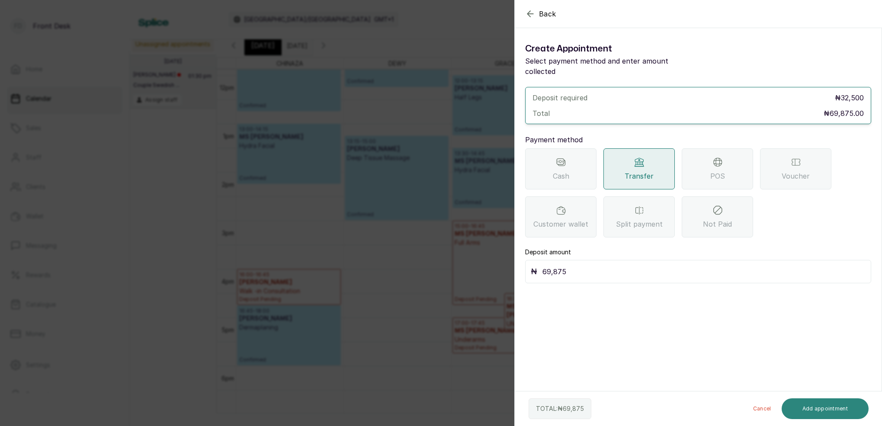
click at [810, 406] on button "Add appointment" at bounding box center [825, 408] width 87 height 21
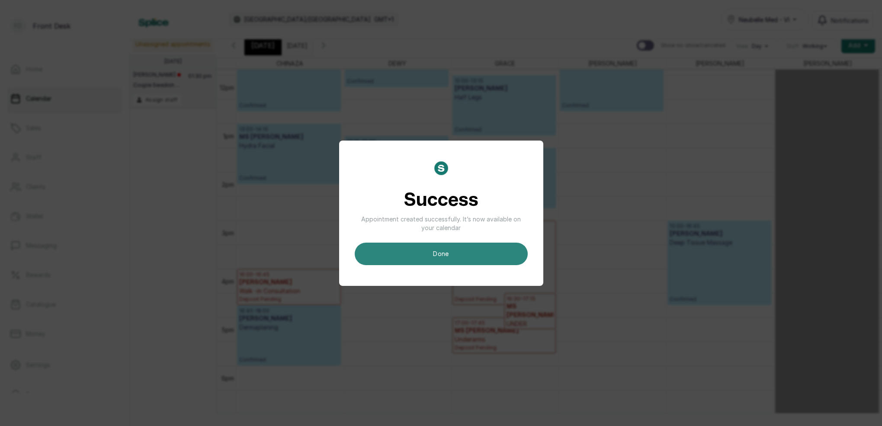
click at [492, 251] on button "done" at bounding box center [441, 254] width 173 height 22
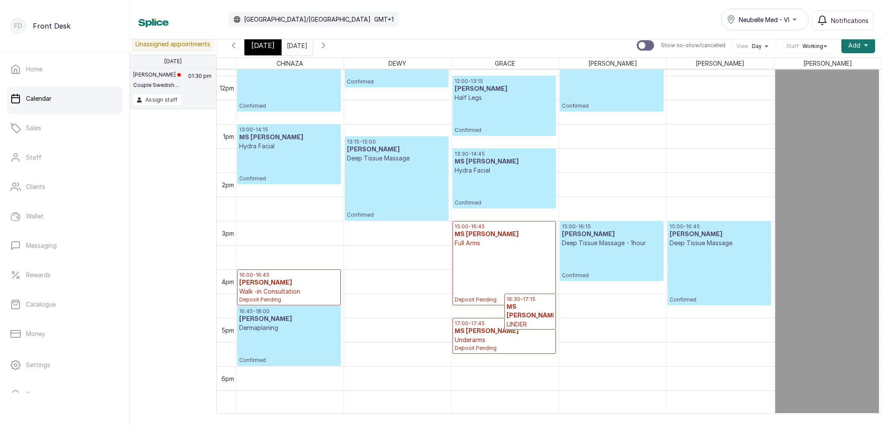
scroll to position [583, 0]
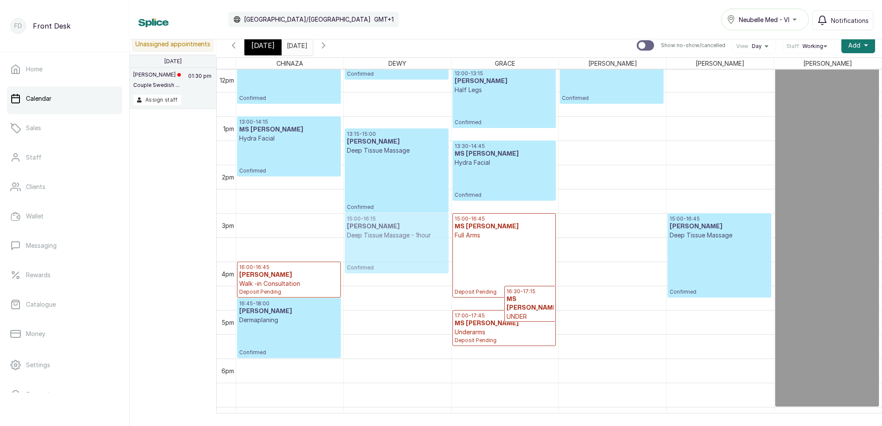
drag, startPoint x: 634, startPoint y: 235, endPoint x: 457, endPoint y: 242, distance: 177.5
click at [457, 242] on tr "10:00 - 10:35 [PERSON_NAME] Review - Free Confirmed 11:00 - 12:45 [PERSON_NAME]…" at bounding box center [559, 67] width 646 height 1163
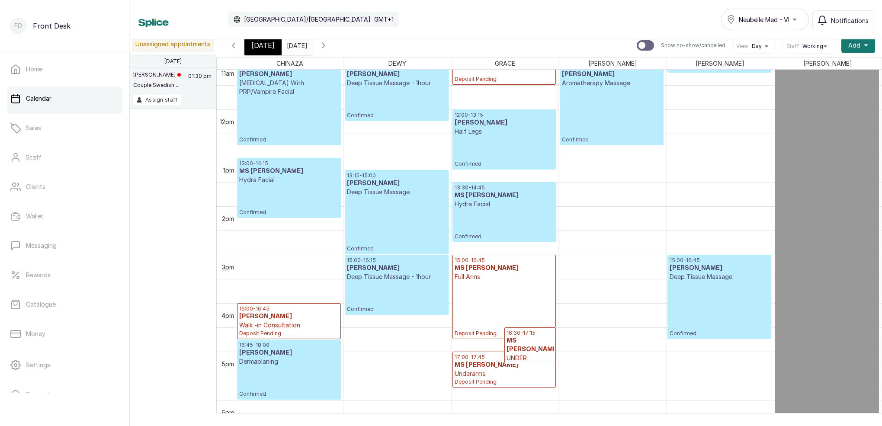
scroll to position [549, 0]
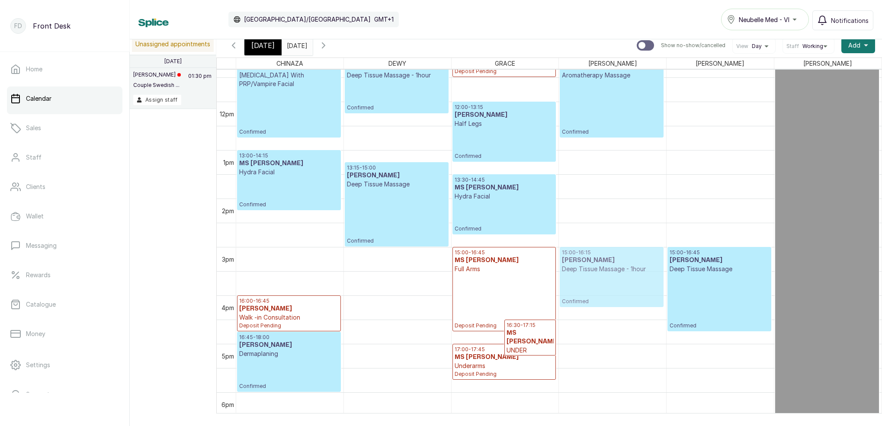
drag, startPoint x: 406, startPoint y: 260, endPoint x: 585, endPoint y: 263, distance: 178.7
click at [585, 263] on tr "10:00 - 10:35 [PERSON_NAME] Review - Free Confirmed 11:00 - 12:45 [PERSON_NAME]…" at bounding box center [559, 101] width 646 height 1163
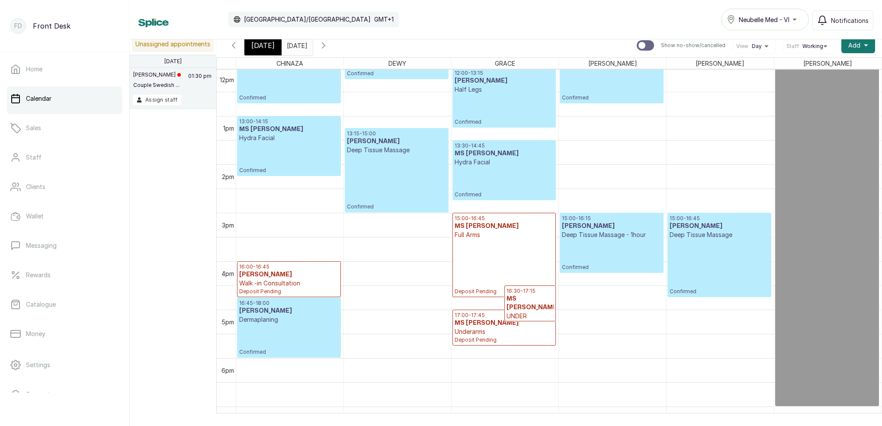
scroll to position [584, 0]
click at [591, 249] on div "15:00 - 16:15 [PERSON_NAME] Tissue Massage - 1hour Confirmed" at bounding box center [611, 243] width 99 height 56
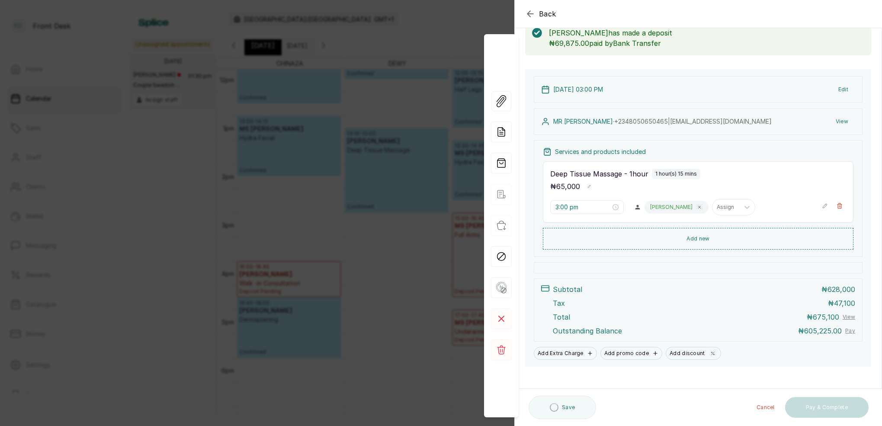
scroll to position [45, 0]
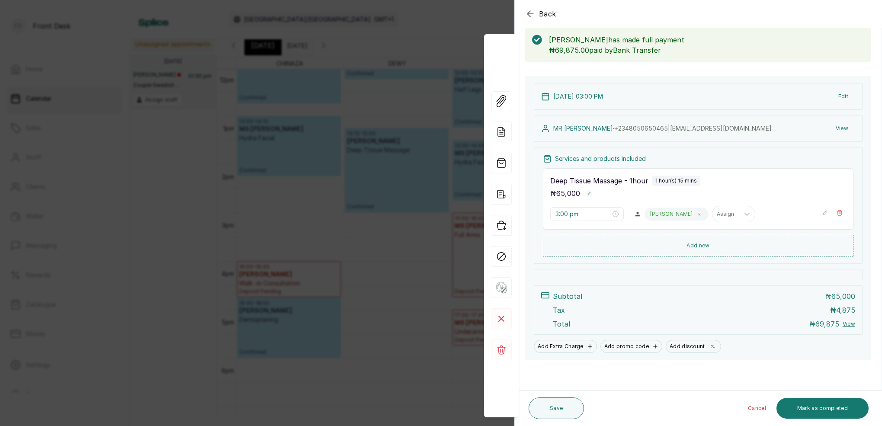
click at [845, 99] on button "Edit" at bounding box center [844, 97] width 24 height 16
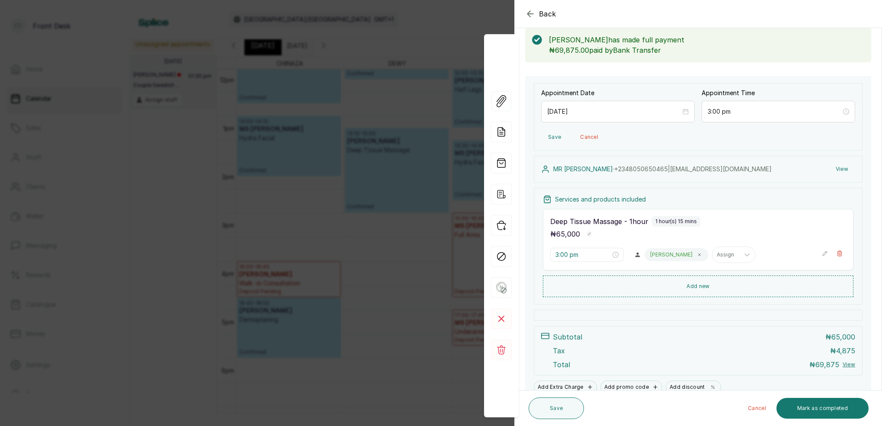
click at [841, 170] on button "View" at bounding box center [842, 169] width 26 height 16
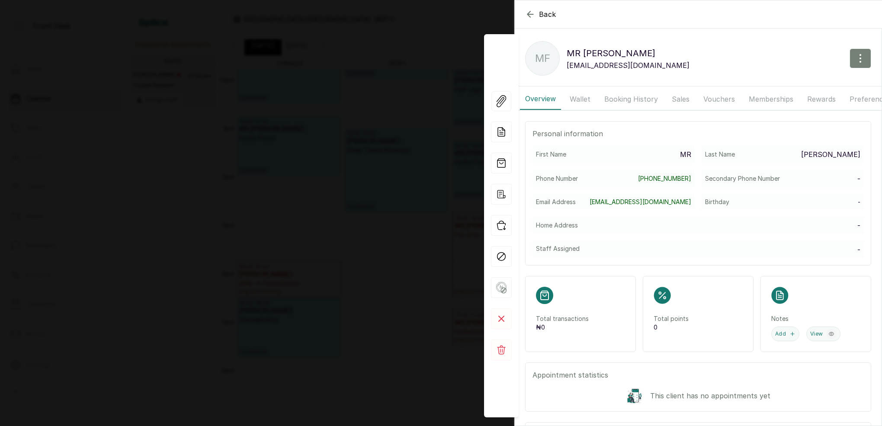
click at [855, 63] on icon "button" at bounding box center [860, 58] width 10 height 10
click at [793, 85] on span "Edit" at bounding box center [822, 84] width 83 height 10
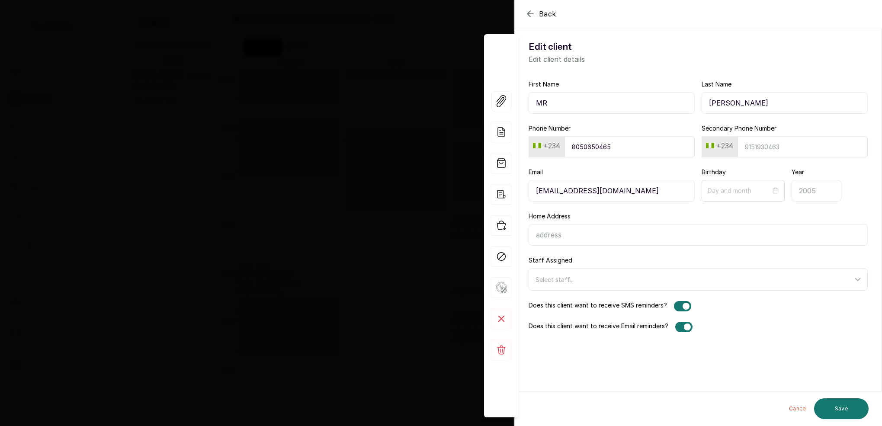
drag, startPoint x: 740, startPoint y: 103, endPoint x: 704, endPoint y: 104, distance: 35.9
paste input "[PERSON_NAME]"
type input "[PERSON_NAME]"
click at [748, 102] on input "Last Name" at bounding box center [785, 103] width 166 height 22
type input "i"
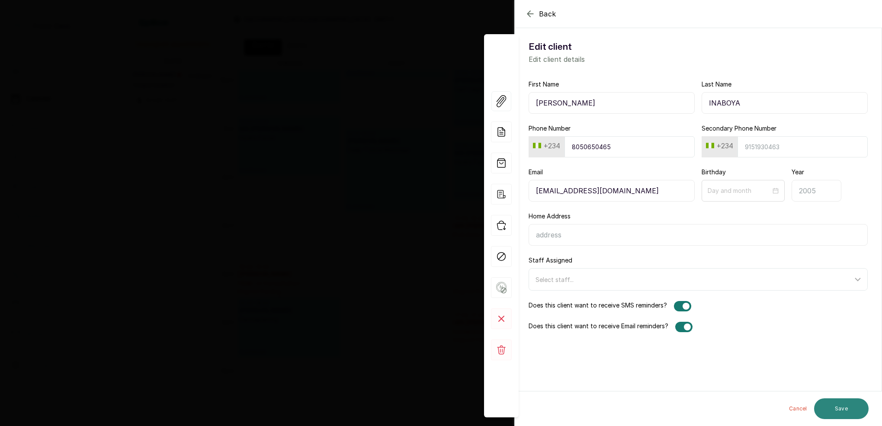
type input "INABOYA"
click at [841, 413] on button "Save" at bounding box center [841, 408] width 55 height 21
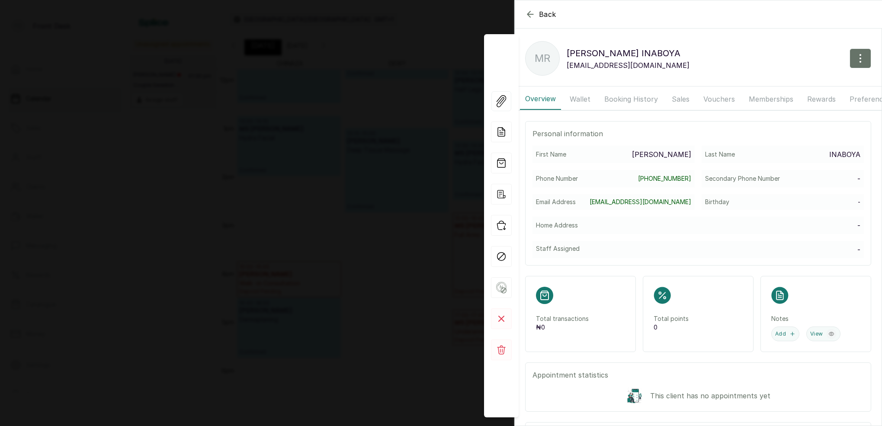
click at [373, 156] on div "Back [PERSON_NAME] MR [PERSON_NAME] [EMAIL_ADDRESS][DOMAIN_NAME] Overview Walle…" at bounding box center [441, 213] width 882 height 426
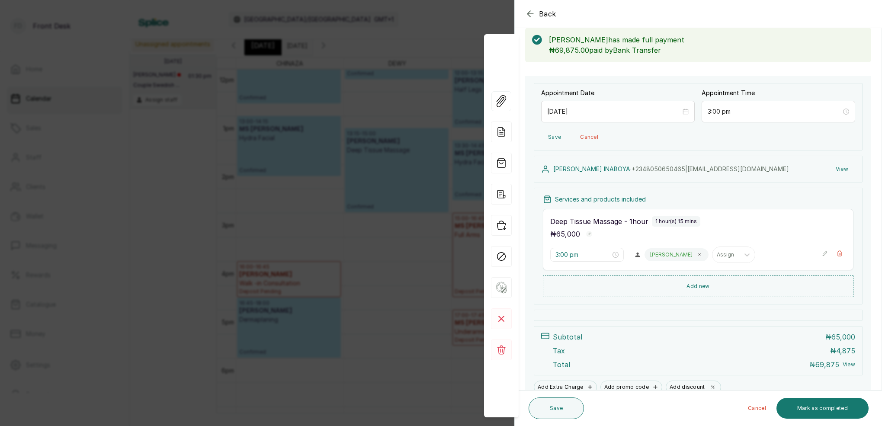
click at [348, 206] on div "Back Appointment Details Edit appointment 🚶 Walk-in (booked by Front Desk) Make…" at bounding box center [441, 213] width 882 height 426
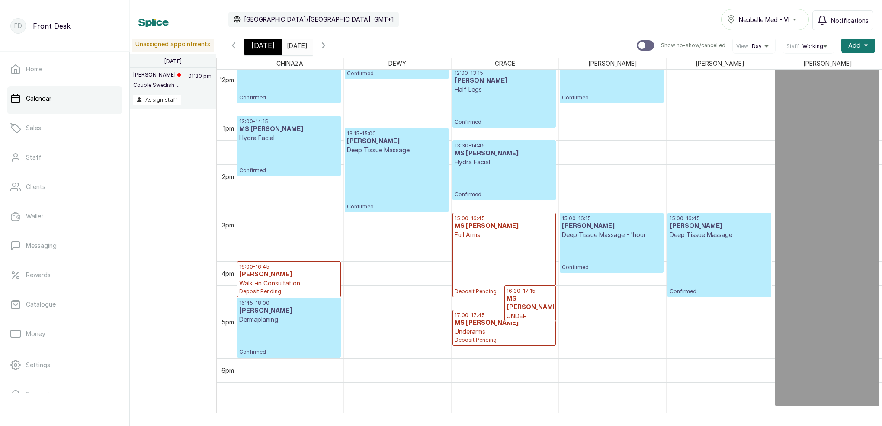
click at [269, 47] on span "[DATE]" at bounding box center [262, 45] width 23 height 10
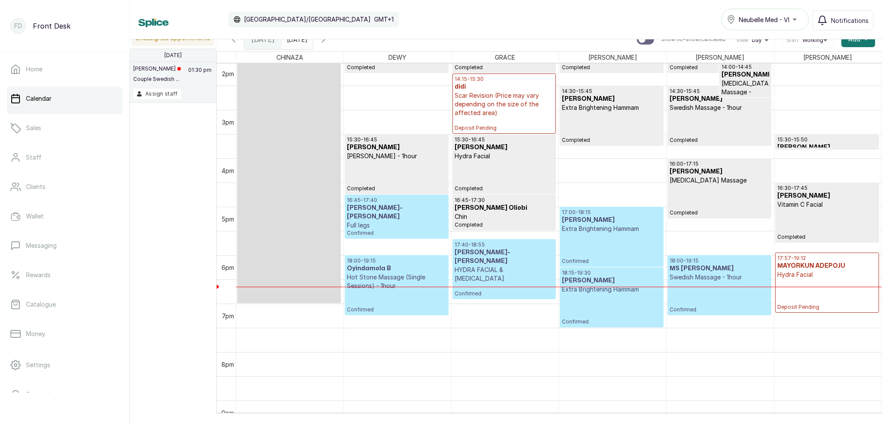
scroll to position [681, 0]
click at [477, 247] on p "17:40 - 18:55" at bounding box center [504, 244] width 99 height 7
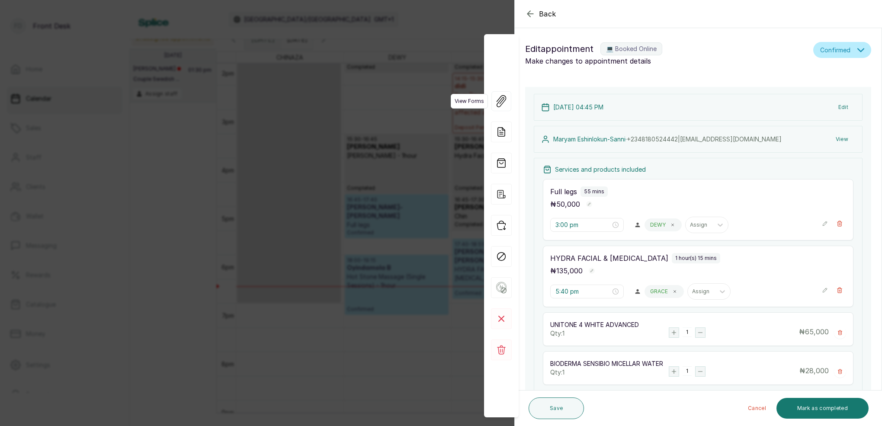
type input "4:45 pm"
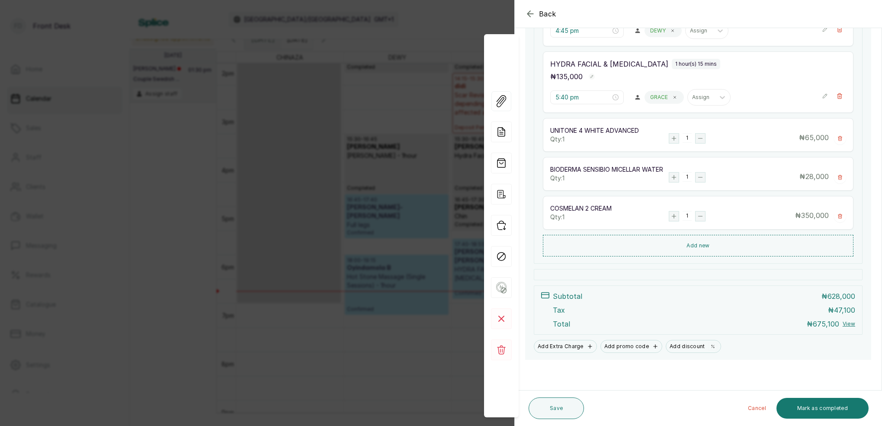
scroll to position [239, 0]
click at [822, 408] on button "Mark as completed" at bounding box center [823, 408] width 92 height 21
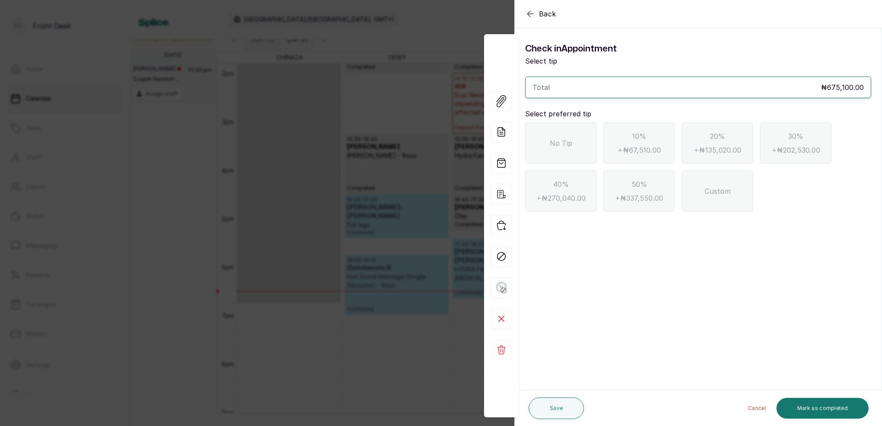
drag, startPoint x: 565, startPoint y: 144, endPoint x: 571, endPoint y: 152, distance: 9.9
click at [565, 144] on span "No Tip" at bounding box center [561, 143] width 22 height 10
click at [841, 412] on button "Mark as completed" at bounding box center [823, 408] width 92 height 21
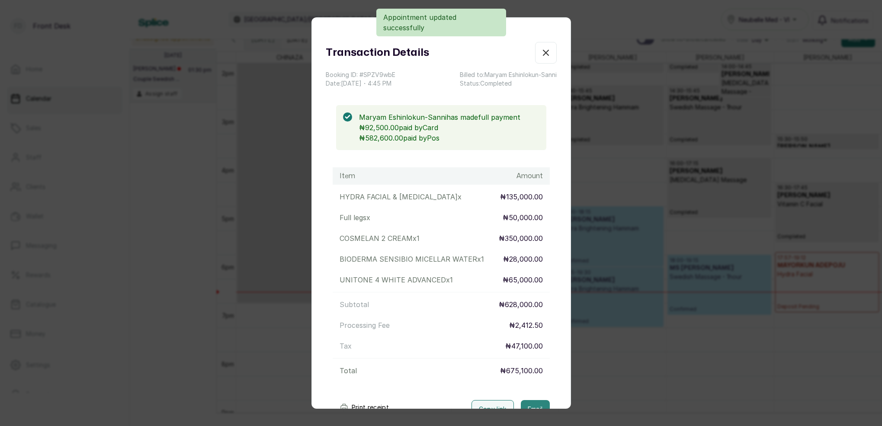
click at [533, 402] on div "Print receipt Copy link Email" at bounding box center [441, 408] width 231 height 22
click at [536, 403] on button "Email" at bounding box center [535, 409] width 29 height 18
click at [544, 52] on icon "button" at bounding box center [546, 53] width 10 height 10
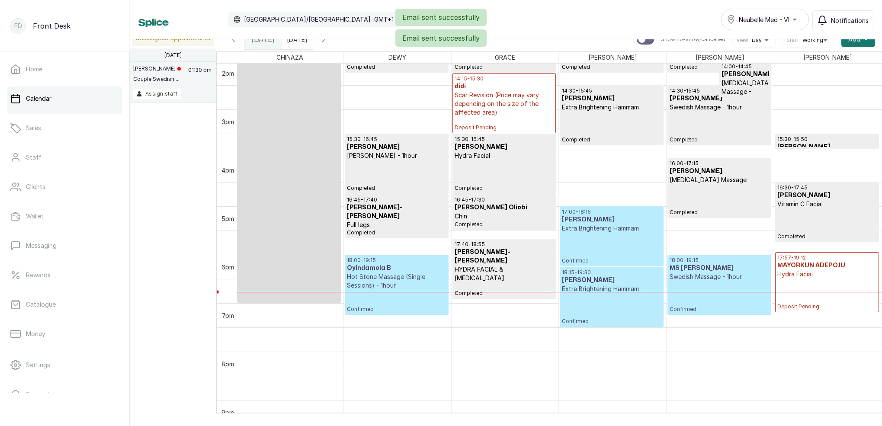
click at [614, 304] on div "18:15 - 19:30 [PERSON_NAME] Extra Brightening Hammam Confirmed" at bounding box center [611, 297] width 99 height 56
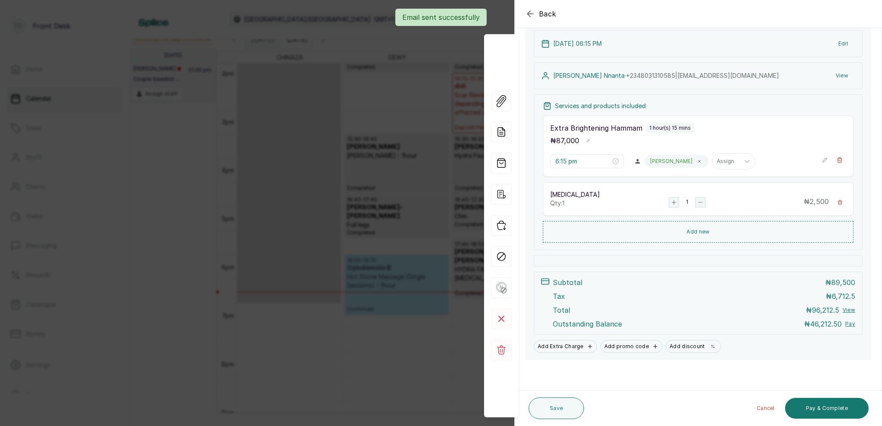
scroll to position [98, 0]
drag, startPoint x: 481, startPoint y: 26, endPoint x: 505, endPoint y: 18, distance: 25.7
click at [481, 26] on div "Back Appointment Details Edit appointment 🚶 Walk-in (booked by Front Desk) Make…" at bounding box center [441, 213] width 882 height 426
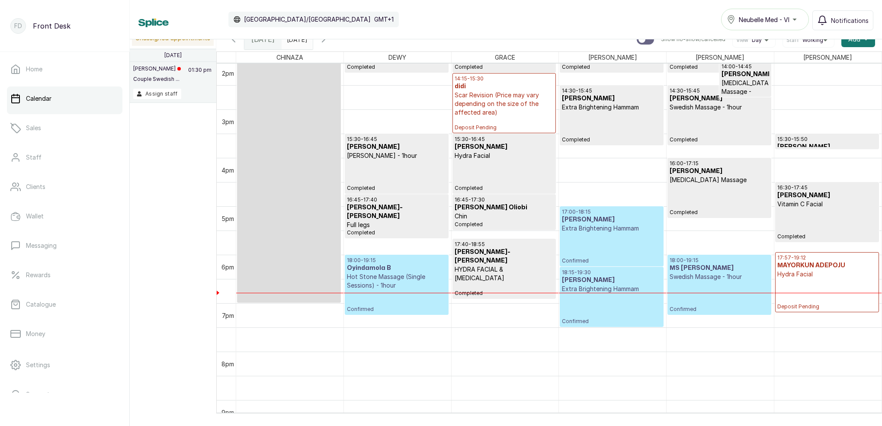
click at [296, 44] on input "[DATE]" at bounding box center [289, 37] width 14 height 15
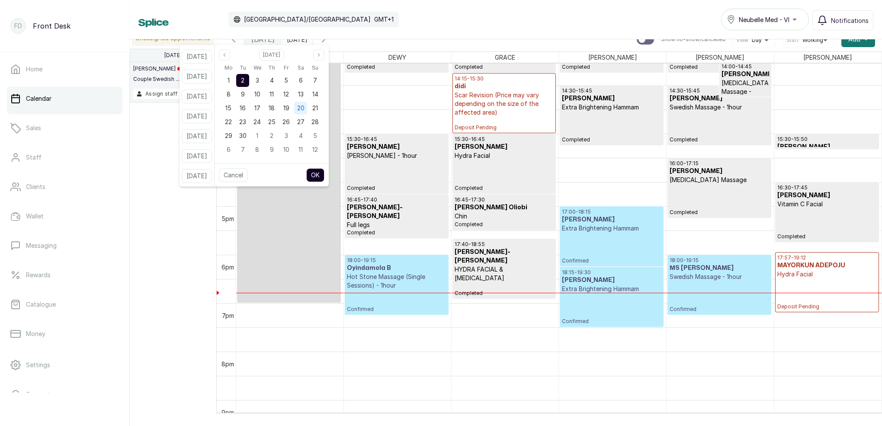
drag, startPoint x: 285, startPoint y: 79, endPoint x: 305, endPoint y: 102, distance: 30.4
click at [278, 79] on div "4" at bounding box center [271, 80] width 13 height 13
click at [324, 174] on button "OK" at bounding box center [315, 175] width 18 height 14
type input "[DATE]"
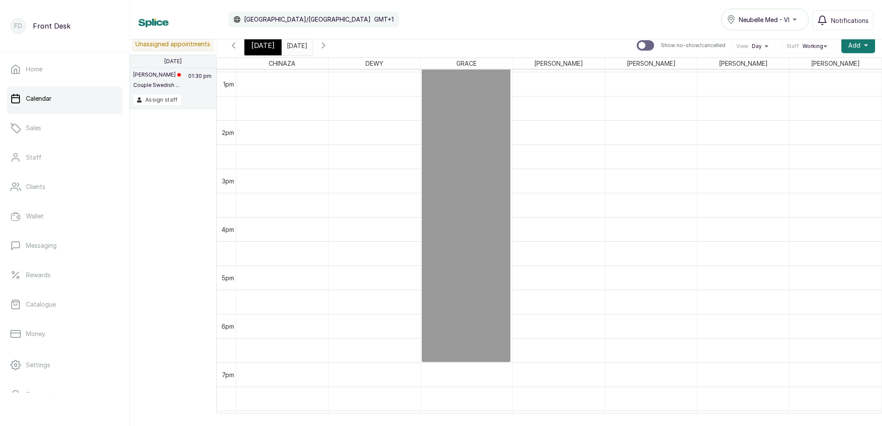
scroll to position [570, 0]
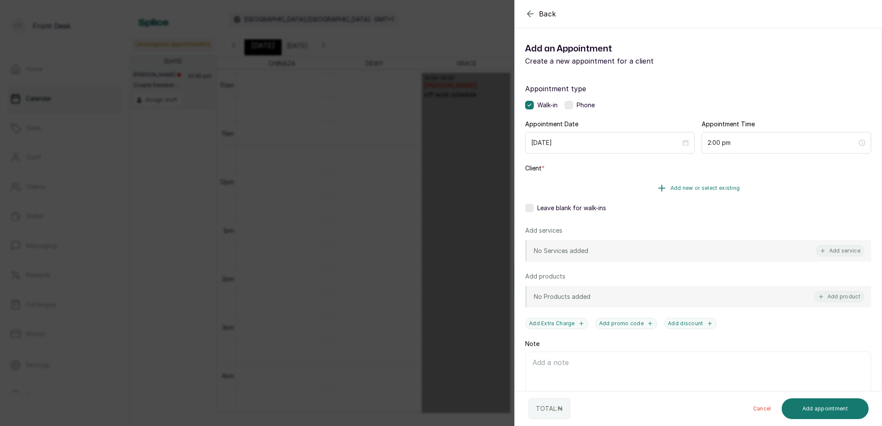
click at [726, 190] on span "Add new or select existing" at bounding box center [706, 188] width 70 height 7
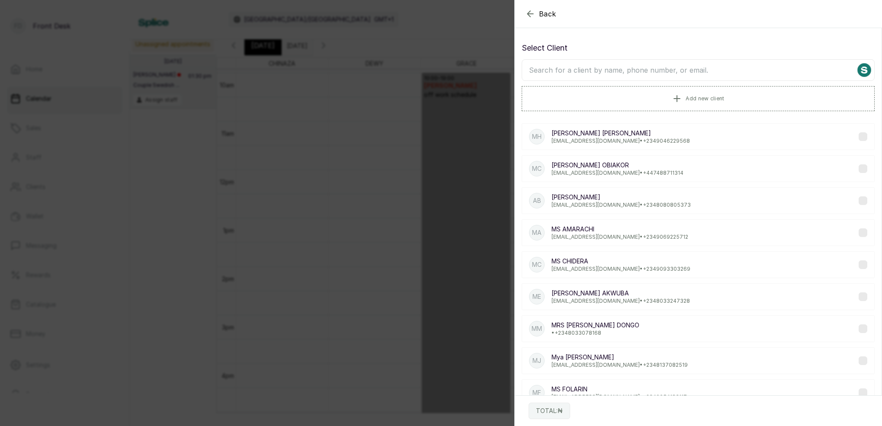
drag, startPoint x: 532, startPoint y: 16, endPoint x: 549, endPoint y: 35, distance: 25.7
click at [531, 16] on icon "button" at bounding box center [530, 14] width 10 height 10
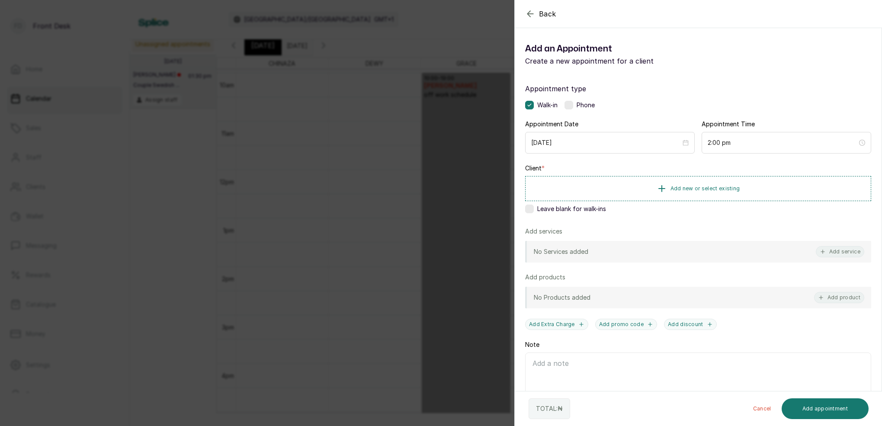
drag, startPoint x: 828, startPoint y: 251, endPoint x: 787, endPoint y: 222, distance: 49.7
click at [828, 251] on button "Add service" at bounding box center [840, 251] width 48 height 11
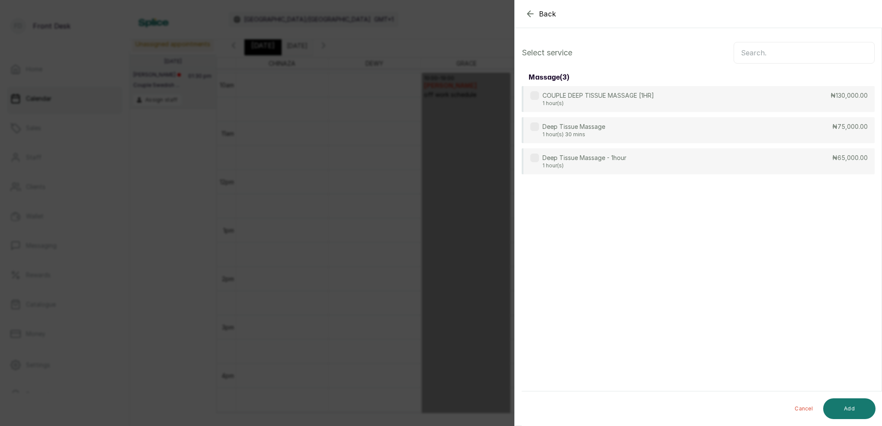
click at [741, 51] on input "text" at bounding box center [804, 53] width 141 height 22
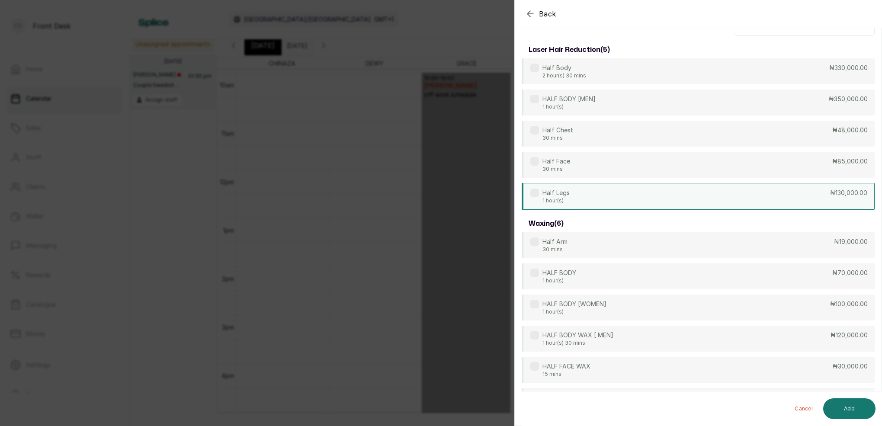
type input "HALF"
click at [572, 198] on div "Half Legs 1 hour(s) ₦130,000.00" at bounding box center [698, 196] width 353 height 27
drag, startPoint x: 659, startPoint y: 198, endPoint x: 670, endPoint y: 222, distance: 26.5
click at [659, 198] on div "Half Legs 1 hour(s) ₦130,000.00" at bounding box center [698, 196] width 353 height 27
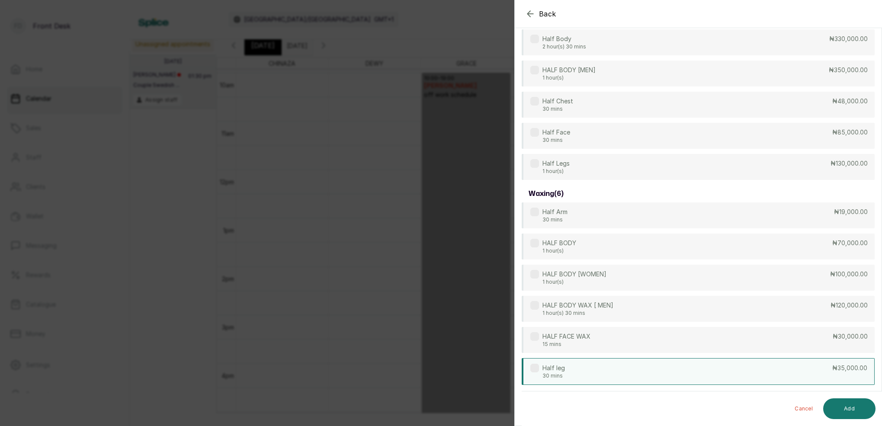
drag, startPoint x: 594, startPoint y: 370, endPoint x: 607, endPoint y: 371, distance: 13.0
click at [597, 370] on div "Half leg 30 mins ₦35,000.00" at bounding box center [698, 371] width 353 height 27
click at [844, 406] on button "Add" at bounding box center [849, 408] width 52 height 21
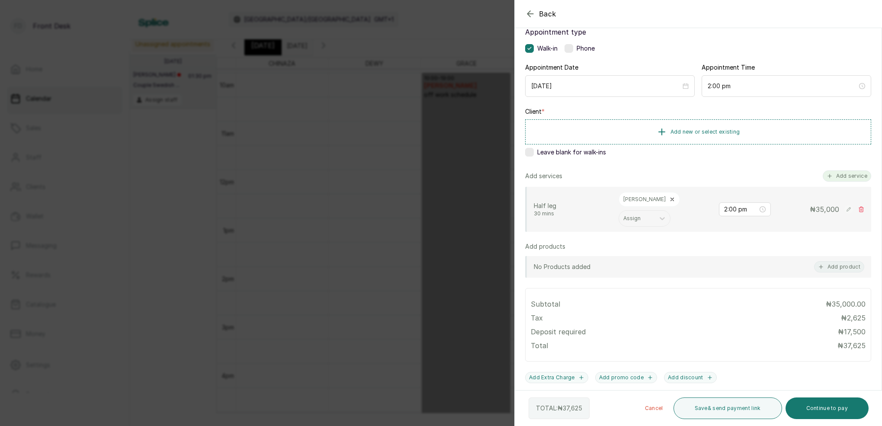
click at [843, 176] on button "Add service" at bounding box center [847, 175] width 48 height 11
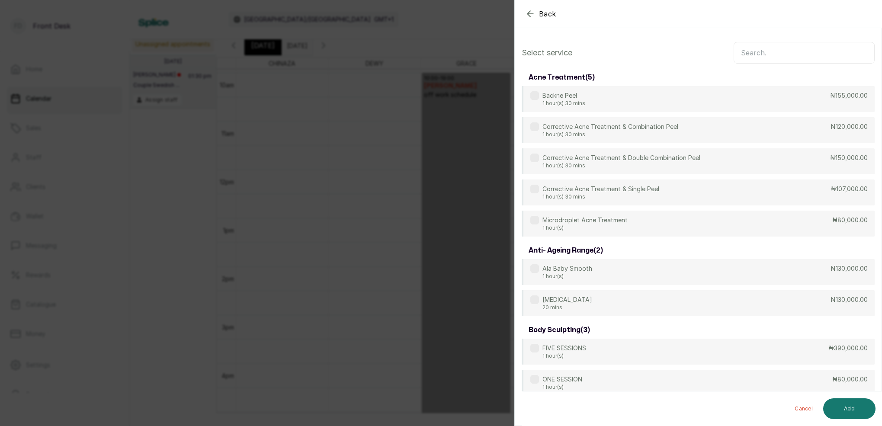
click at [766, 51] on input "text" at bounding box center [804, 53] width 141 height 22
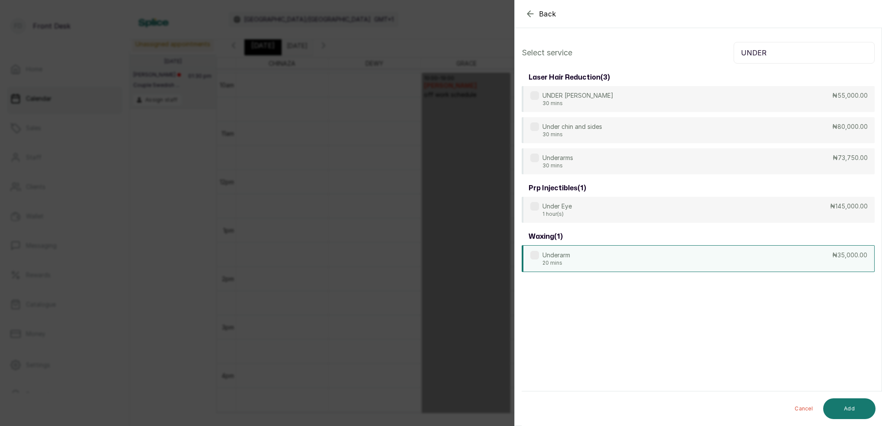
type input "UNDER"
drag, startPoint x: 569, startPoint y: 256, endPoint x: 576, endPoint y: 266, distance: 12.0
click at [569, 256] on p "Underarm" at bounding box center [557, 255] width 28 height 9
click at [853, 410] on button "Add" at bounding box center [849, 408] width 52 height 21
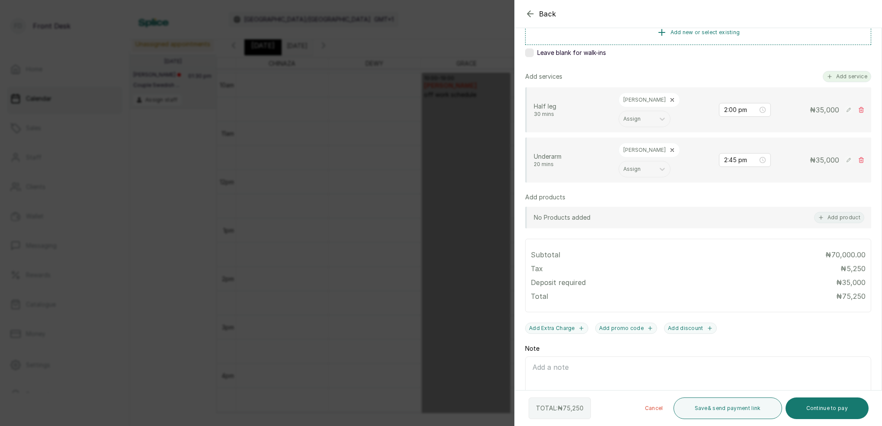
click at [853, 77] on button "Add service" at bounding box center [847, 76] width 48 height 11
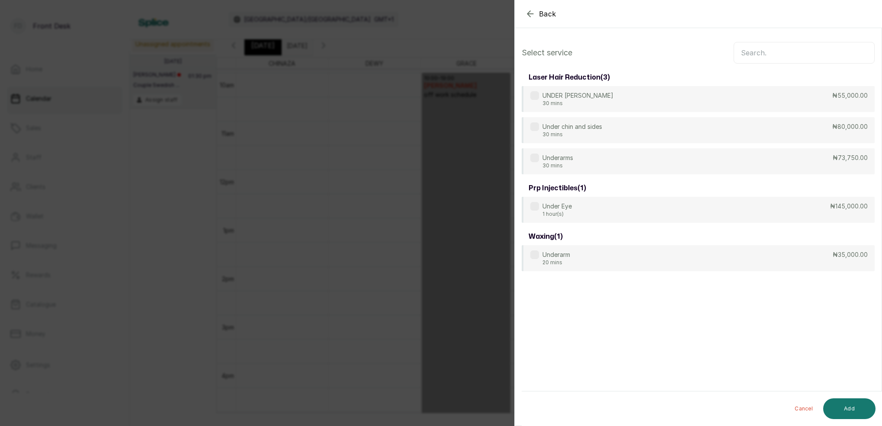
click at [778, 55] on input "text" at bounding box center [804, 53] width 141 height 22
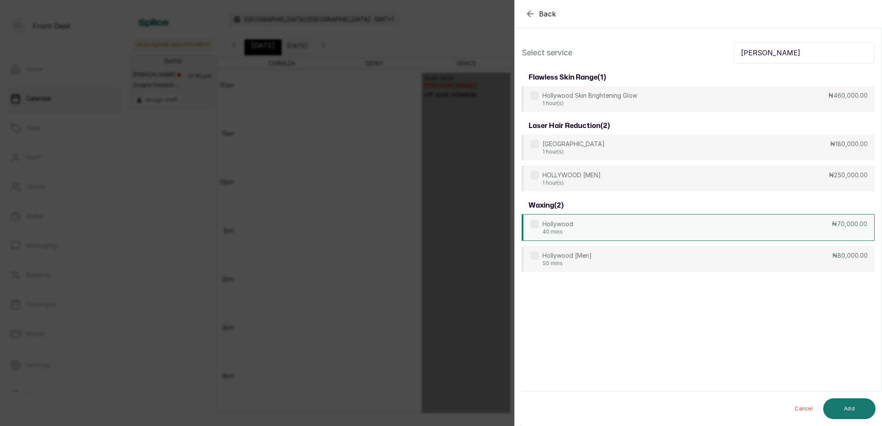
type input "[PERSON_NAME]"
click at [561, 228] on p "Hollywood" at bounding box center [558, 224] width 31 height 9
click at [848, 407] on button "Add" at bounding box center [849, 408] width 52 height 21
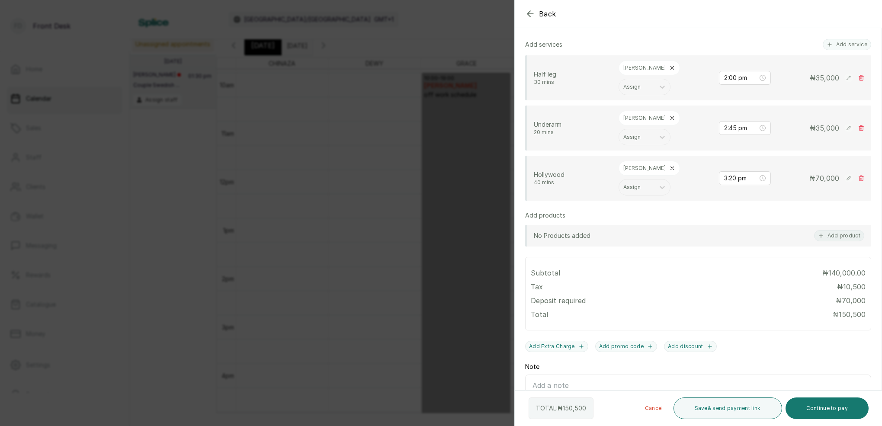
click at [844, 43] on div at bounding box center [795, 35] width 173 height 43
click at [836, 45] on div at bounding box center [795, 35] width 173 height 43
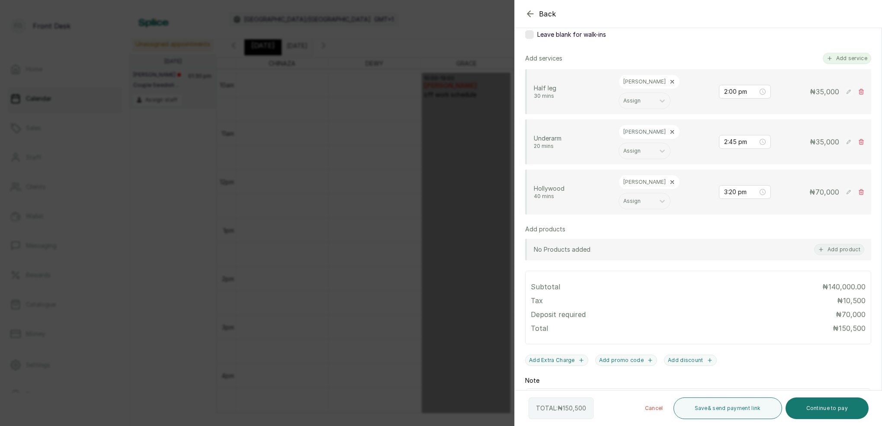
click at [851, 61] on button "Add service" at bounding box center [847, 58] width 48 height 11
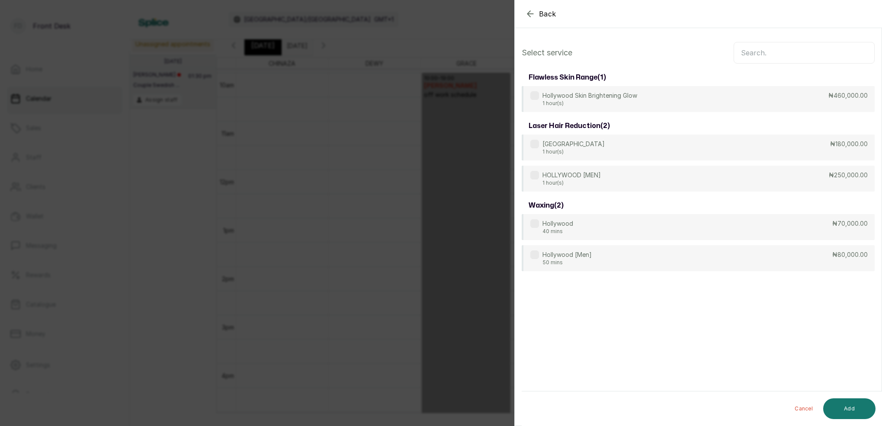
click at [798, 58] on input "text" at bounding box center [804, 53] width 141 height 22
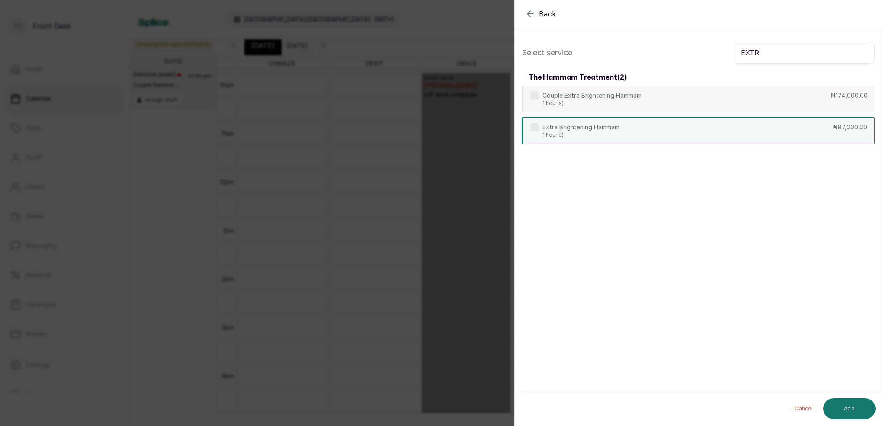
type input "EXTR"
drag, startPoint x: 681, startPoint y: 119, endPoint x: 686, endPoint y: 125, distance: 8.3
click at [681, 119] on div "Extra Brightening Hammam 1 hour(s) ₦87,000.00" at bounding box center [698, 130] width 353 height 27
click at [851, 403] on button "Add" at bounding box center [849, 408] width 52 height 21
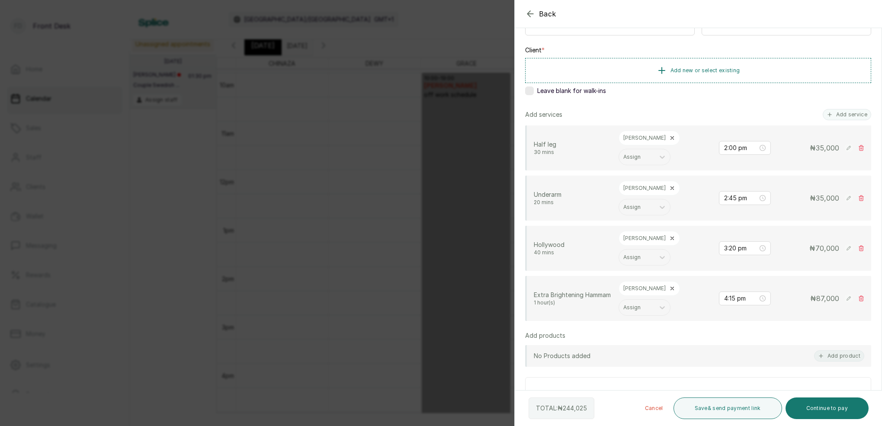
scroll to position [119, 0]
click at [840, 113] on button "Add service" at bounding box center [847, 114] width 48 height 11
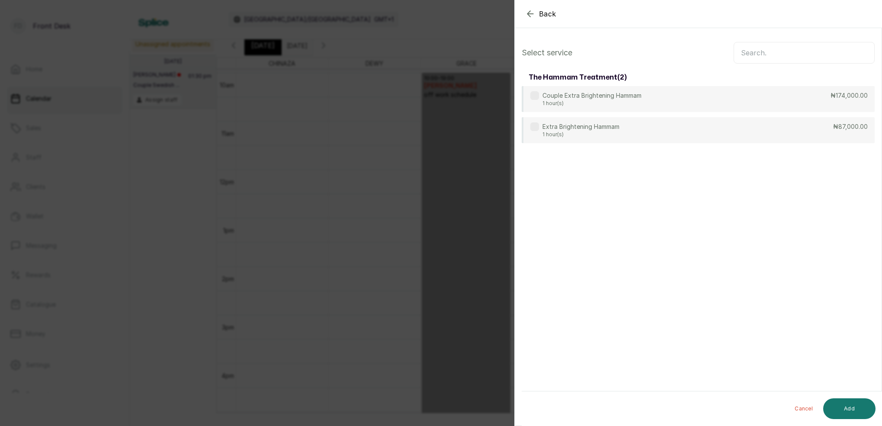
click at [774, 54] on input "text" at bounding box center [804, 53] width 141 height 22
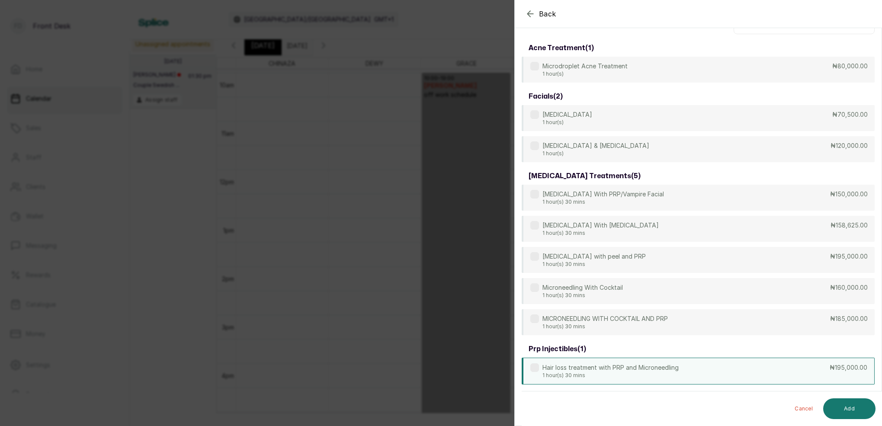
type input "MICR"
drag, startPoint x: 643, startPoint y: 369, endPoint x: 643, endPoint y: 364, distance: 4.8
click at [643, 369] on p "Hair loss treatment with PRP and Microneedling" at bounding box center [611, 367] width 136 height 9
click at [413, 85] on div "Back Add Appointment Select service MICR acne treatment ( 1 ) Microdroplet Acne…" at bounding box center [441, 213] width 882 height 426
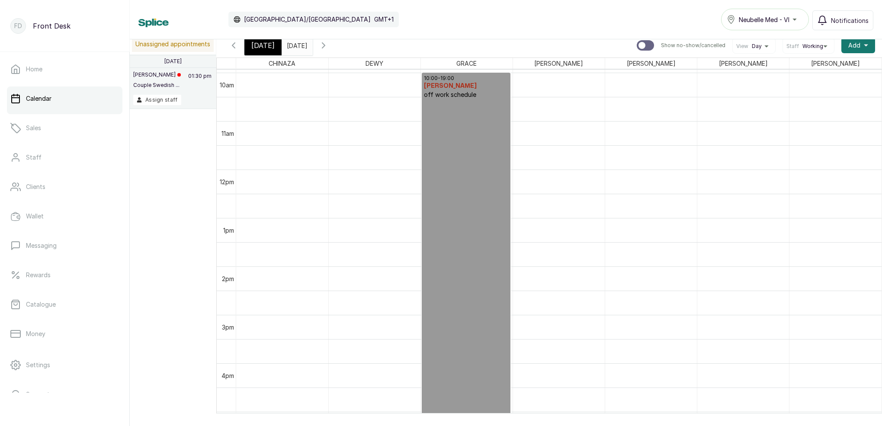
click at [263, 45] on span "[DATE]" at bounding box center [262, 45] width 23 height 10
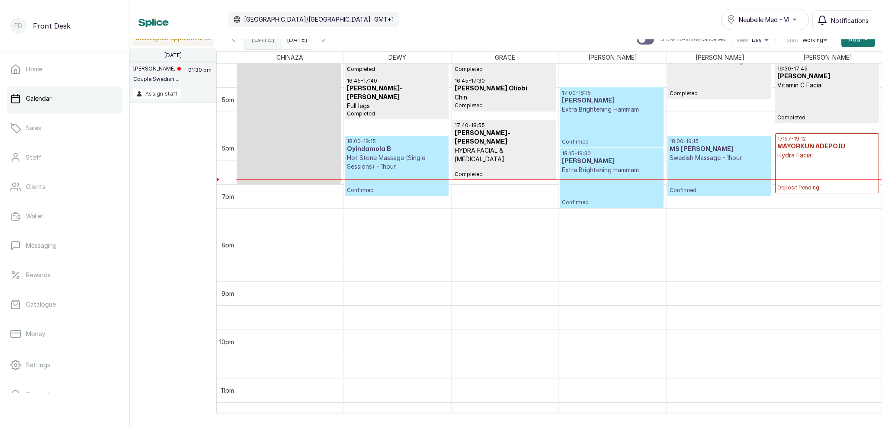
scroll to position [812, 0]
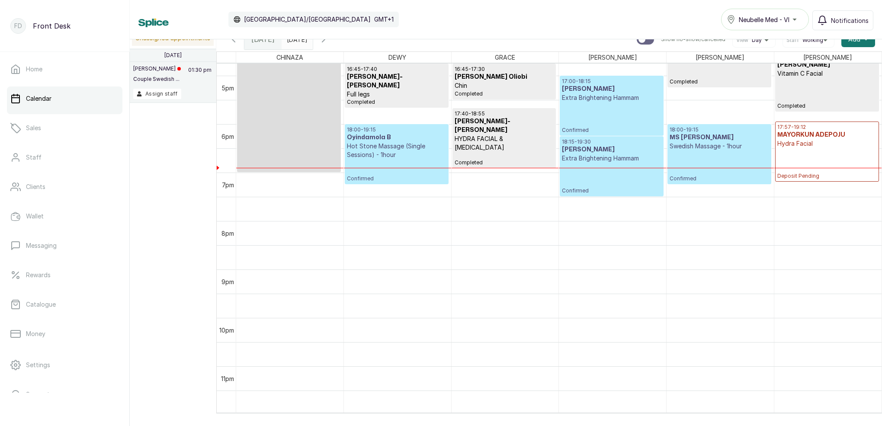
click at [613, 103] on div "17:00 - 18:15 [PERSON_NAME] Extra Brightening Hammam Confirmed" at bounding box center [611, 106] width 99 height 56
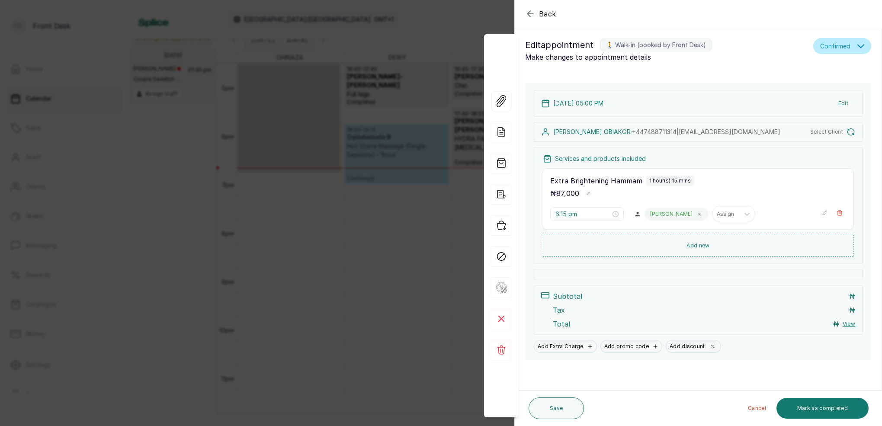
type input "5:00 pm"
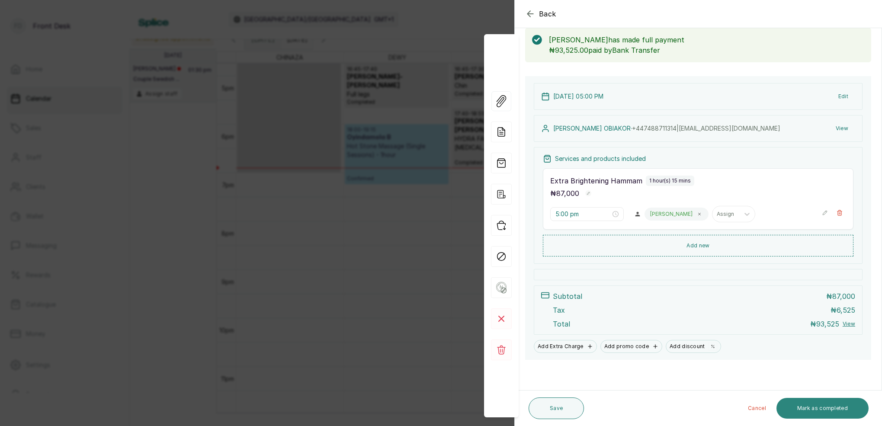
scroll to position [45, 0]
click at [822, 409] on button "Mark as completed" at bounding box center [823, 408] width 92 height 21
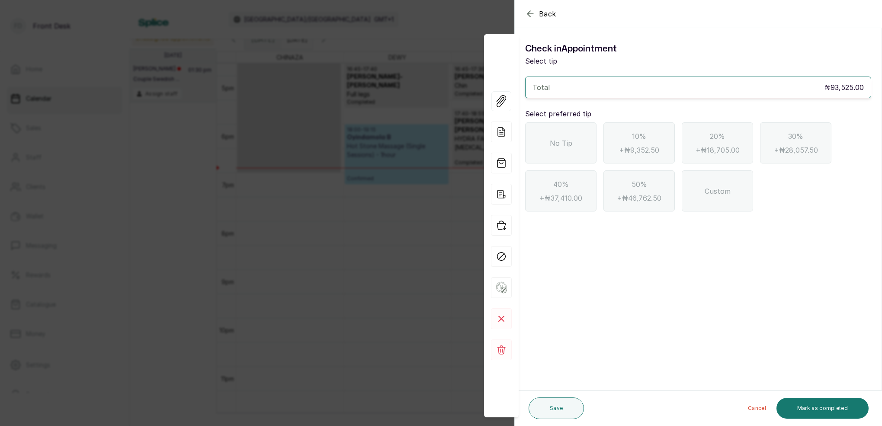
click at [587, 122] on div "No Tip" at bounding box center [560, 142] width 71 height 41
click at [811, 405] on button "Mark as completed" at bounding box center [823, 408] width 92 height 21
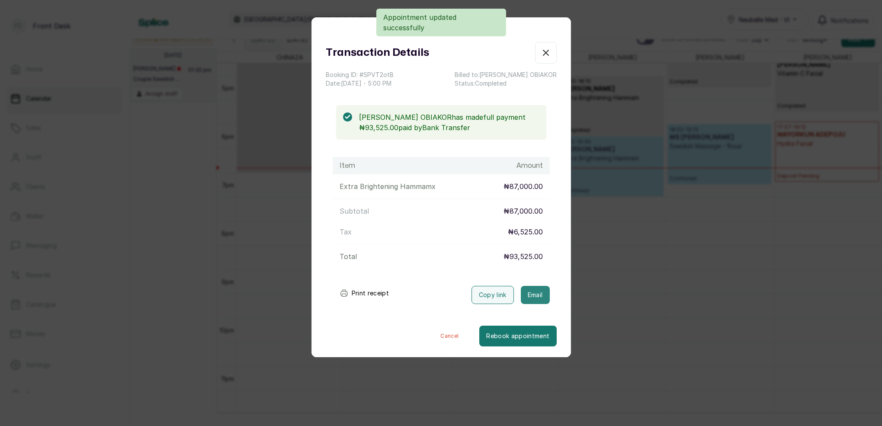
click at [526, 290] on button "Email" at bounding box center [535, 295] width 29 height 18
click at [549, 54] on icon "button" at bounding box center [546, 53] width 10 height 10
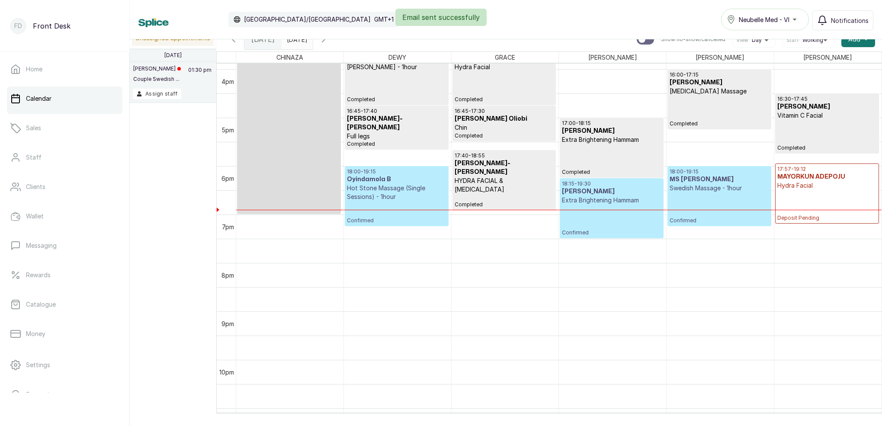
scroll to position [797, 0]
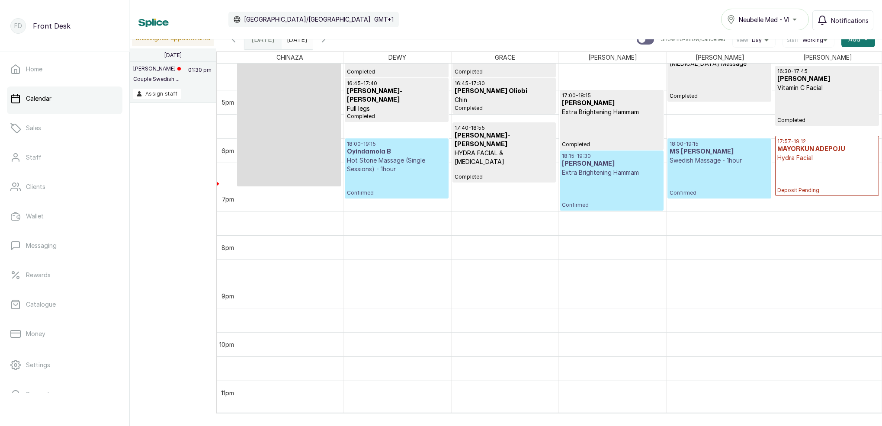
click at [615, 193] on div "18:15 - 19:30 [PERSON_NAME] Extra Brightening Hammam Confirmed" at bounding box center [611, 181] width 99 height 56
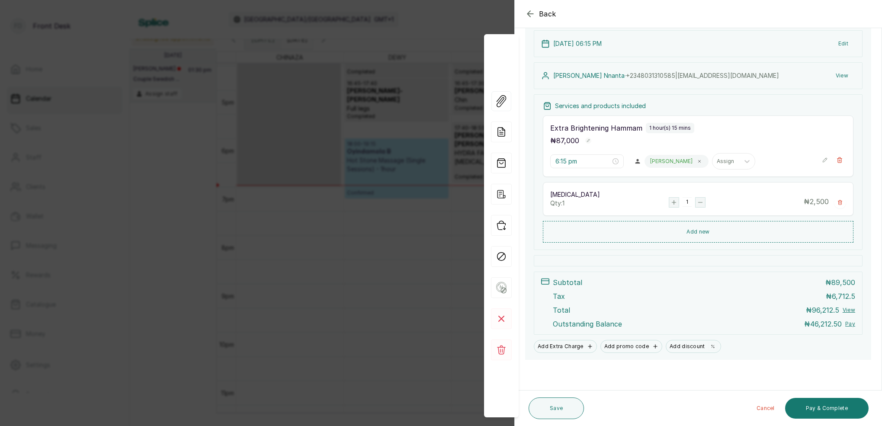
scroll to position [97, 0]
click at [460, 109] on div "Back Appointment Details Edit appointment 🚶 Walk-in (booked by Front Desk) Make…" at bounding box center [441, 213] width 882 height 426
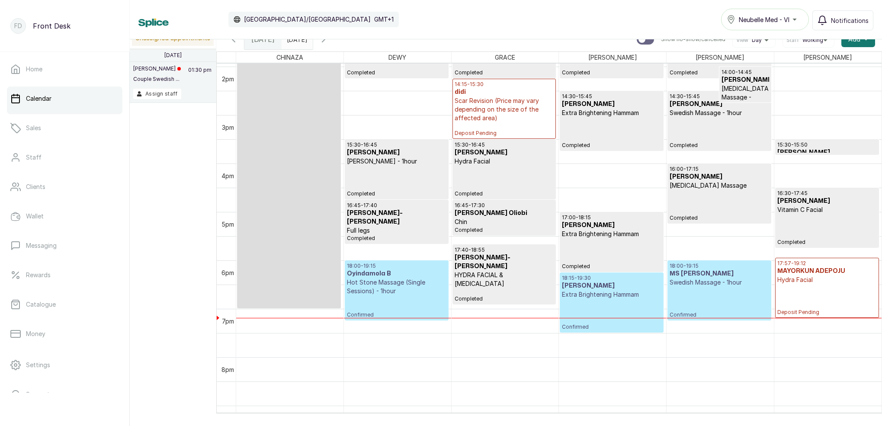
scroll to position [671, 0]
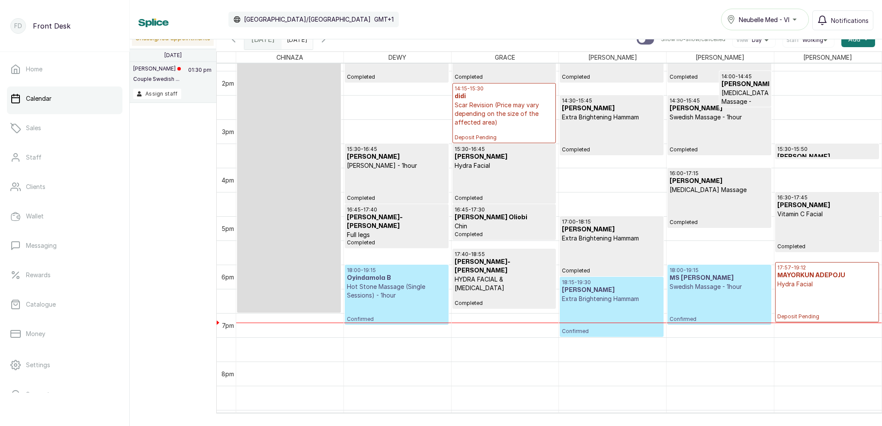
click at [383, 301] on div "18:00 - 19:15 Oyindamola B Hot Stone Massage (Single Sessions) - 1hour Confirmed" at bounding box center [396, 295] width 99 height 56
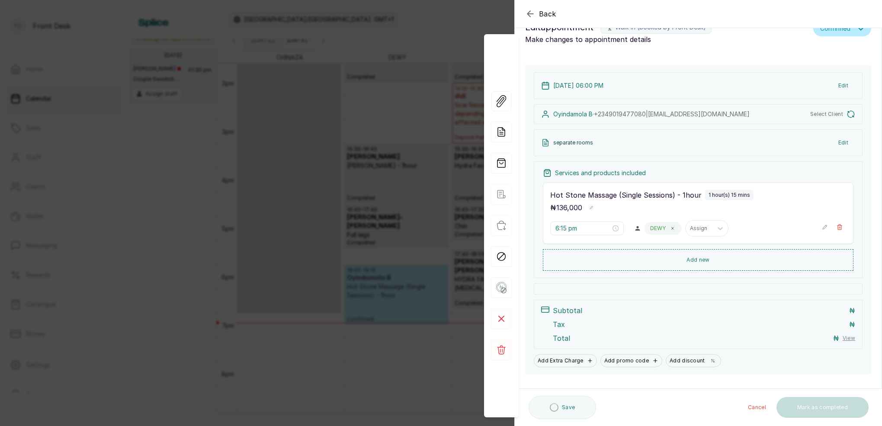
type input "6:00 pm"
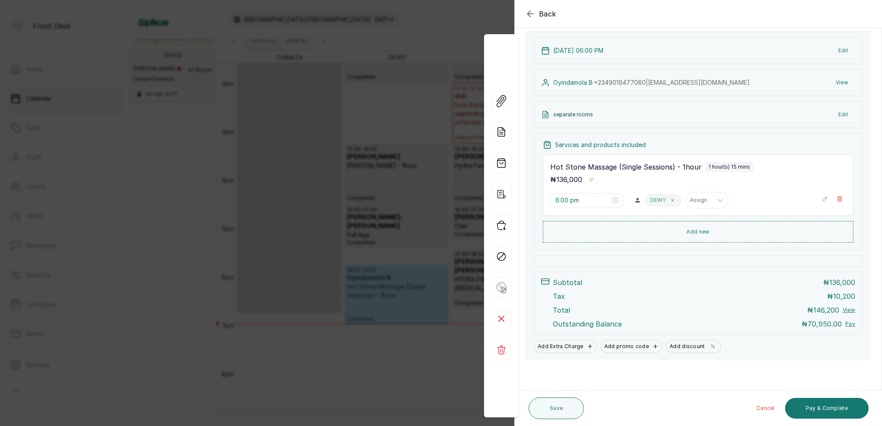
scroll to position [90, 0]
click at [826, 200] on icon "button" at bounding box center [825, 200] width 6 height 6
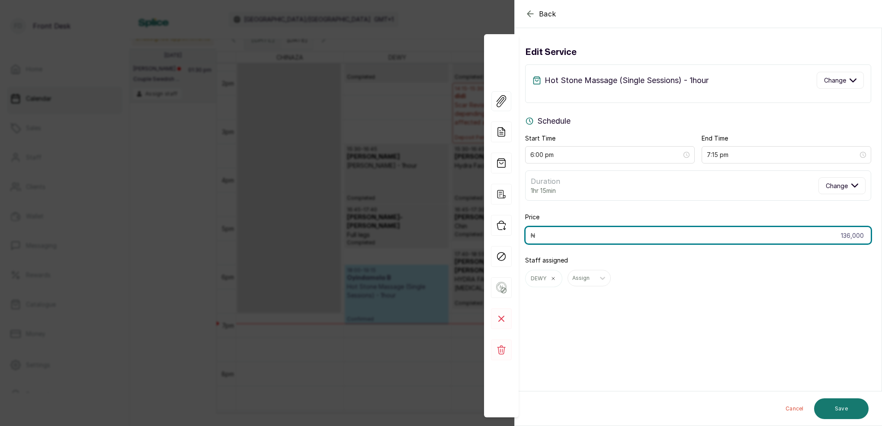
click at [865, 238] on input "136,000" at bounding box center [698, 235] width 346 height 17
type input "1"
type input "68,000"
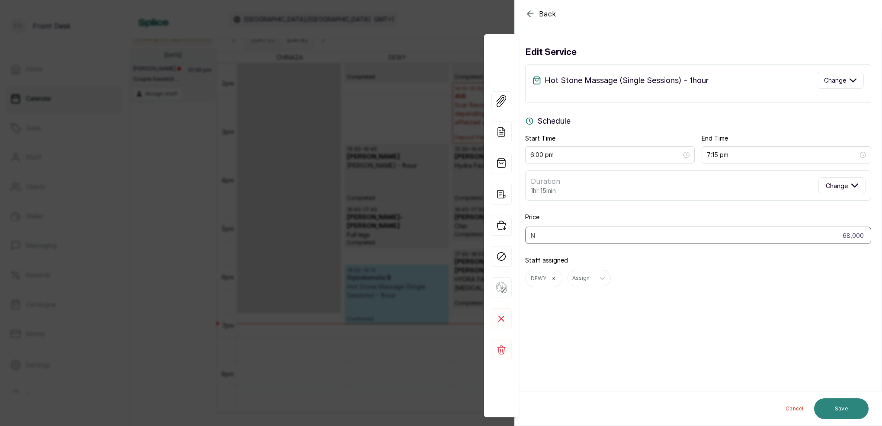
click at [850, 405] on button "Save" at bounding box center [841, 408] width 55 height 21
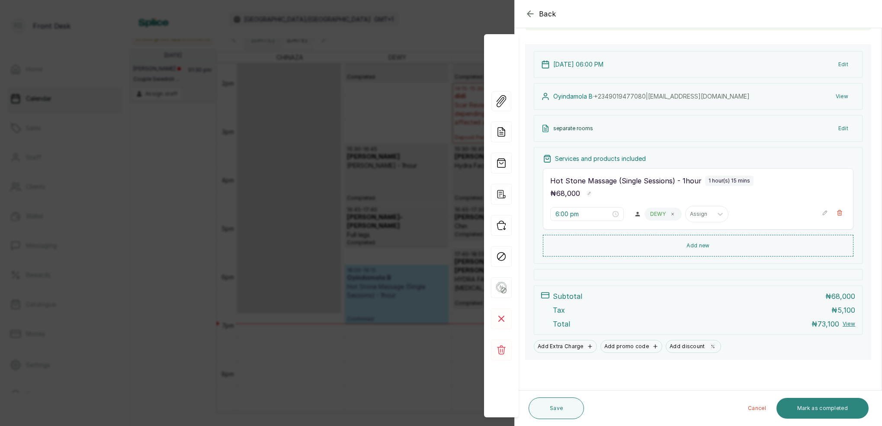
scroll to position [77, 0]
click at [826, 403] on button "Mark as completed" at bounding box center [823, 408] width 92 height 21
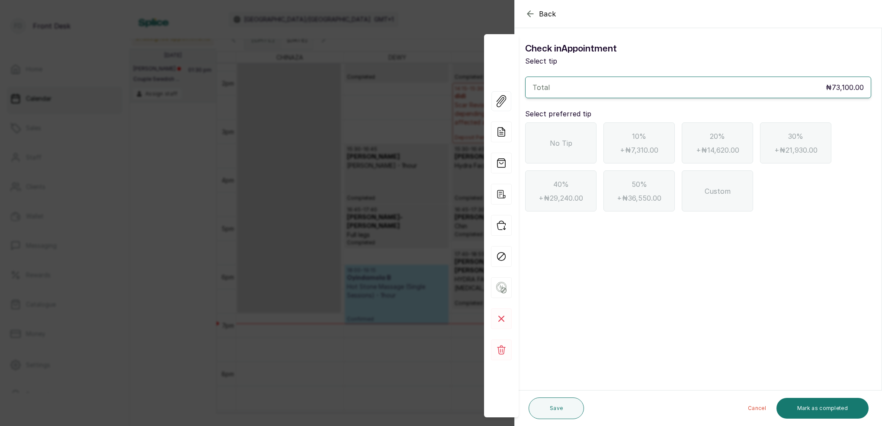
scroll to position [0, 0]
drag, startPoint x: 572, startPoint y: 142, endPoint x: 611, endPoint y: 214, distance: 82.5
click at [572, 142] on div "No Tip" at bounding box center [560, 142] width 71 height 41
click at [803, 400] on button "Mark as completed" at bounding box center [823, 408] width 92 height 21
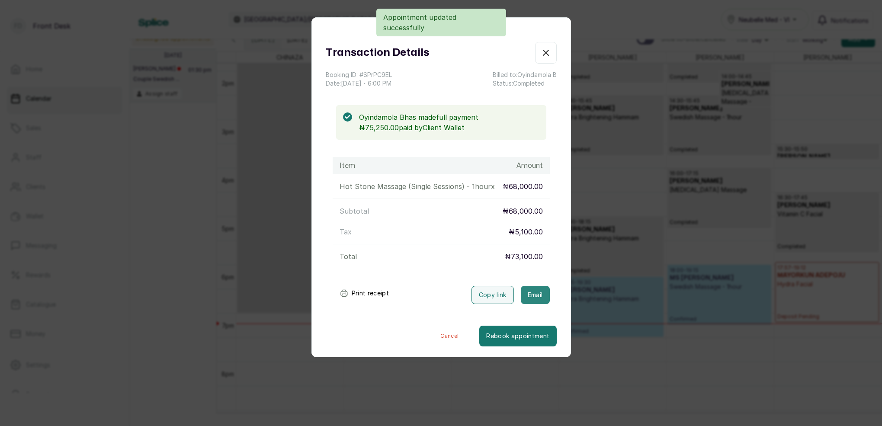
click at [538, 289] on button "Email" at bounding box center [535, 295] width 29 height 18
click at [549, 51] on icon "button" at bounding box center [546, 53] width 10 height 10
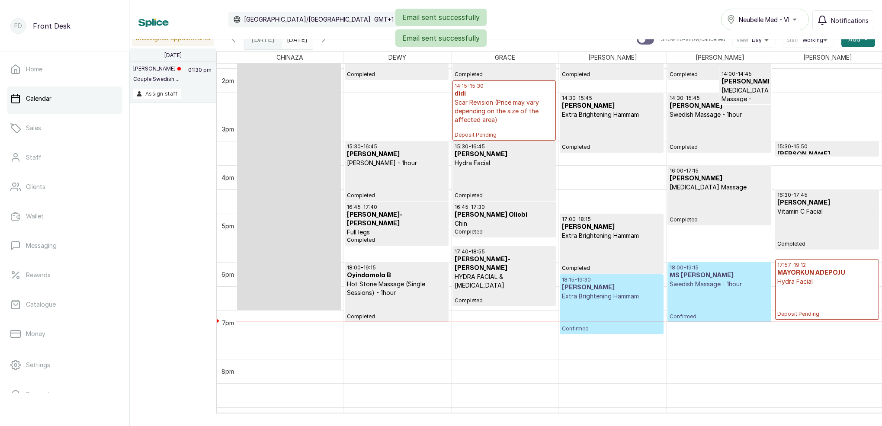
scroll to position [682, 0]
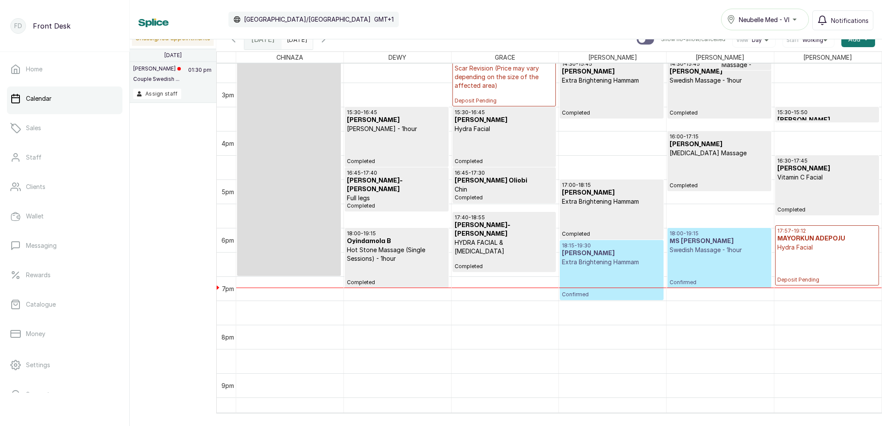
click at [716, 279] on div "18:00 - 19:15 MS [PERSON_NAME] Massage - 1hour Confirmed" at bounding box center [719, 258] width 99 height 56
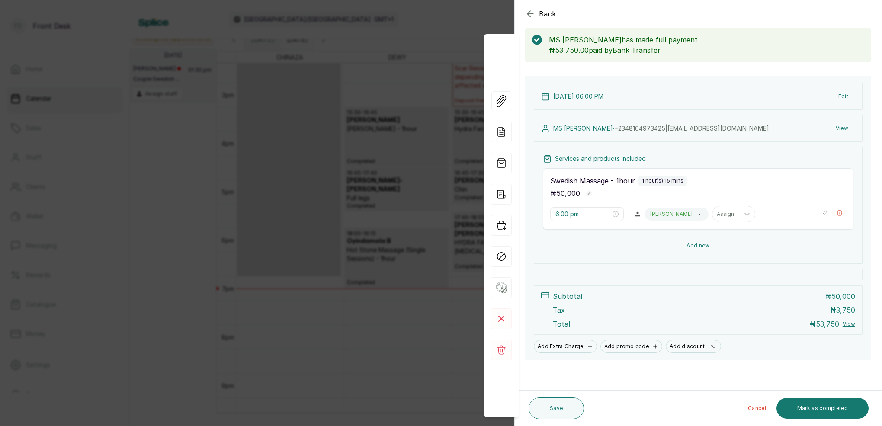
scroll to position [45, 0]
drag, startPoint x: 443, startPoint y: 78, endPoint x: 452, endPoint y: 84, distance: 10.8
click at [443, 78] on div "Back Appointment Details Edit appointment 🚶 Walk-in (booked by Front Desk) Make…" at bounding box center [441, 213] width 882 height 426
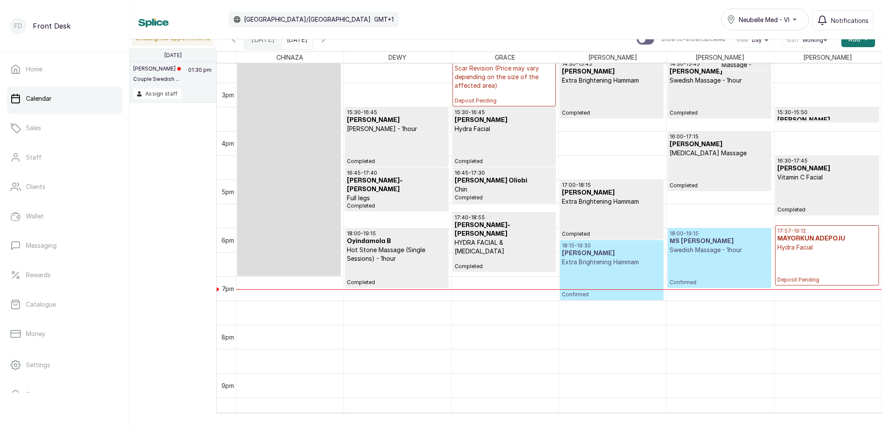
click at [647, 267] on div "18:15 - 19:30 [PERSON_NAME] Extra Brightening Hammam Confirmed" at bounding box center [611, 270] width 99 height 56
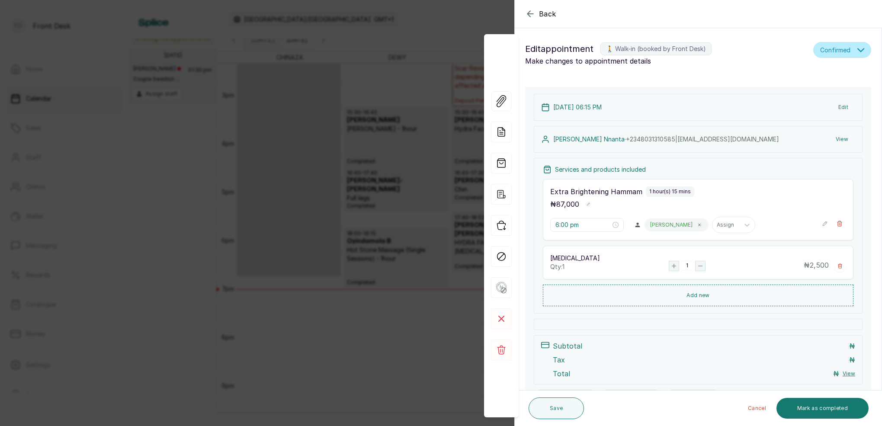
type input "6:15 pm"
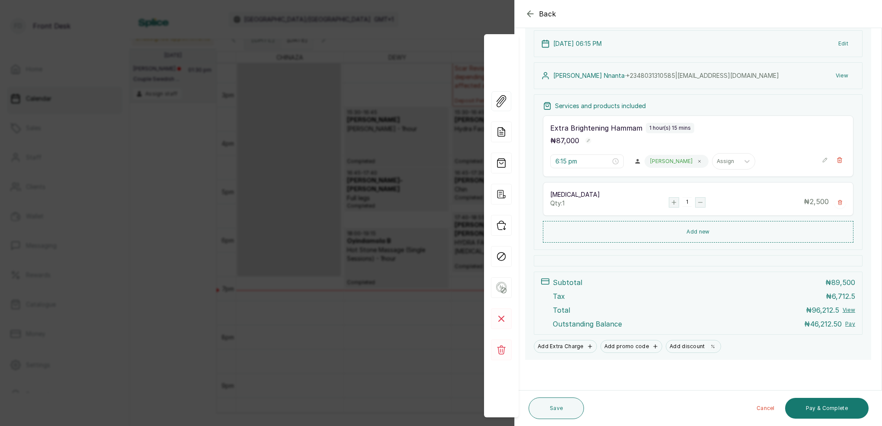
scroll to position [97, 0]
drag, startPoint x: 373, startPoint y: 128, endPoint x: 382, endPoint y: 128, distance: 8.7
click at [374, 128] on div "Back Appointment Details Edit appointment 🚶 Walk-in (booked by Front Desk) Make…" at bounding box center [441, 213] width 882 height 426
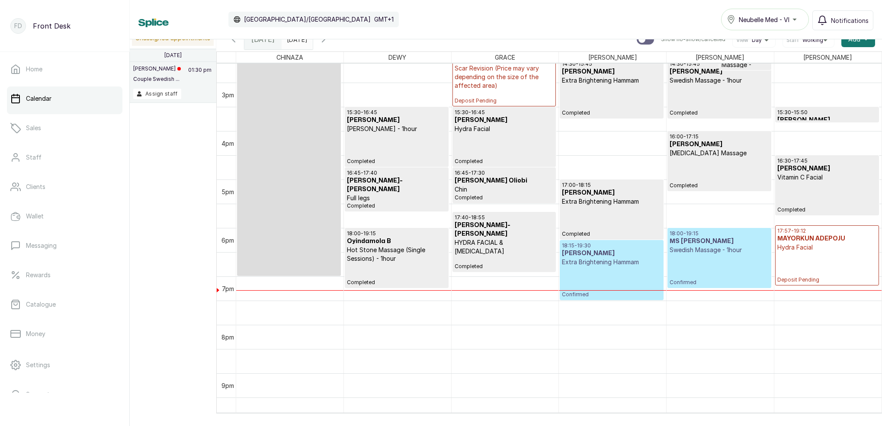
click at [595, 265] on p "Extra Brightening Hammam" at bounding box center [611, 262] width 99 height 9
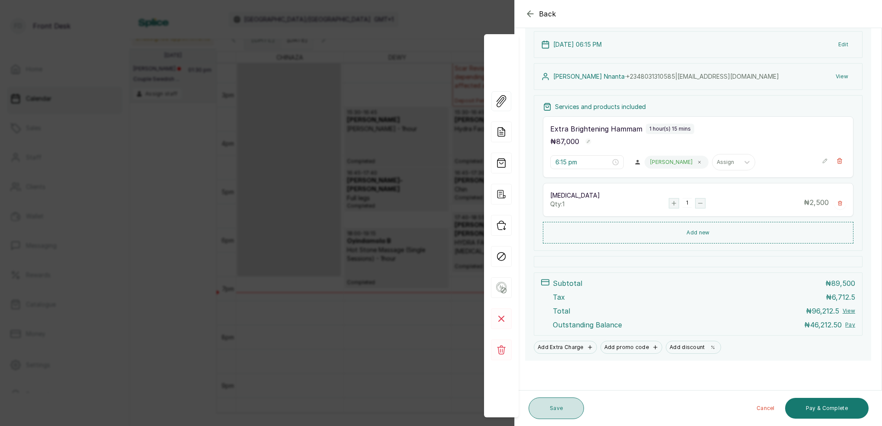
click at [552, 404] on button "Save" at bounding box center [556, 409] width 55 height 22
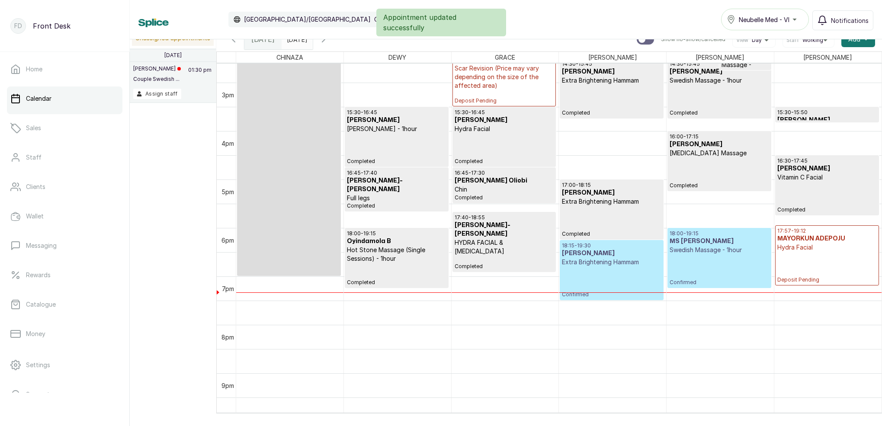
click at [717, 260] on div "18:00 - 19:15 MS [PERSON_NAME] Massage - 1hour Confirmed" at bounding box center [719, 258] width 99 height 56
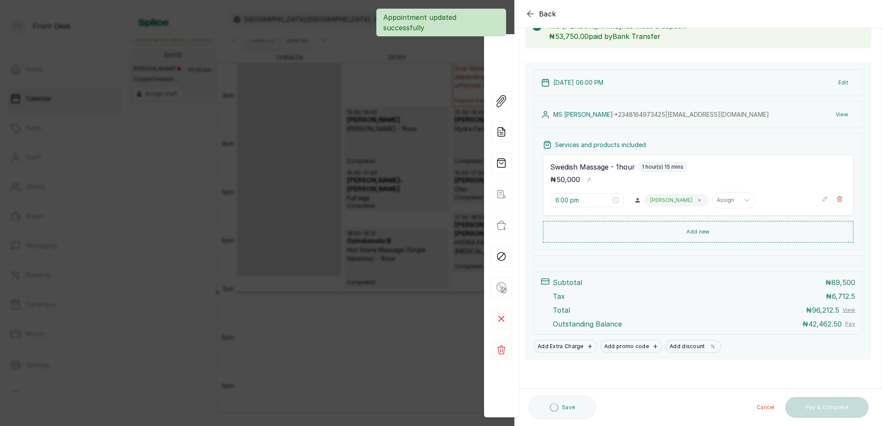
scroll to position [59, 0]
click at [842, 112] on button "View" at bounding box center [842, 115] width 26 height 16
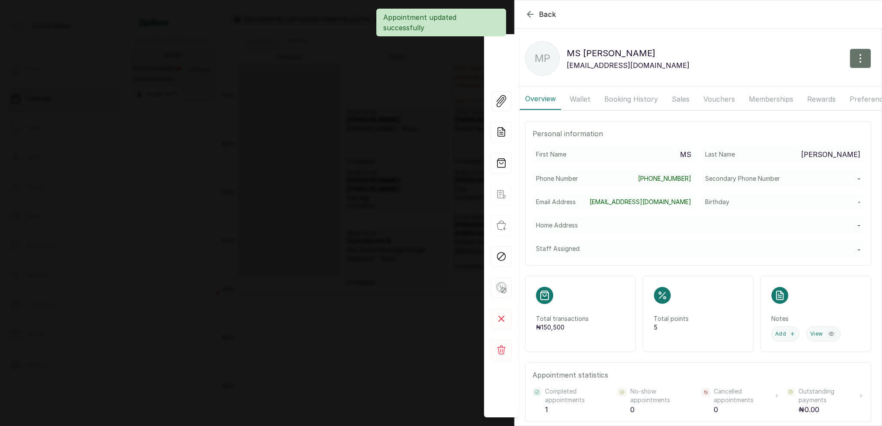
click at [624, 100] on button "Booking History" at bounding box center [631, 99] width 64 height 22
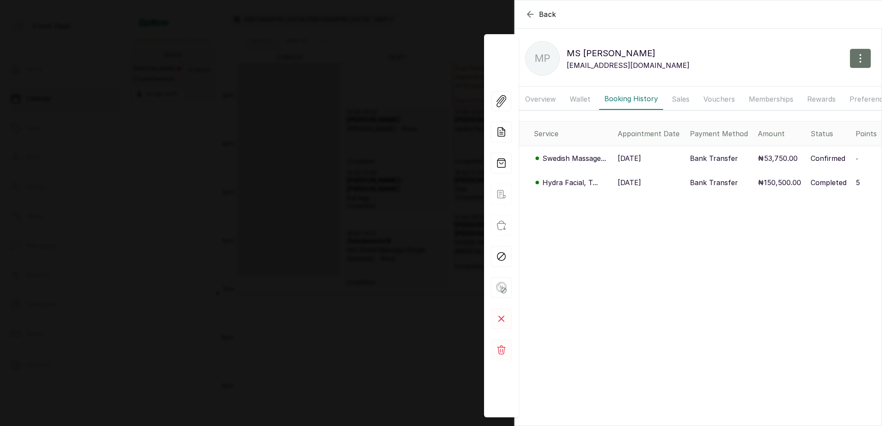
scroll to position [45, 0]
click at [576, 184] on p "Hydra Facial, T..." at bounding box center [570, 182] width 55 height 10
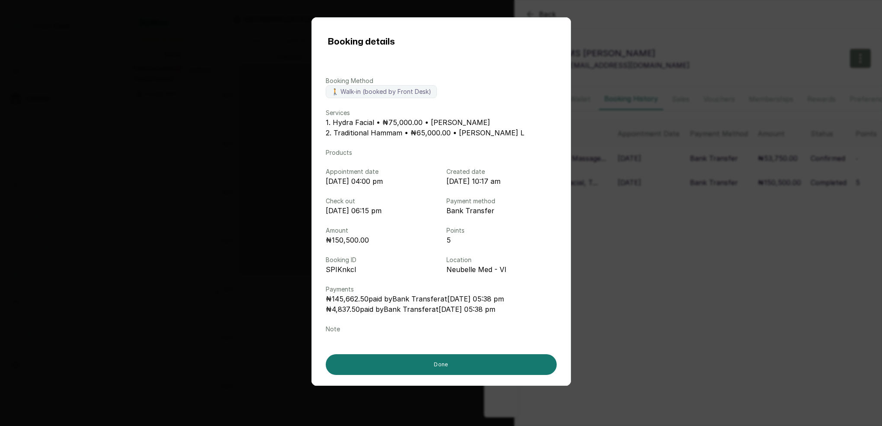
click at [730, 195] on div "Booking details Booking Method 🚶 Walk-in (booked by Front Desk) Services 1. Hyd…" at bounding box center [441, 213] width 882 height 426
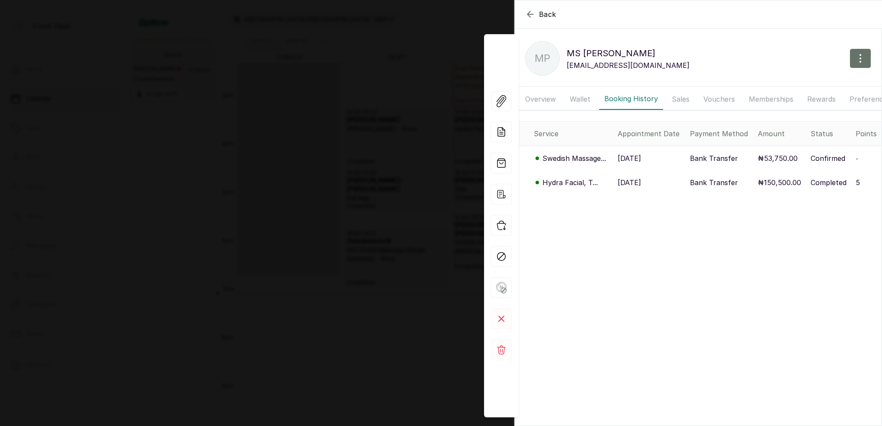
click at [310, 105] on div "Back MS [PERSON_NAME] MP MS [PERSON_NAME] [EMAIL_ADDRESS][DOMAIN_NAME] Overview…" at bounding box center [441, 213] width 882 height 426
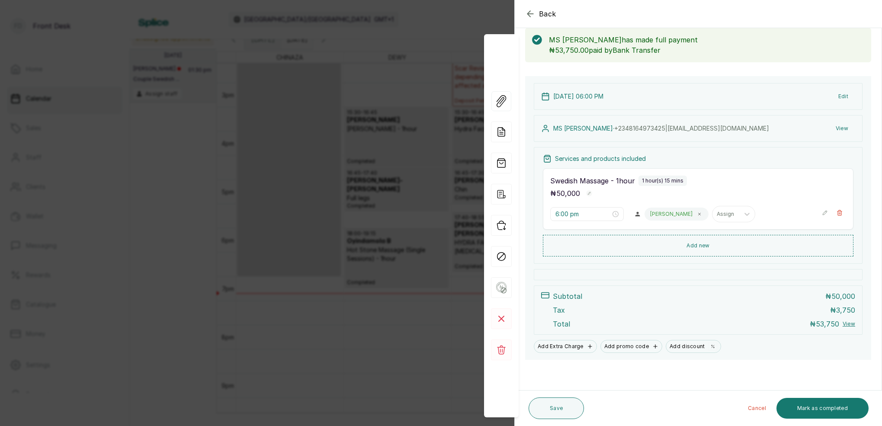
click at [324, 94] on div "Back Appointment Details Edit appointment 🚶 Walk-in (booked by Front Desk) Make…" at bounding box center [441, 213] width 882 height 426
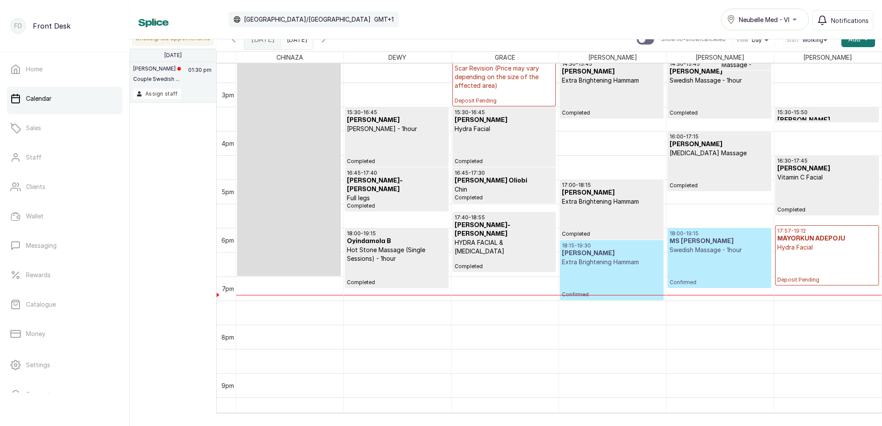
click at [824, 263] on div "17:57 - 19:12 MAYORKUN ADEPOJU Hydra Facial Deposit Pending" at bounding box center [827, 256] width 100 height 56
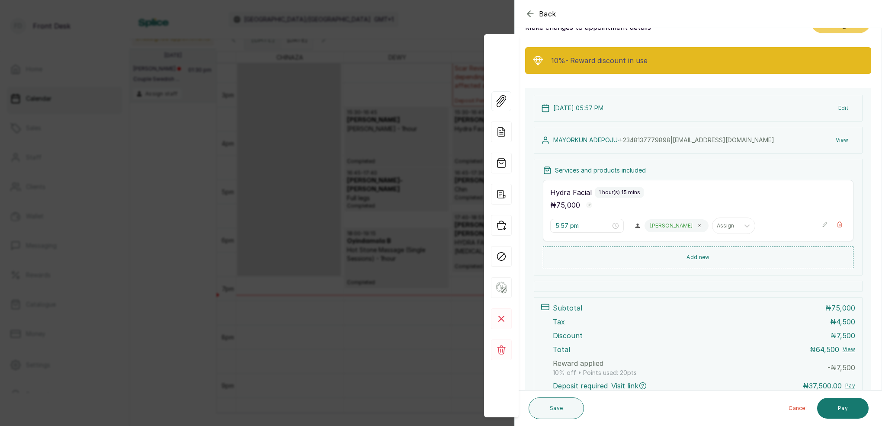
scroll to position [18, 0]
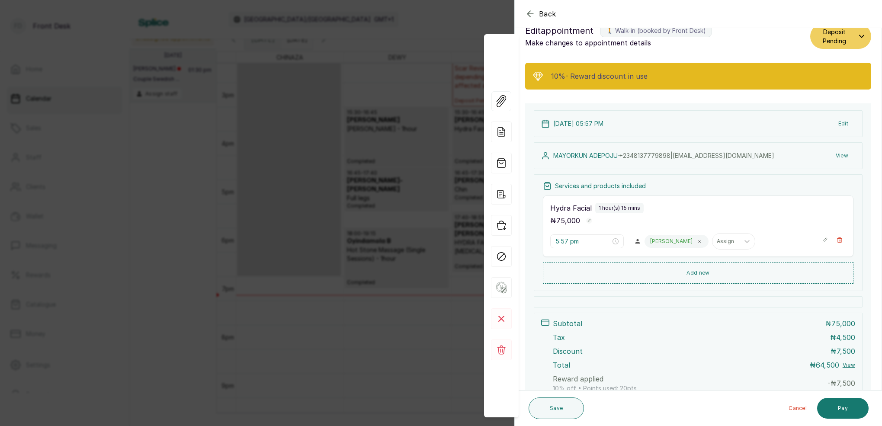
click at [534, 13] on icon "button" at bounding box center [530, 14] width 10 height 10
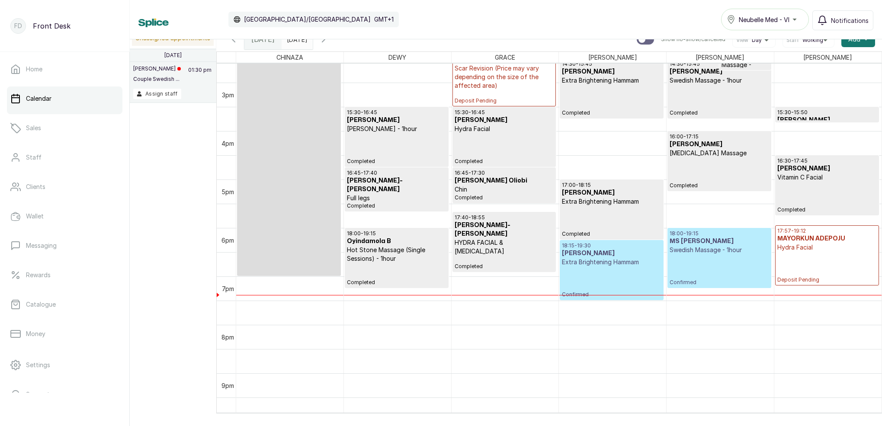
click at [816, 248] on p "Hydra Facial" at bounding box center [827, 247] width 100 height 9
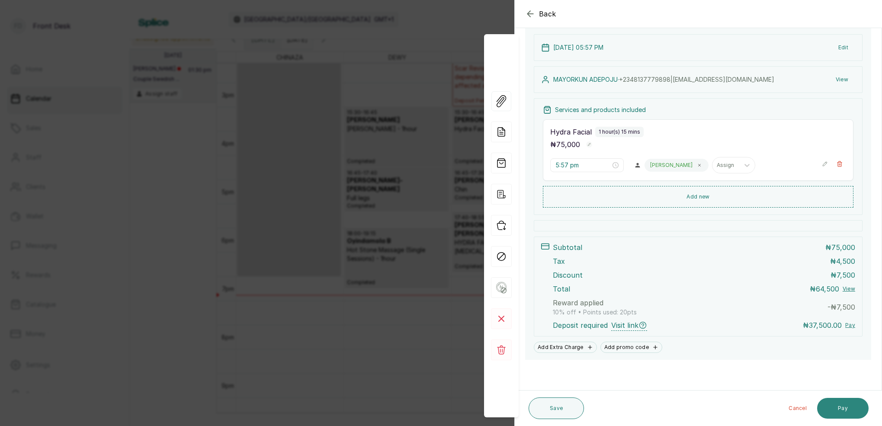
scroll to position [94, 0]
drag, startPoint x: 832, startPoint y: 405, endPoint x: 793, endPoint y: 383, distance: 44.9
click at [832, 405] on button "Pay" at bounding box center [842, 408] width 51 height 21
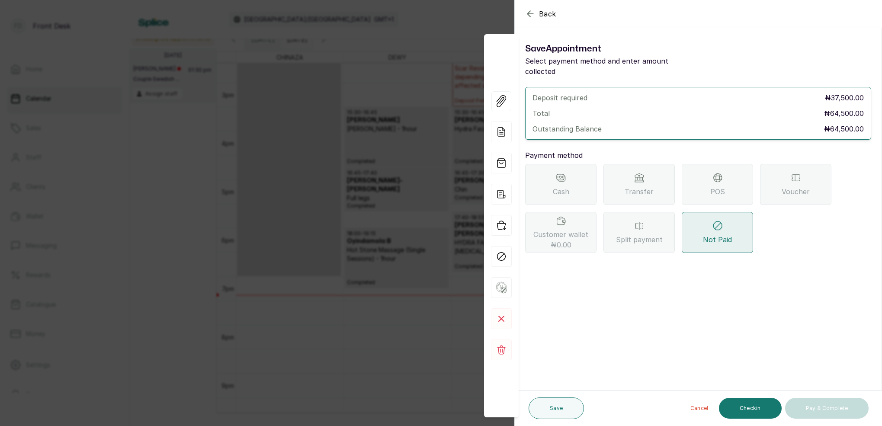
scroll to position [0, 0]
click at [631, 186] on span "Transfer" at bounding box center [639, 191] width 29 height 10
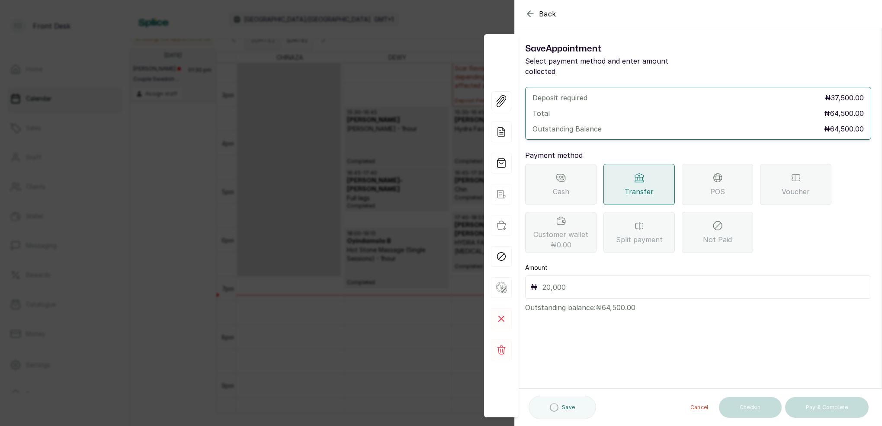
drag, startPoint x: 716, startPoint y: 178, endPoint x: 703, endPoint y: 202, distance: 26.9
click at [716, 186] on span "POS" at bounding box center [717, 191] width 15 height 10
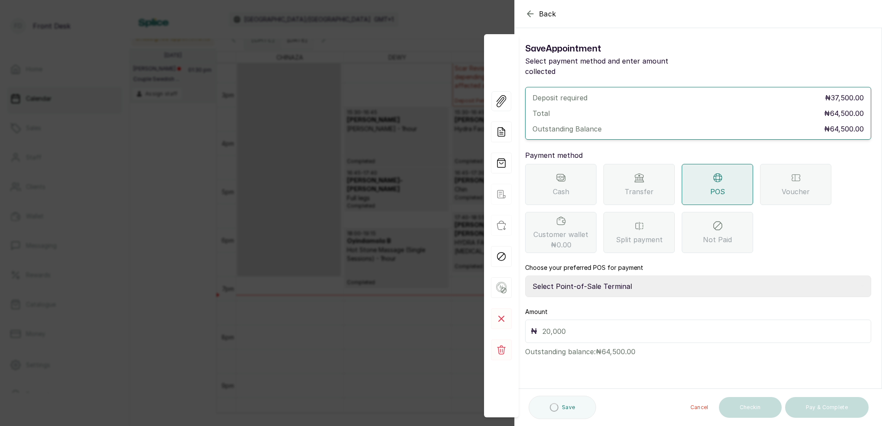
select select "7a4fd382-b2de-4137-8553-2ff33fa7fb29"
click at [615, 325] on input "text" at bounding box center [704, 331] width 323 height 12
type input "80,625"
click at [566, 411] on button "Save" at bounding box center [556, 409] width 55 height 22
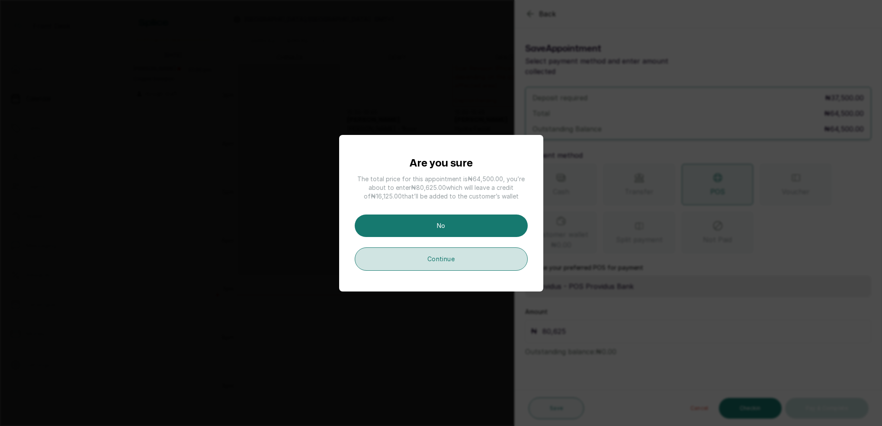
click at [465, 259] on button "Continue" at bounding box center [441, 258] width 173 height 23
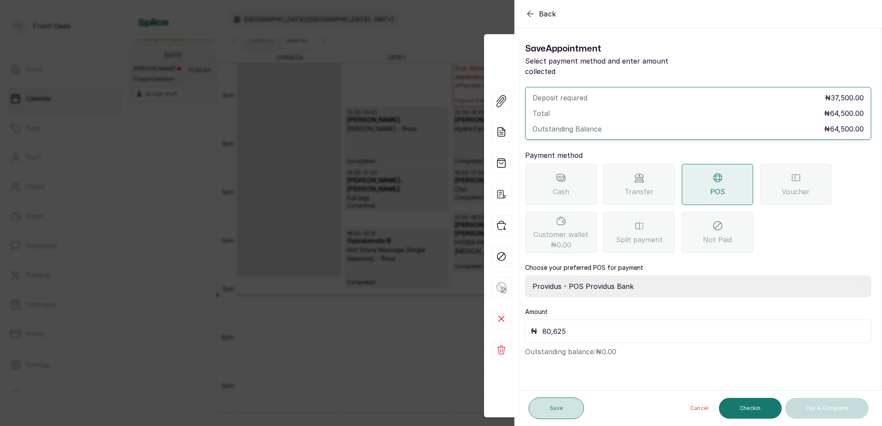
click at [565, 408] on button "Save" at bounding box center [556, 409] width 55 height 22
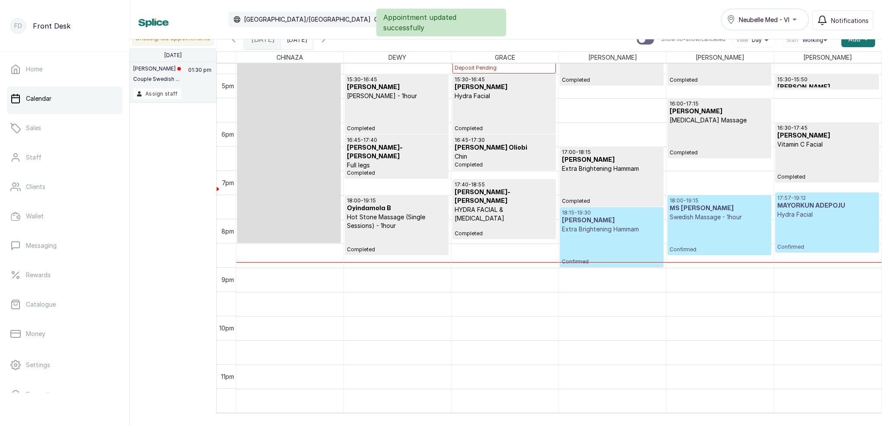
scroll to position [741, 0]
click at [822, 238] on div "17:57 - 19:12 MAYORKUN ADEPOJU Hydra Facial Confirmed" at bounding box center [827, 223] width 100 height 56
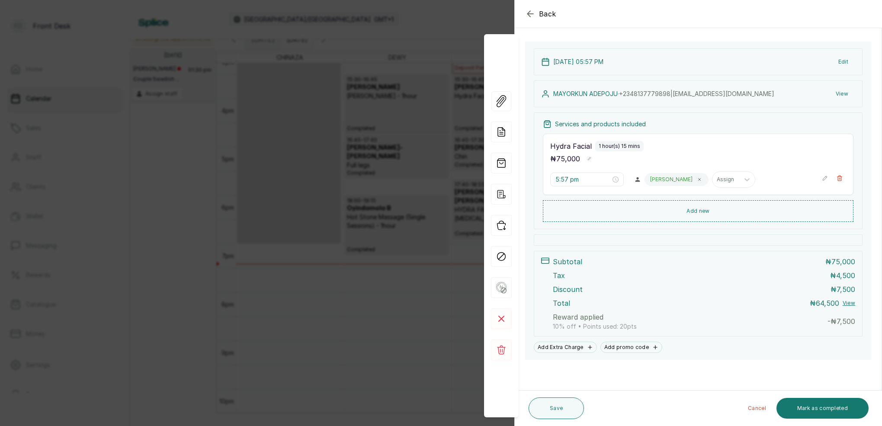
scroll to position [114, 0]
click at [453, 41] on div "Back Appointment Details Edit appointment 🚶 Walk-in (booked by Front Desk) Make…" at bounding box center [441, 213] width 882 height 426
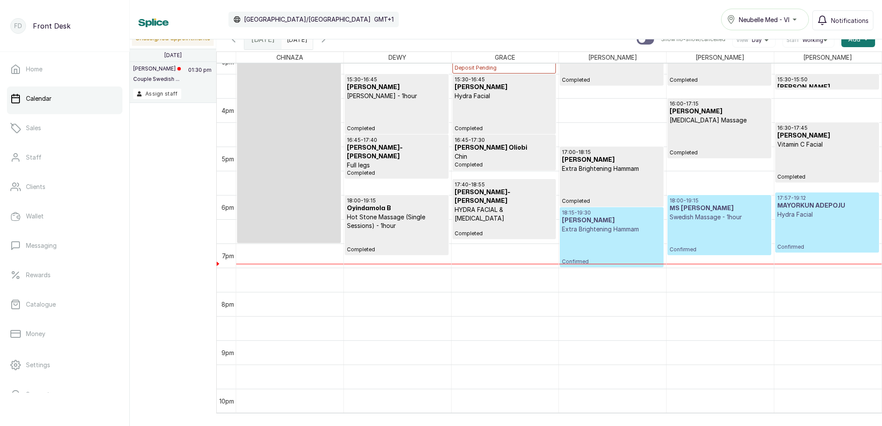
click at [819, 233] on div "17:57 - 19:12 MAYORKUN ADEPOJU Hydra Facial Confirmed" at bounding box center [827, 223] width 100 height 56
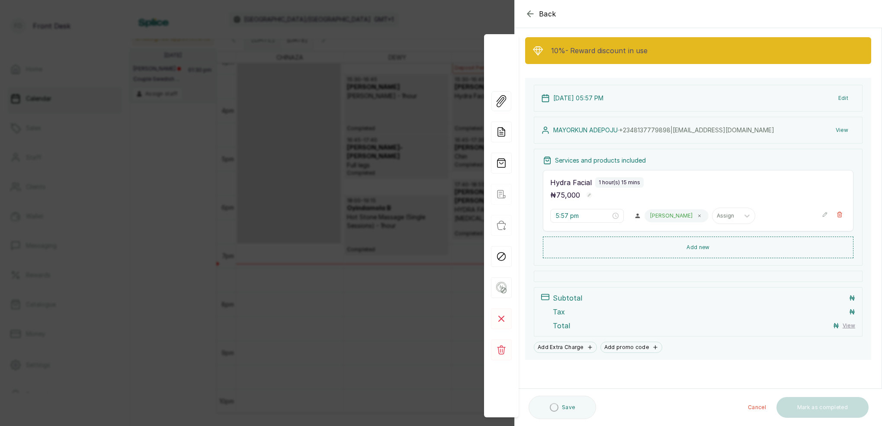
scroll to position [43, 0]
click at [501, 348] on rect at bounding box center [501, 350] width 21 height 21
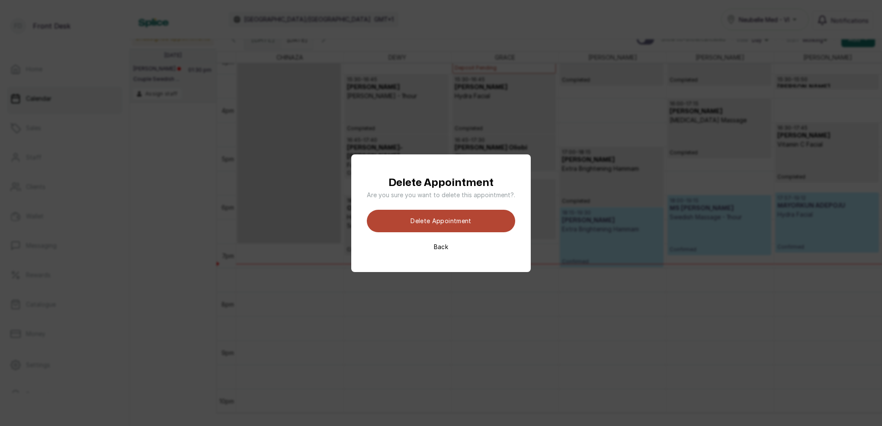
click at [482, 224] on button "Delete appointment" at bounding box center [441, 221] width 148 height 22
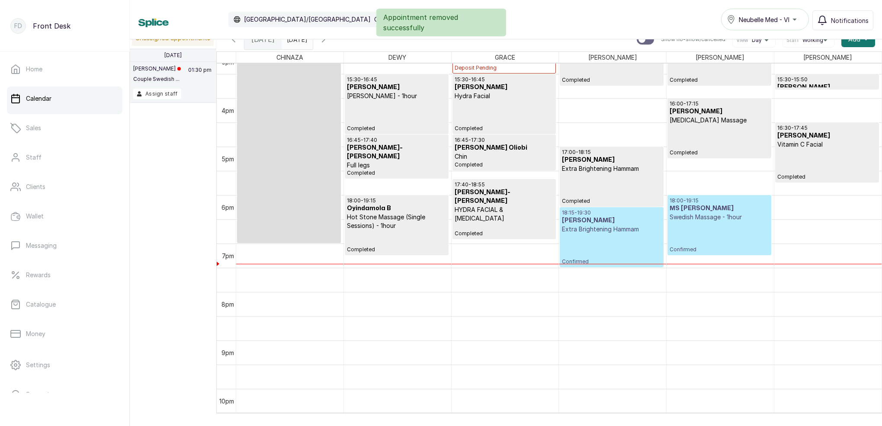
scroll to position [291, 0]
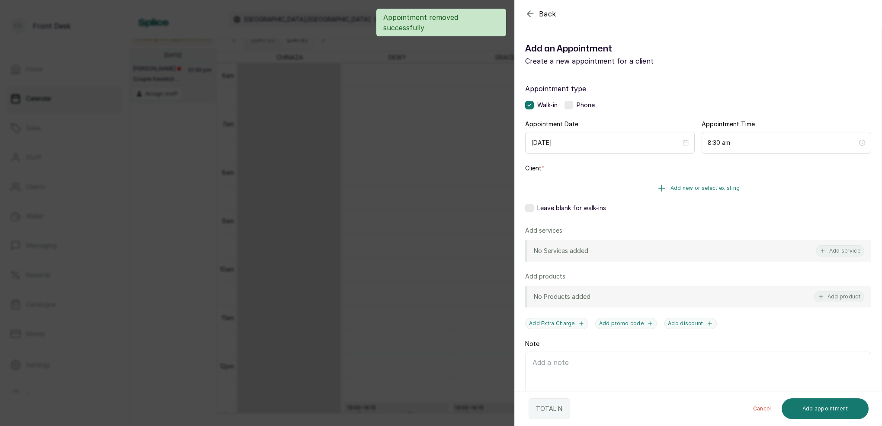
click at [719, 190] on span "Add new or select existing" at bounding box center [706, 188] width 70 height 7
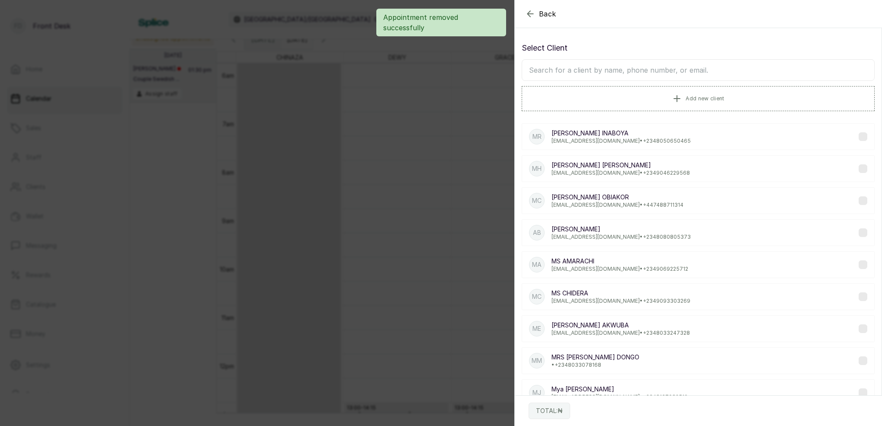
click at [723, 74] on input "text" at bounding box center [698, 70] width 353 height 22
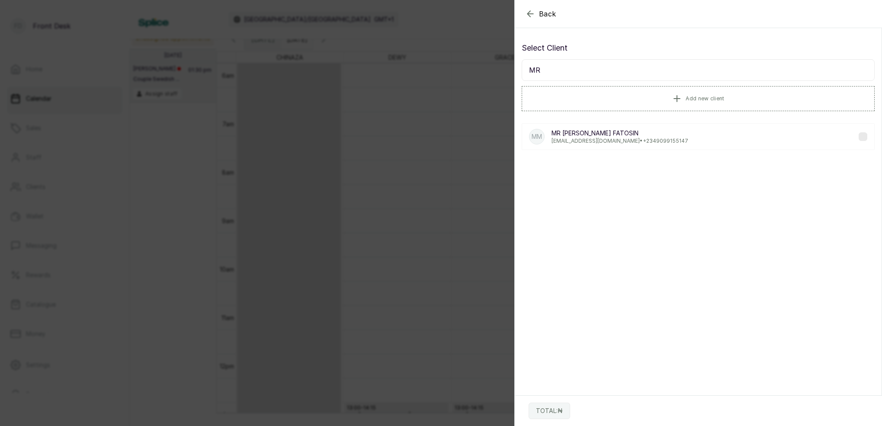
type input "M"
type input "MAYOR"
click at [598, 138] on p "[EMAIL_ADDRESS][DOMAIN_NAME] • [PHONE_NUMBER]" at bounding box center [621, 141] width 138 height 7
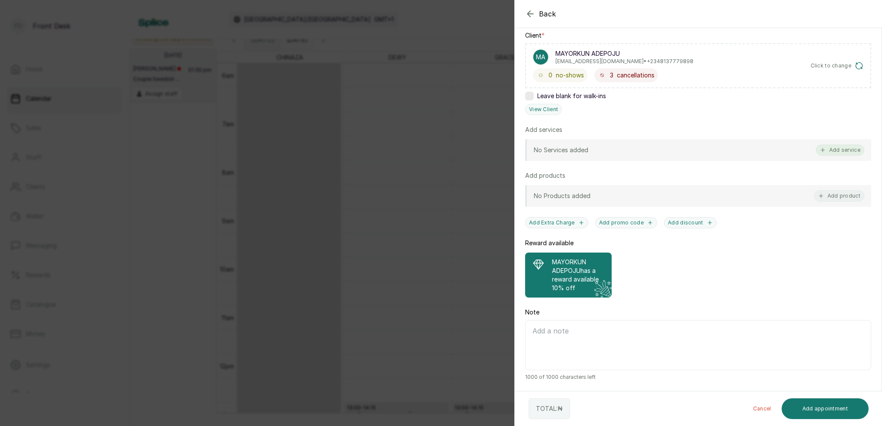
click at [853, 151] on button "Add service" at bounding box center [840, 150] width 48 height 11
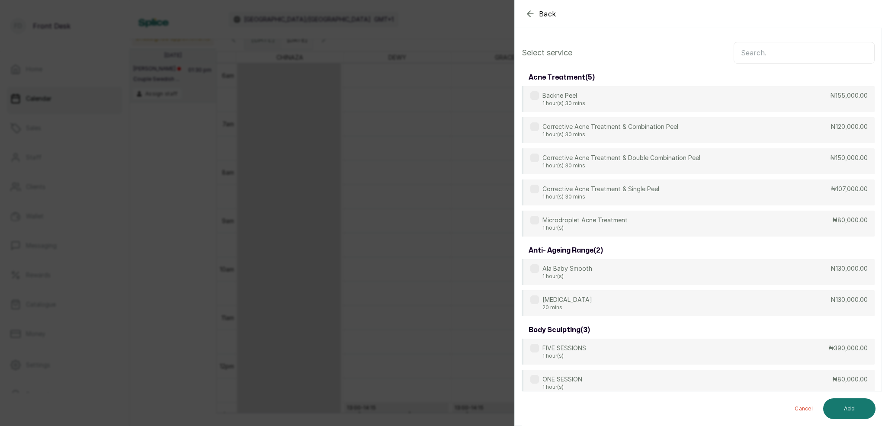
scroll to position [0, 0]
click at [778, 54] on input "text" at bounding box center [804, 53] width 141 height 22
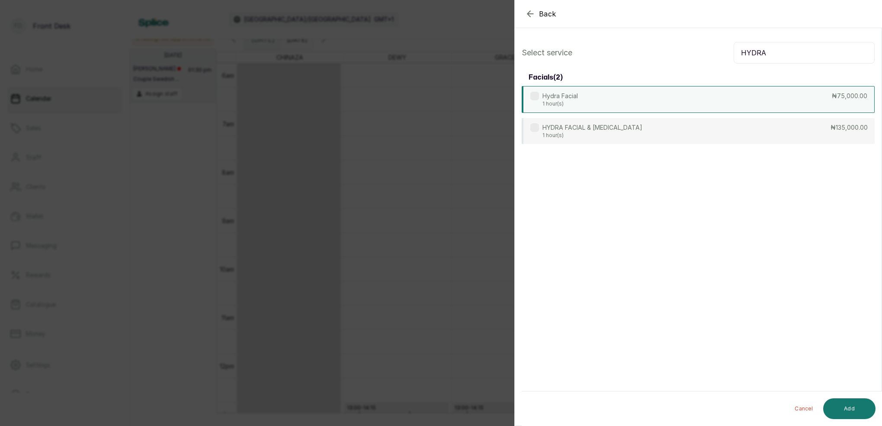
type input "HYDRA"
click at [595, 99] on div "Hydra Facial 1 hour(s) ₦75,000.00" at bounding box center [698, 99] width 353 height 27
click at [855, 403] on button "Add" at bounding box center [849, 408] width 52 height 21
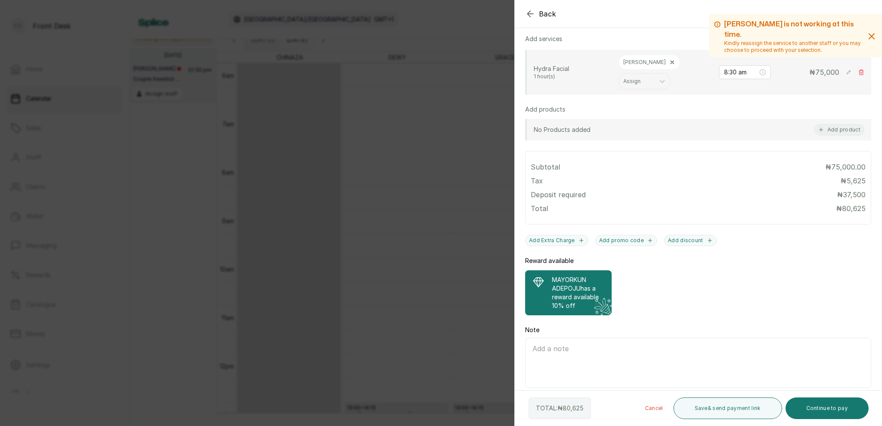
scroll to position [225, 0]
click at [834, 414] on button "Continue to pay" at bounding box center [828, 409] width 84 height 22
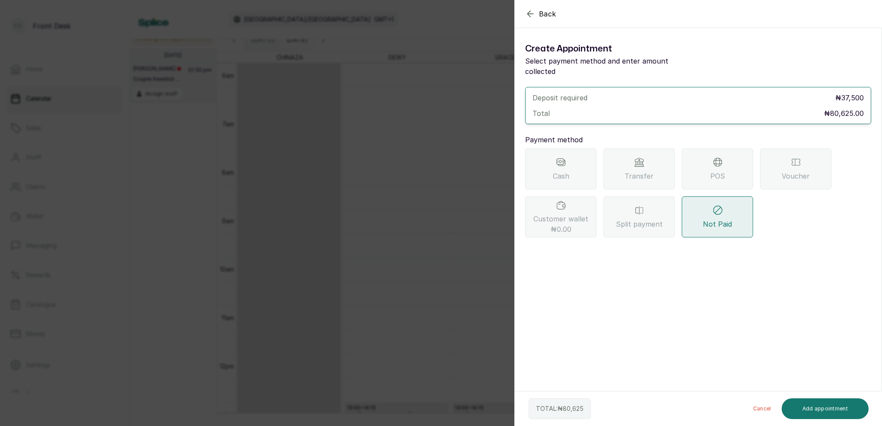
scroll to position [0, 0]
click at [651, 152] on div "Transfer" at bounding box center [639, 168] width 71 height 41
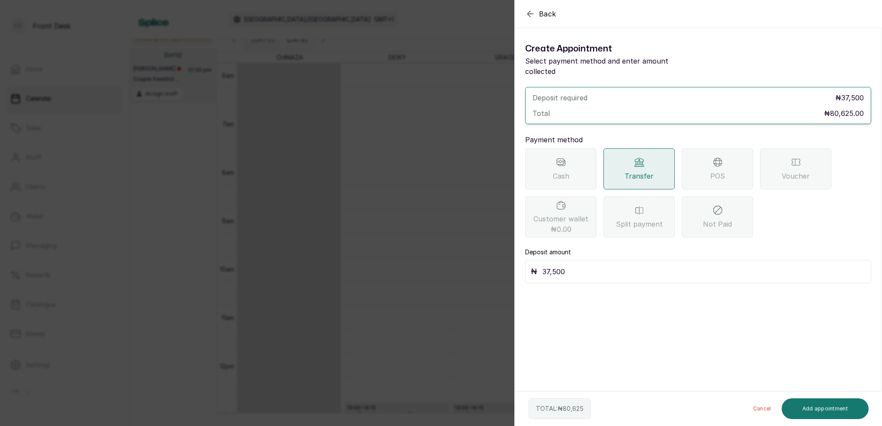
click at [628, 266] on input "37,500" at bounding box center [704, 272] width 323 height 12
type input "3"
type input "80,625"
click at [702, 158] on div "POS" at bounding box center [717, 168] width 71 height 41
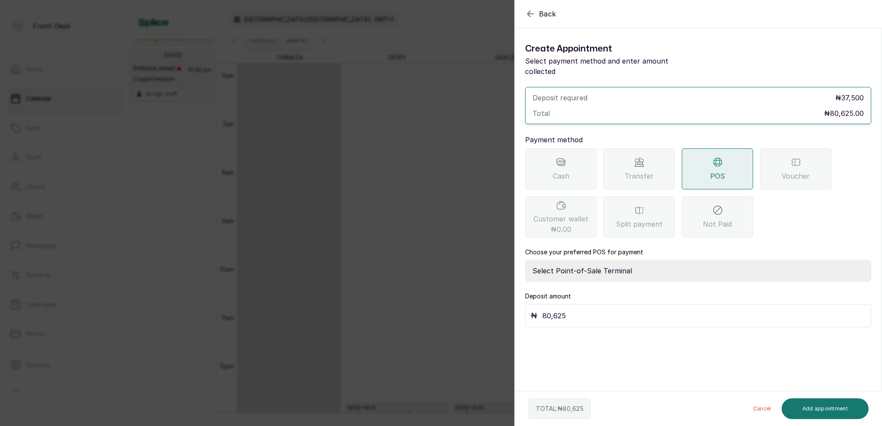
select select "7a4fd382-b2de-4137-8553-2ff33fa7fb29"
click at [832, 409] on button "Add appointment" at bounding box center [825, 408] width 87 height 21
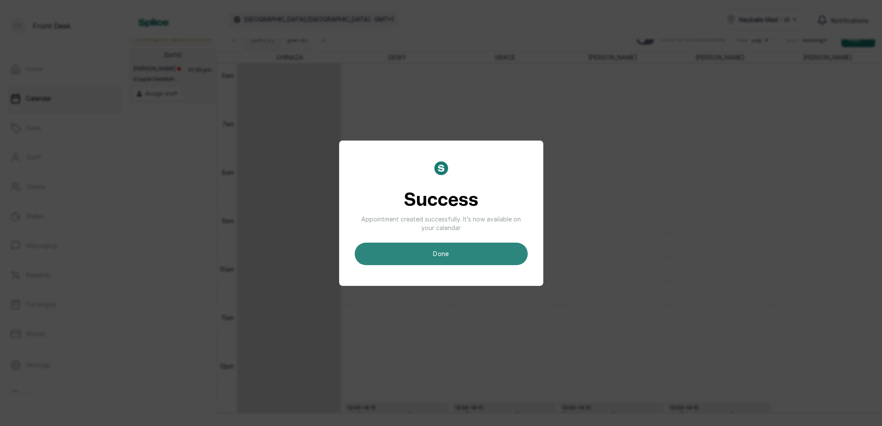
click at [505, 244] on button "done" at bounding box center [441, 254] width 173 height 22
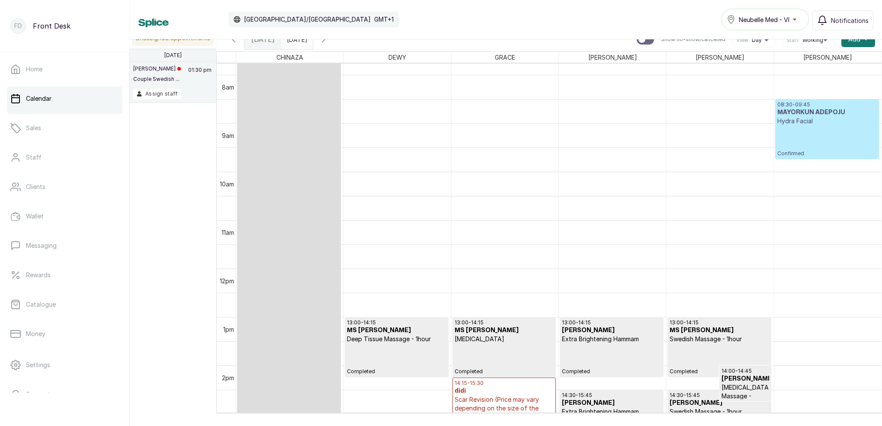
scroll to position [376, 0]
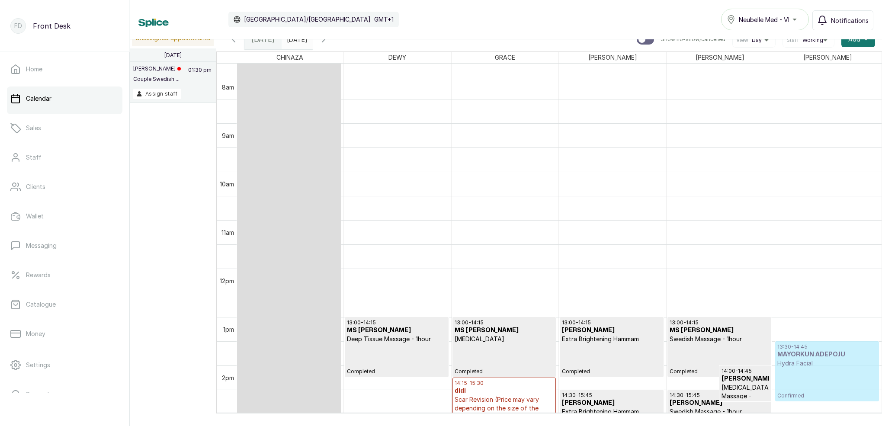
drag, startPoint x: 808, startPoint y: 122, endPoint x: 793, endPoint y: 317, distance: 196.1
click at [817, 379] on div "08:30 - 09:45 MAYORKUN ADEPOJU Hydra Facial Confirmed 15:30 - 15:50 [PERSON_NAM…" at bounding box center [827, 268] width 107 height 1163
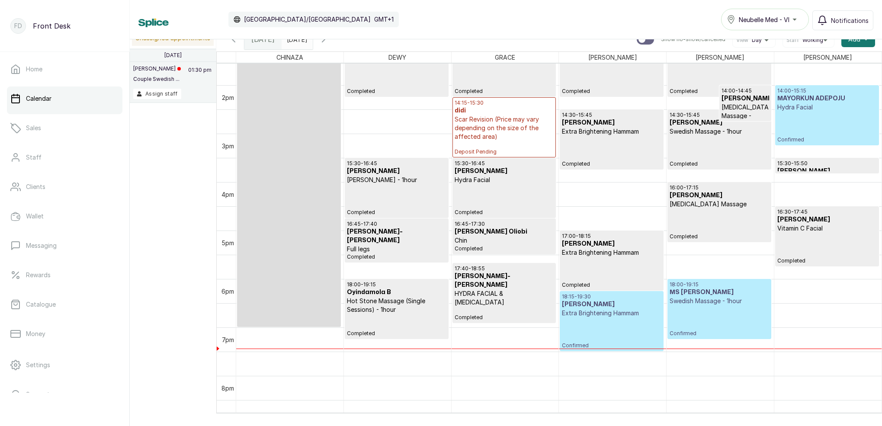
scroll to position [722, 0]
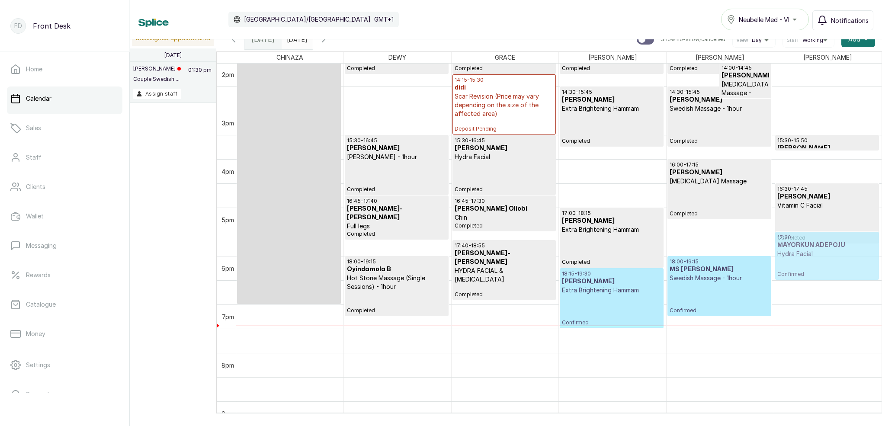
drag, startPoint x: 806, startPoint y: 87, endPoint x: 794, endPoint y: 267, distance: 180.4
click at [849, 258] on h3 "MAYORKUN ADEPOJU" at bounding box center [853, 249] width 48 height 17
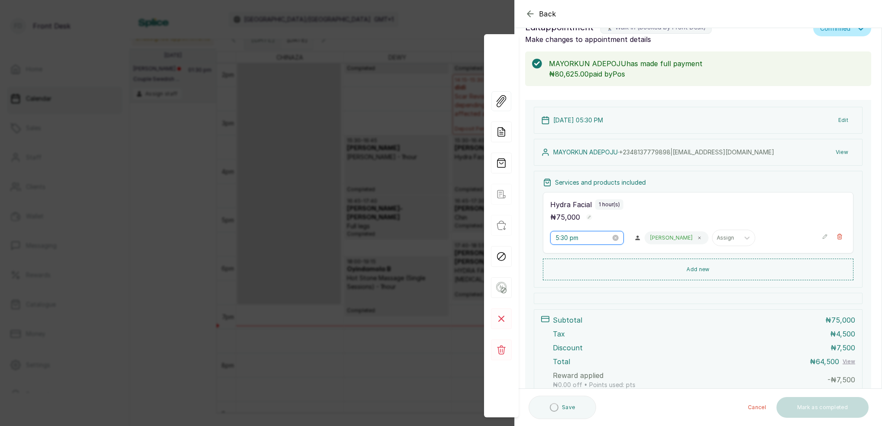
click at [565, 239] on input "5:30 pm" at bounding box center [583, 238] width 55 height 10
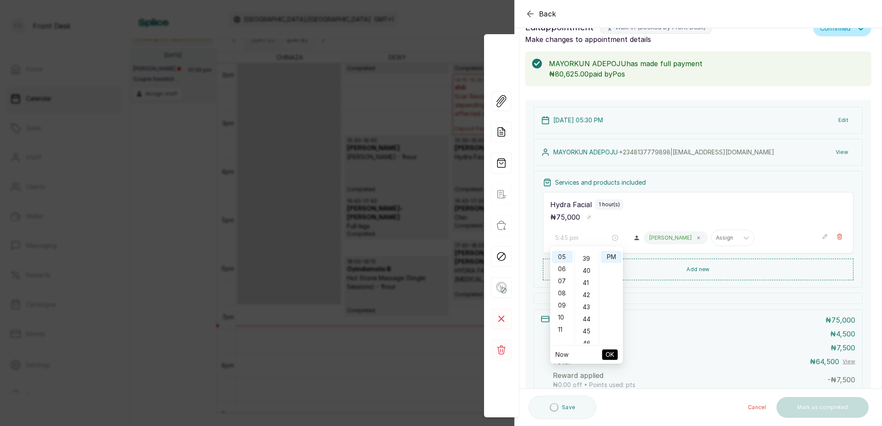
drag, startPoint x: 589, startPoint y: 331, endPoint x: 595, endPoint y: 315, distance: 17.1
click at [591, 328] on div "45" at bounding box center [587, 331] width 21 height 12
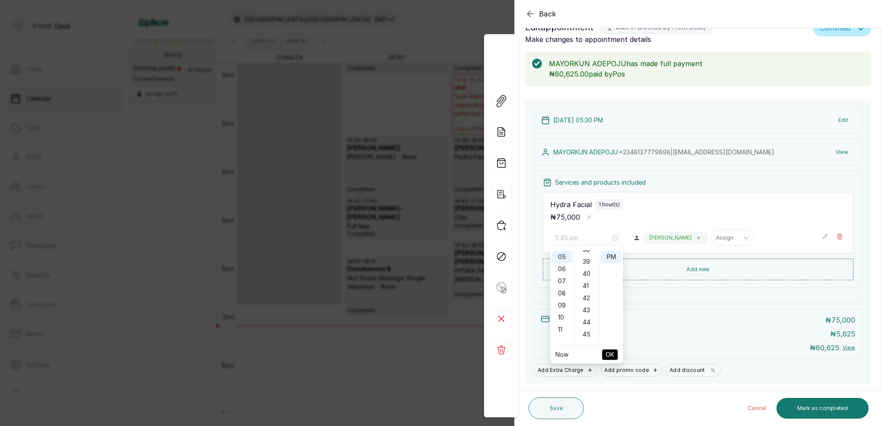
drag, startPoint x: 589, startPoint y: 334, endPoint x: 597, endPoint y: 315, distance: 21.3
click at [589, 334] on div "45" at bounding box center [587, 334] width 21 height 12
type input "5:45 pm"
drag, startPoint x: 608, startPoint y: 259, endPoint x: 612, endPoint y: 275, distance: 16.5
click at [608, 259] on div "PM" at bounding box center [611, 257] width 21 height 12
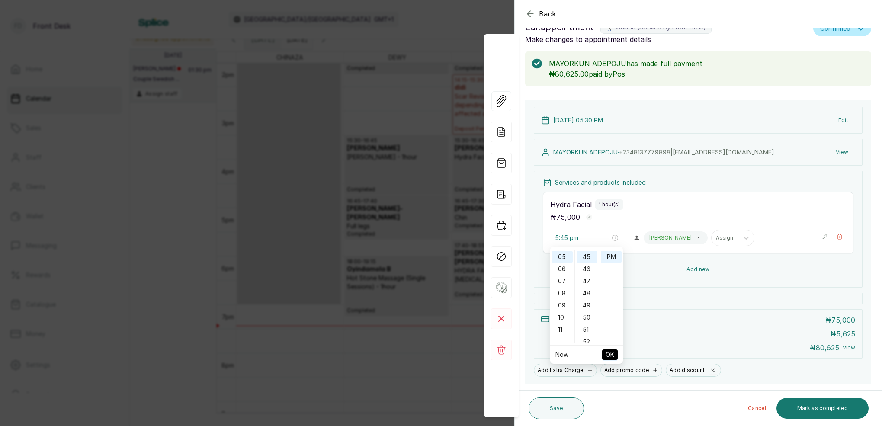
drag, startPoint x: 611, startPoint y: 355, endPoint x: 614, endPoint y: 350, distance: 5.9
click at [611, 355] on span "OK" at bounding box center [610, 355] width 9 height 16
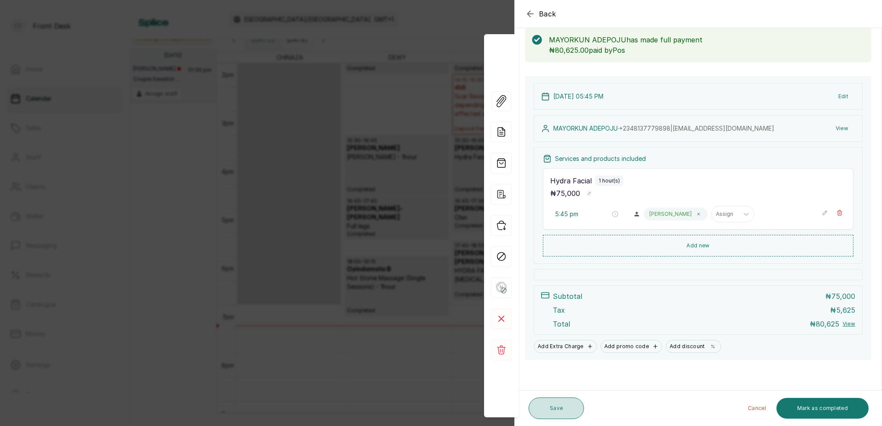
click at [554, 410] on button "Save" at bounding box center [556, 409] width 55 height 22
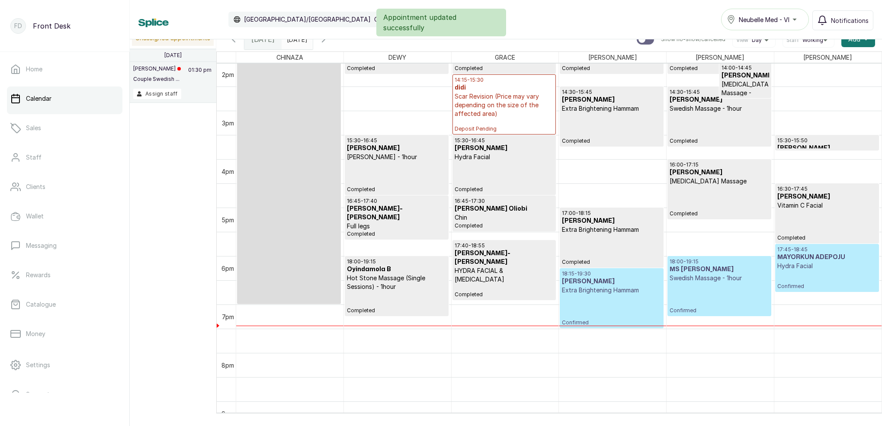
click at [838, 273] on div "17:45 - 18:45 MAYORKUN ADEPOJU Hydra Facial Confirmed" at bounding box center [827, 268] width 100 height 44
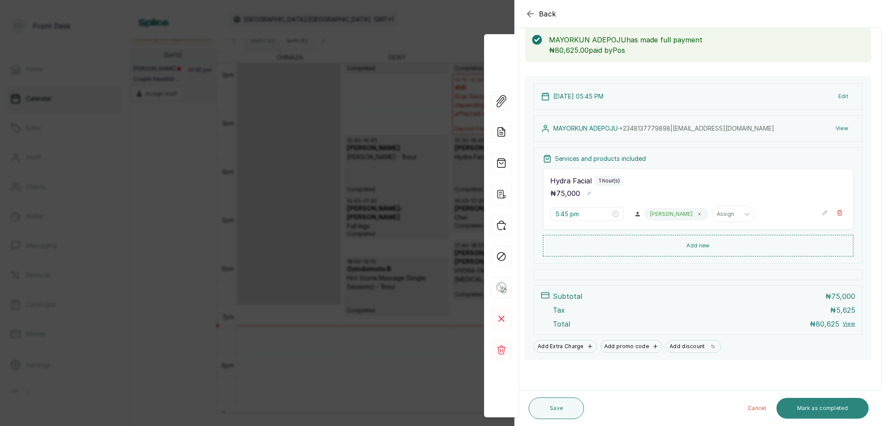
click at [827, 408] on button "Mark as completed" at bounding box center [823, 408] width 92 height 21
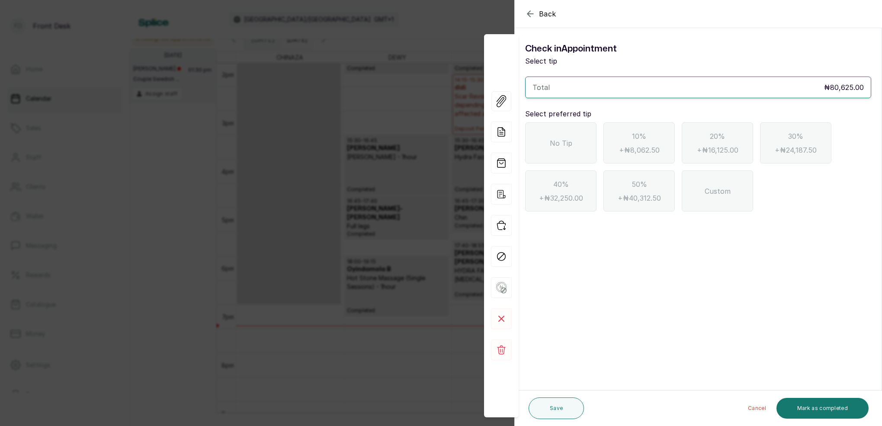
click at [583, 157] on div "No Tip" at bounding box center [560, 142] width 71 height 41
click at [823, 411] on button "Mark as completed" at bounding box center [823, 408] width 92 height 21
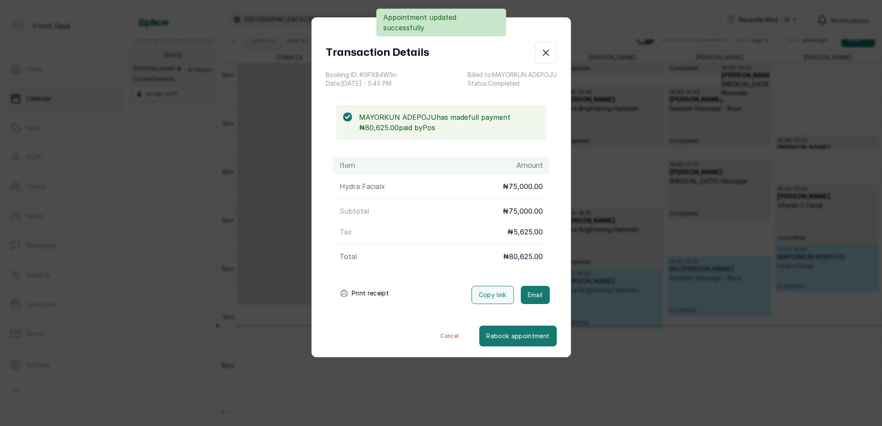
click at [543, 290] on button "Email" at bounding box center [535, 295] width 29 height 18
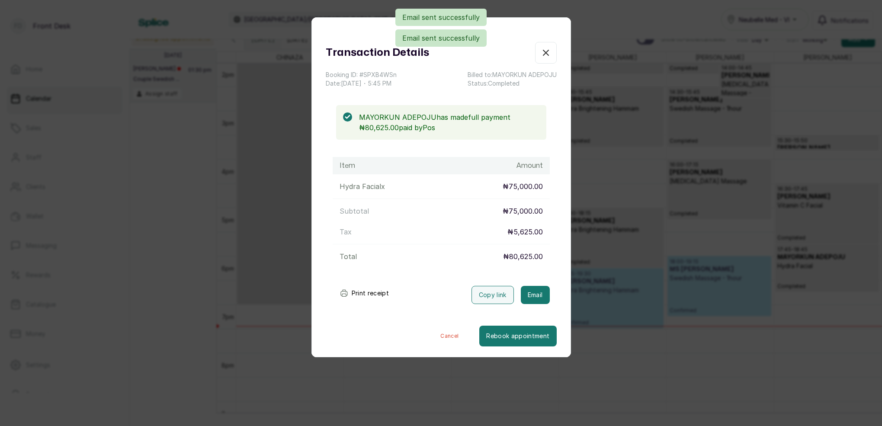
drag, startPoint x: 546, startPoint y: 55, endPoint x: 618, endPoint y: 90, distance: 79.7
click at [546, 55] on icon "button" at bounding box center [546, 53] width 10 height 10
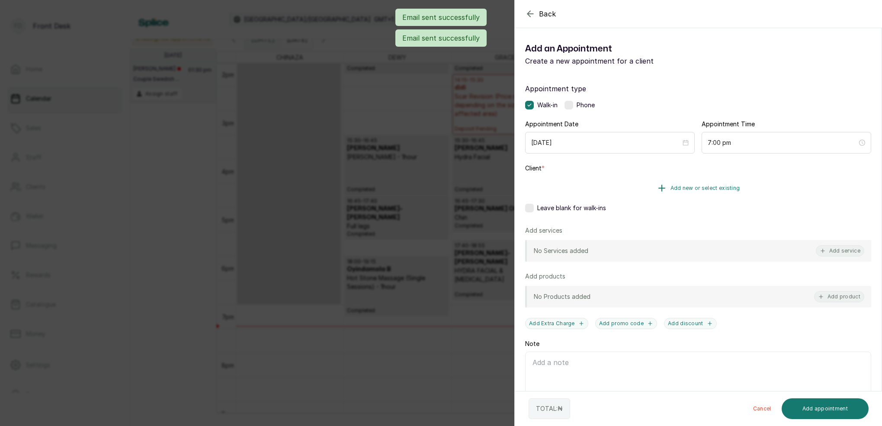
click at [726, 189] on span "Add new or select existing" at bounding box center [706, 188] width 70 height 7
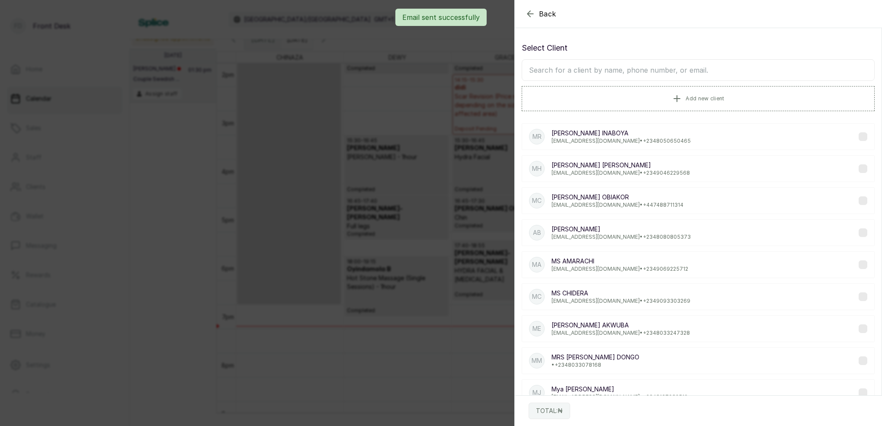
click at [708, 74] on input "text" at bounding box center [698, 70] width 353 height 22
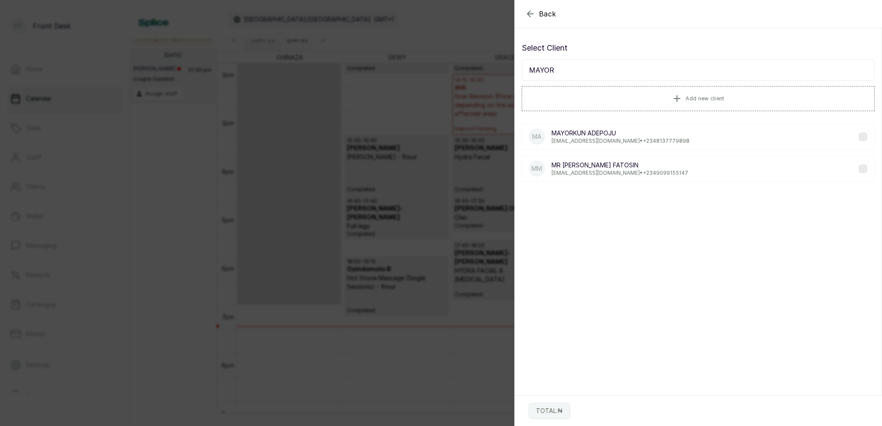
type input "MAYOR"
click at [624, 139] on p "[EMAIL_ADDRESS][DOMAIN_NAME] • [PHONE_NUMBER]" at bounding box center [621, 141] width 138 height 7
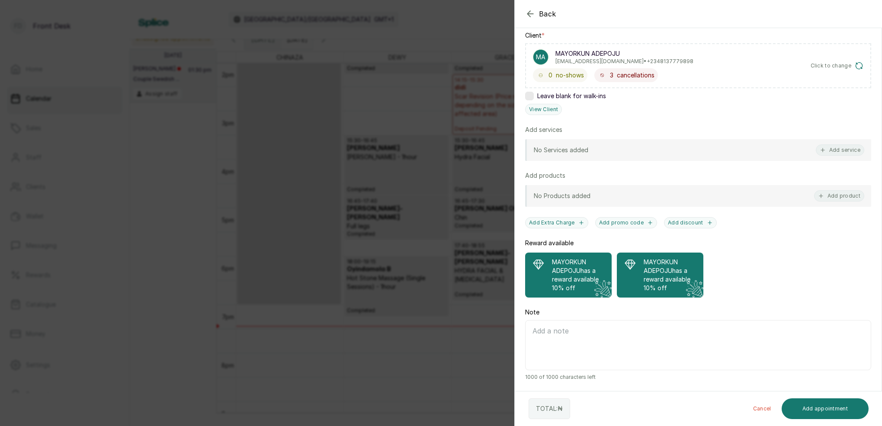
scroll to position [133, 0]
click at [471, 36] on div "Back Add Appointment Add an Appointment Create a new appointment for a client A…" at bounding box center [441, 213] width 882 height 426
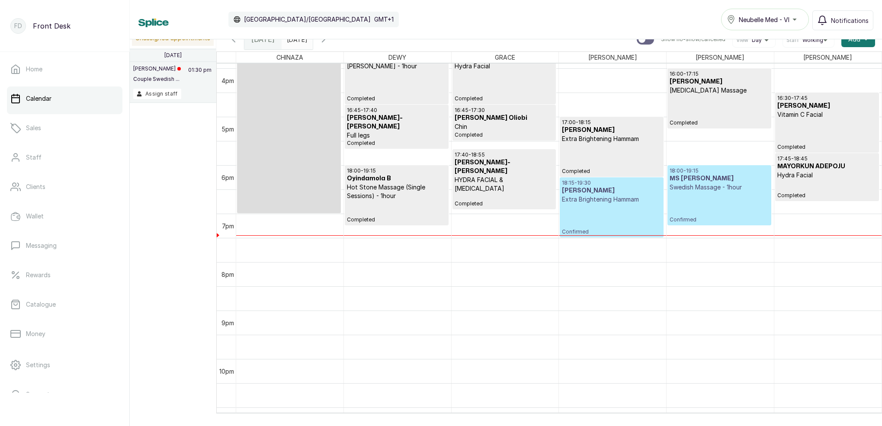
scroll to position [773, 0]
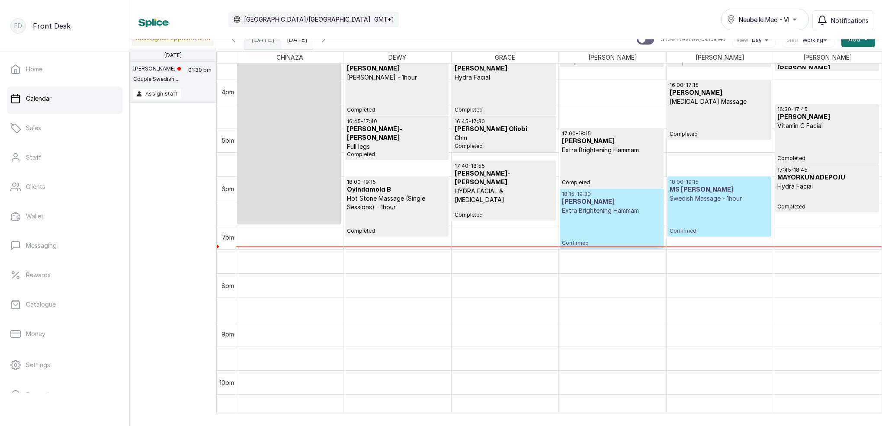
click at [594, 226] on div "18:15 - 19:30 [PERSON_NAME] Extra Brightening Hammam Confirmed" at bounding box center [611, 219] width 99 height 56
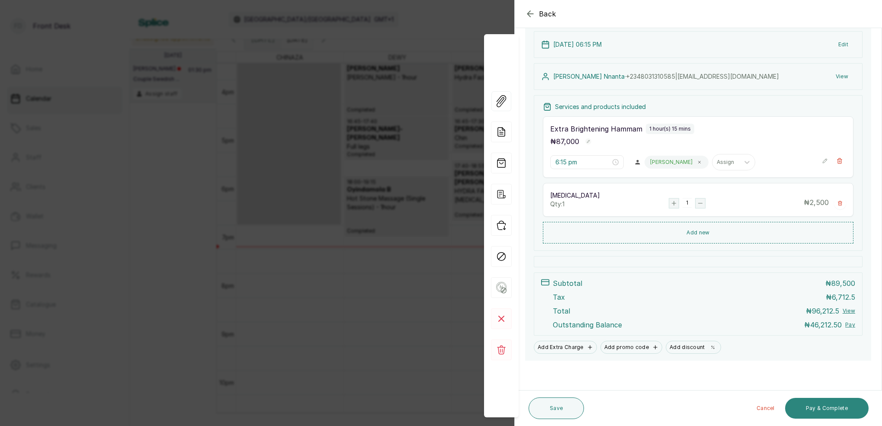
click at [833, 404] on button "Pay & Complete" at bounding box center [827, 408] width 84 height 21
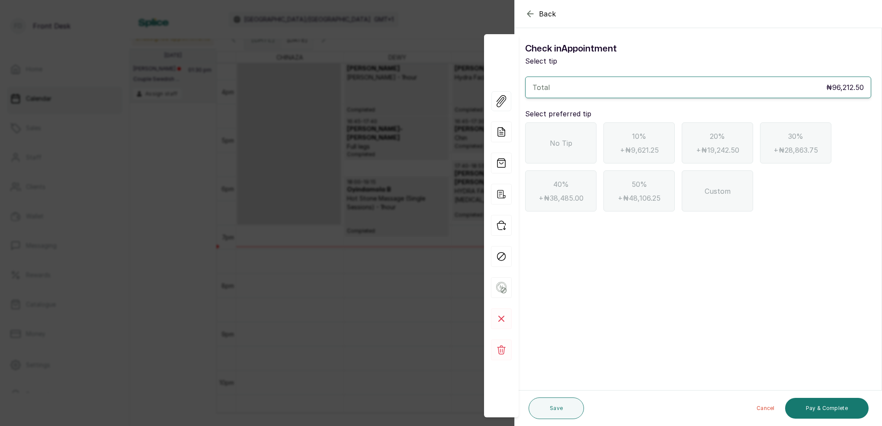
click at [536, 15] on button "Back" at bounding box center [540, 14] width 31 height 10
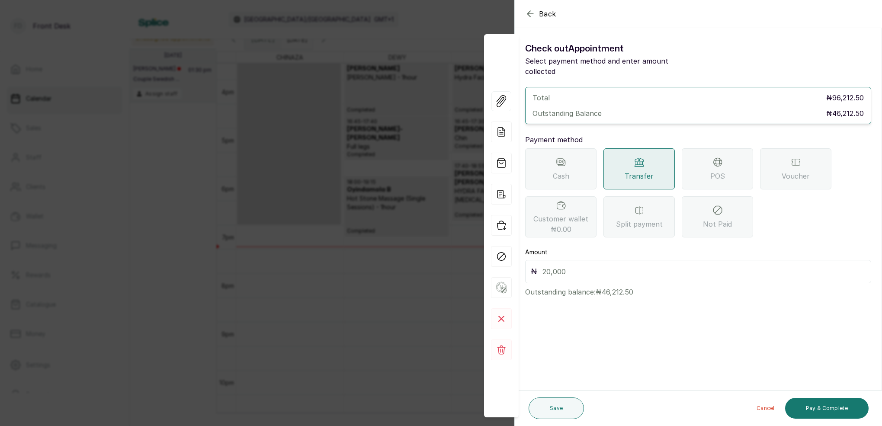
click at [648, 266] on input "text" at bounding box center [704, 272] width 323 height 12
type input "43,525"
click at [569, 403] on button "Save" at bounding box center [556, 409] width 55 height 22
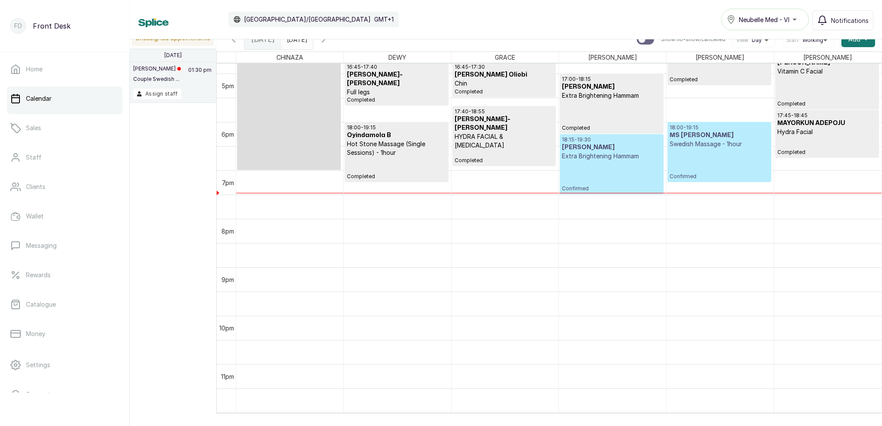
click at [585, 168] on div "18:15 - 19:30 [PERSON_NAME] Extra Brightening Hammam Confirmed" at bounding box center [611, 164] width 99 height 56
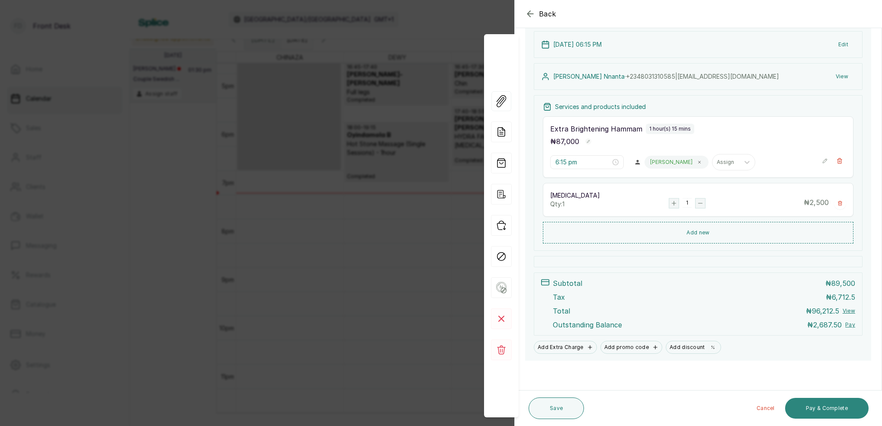
click at [845, 409] on button "Pay & Complete" at bounding box center [827, 408] width 84 height 21
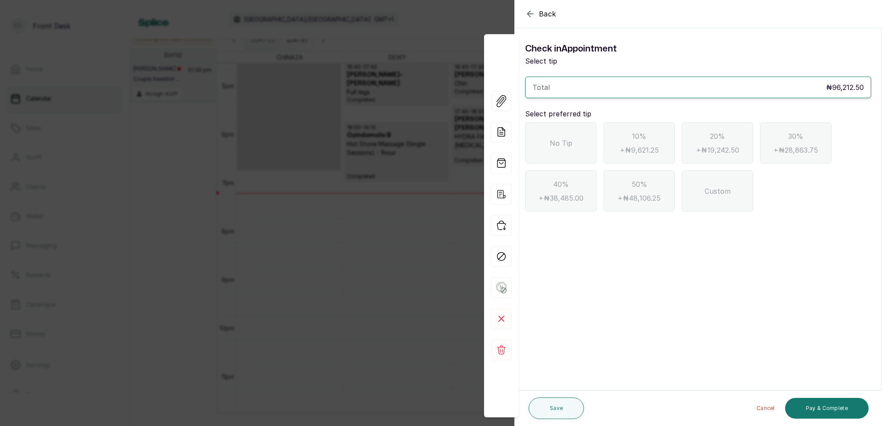
click at [533, 18] on icon "button" at bounding box center [530, 14] width 10 height 10
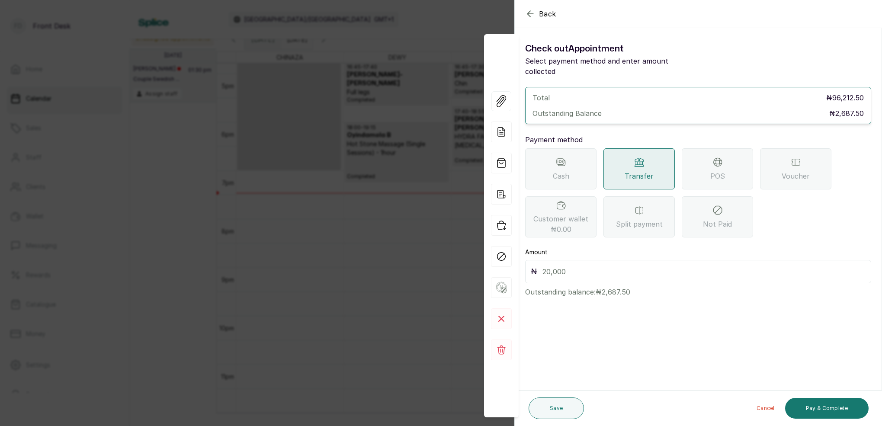
drag, startPoint x: 708, startPoint y: 167, endPoint x: 699, endPoint y: 195, distance: 29.8
click at [708, 167] on div "POS" at bounding box center [717, 168] width 71 height 41
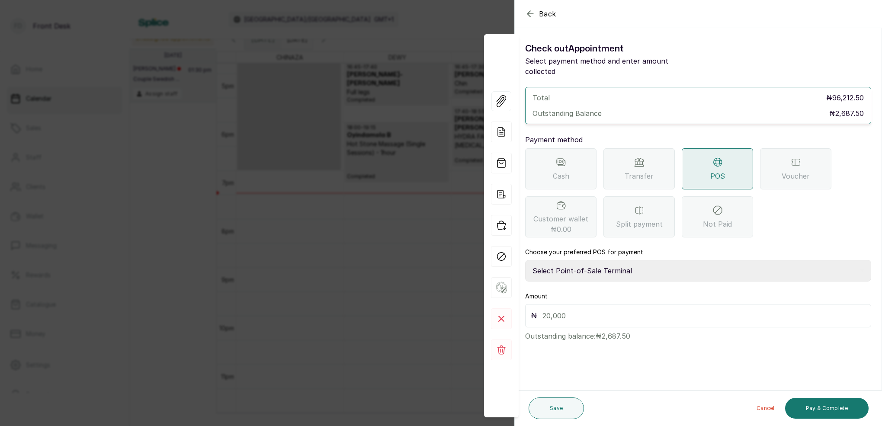
select select "7a4fd382-b2de-4137-8553-2ff33fa7fb29"
click at [630, 310] on input "text" at bounding box center [704, 316] width 323 height 12
type input "2,687.5"
click at [838, 403] on button "Pay & Complete" at bounding box center [827, 408] width 84 height 21
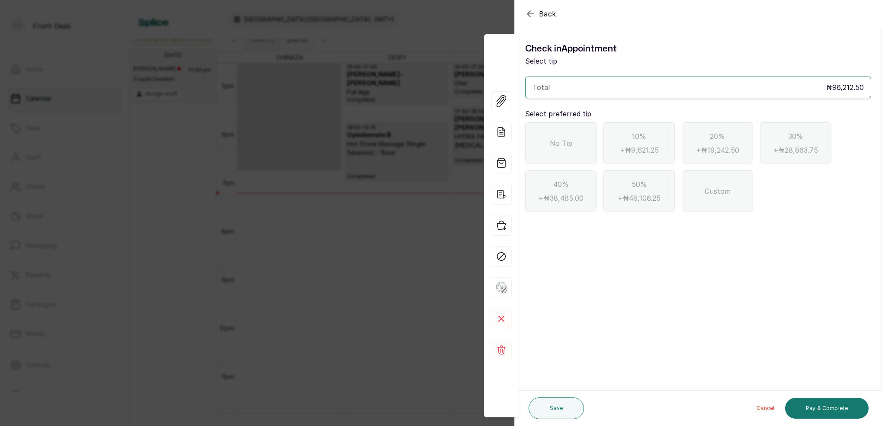
click at [539, 141] on div "No Tip" at bounding box center [560, 142] width 71 height 41
click at [822, 410] on button "Pay & Complete" at bounding box center [827, 408] width 84 height 21
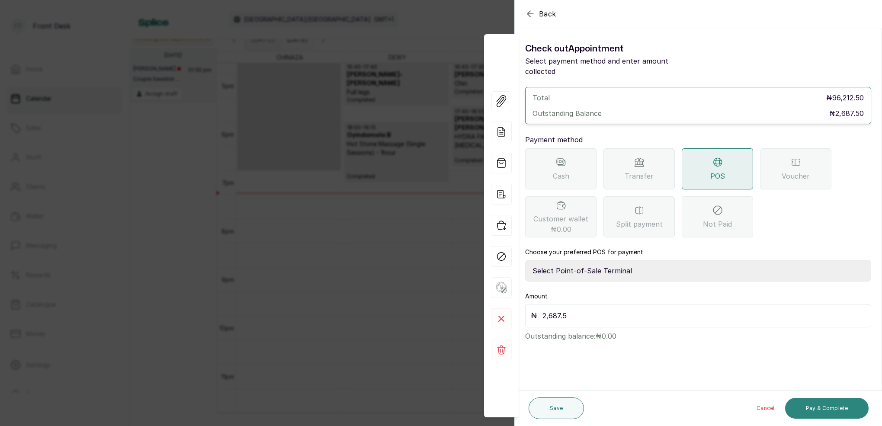
click at [835, 417] on button "Pay & Complete" at bounding box center [827, 408] width 84 height 21
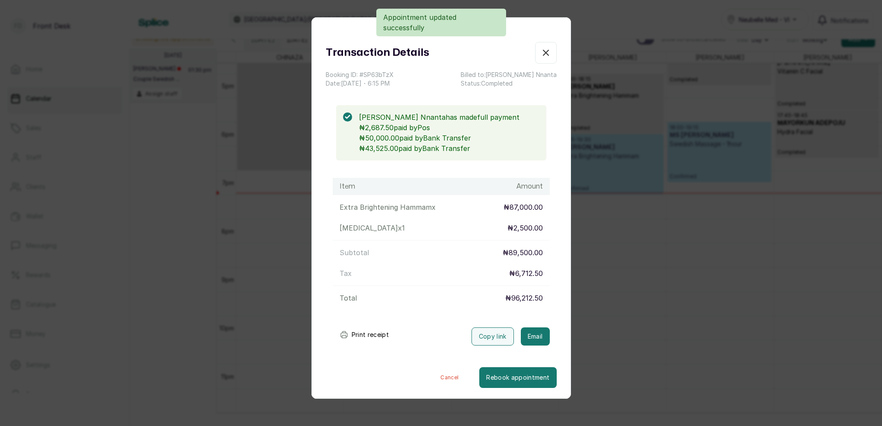
click at [530, 335] on button "Email" at bounding box center [535, 337] width 29 height 18
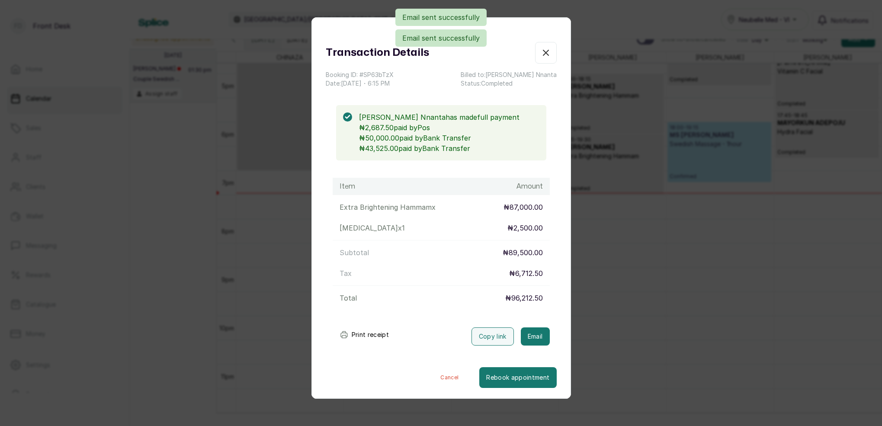
click at [547, 57] on icon "button" at bounding box center [546, 53] width 10 height 10
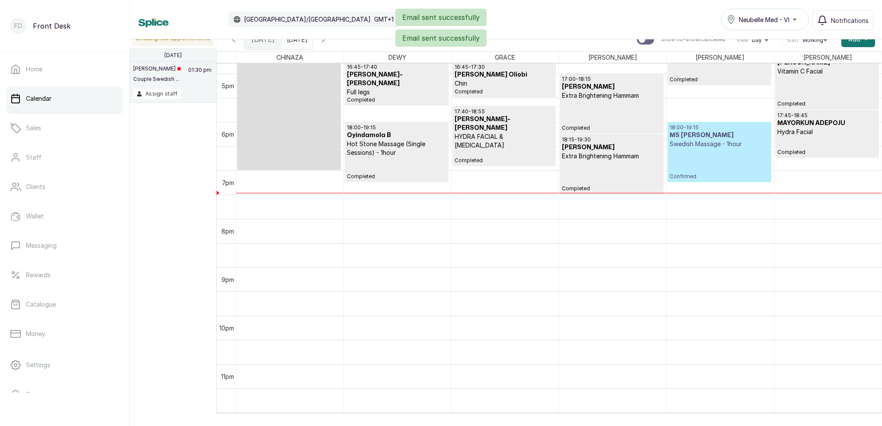
scroll to position [0, 0]
click at [704, 149] on div "18:00 - 19:15 MS [PERSON_NAME] Massage - 1hour Confirmed" at bounding box center [719, 152] width 99 height 56
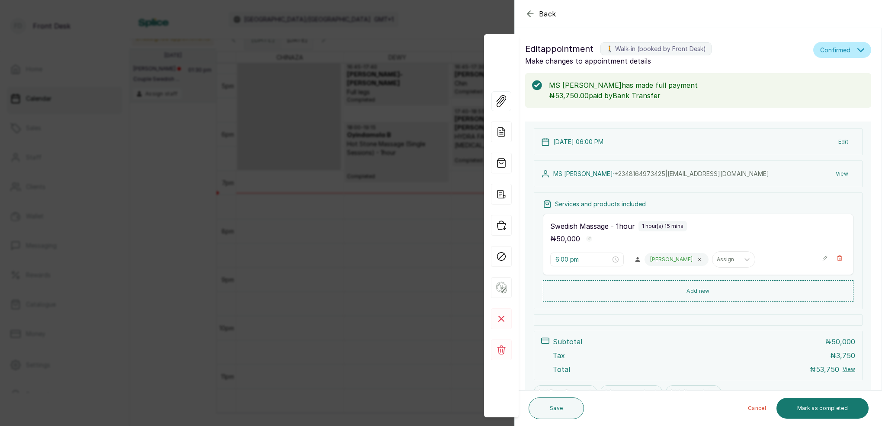
drag, startPoint x: 697, startPoint y: 292, endPoint x: 683, endPoint y: 260, distance: 35.1
click at [697, 290] on button "Add new" at bounding box center [698, 291] width 311 height 22
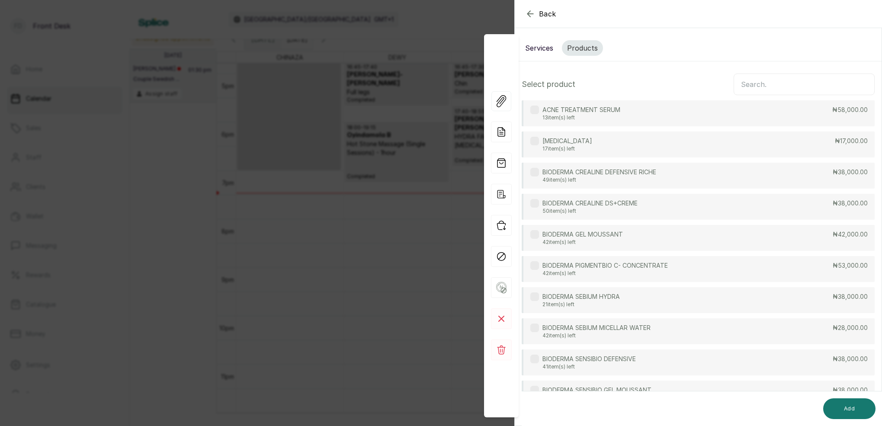
click at [784, 83] on input "text" at bounding box center [804, 85] width 141 height 22
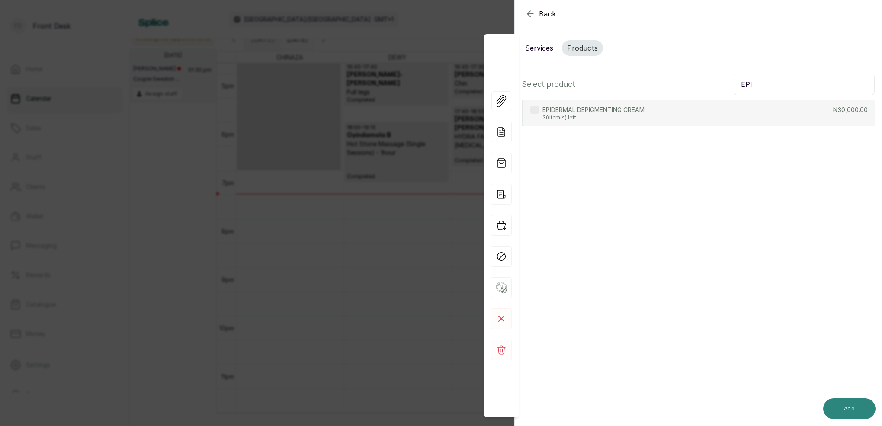
type input "EPI"
click at [851, 413] on button "Add" at bounding box center [849, 408] width 52 height 21
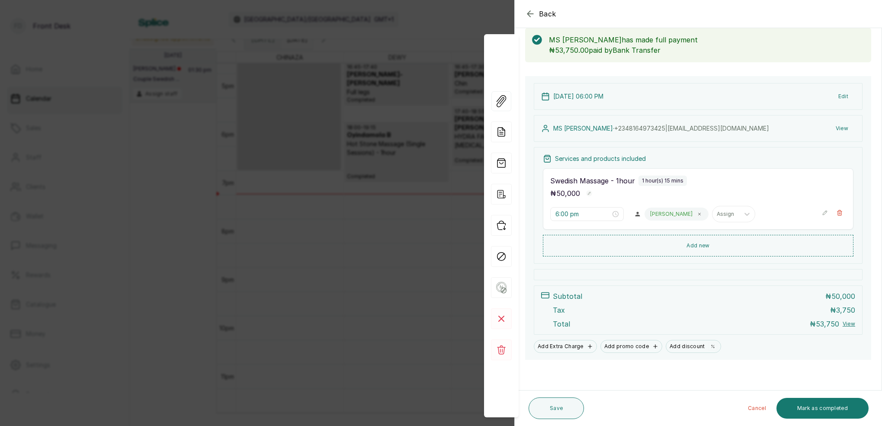
scroll to position [45, 0]
click at [703, 246] on button "Add new" at bounding box center [698, 246] width 311 height 21
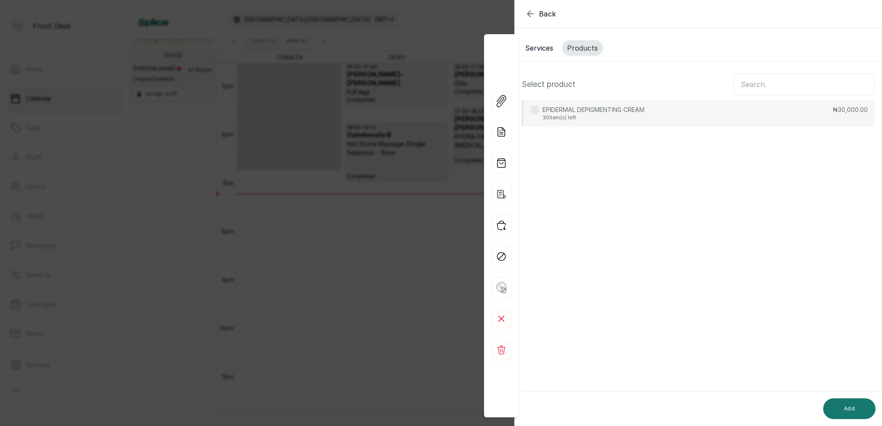
scroll to position [0, 0]
drag, startPoint x: 754, startPoint y: 114, endPoint x: 756, endPoint y: 118, distance: 4.5
click at [754, 114] on div "EPIDERMAL DEPIGMENTING CREAM 30 item(s) left ₦30,000.00" at bounding box center [698, 113] width 353 height 26
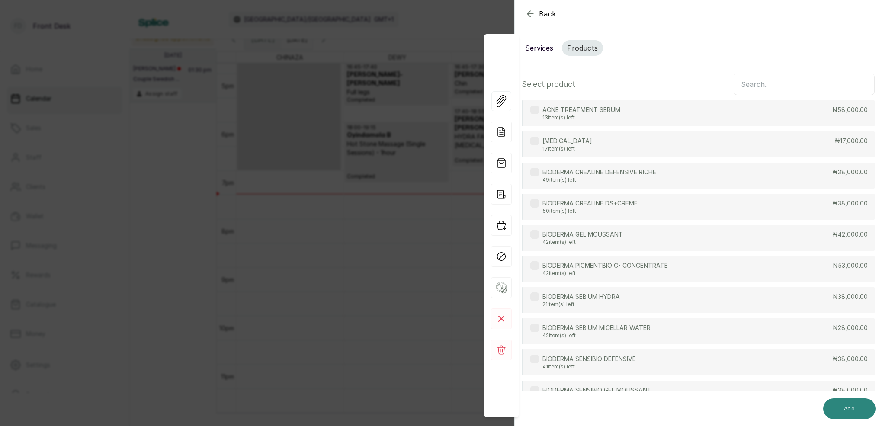
click at [848, 411] on button "Add" at bounding box center [849, 408] width 52 height 21
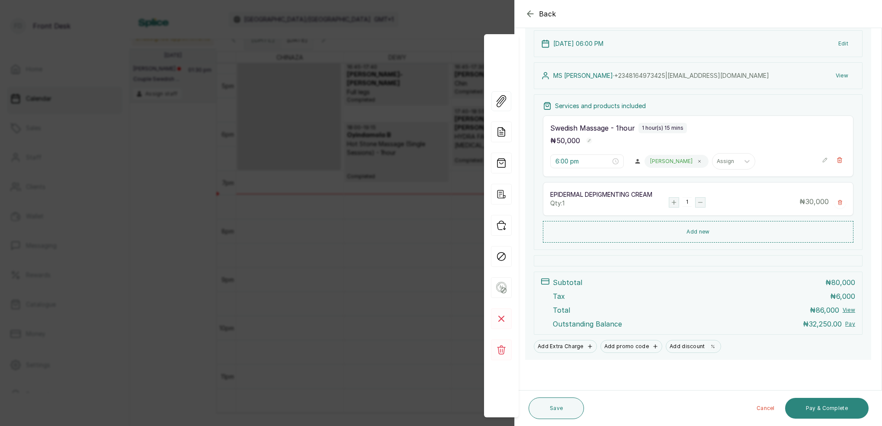
scroll to position [98, 0]
click at [841, 405] on button "Pay & Complete" at bounding box center [827, 408] width 84 height 21
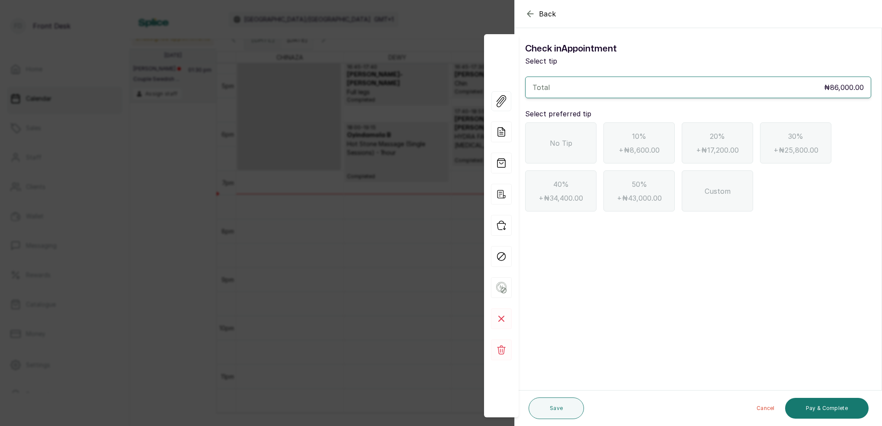
scroll to position [0, 0]
click at [533, 18] on icon "button" at bounding box center [530, 14] width 10 height 10
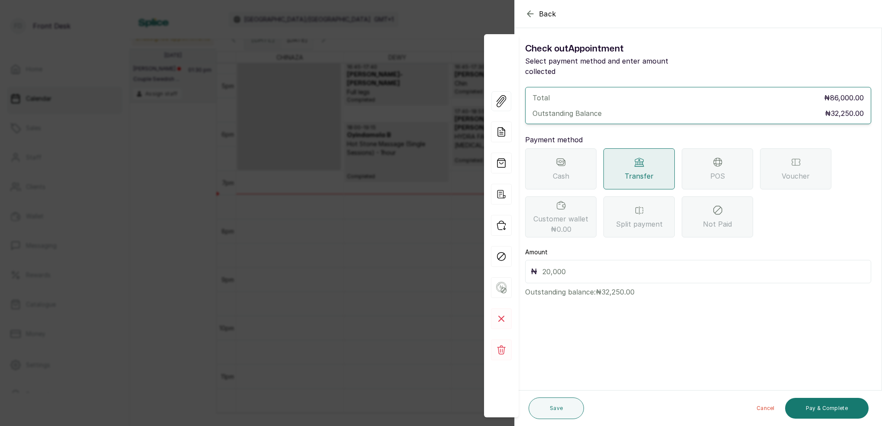
click at [619, 266] on input "text" at bounding box center [704, 272] width 323 height 12
type input "32,250"
click at [829, 410] on button "Pay & Complete" at bounding box center [827, 408] width 84 height 21
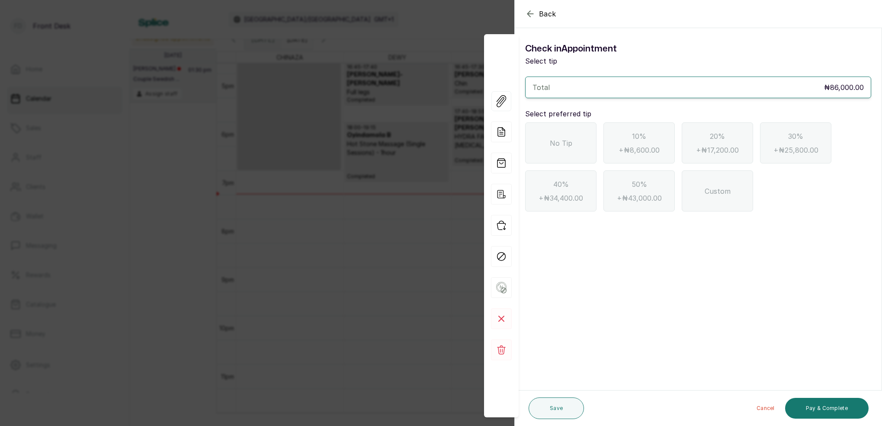
click at [565, 151] on div "No Tip" at bounding box center [560, 142] width 71 height 41
drag, startPoint x: 846, startPoint y: 409, endPoint x: 847, endPoint y: 404, distance: 5.3
click at [846, 409] on button "Pay & Complete" at bounding box center [827, 408] width 84 height 21
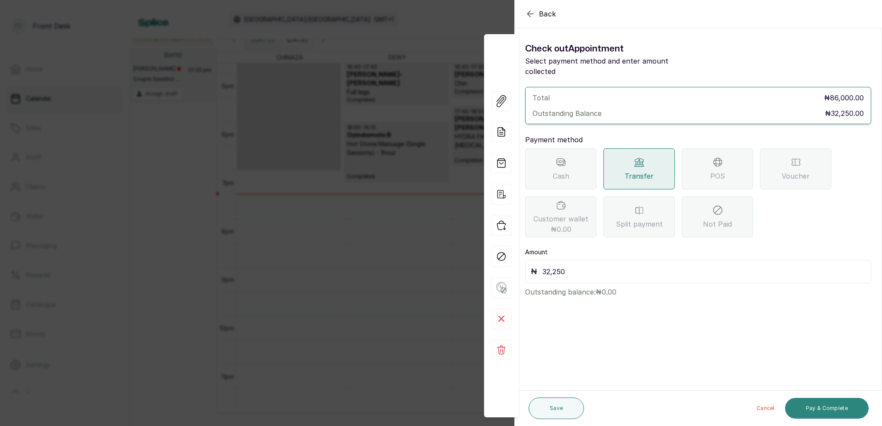
click at [835, 408] on button "Pay & Complete" at bounding box center [827, 408] width 84 height 21
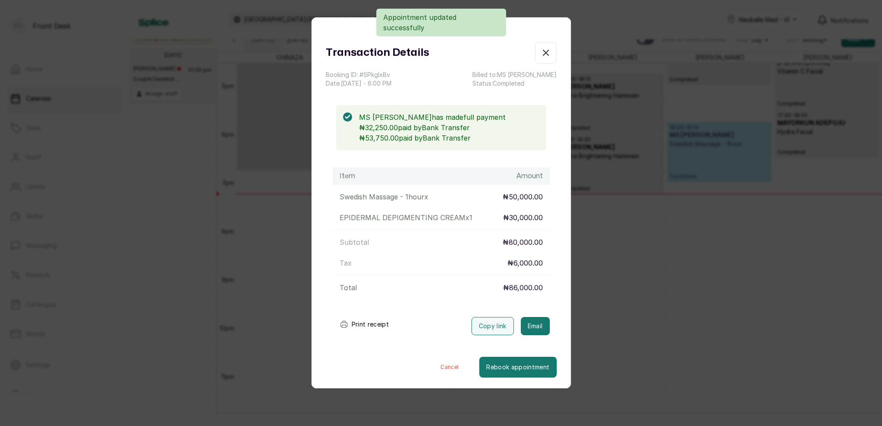
click at [537, 317] on div "Print receipt Copy link Email" at bounding box center [441, 325] width 231 height 22
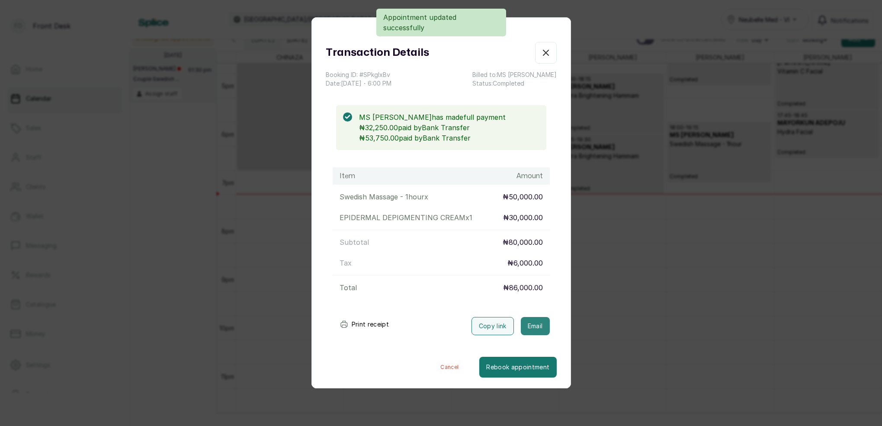
click at [537, 318] on button "Email" at bounding box center [535, 326] width 29 height 18
click at [548, 51] on icon "button" at bounding box center [545, 52] width 5 height 5
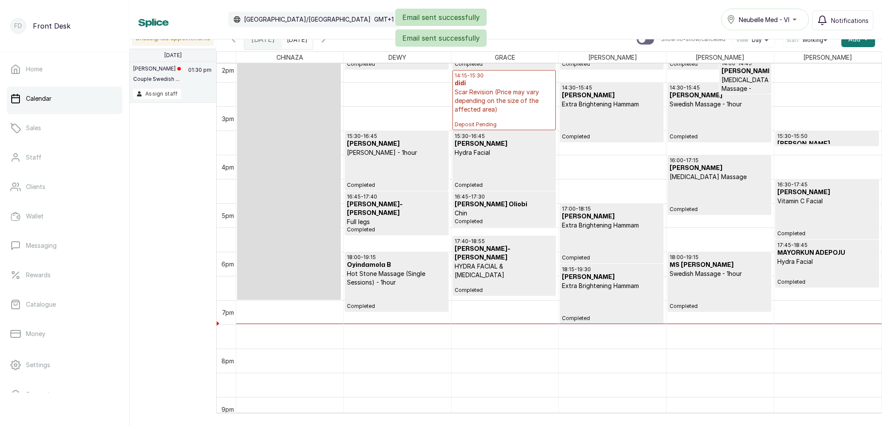
scroll to position [679, 0]
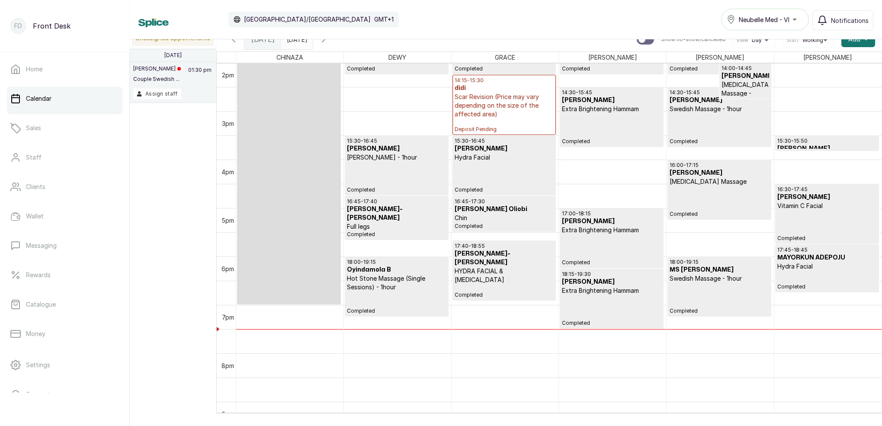
click at [709, 294] on div "18:00 - 19:15 MS [PERSON_NAME] Massage - 1hour Completed" at bounding box center [719, 287] width 99 height 56
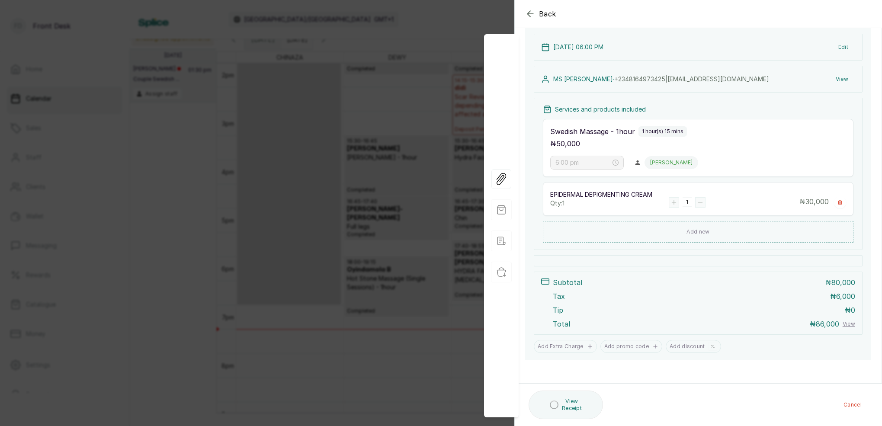
scroll to position [105, 0]
click at [413, 150] on div "Back Appointment Details Edit appointment 🚶 Walk-in (booked by Front Desk) Make…" at bounding box center [441, 213] width 882 height 426
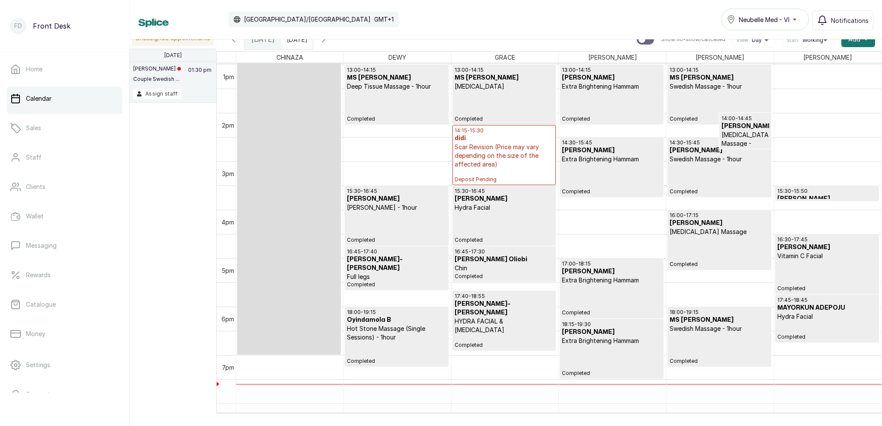
scroll to position [683, 0]
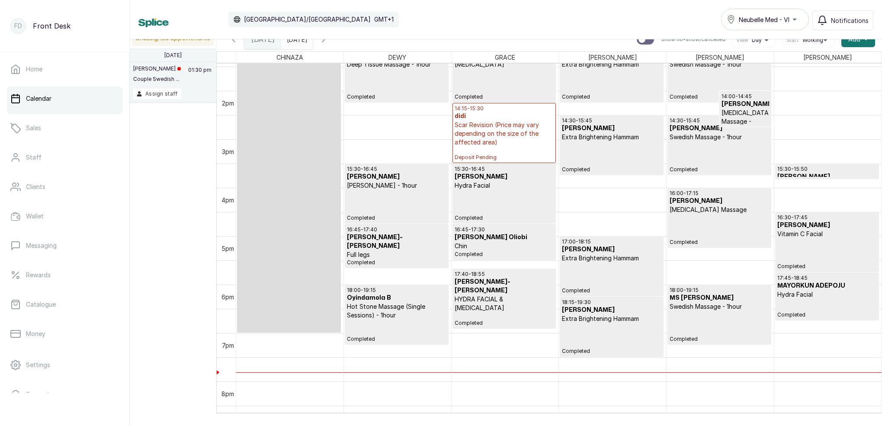
click at [296, 43] on input "[DATE]" at bounding box center [289, 37] width 14 height 15
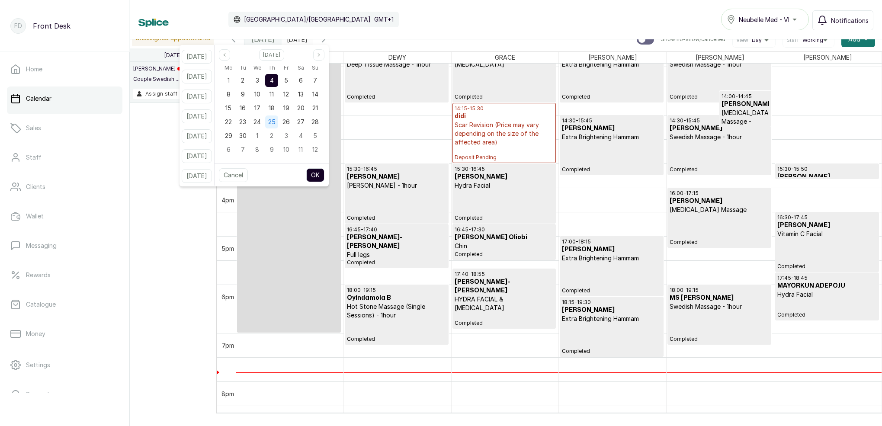
drag, startPoint x: 256, startPoint y: 80, endPoint x: 280, endPoint y: 119, distance: 45.9
click at [249, 80] on div "2" at bounding box center [242, 80] width 13 height 13
click at [324, 173] on button "OK" at bounding box center [315, 175] width 18 height 14
type input "[DATE]"
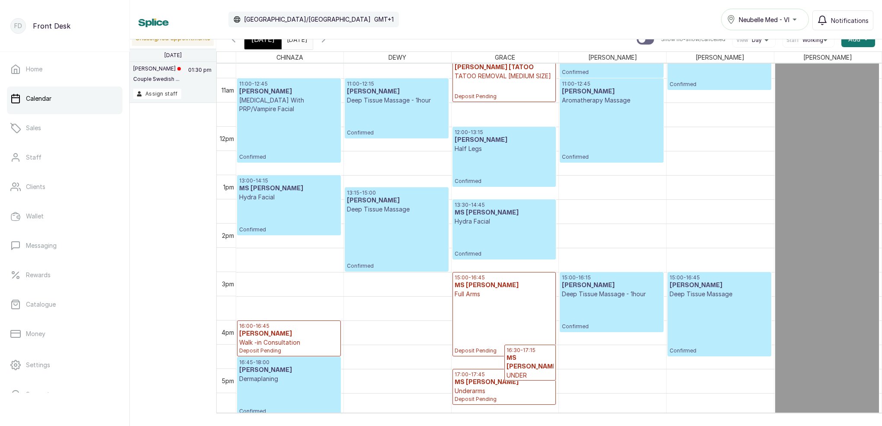
scroll to position [519, 0]
click at [329, 42] on icon "button" at bounding box center [323, 39] width 10 height 10
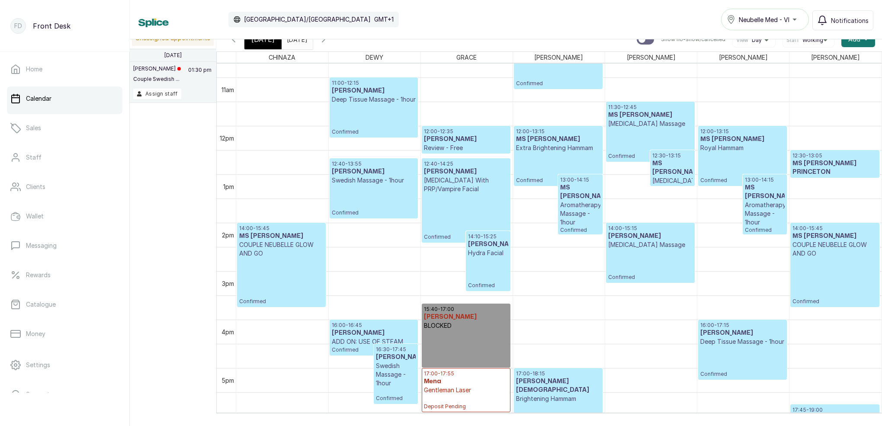
scroll to position [528, 0]
